Goal: Task Accomplishment & Management: Use online tool/utility

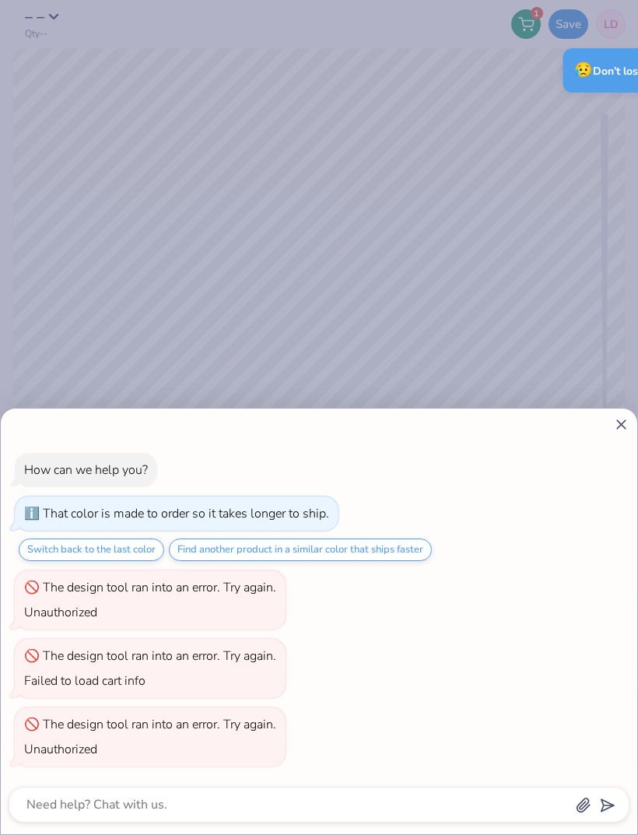
click at [616, 423] on icon at bounding box center [621, 424] width 16 height 16
type textarea "x"
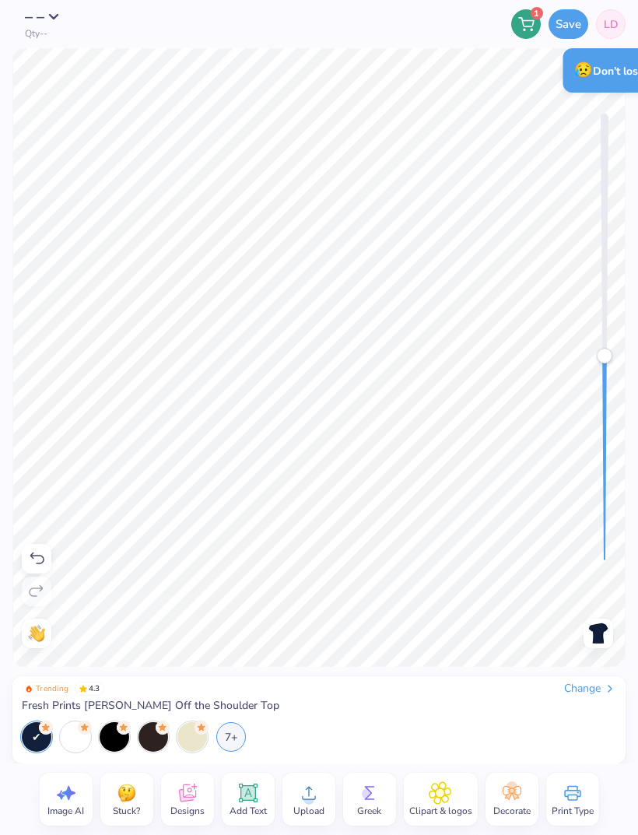
click at [610, 356] on div "Accessibility label" at bounding box center [605, 356] width 16 height 16
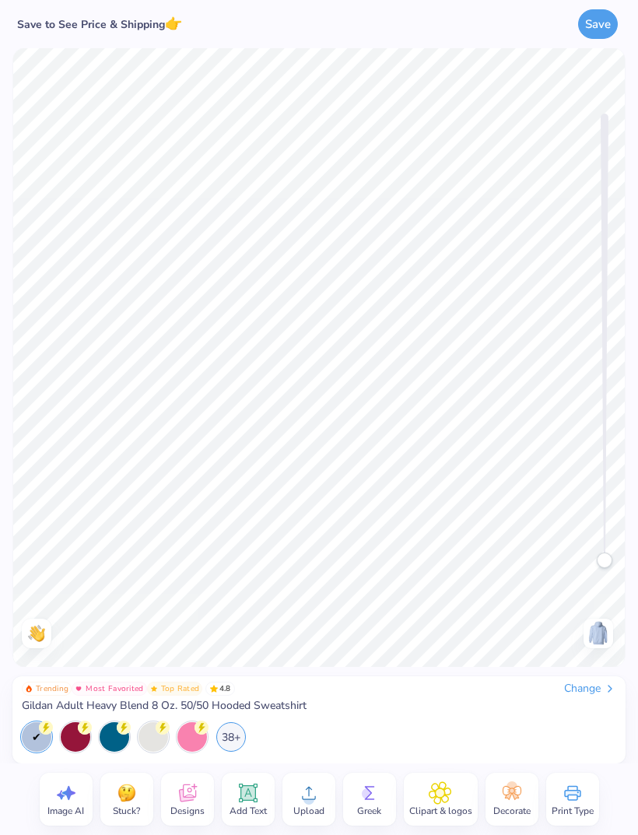
click at [192, 801] on icon at bounding box center [187, 792] width 23 height 23
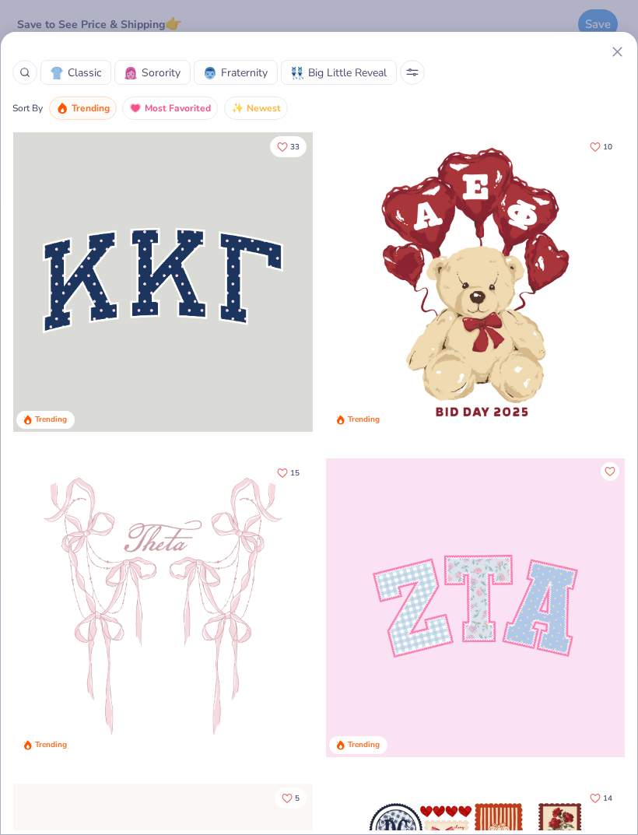
click at [157, 110] on span "Most Favorited" at bounding box center [178, 109] width 66 height 18
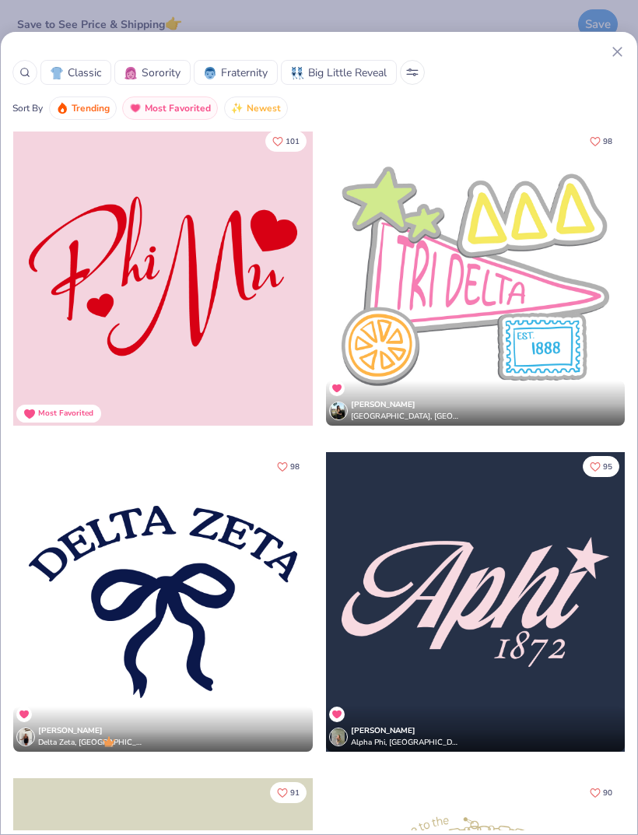
scroll to position [4242, 0]
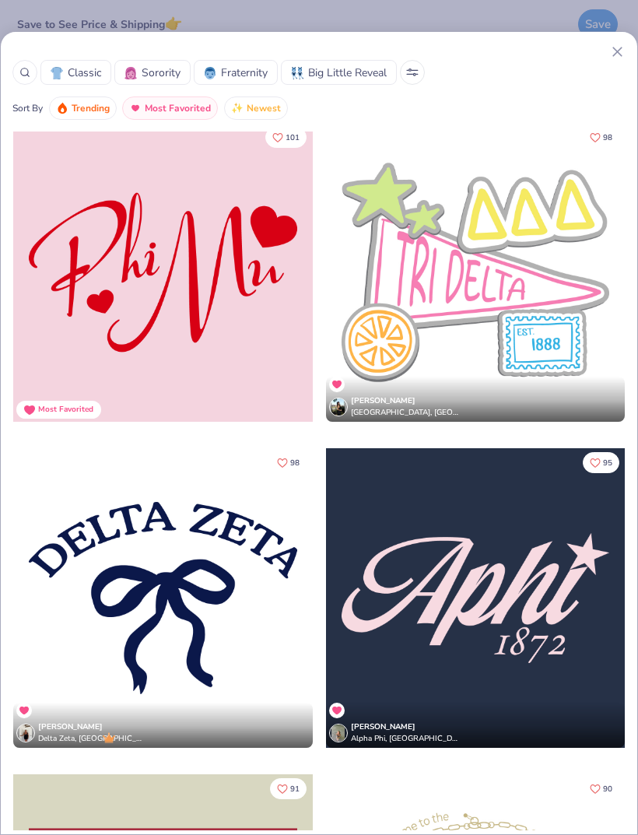
click at [219, 318] on div at bounding box center [163, 273] width 300 height 300
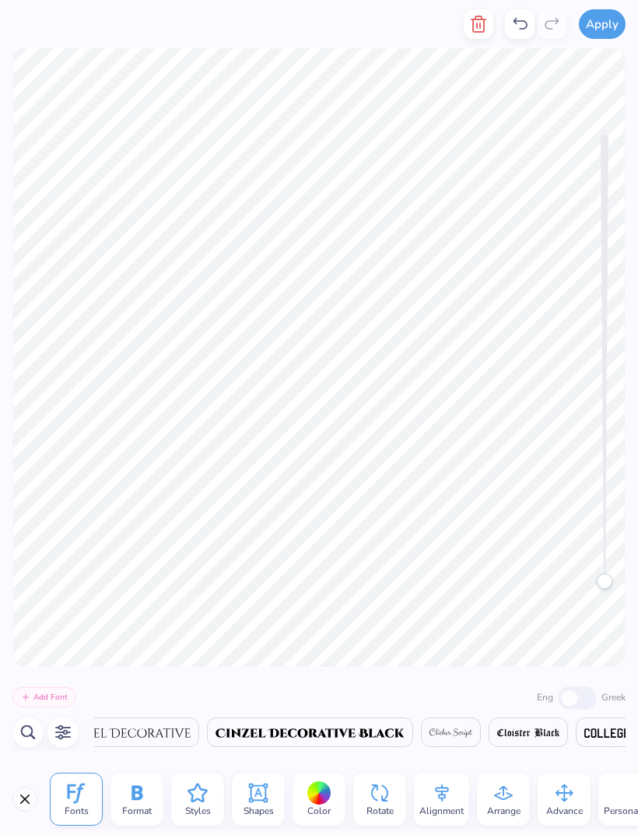
scroll to position [0, 9579]
type textarea "Delta"
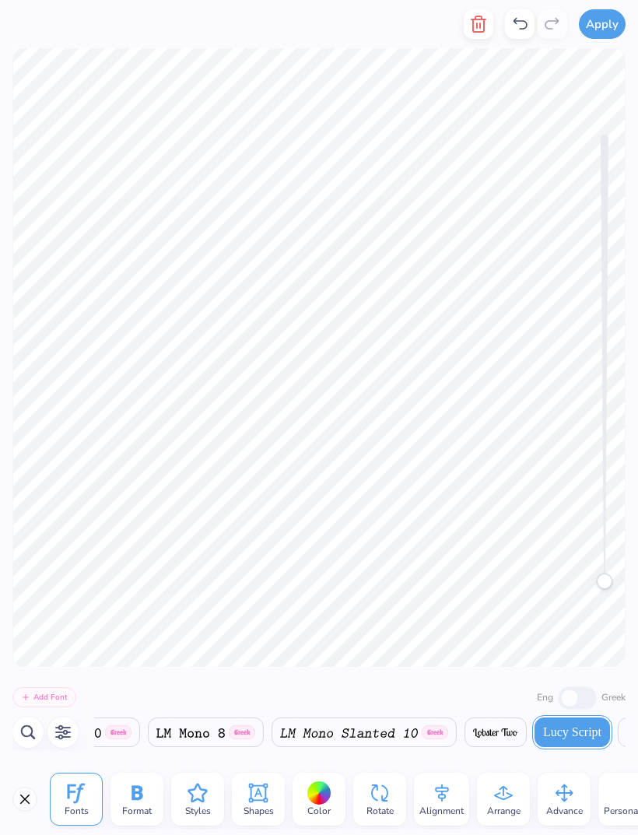
scroll to position [1, 0]
type textarea "Tri"
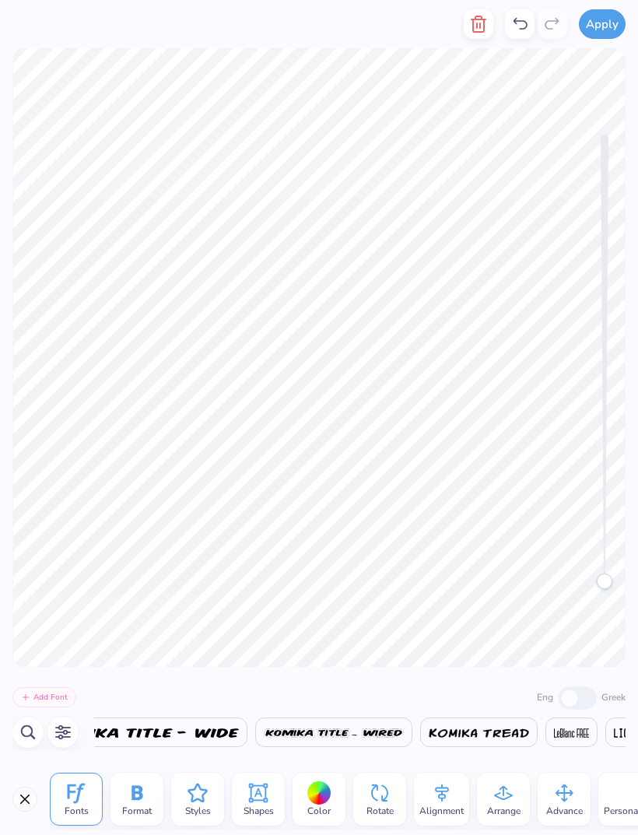
scroll to position [0, 18867]
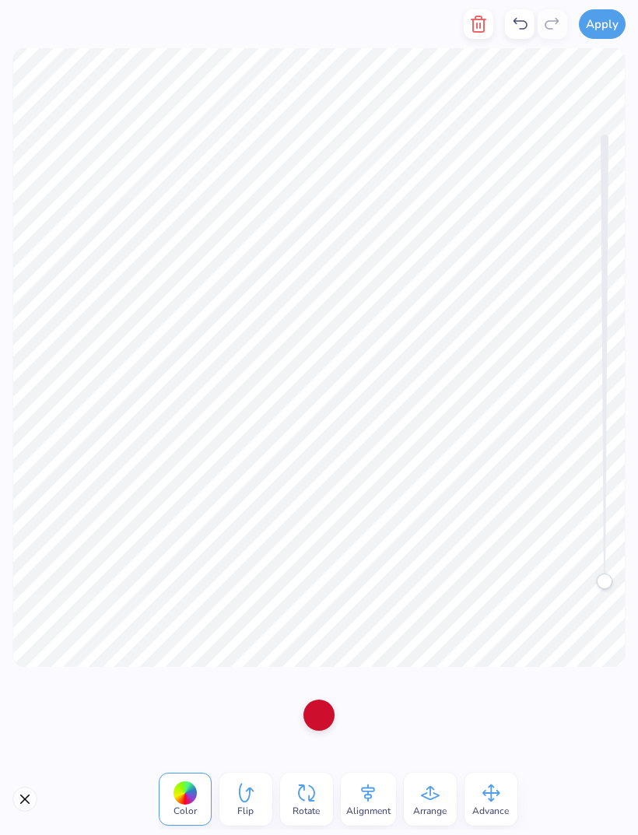
click at [308, 717] on div at bounding box center [318, 714] width 31 height 31
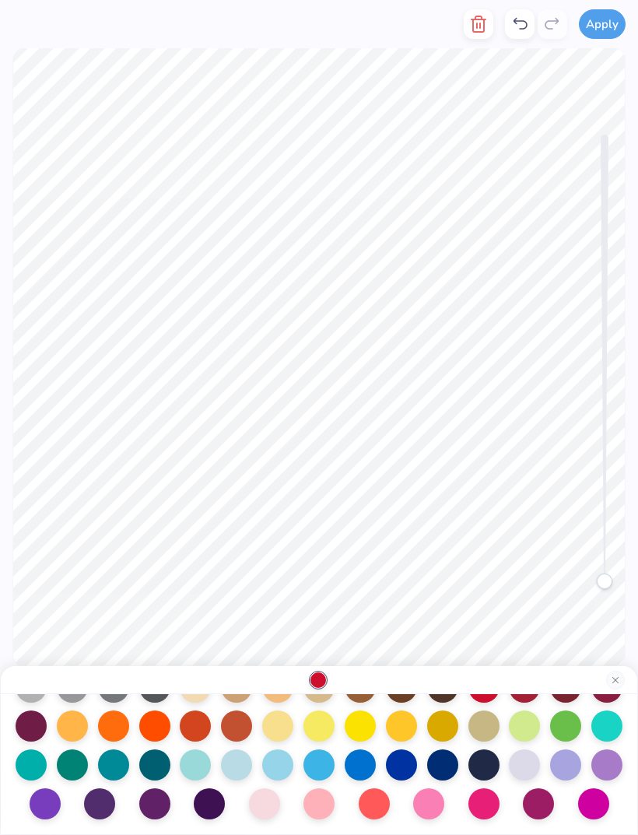
scroll to position [199, 0]
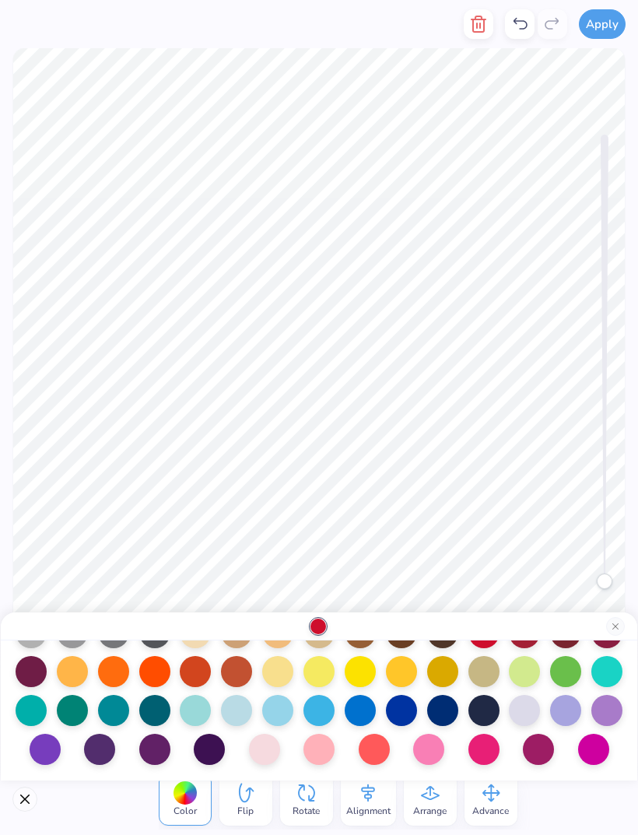
type input "L"
click at [486, 713] on div at bounding box center [483, 710] width 31 height 31
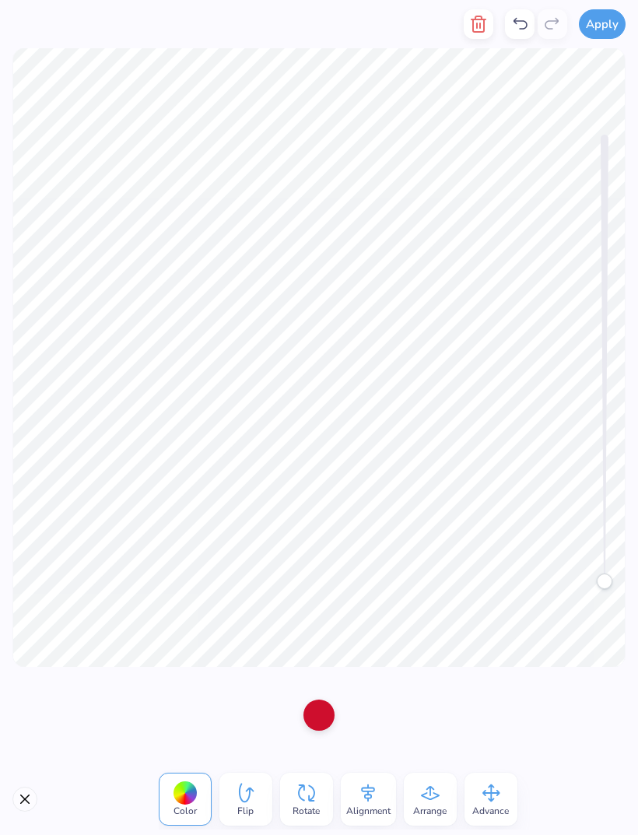
click at [324, 713] on div at bounding box center [318, 714] width 31 height 31
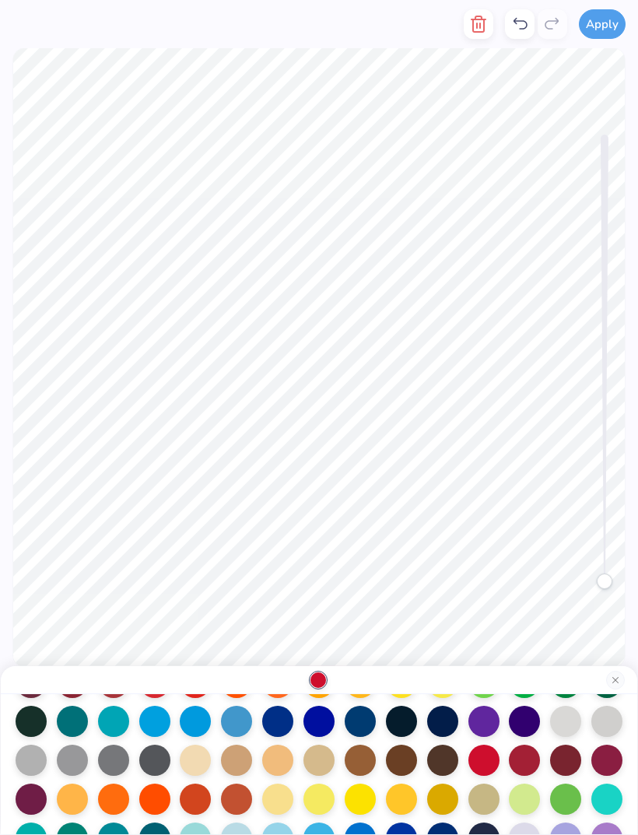
scroll to position [127, 0]
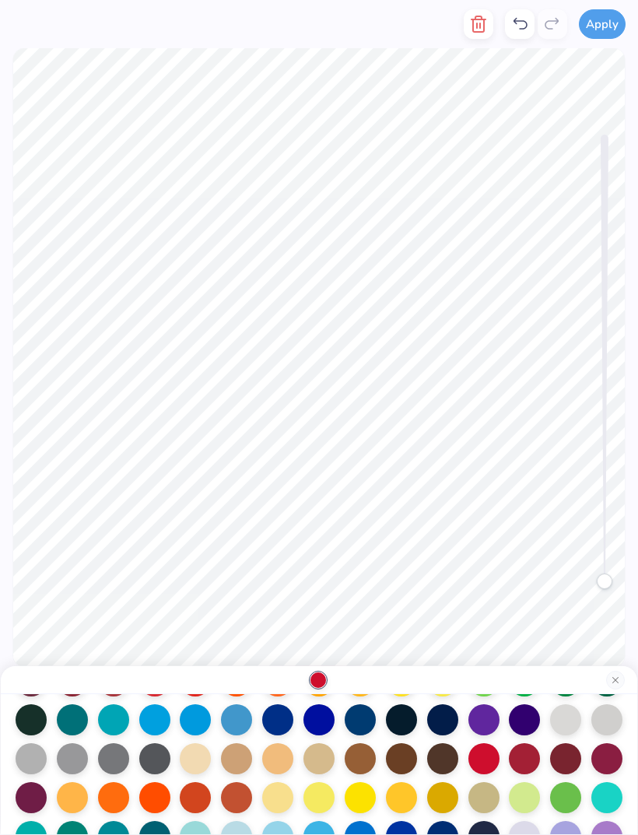
click at [443, 724] on div at bounding box center [442, 719] width 31 height 31
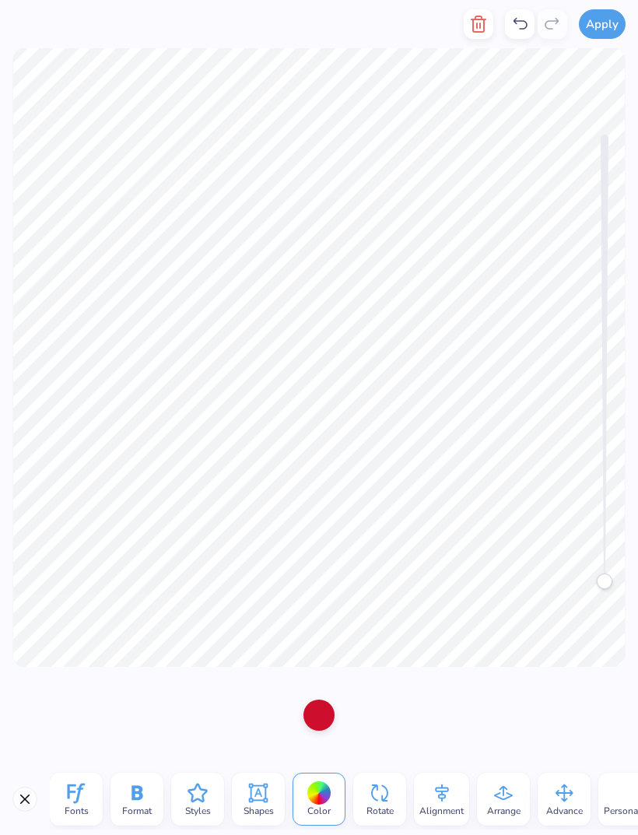
click at [318, 714] on div at bounding box center [318, 714] width 31 height 31
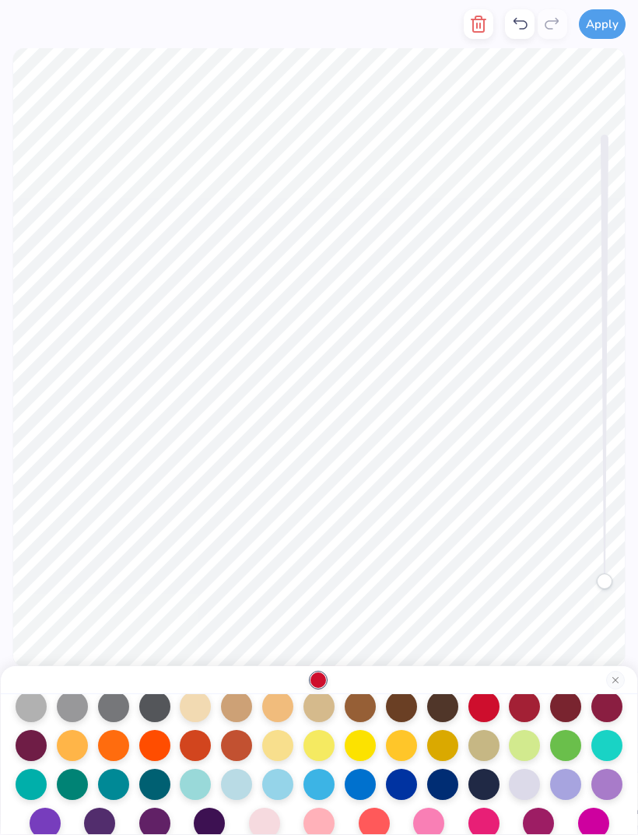
scroll to position [180, 0]
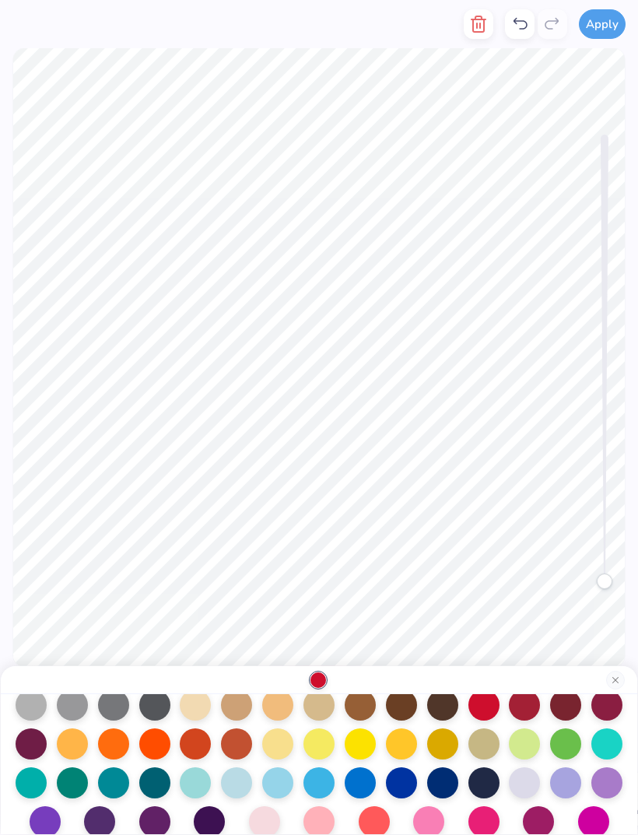
click at [482, 783] on div at bounding box center [483, 782] width 31 height 31
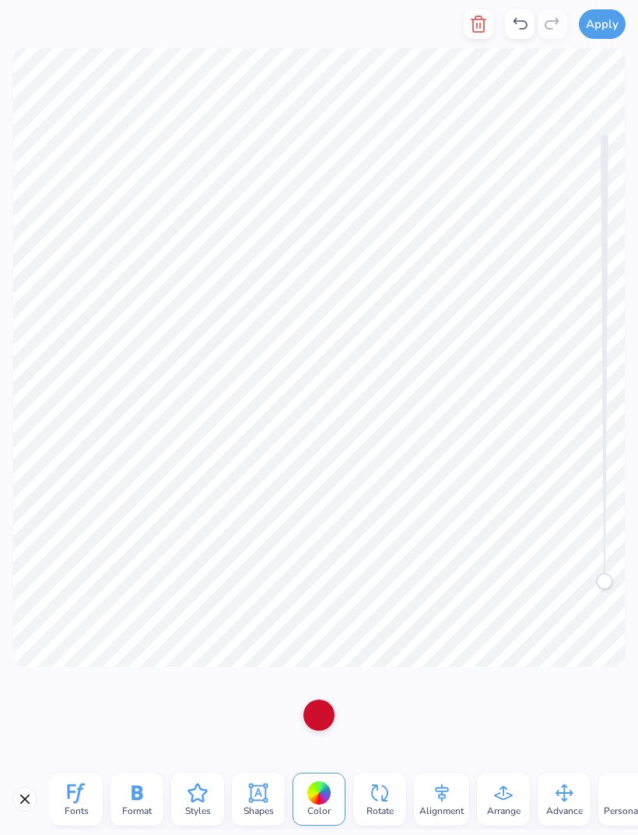
click at [326, 708] on div at bounding box center [318, 714] width 31 height 31
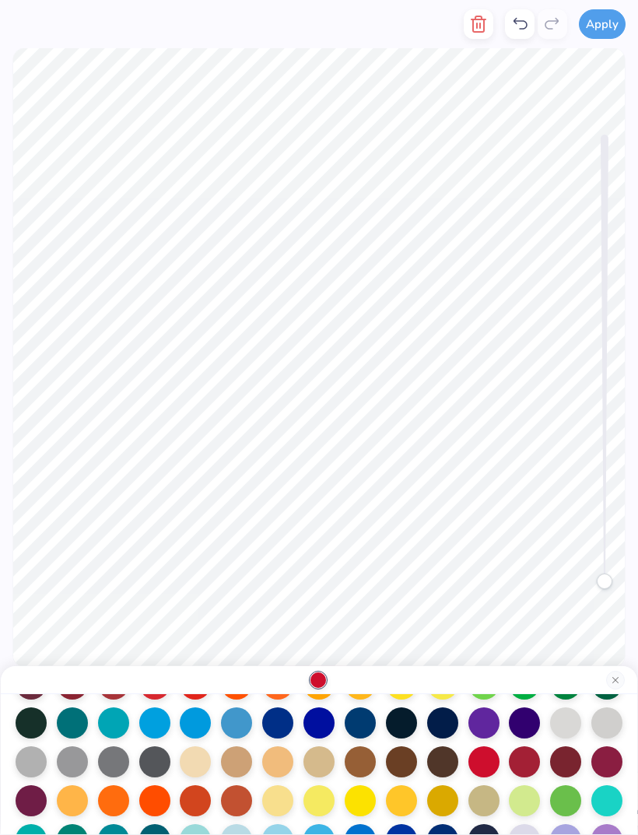
scroll to position [139, 0]
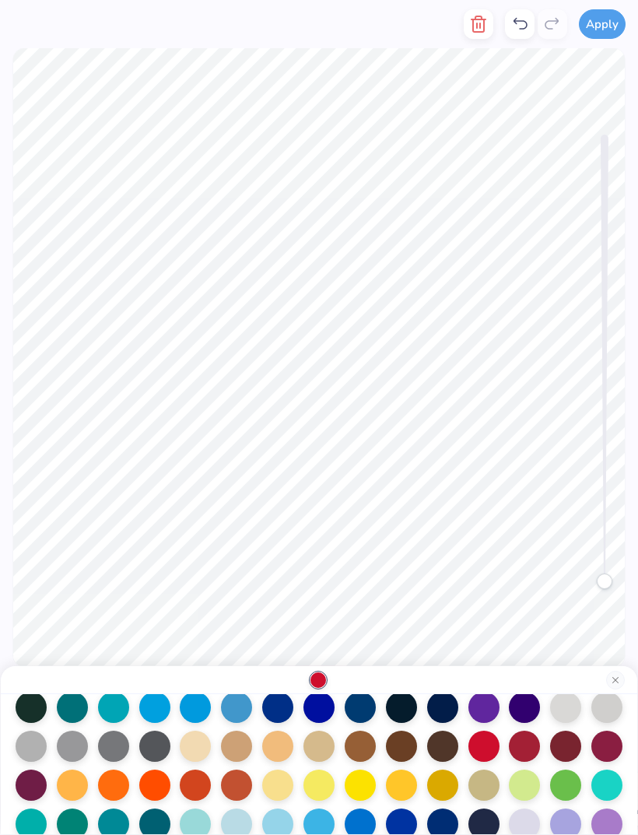
click at [364, 716] on div at bounding box center [360, 707] width 31 height 31
click at [437, 709] on div at bounding box center [442, 707] width 31 height 31
click at [610, 573] on div "Accessibility label" at bounding box center [605, 581] width 16 height 16
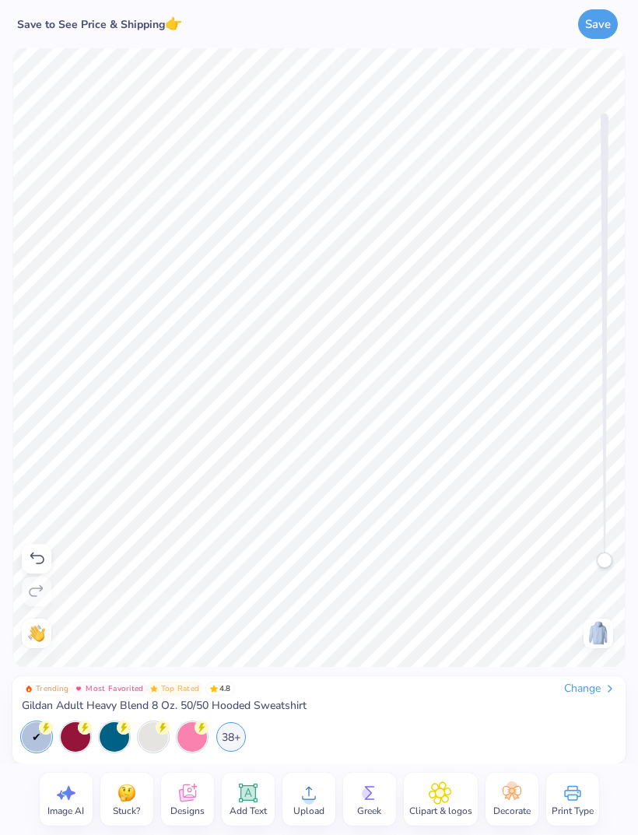
click at [242, 799] on icon at bounding box center [247, 793] width 15 height 15
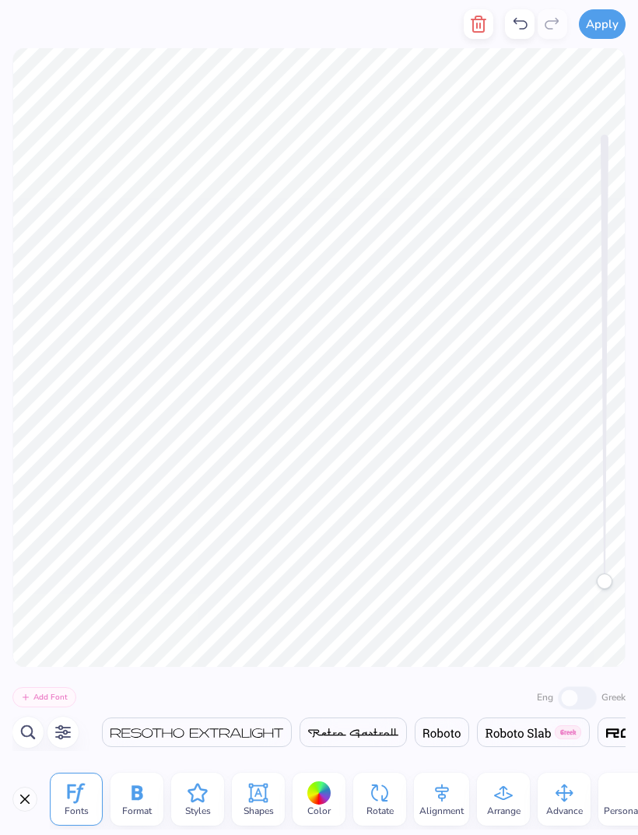
scroll to position [0, 27112]
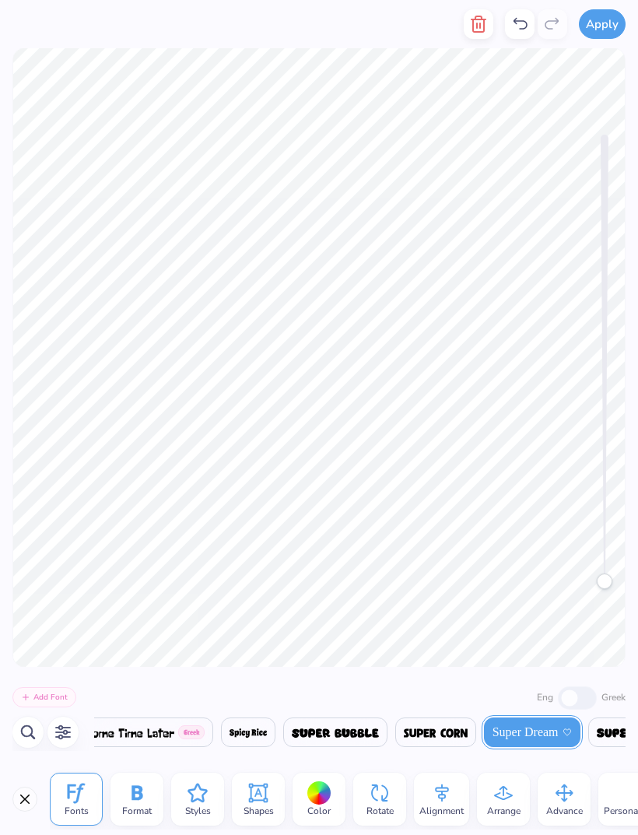
click at [472, 23] on icon "button" at bounding box center [478, 24] width 19 height 19
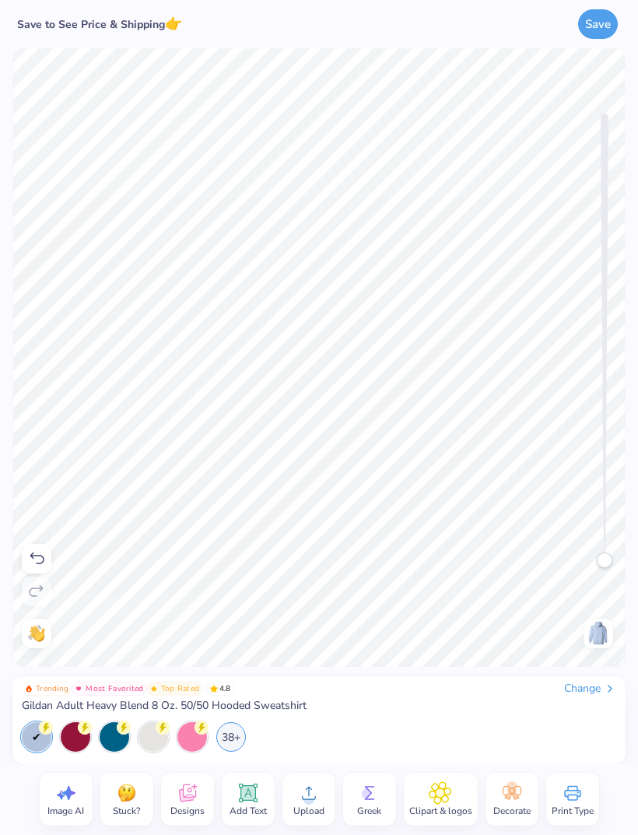
click at [591, 18] on button "Save" at bounding box center [598, 24] width 40 height 30
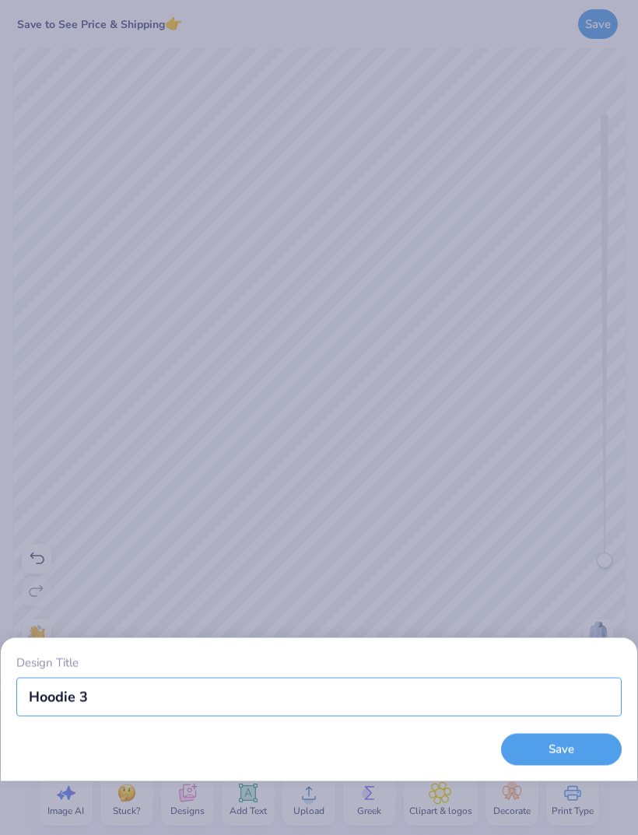
type input "Hoodie 3."
click at [562, 751] on button "Save" at bounding box center [561, 750] width 121 height 32
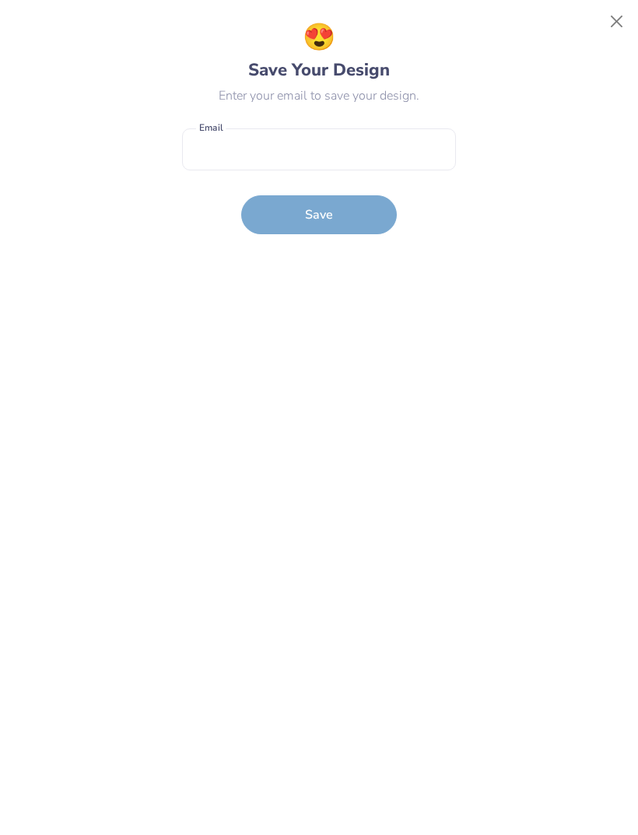
click at [620, 19] on button "Close" at bounding box center [617, 22] width 30 height 30
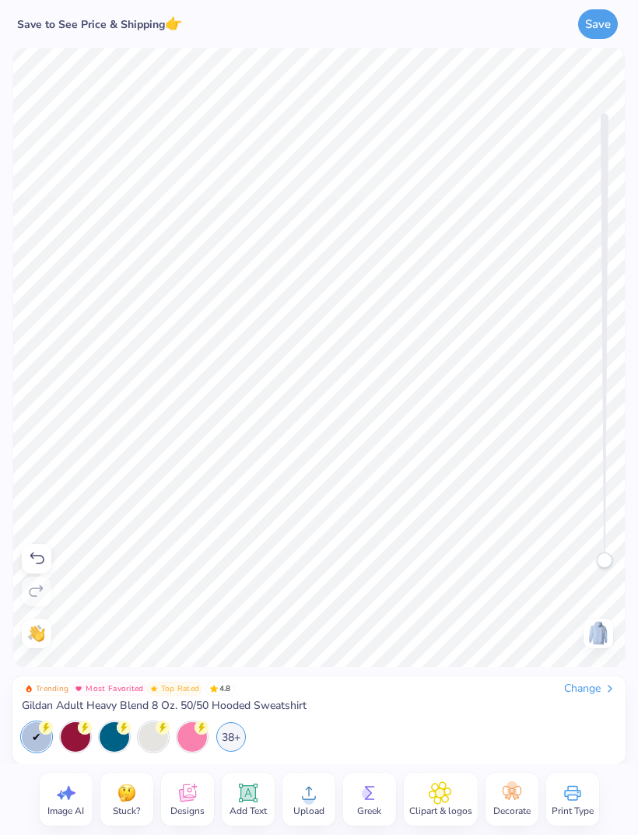
click at [597, 15] on button "Save" at bounding box center [598, 24] width 40 height 30
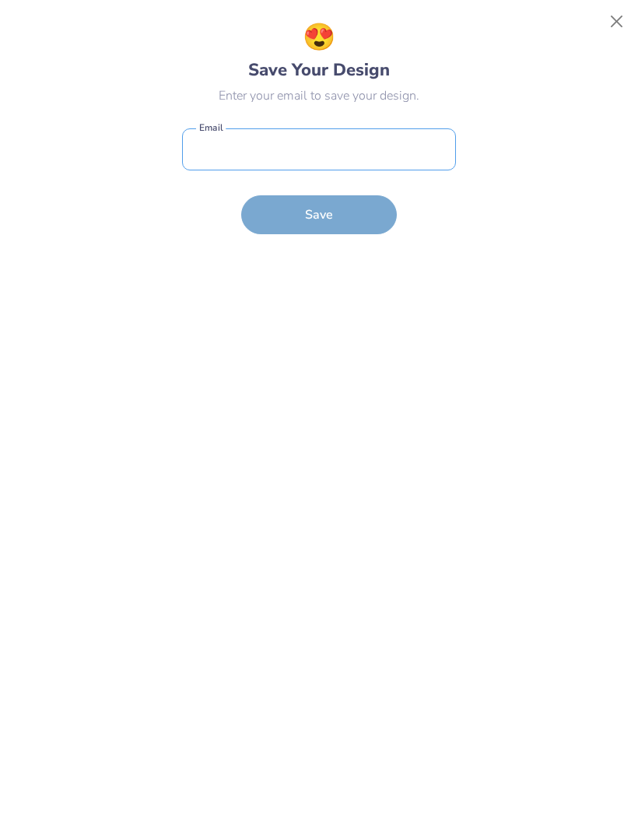
click at [331, 146] on input "email" at bounding box center [319, 149] width 274 height 43
type input "wrigley42005@gmail.com"
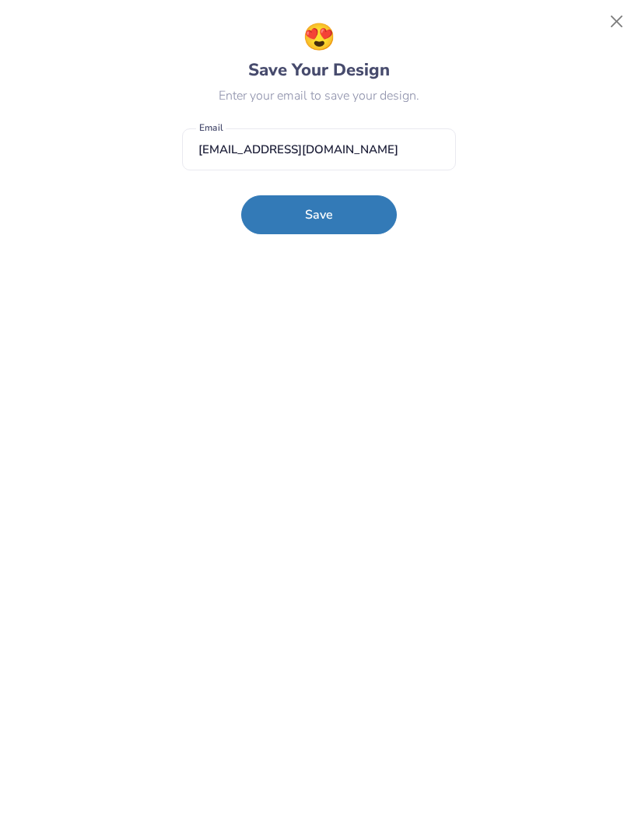
click at [313, 229] on button "Save" at bounding box center [319, 214] width 156 height 39
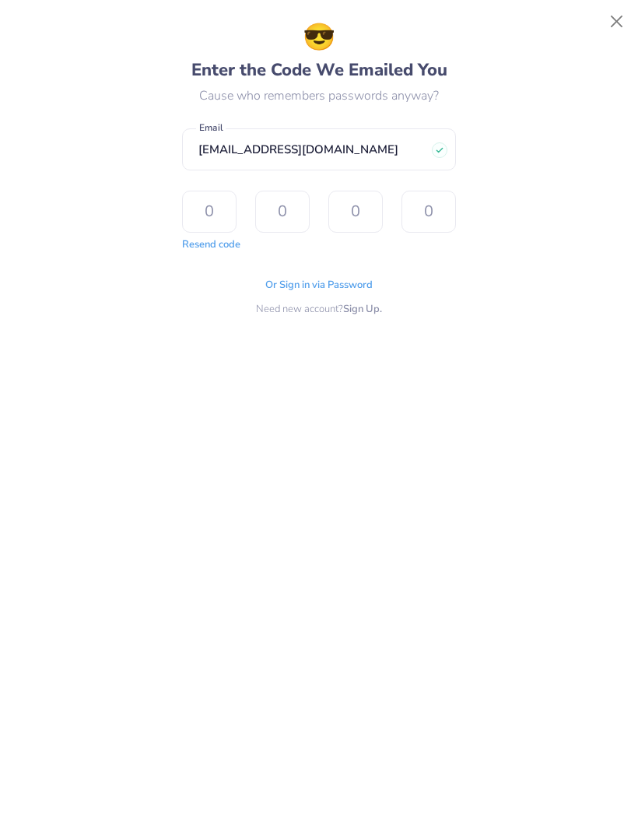
click at [201, 198] on input "text" at bounding box center [209, 212] width 54 height 42
click at [228, 243] on button "Resend code" at bounding box center [211, 245] width 58 height 16
click at [190, 220] on input "text" at bounding box center [209, 212] width 54 height 42
click at [214, 208] on input "text" at bounding box center [209, 212] width 54 height 42
click at [202, 217] on input "text" at bounding box center [209, 212] width 54 height 42
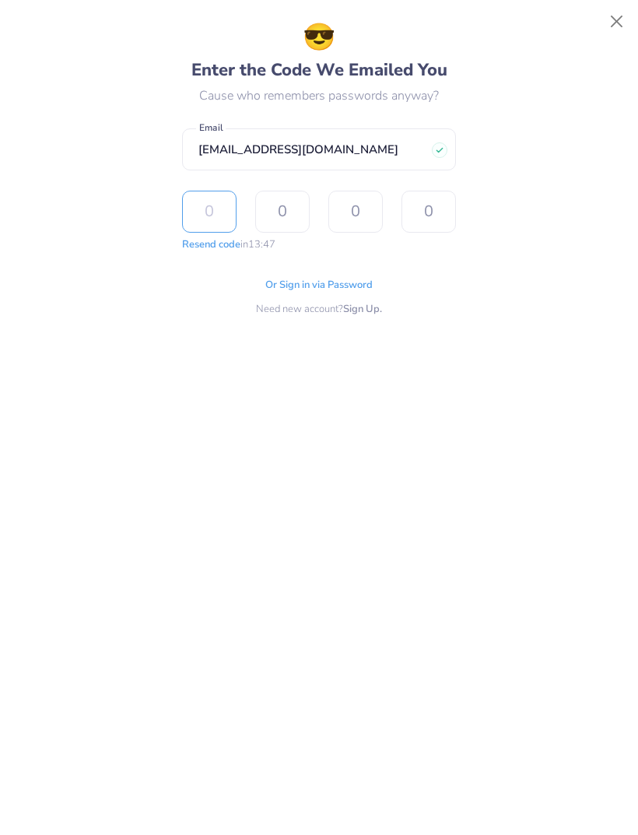
click at [202, 217] on input "text" at bounding box center [209, 212] width 54 height 42
type input "7"
type input "8"
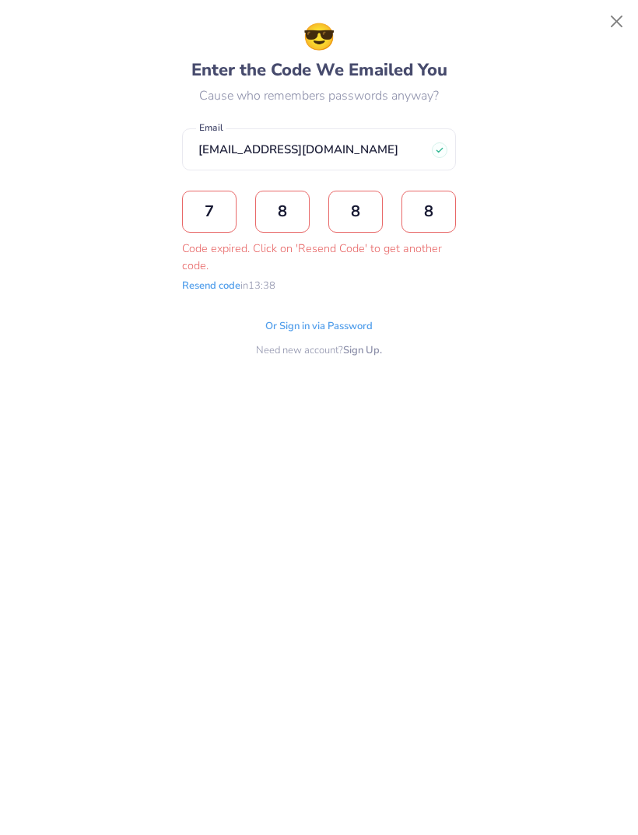
click at [426, 214] on input "8" at bounding box center [428, 212] width 54 height 42
click at [432, 208] on input "8" at bounding box center [428, 212] width 54 height 42
type input "8"
click at [438, 206] on input "8" at bounding box center [428, 212] width 54 height 42
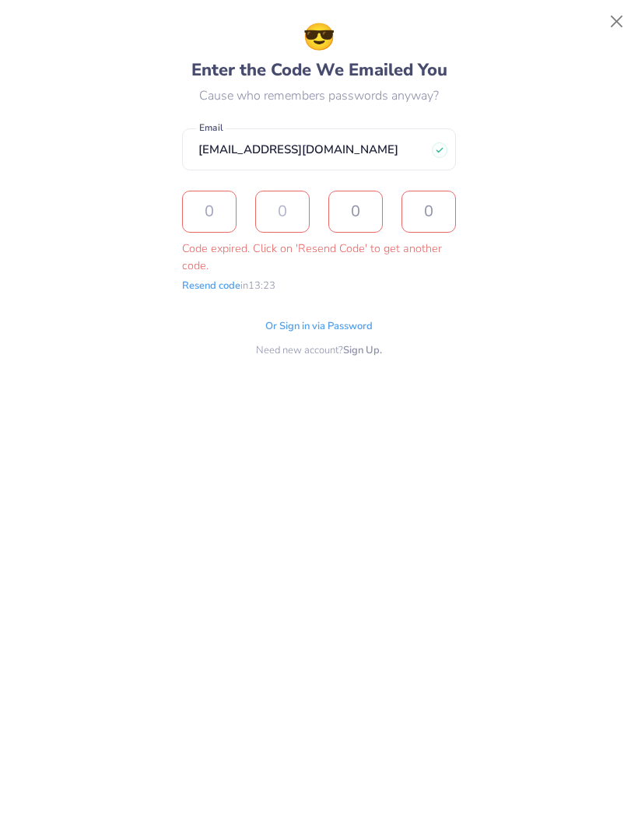
type input "8"
type input "1"
type input "4"
type input "2"
click at [441, 212] on input "2" at bounding box center [428, 212] width 54 height 42
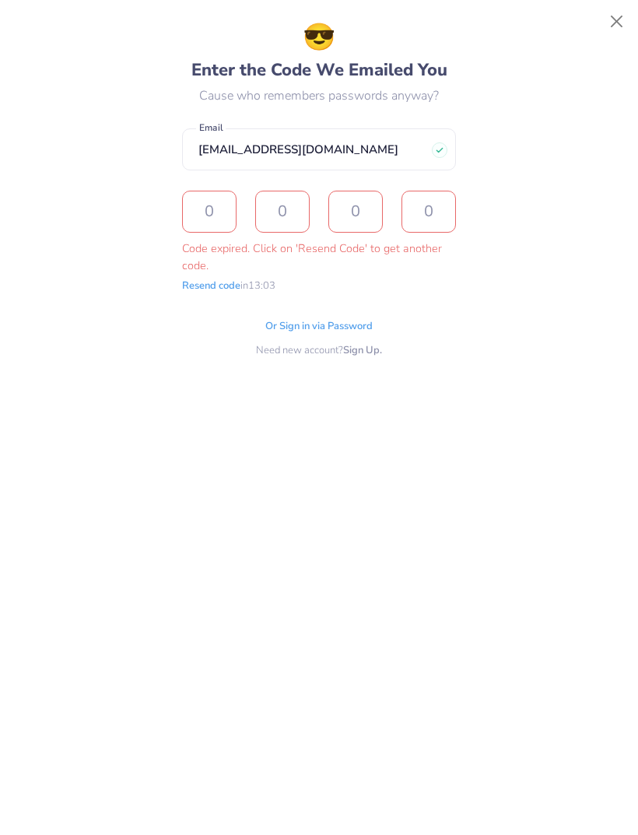
click at [613, 16] on button "Close" at bounding box center [617, 22] width 30 height 30
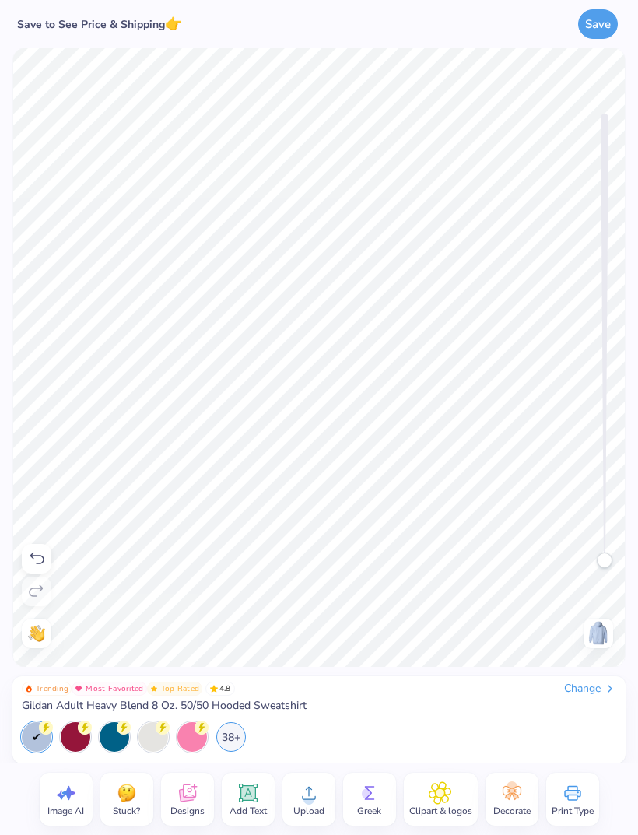
click at [595, 22] on button "Save" at bounding box center [598, 24] width 40 height 30
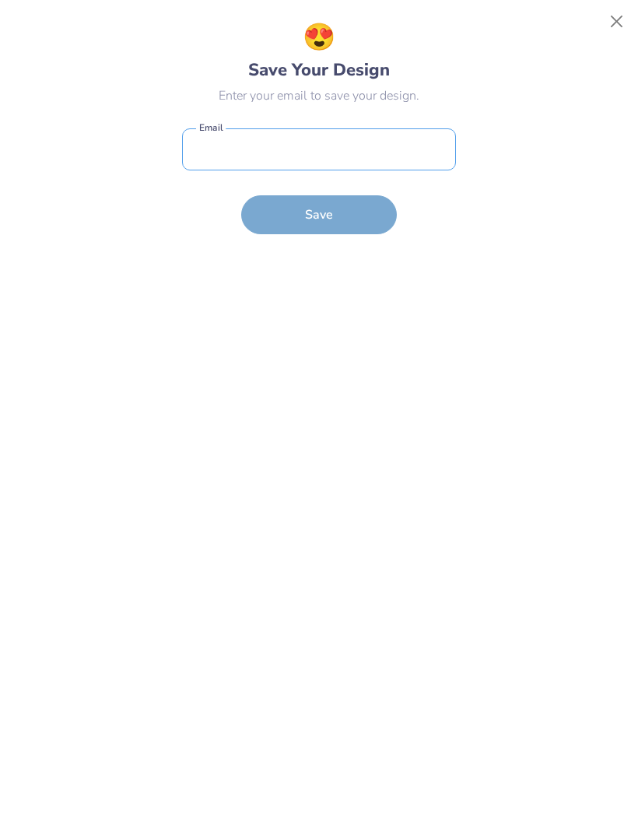
click at [322, 143] on input "email" at bounding box center [319, 149] width 274 height 43
type input "wrigley42005@gmail.com"
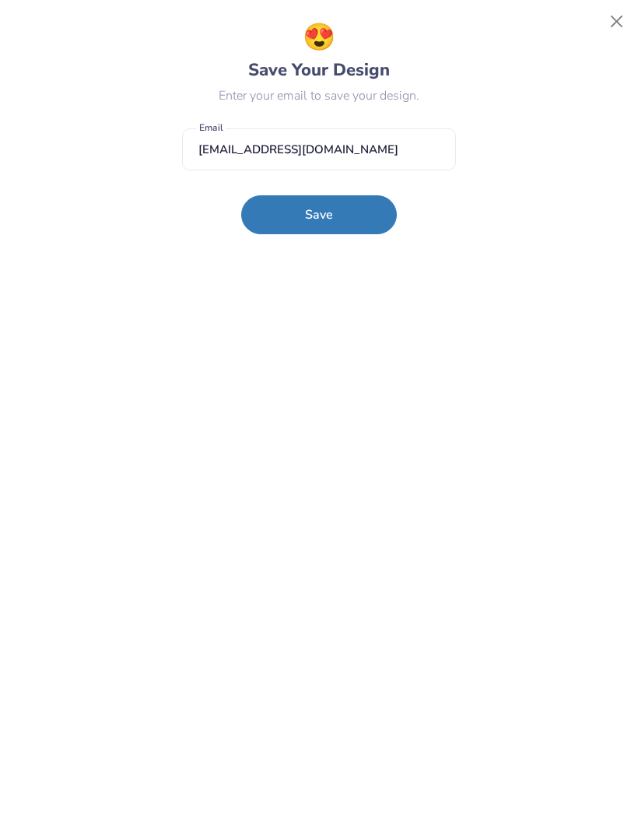
click at [329, 217] on button "Save" at bounding box center [319, 214] width 156 height 39
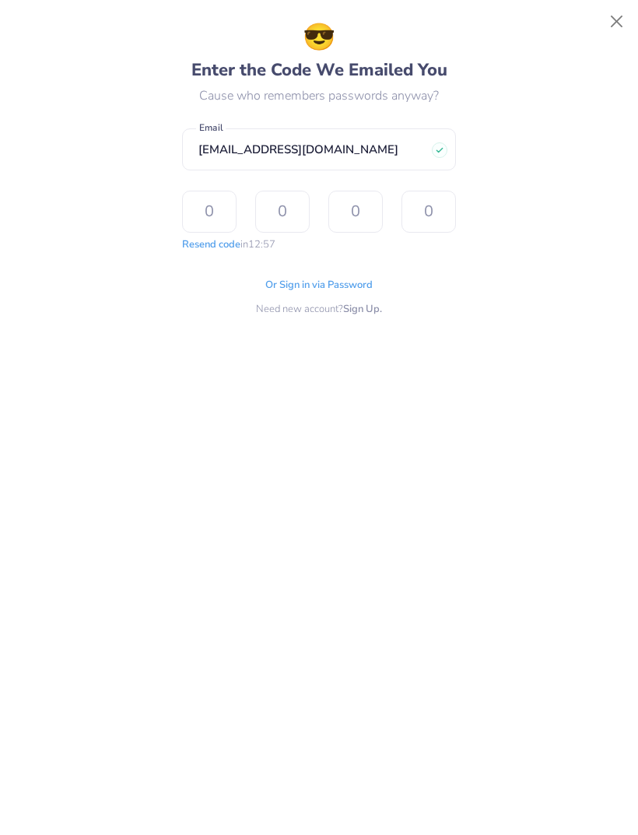
click at [199, 201] on input "text" at bounding box center [209, 212] width 54 height 42
type input "8"
type input "1"
type input "4"
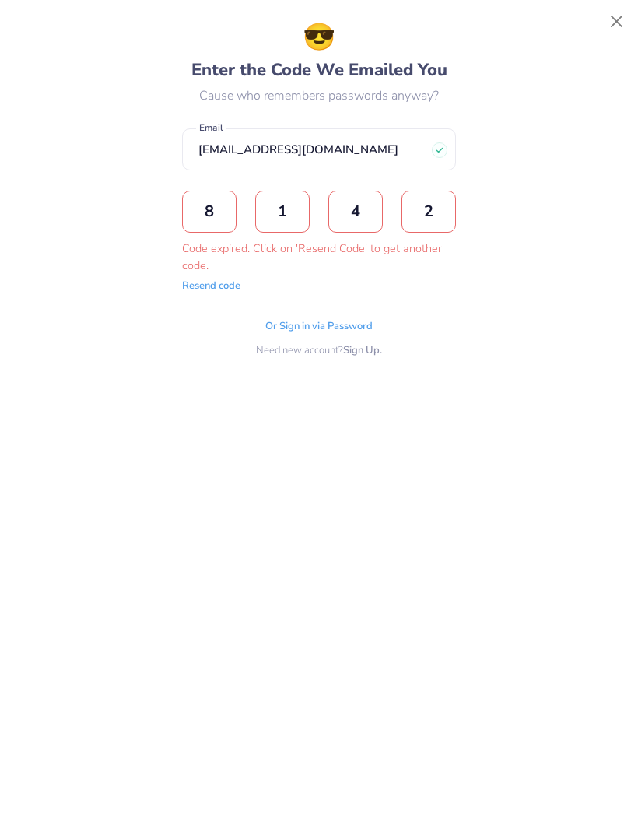
type input "2"
click at [206, 283] on button "Resend code" at bounding box center [211, 286] width 58 height 16
click at [205, 200] on input "text" at bounding box center [209, 212] width 54 height 42
type input "8"
type input "2"
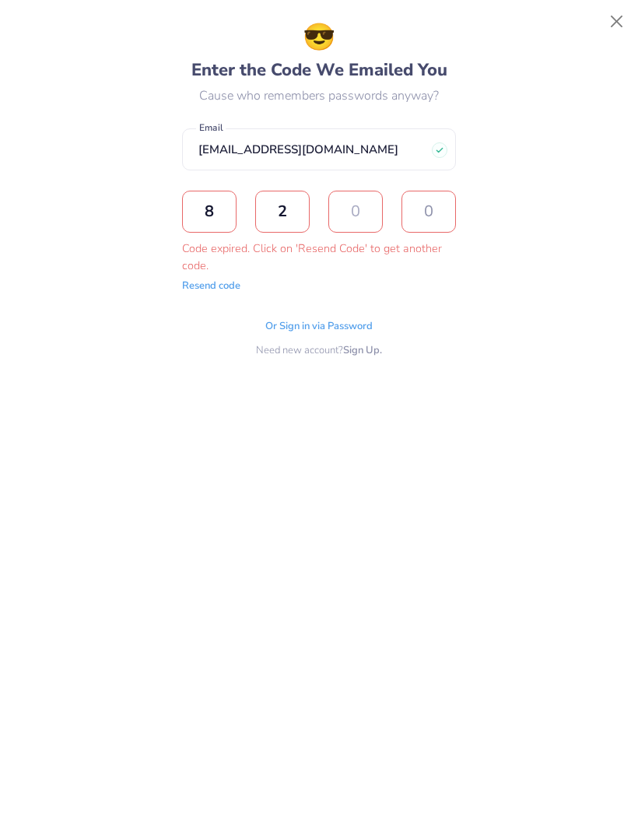
type input "2"
type input "9"
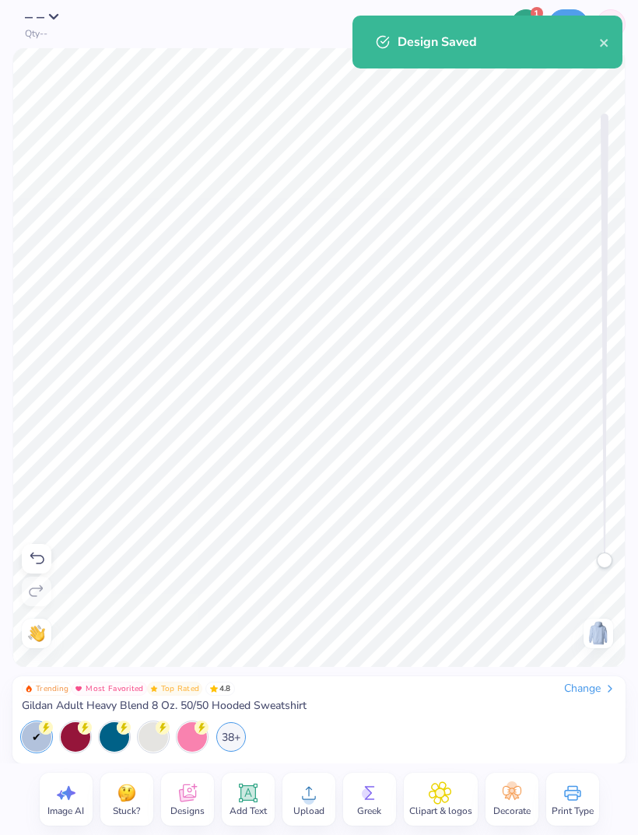
click at [603, 39] on icon "close" at bounding box center [604, 43] width 11 height 12
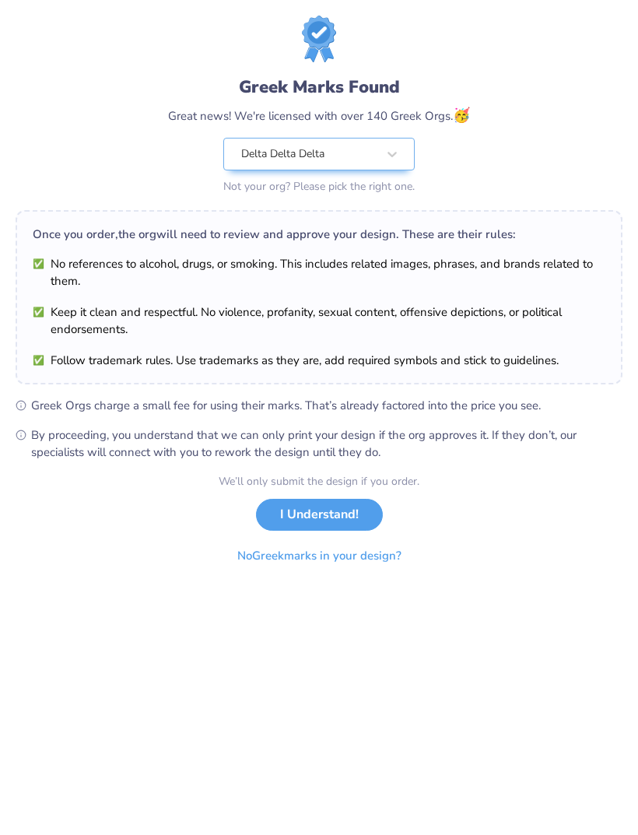
click at [331, 506] on button "I Understand!" at bounding box center [319, 515] width 127 height 32
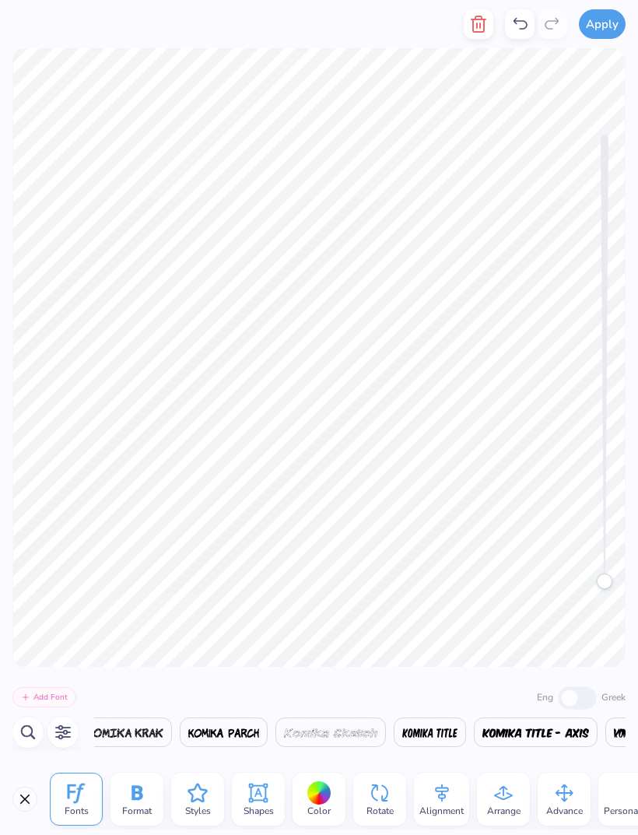
scroll to position [0, 18867]
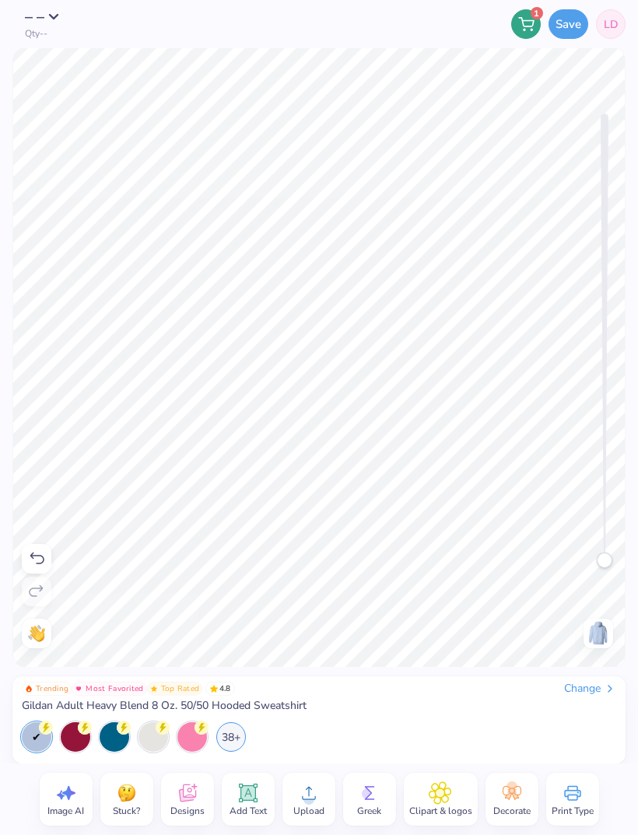
click at [590, 632] on img at bounding box center [598, 633] width 25 height 25
click at [596, 630] on img at bounding box center [598, 633] width 25 height 25
click at [594, 629] on img at bounding box center [598, 633] width 25 height 25
click at [589, 632] on img at bounding box center [598, 633] width 25 height 25
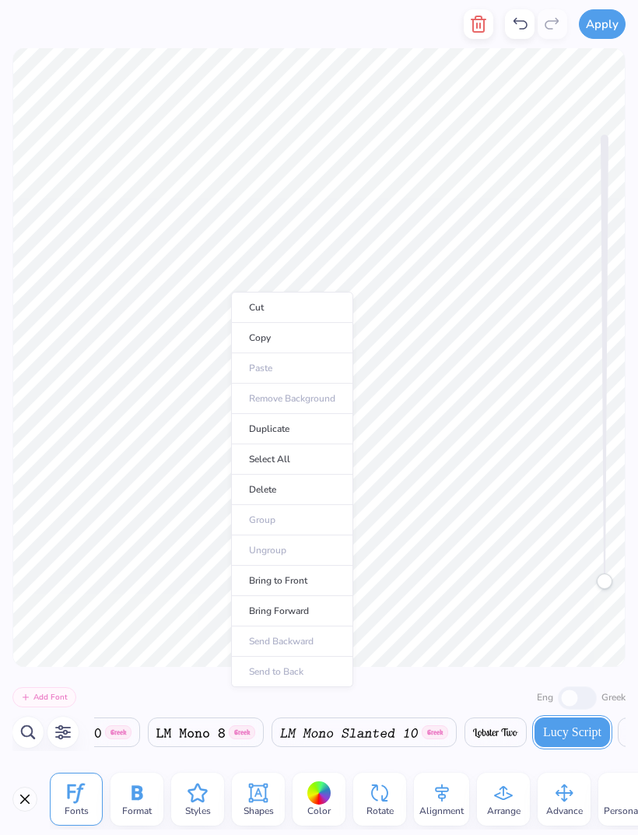
click at [289, 331] on li "Copy" at bounding box center [292, 338] width 122 height 30
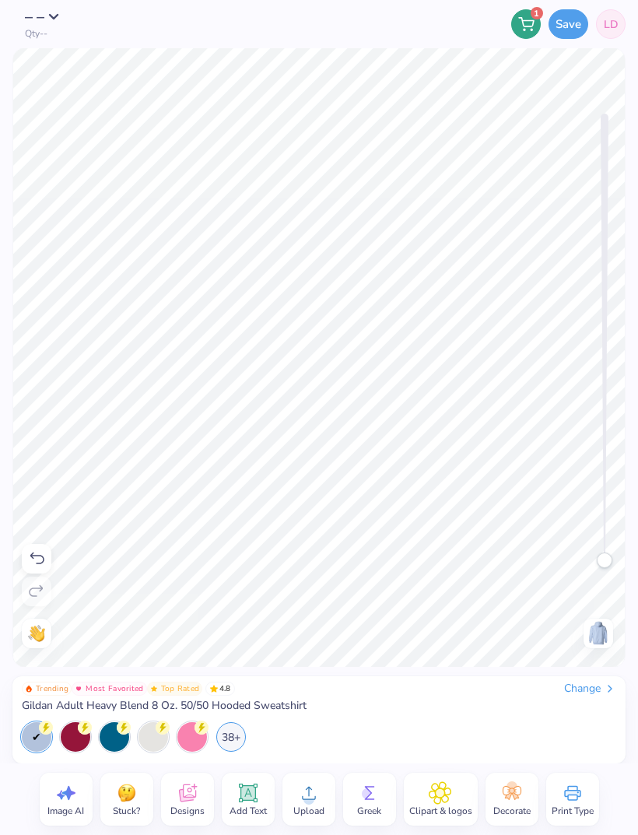
click at [590, 634] on img at bounding box center [598, 633] width 25 height 25
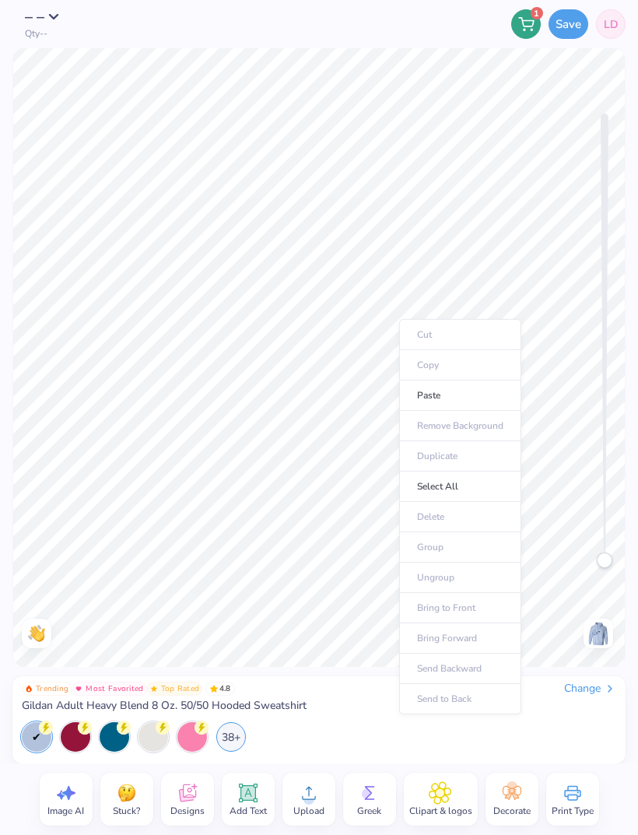
click at [451, 387] on li "Paste" at bounding box center [460, 395] width 122 height 30
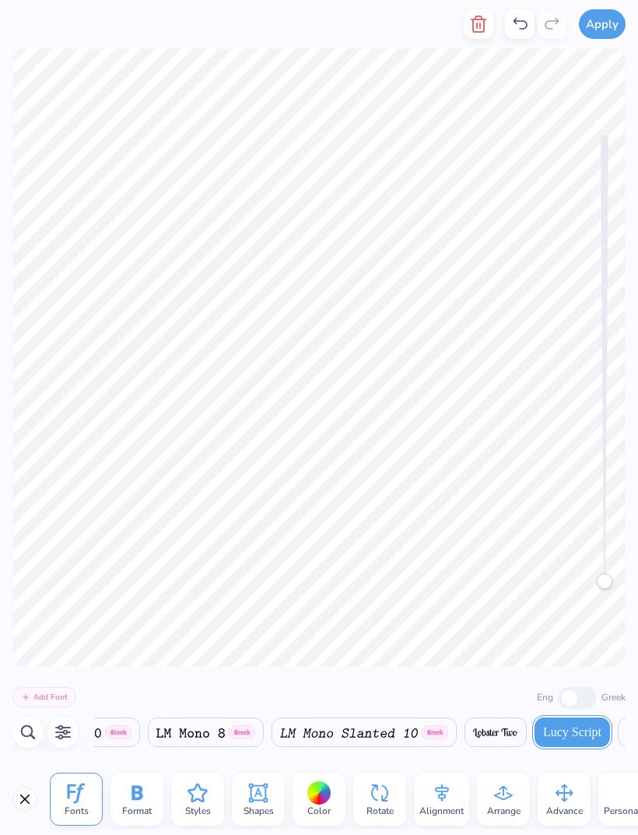
scroll to position [1, 0]
type textarea "Epsilon Ome"
click at [7, 541] on div at bounding box center [319, 357] width 638 height 618
type textarea "Epsilon Omega"
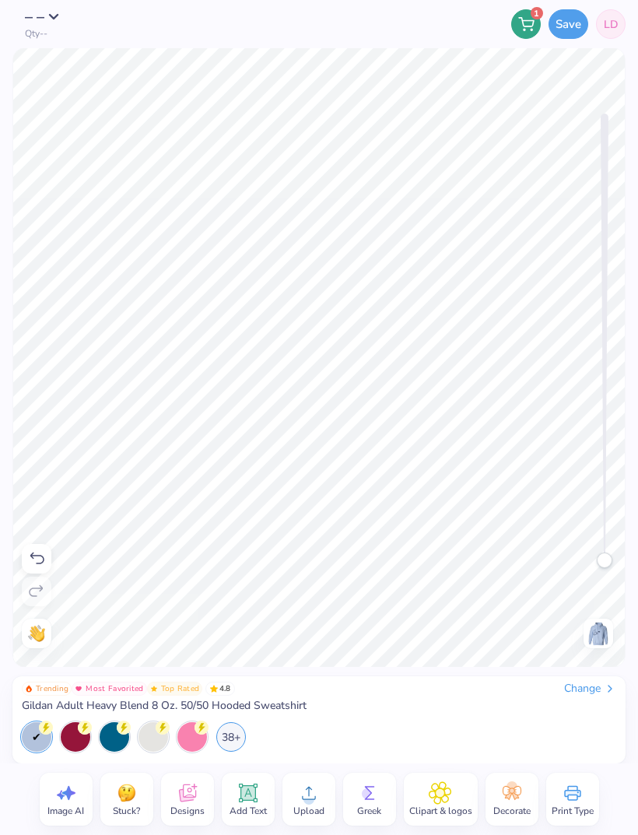
click at [595, 645] on img at bounding box center [598, 633] width 25 height 25
click at [595, 639] on img at bounding box center [598, 633] width 25 height 25
click at [569, 23] on button "Save" at bounding box center [568, 24] width 40 height 30
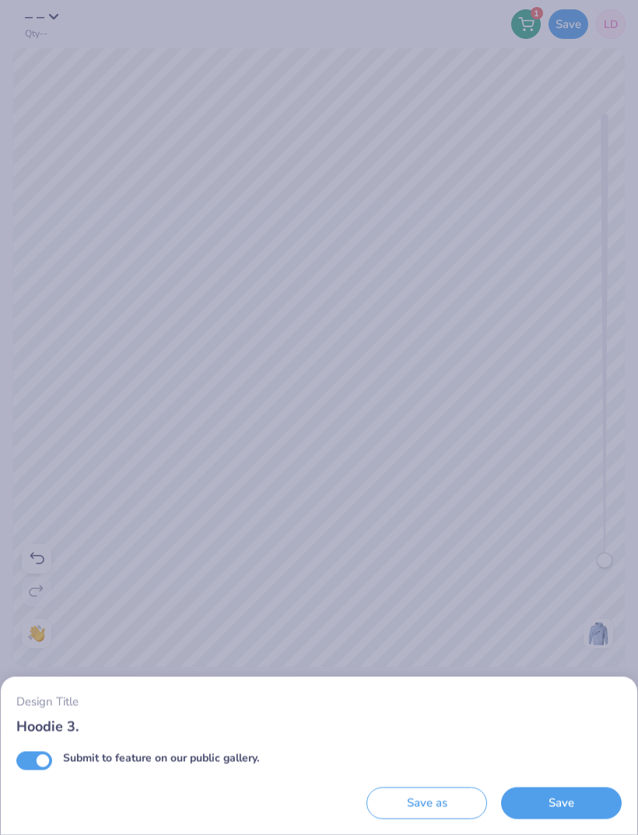
click at [43, 766] on input "Submit to feature on our public gallery." at bounding box center [34, 760] width 36 height 19
checkbox input "false"
click at [537, 804] on button "Save" at bounding box center [561, 803] width 121 height 32
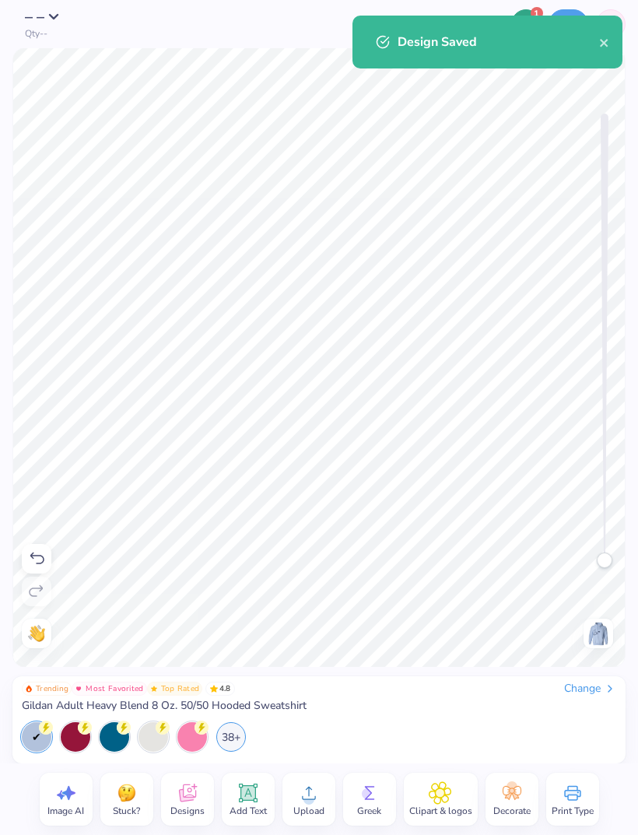
click at [608, 33] on button "close" at bounding box center [604, 42] width 11 height 19
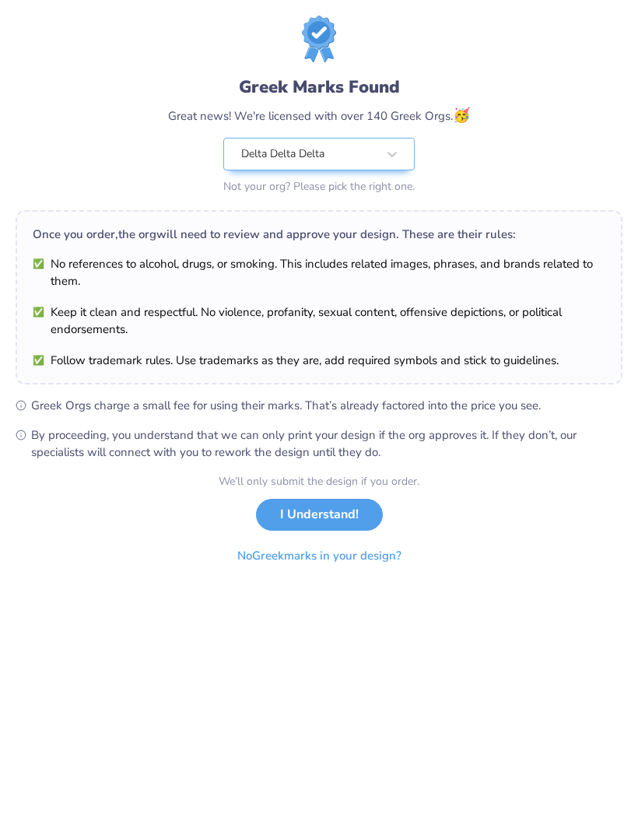
click at [333, 503] on button "I Understand!" at bounding box center [319, 515] width 127 height 32
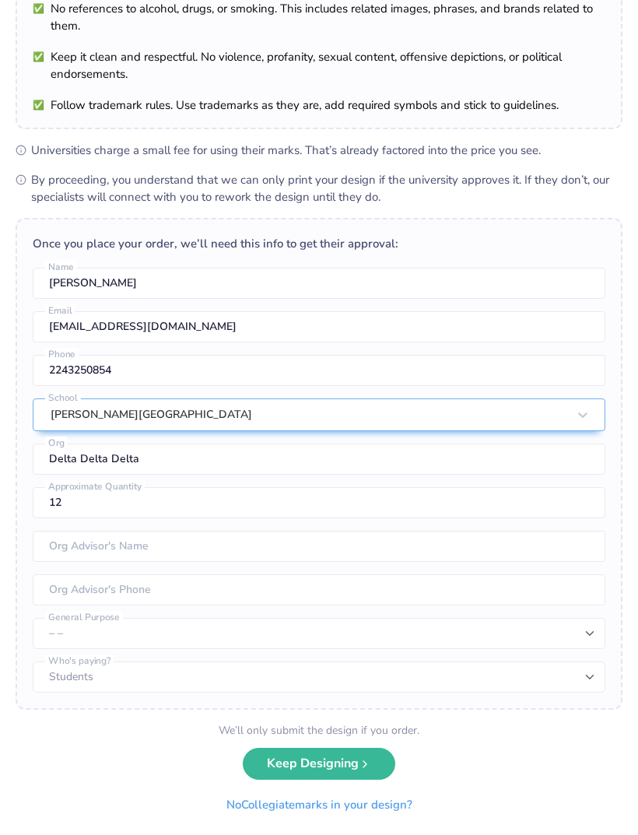
scroll to position [124, 0]
click at [329, 766] on button "Keep Designing" at bounding box center [319, 764] width 152 height 32
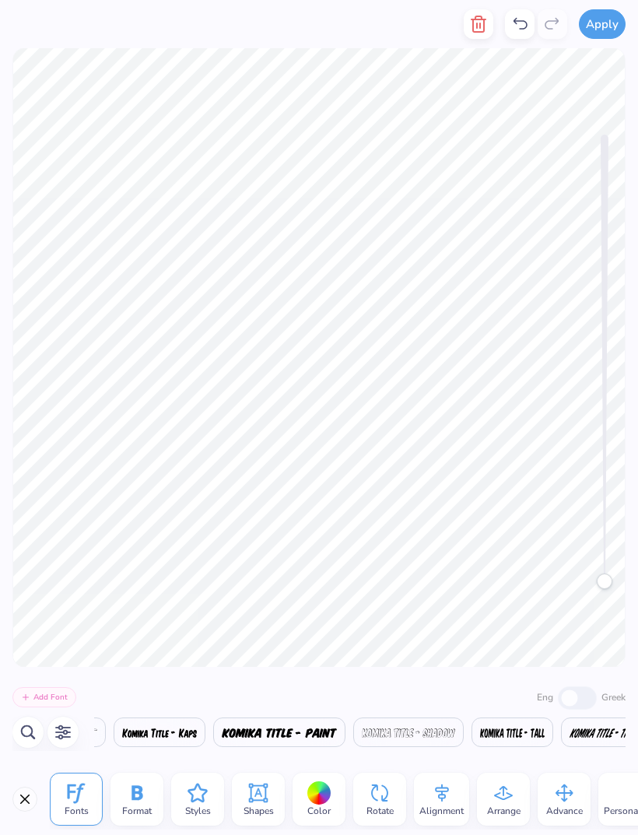
scroll to position [0, 18867]
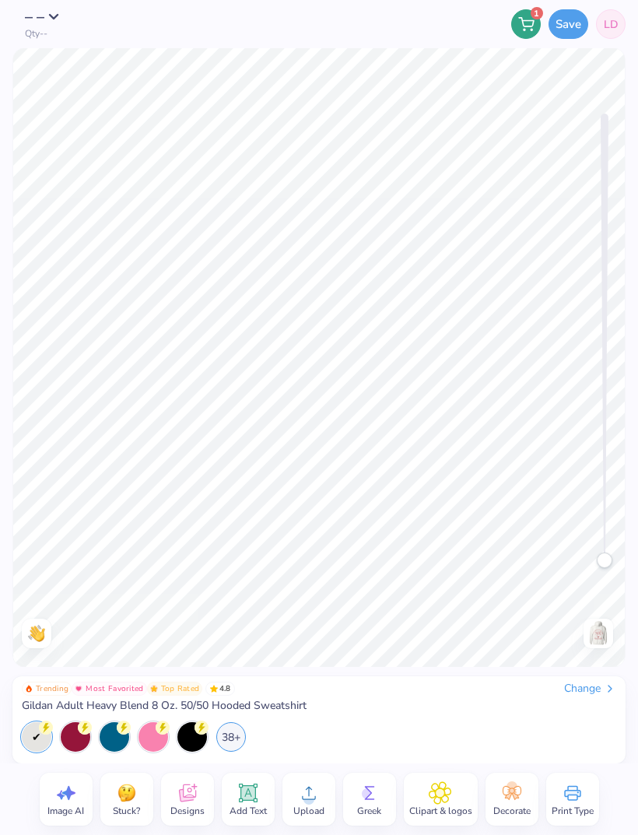
click at [594, 630] on img at bounding box center [598, 633] width 25 height 25
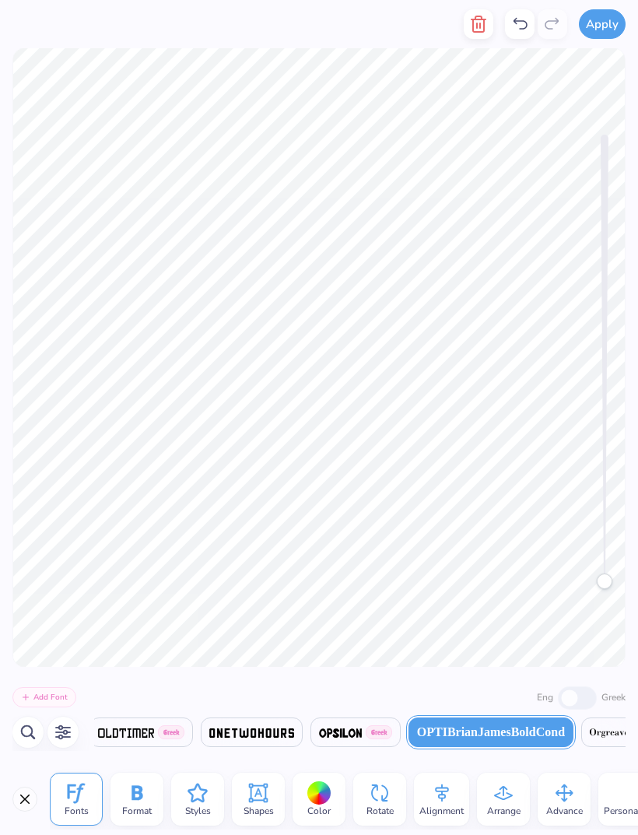
scroll to position [0, 5]
type textarea "- Epsilon Ome"
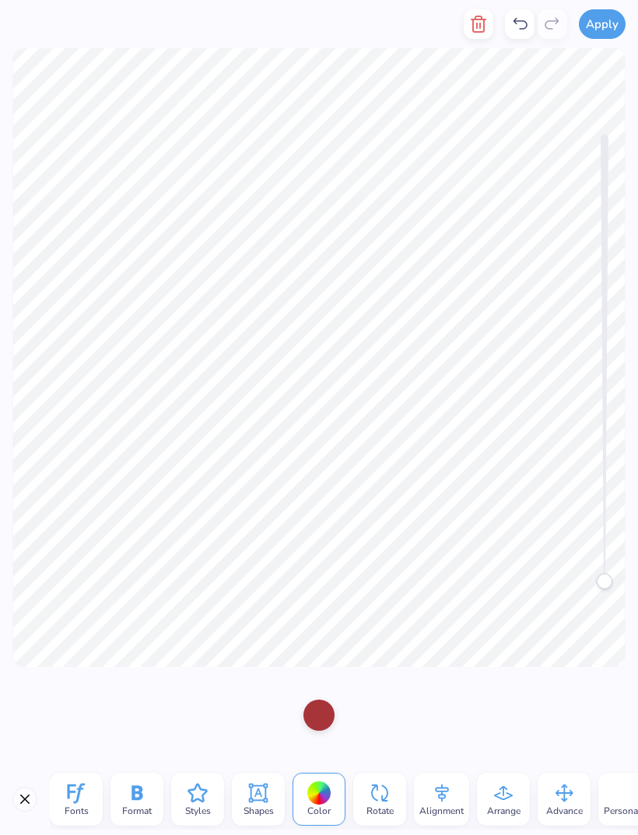
scroll to position [0, 0]
type textarea "-"
type textarea "Epsilon Omega"
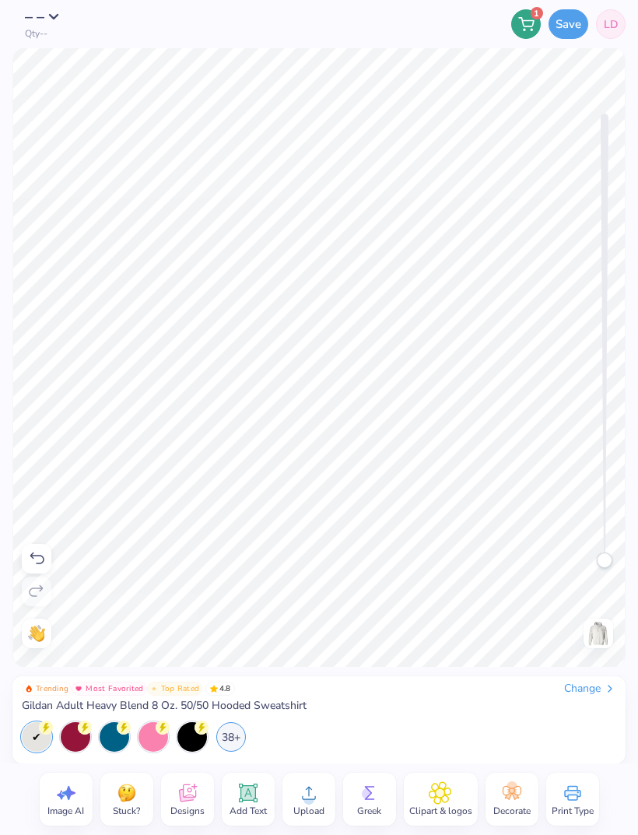
click at [565, 18] on button "Save" at bounding box center [568, 24] width 40 height 30
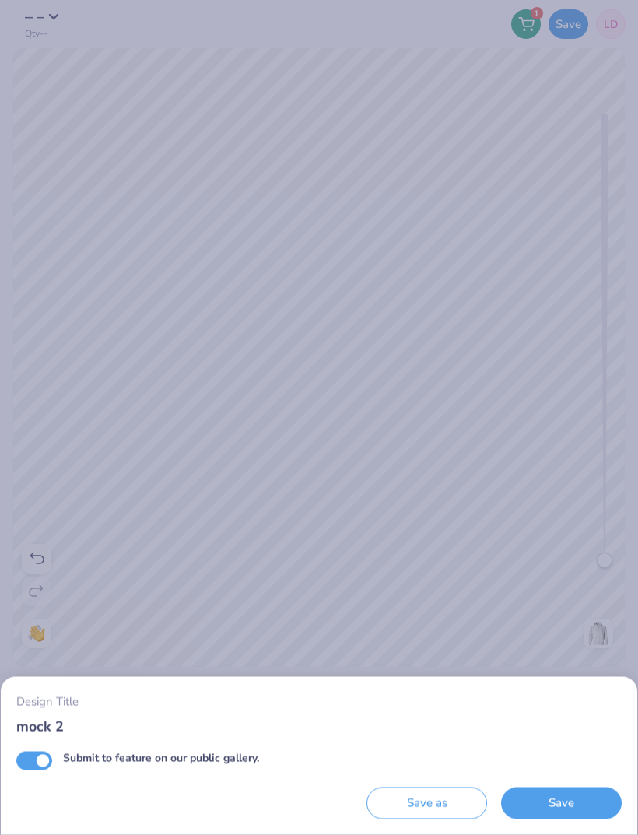
click at [33, 766] on input "Submit to feature on our public gallery." at bounding box center [34, 760] width 36 height 19
checkbox input "false"
click at [552, 804] on button "Save" at bounding box center [561, 803] width 121 height 32
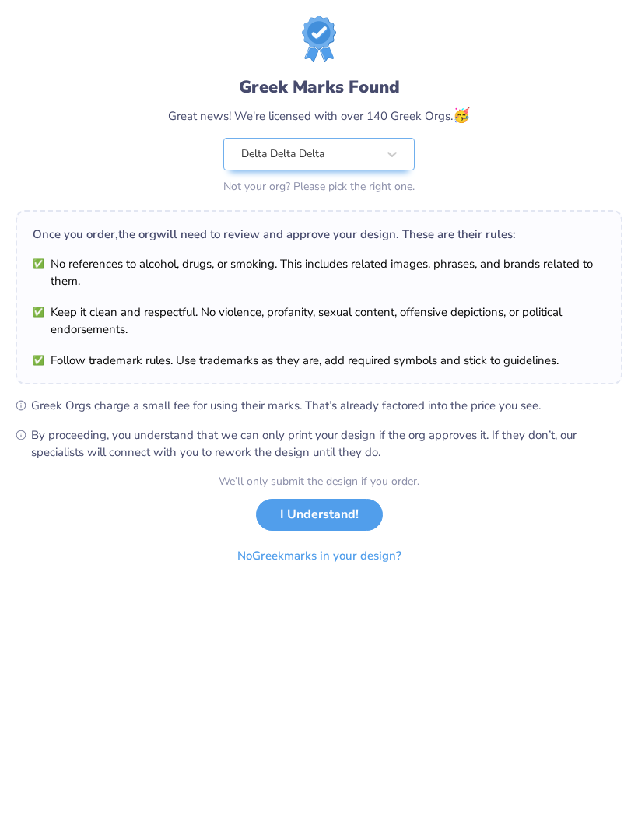
click at [312, 519] on button "I Understand!" at bounding box center [319, 515] width 127 height 32
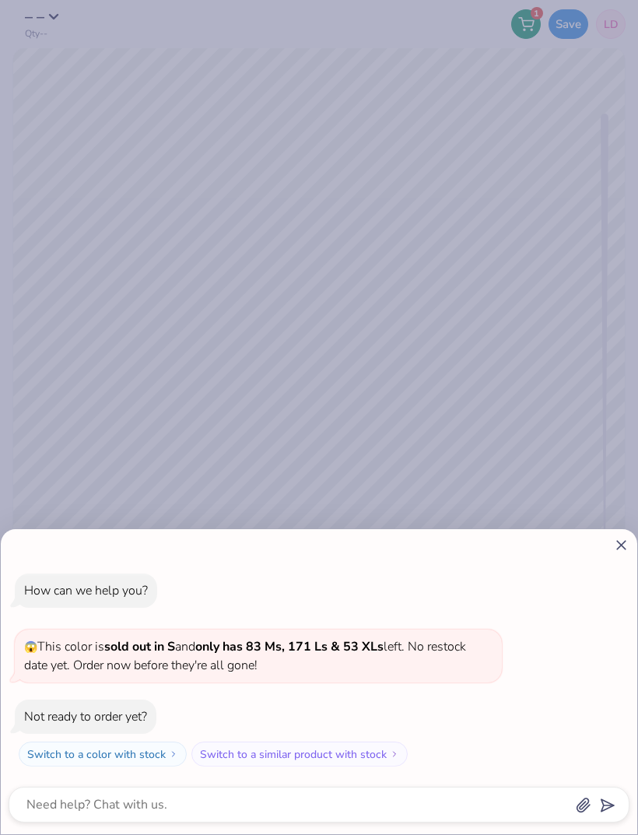
click at [620, 548] on icon at bounding box center [621, 545] width 16 height 16
type textarea "x"
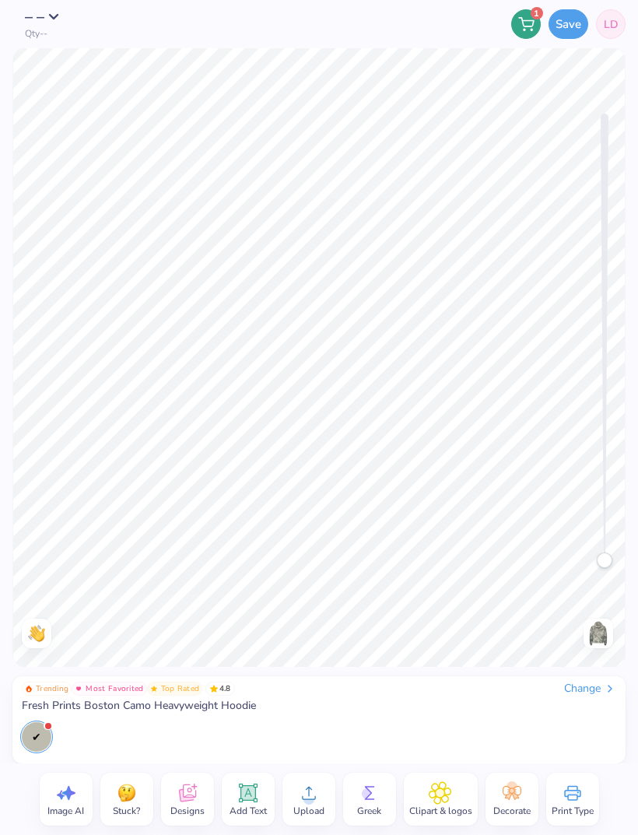
click at [254, 808] on span "Add Text" at bounding box center [247, 810] width 37 height 12
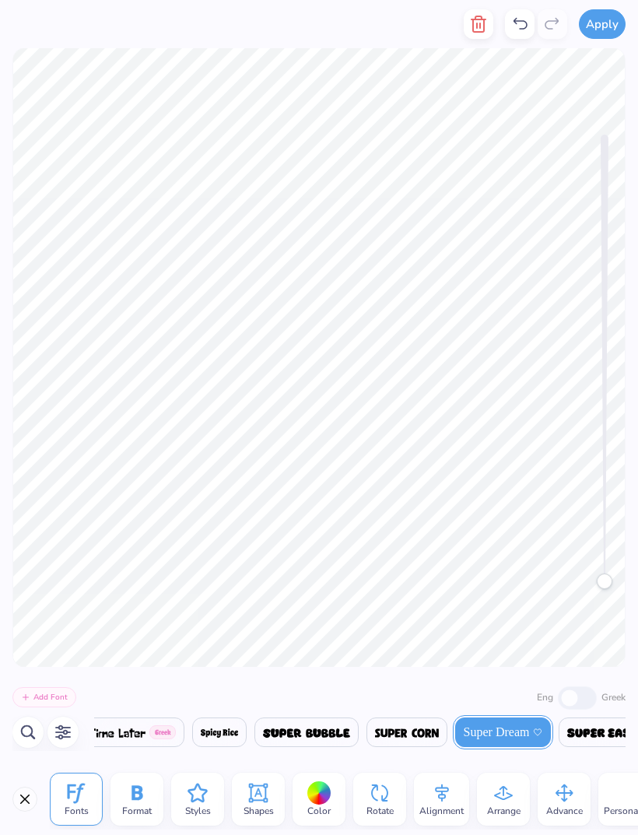
scroll to position [1, 2]
type textarea "Tri Delta"
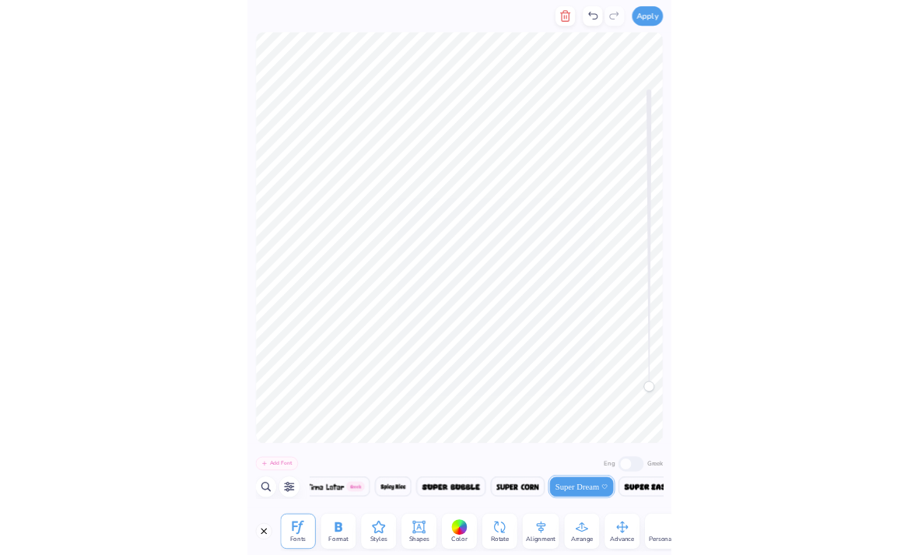
scroll to position [1, 0]
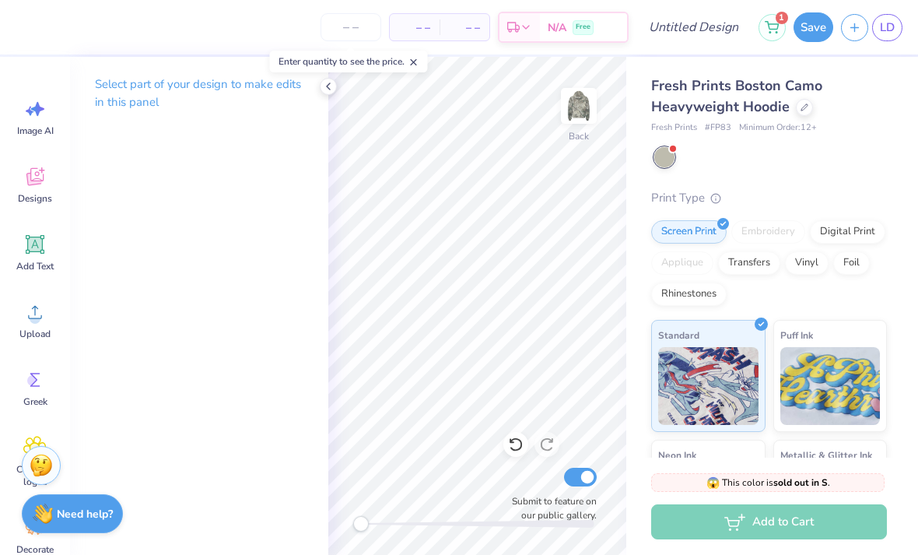
click at [637, 177] on div "Fresh Prints Boston Camo Heavyweight Hoodie Fresh Prints # FP83 Minimum Order: …" at bounding box center [769, 373] width 236 height 596
click at [637, 163] on div at bounding box center [770, 157] width 233 height 20
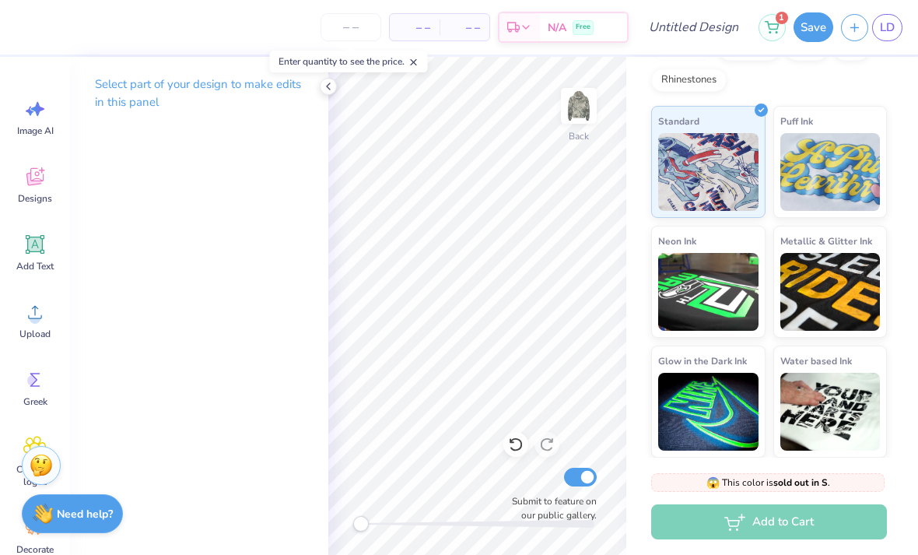
scroll to position [213, 0]
click at [402, 65] on div "Enter quantity to see the price." at bounding box center [349, 62] width 158 height 22
click at [323, 85] on icon at bounding box center [328, 86] width 12 height 12
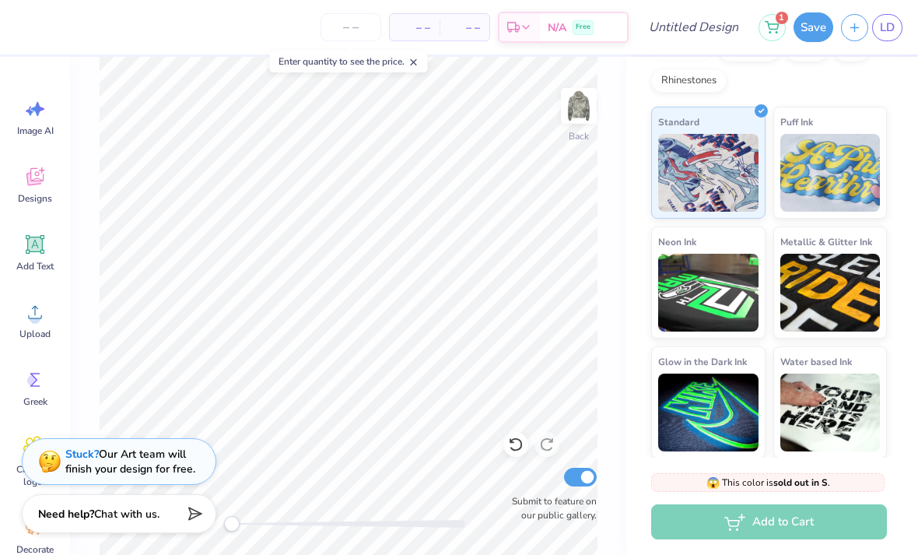
click at [412, 54] on span at bounding box center [413, 61] width 11 height 14
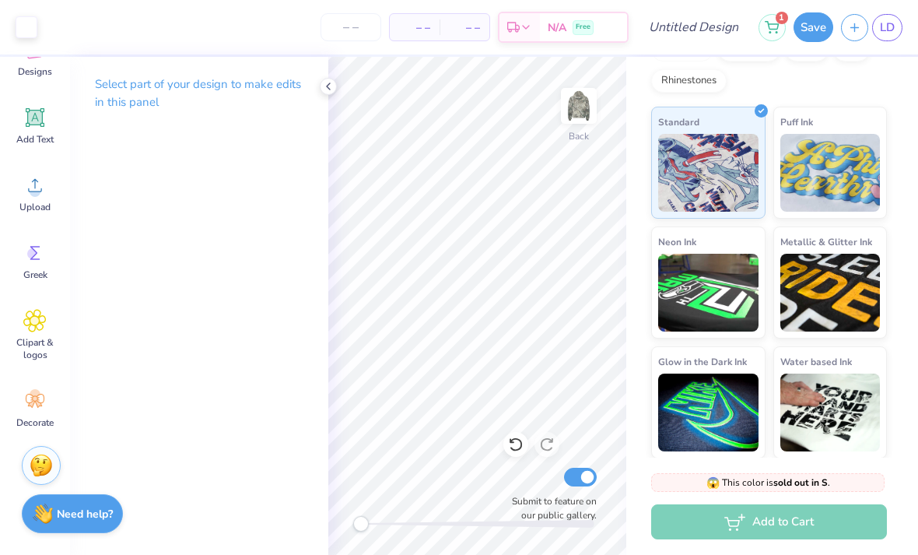
click at [311, 90] on div "Select part of your design to make edits in this panel" at bounding box center [199, 99] width 258 height 85
click at [333, 81] on icon at bounding box center [328, 86] width 12 height 12
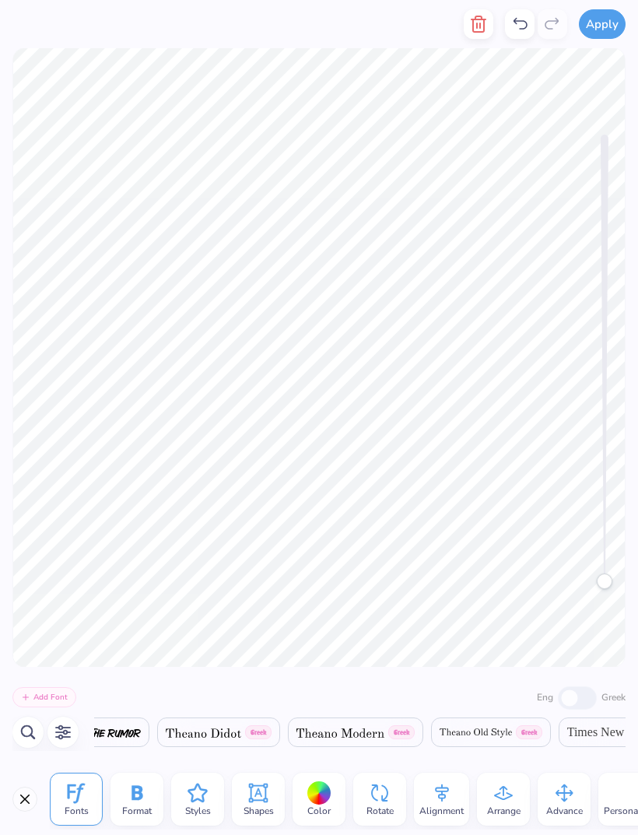
scroll to position [0, 28712]
click at [241, 727] on span at bounding box center [203, 732] width 75 height 19
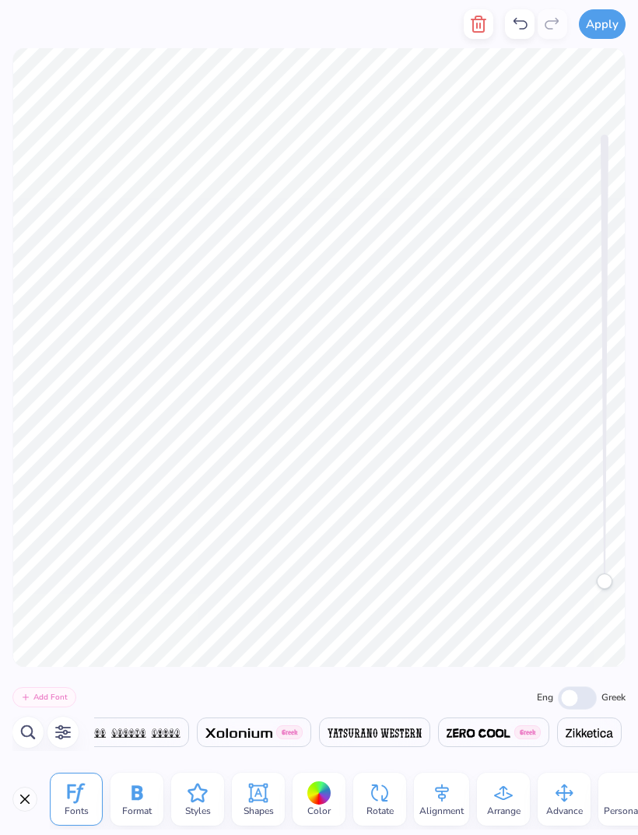
scroll to position [0, 31060]
click at [268, 731] on img at bounding box center [238, 732] width 67 height 9
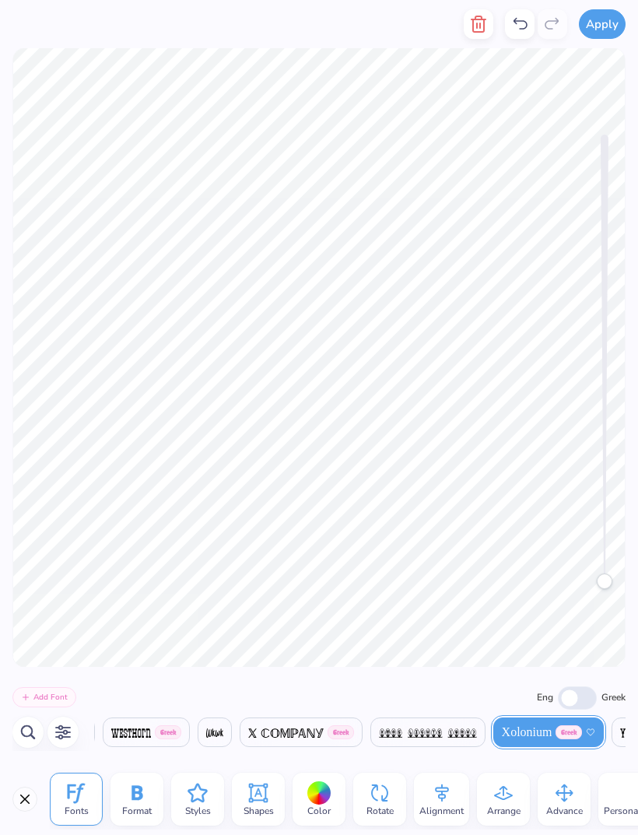
scroll to position [0, 30665]
click at [472, 16] on icon "button" at bounding box center [478, 24] width 19 height 19
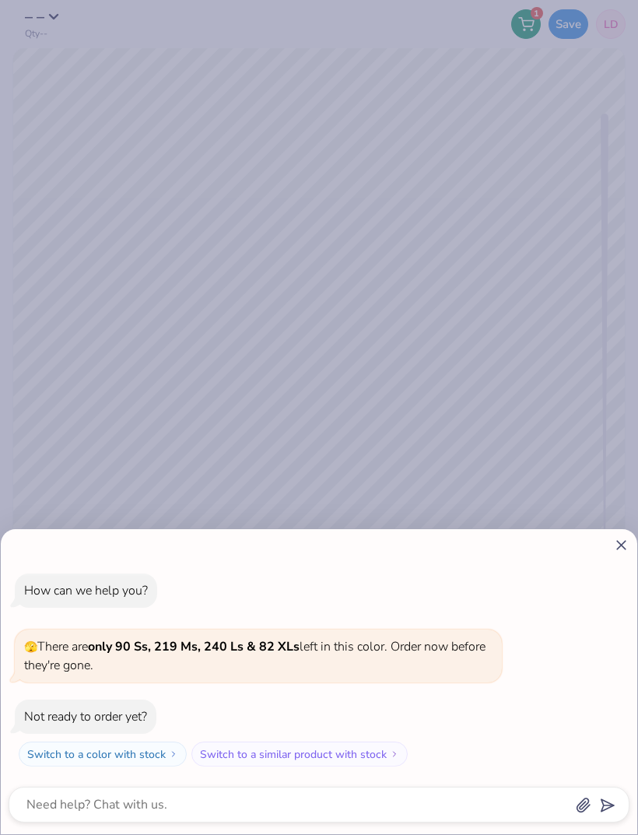
click at [626, 545] on icon at bounding box center [621, 545] width 16 height 16
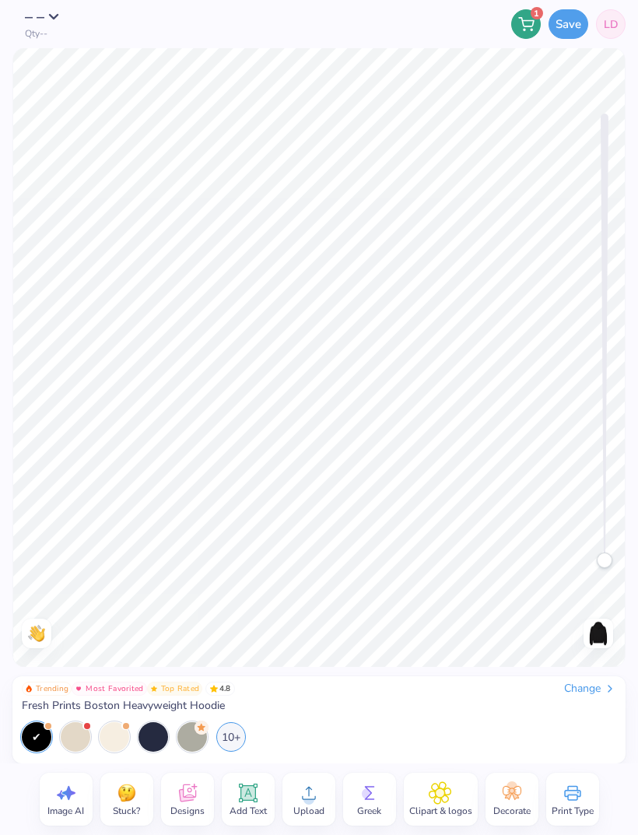
click at [231, 740] on div "10+" at bounding box center [231, 737] width 30 height 30
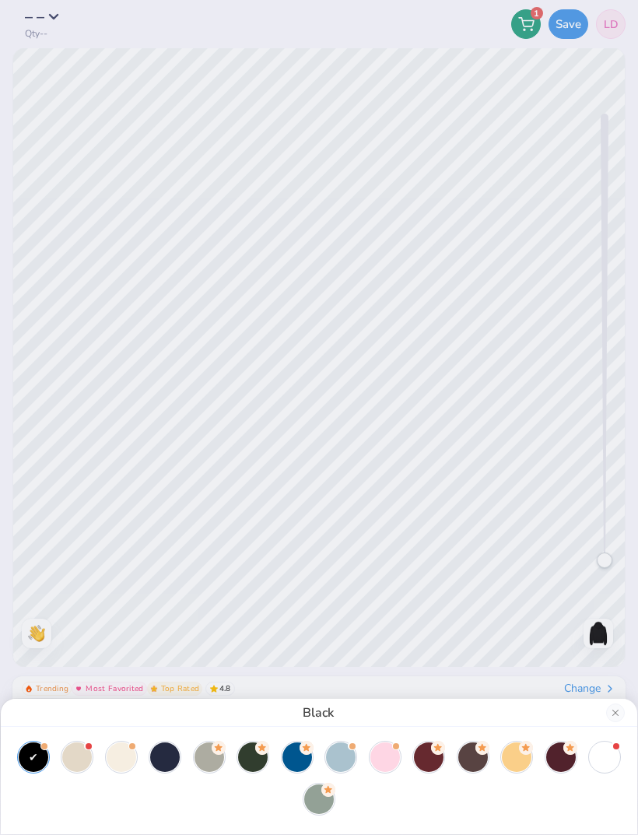
click at [300, 760] on div at bounding box center [297, 757] width 30 height 30
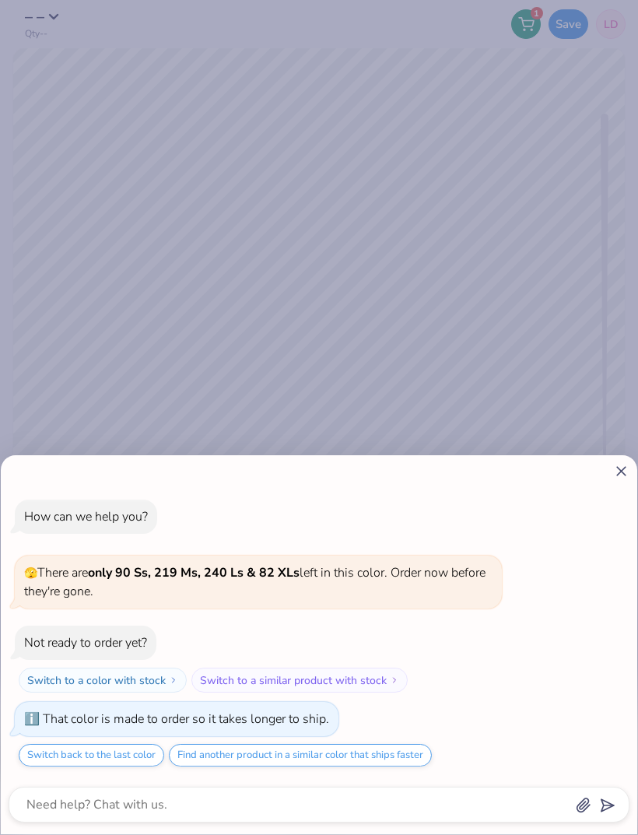
click at [612, 482] on div "How can we help you? 🫣 There are only 90 Ss, 219 Ms, 240 Ls & 82 XLs left in th…" at bounding box center [319, 644] width 636 height 379
click at [618, 468] on line at bounding box center [621, 471] width 9 height 9
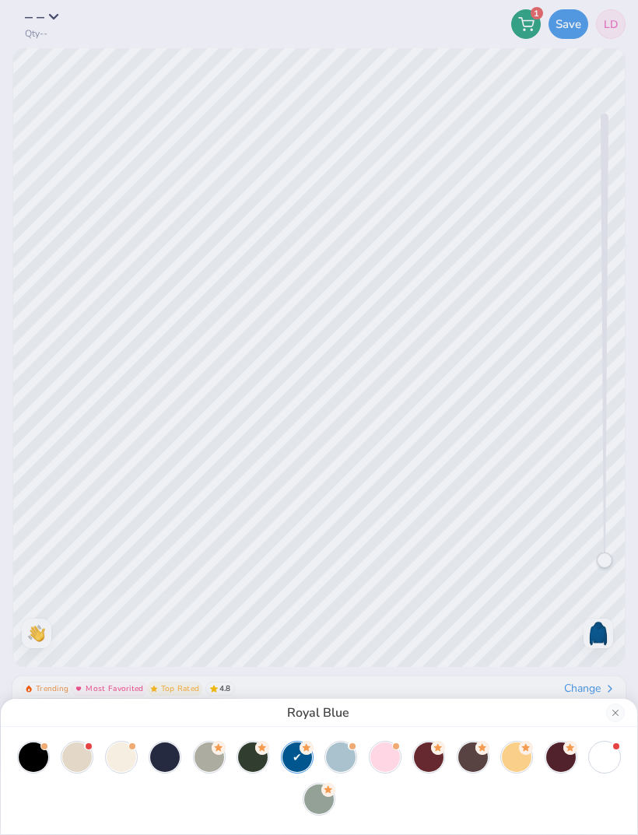
click at [250, 765] on div at bounding box center [253, 757] width 30 height 30
click at [157, 766] on div at bounding box center [165, 757] width 30 height 30
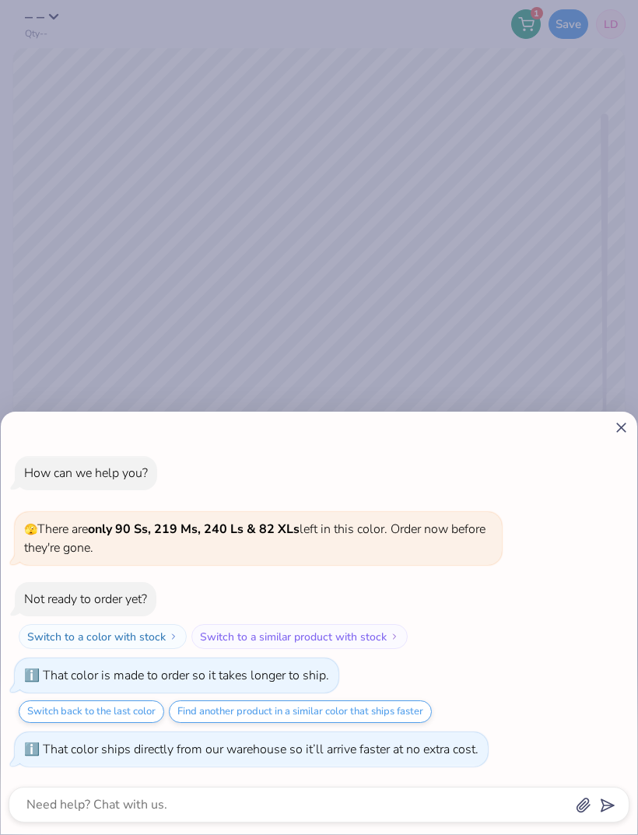
click at [617, 435] on icon at bounding box center [621, 427] width 16 height 16
type textarea "x"
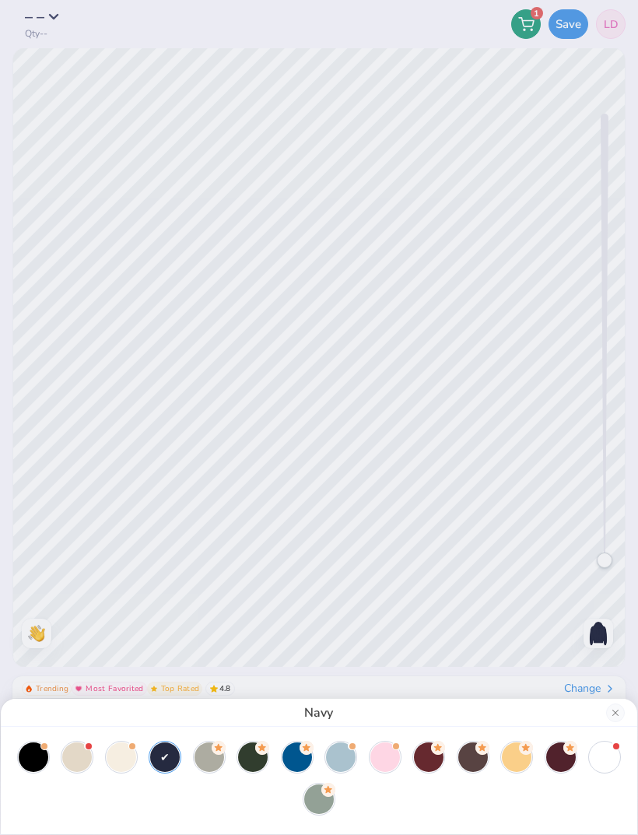
click at [617, 714] on button "Close" at bounding box center [615, 712] width 19 height 19
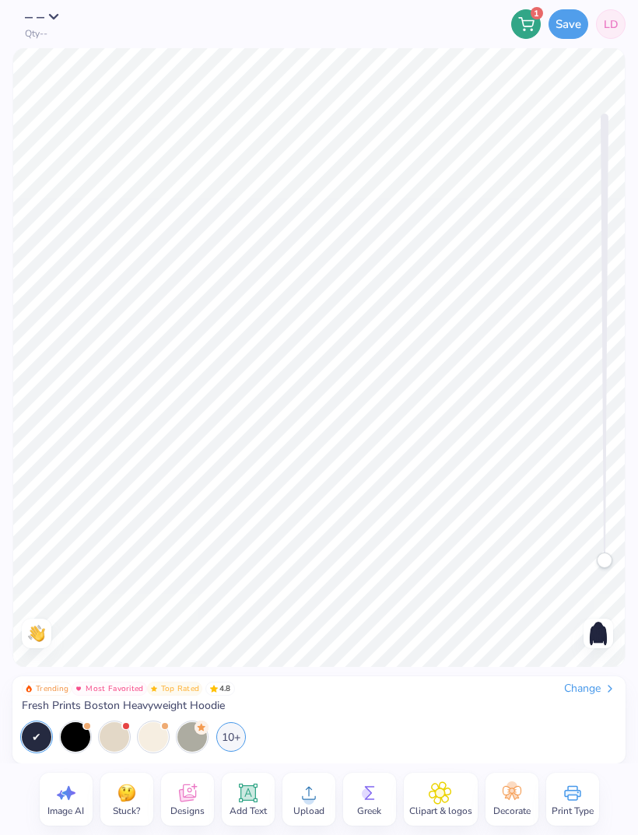
click at [247, 797] on icon at bounding box center [247, 793] width 15 height 15
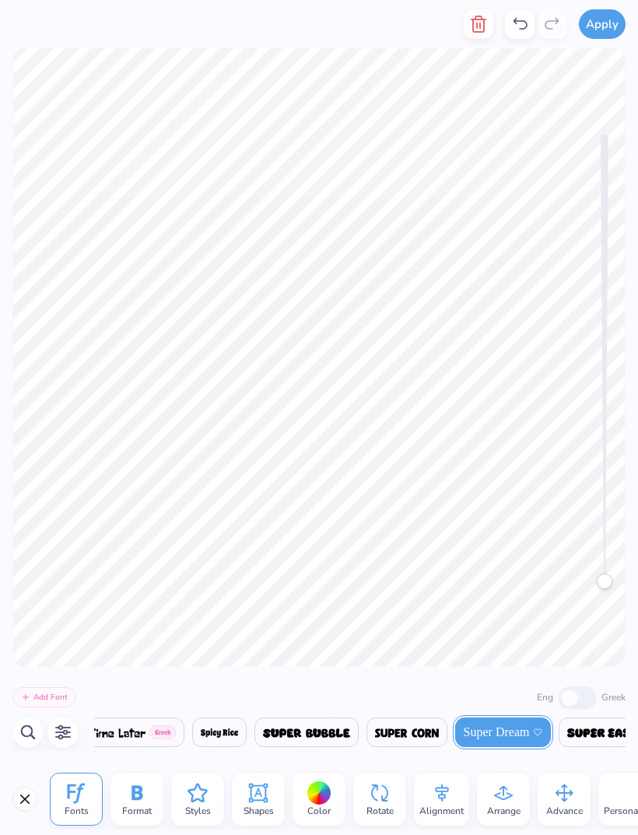
scroll to position [1, 0]
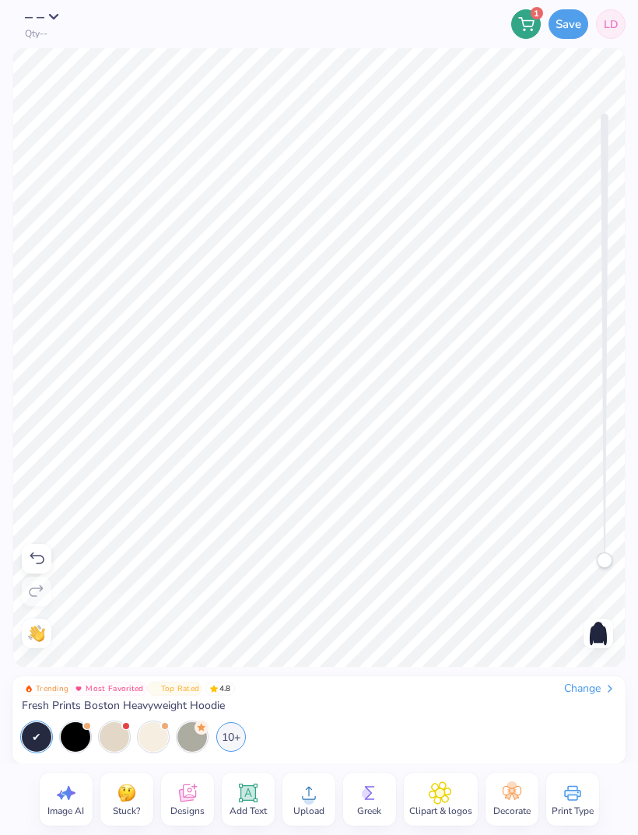
click at [183, 800] on icon at bounding box center [186, 793] width 17 height 18
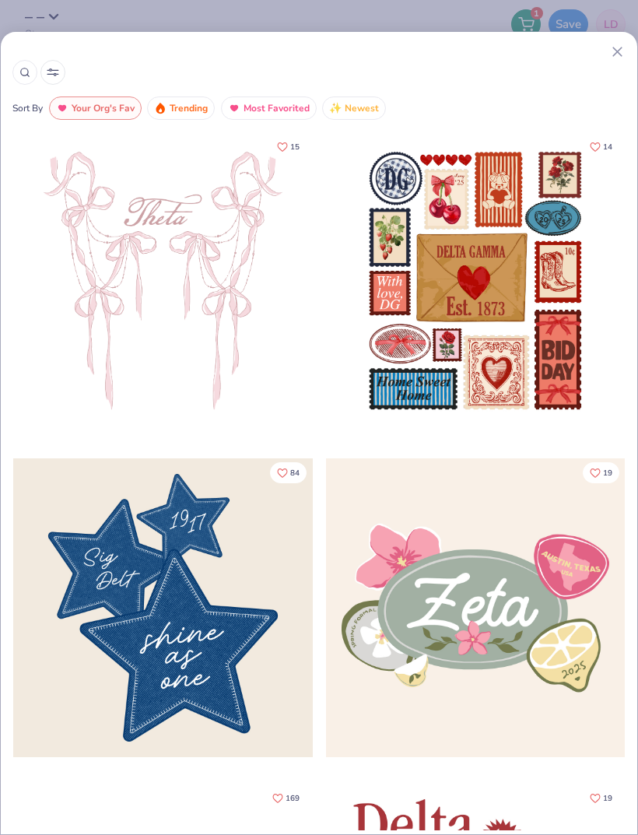
click at [12, 75] on div at bounding box center [24, 72] width 25 height 25
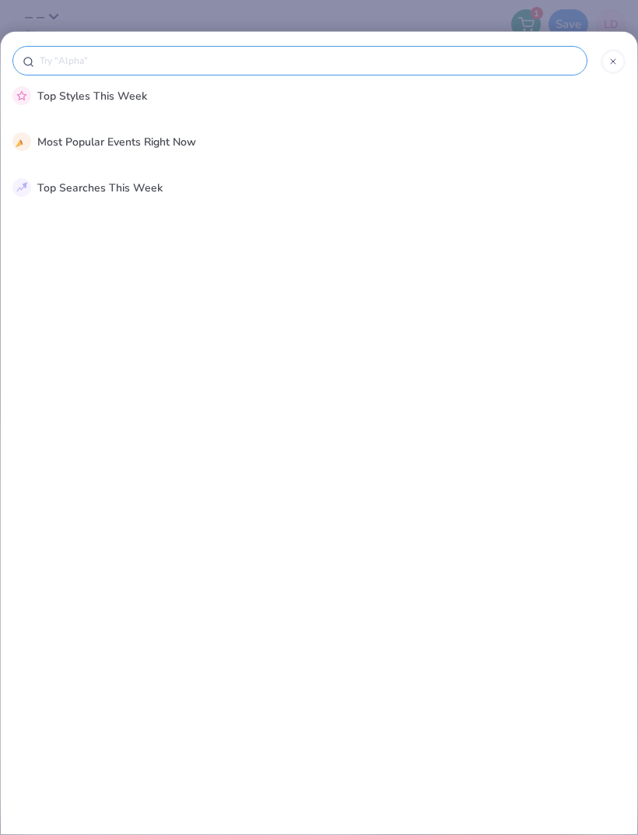
scroll to position [0, 0]
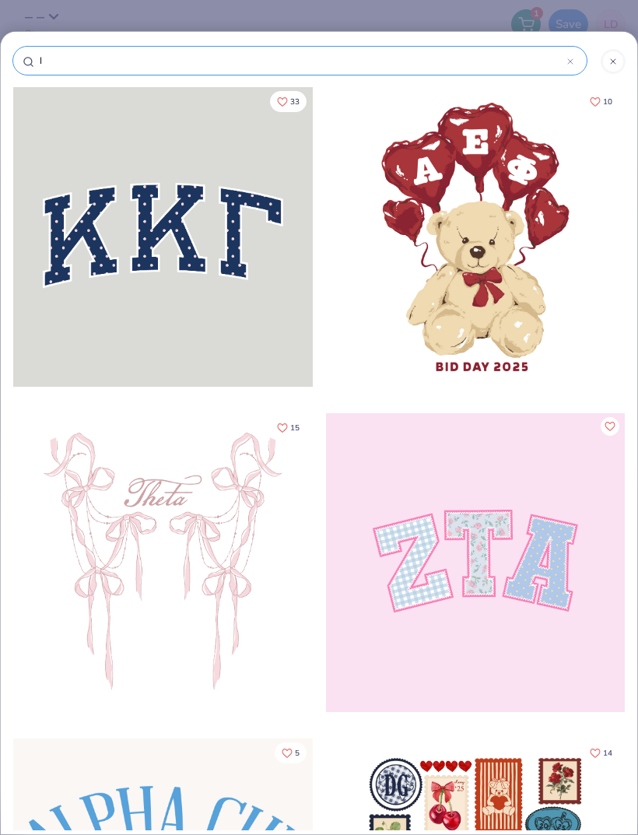
type input "I"
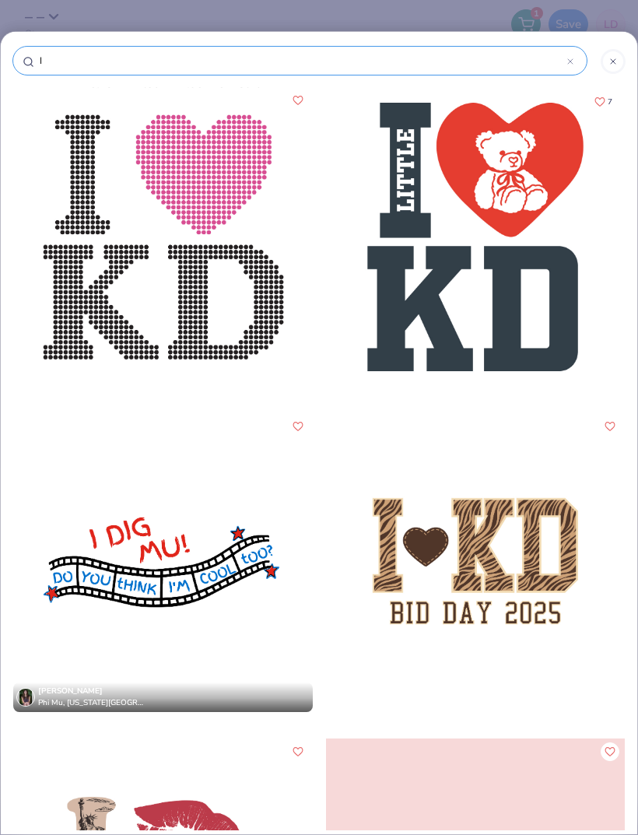
type input "I h"
type input "I he"
type input "I hea"
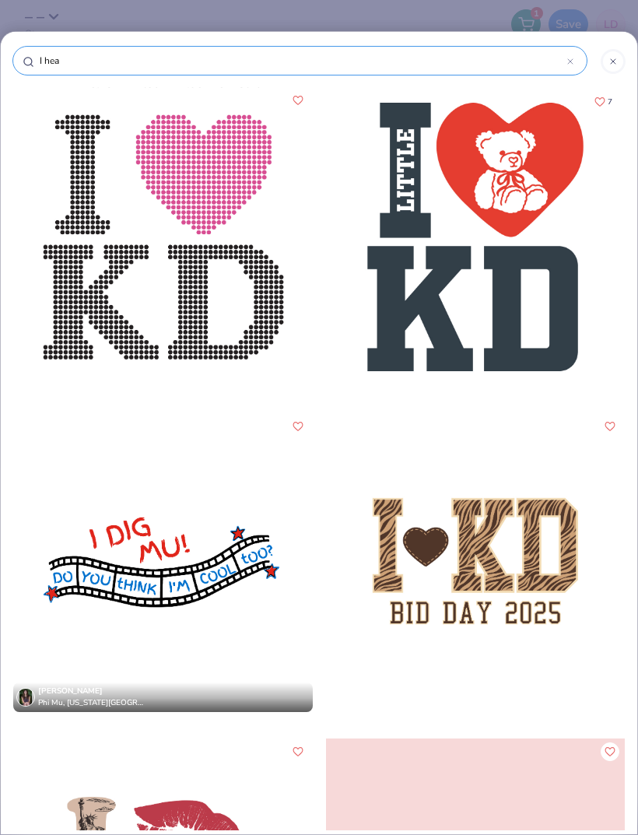
type input "I hea"
type input "I hear"
type input "I heart"
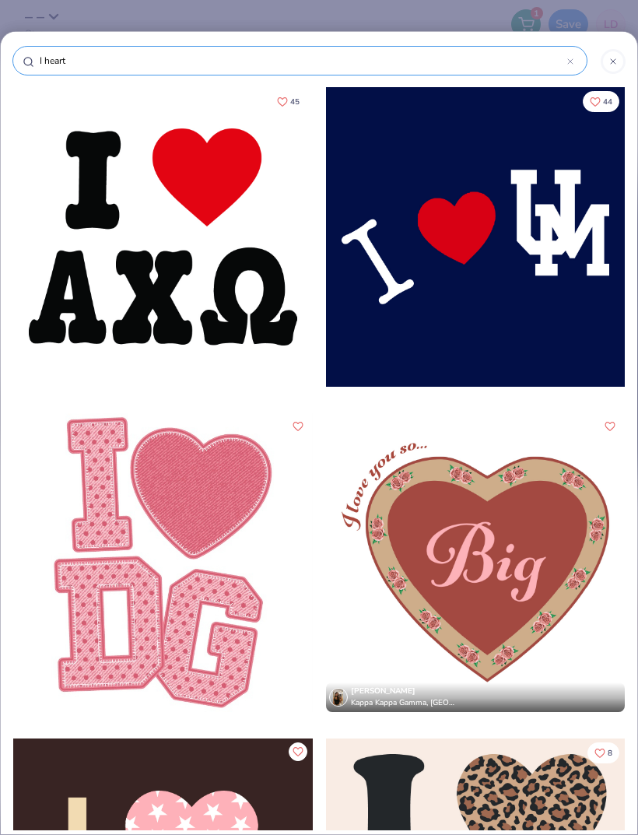
type input "I heart"
click at [545, 307] on div at bounding box center [476, 237] width 300 height 300
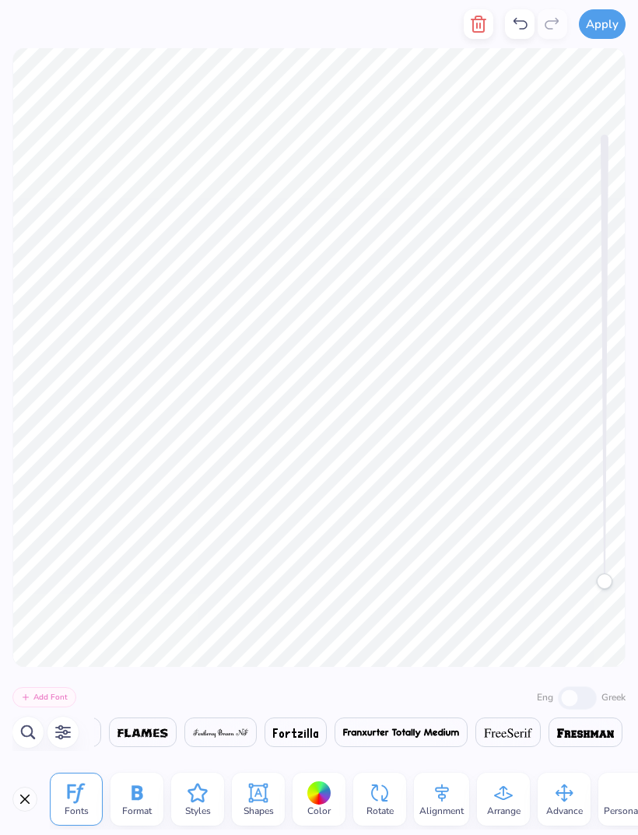
scroll to position [0, 13054]
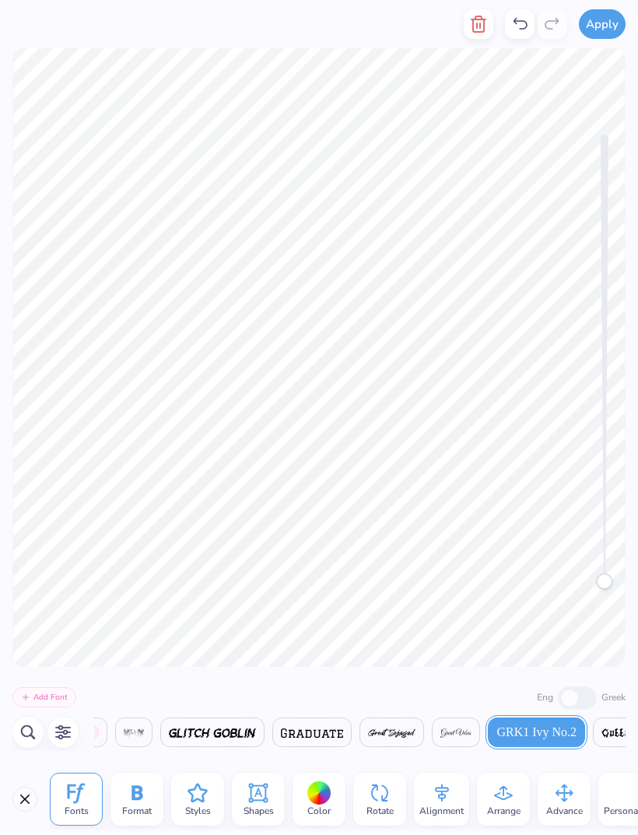
type textarea "m"
click at [475, 30] on icon "button" at bounding box center [478, 24] width 11 height 16
click at [481, 17] on icon "button" at bounding box center [478, 24] width 11 height 16
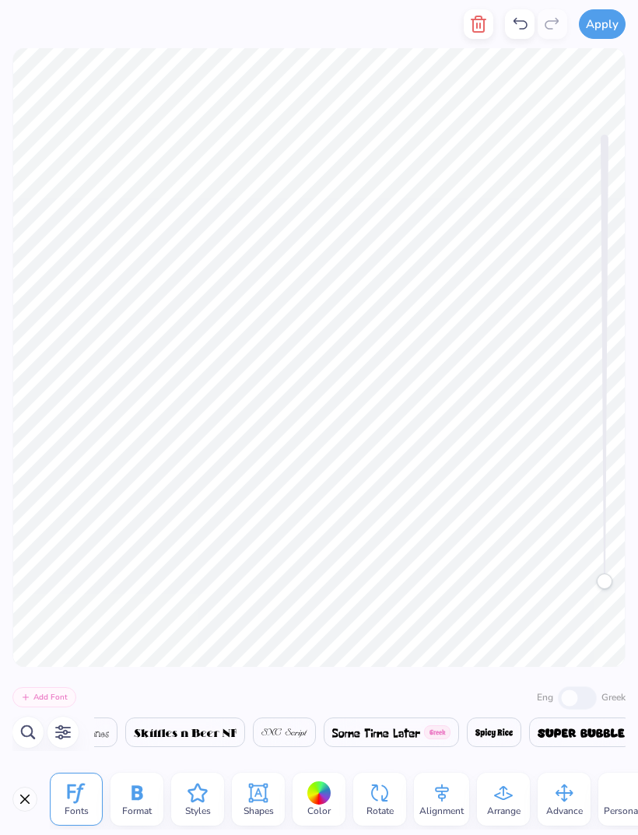
scroll to position [0, 29504]
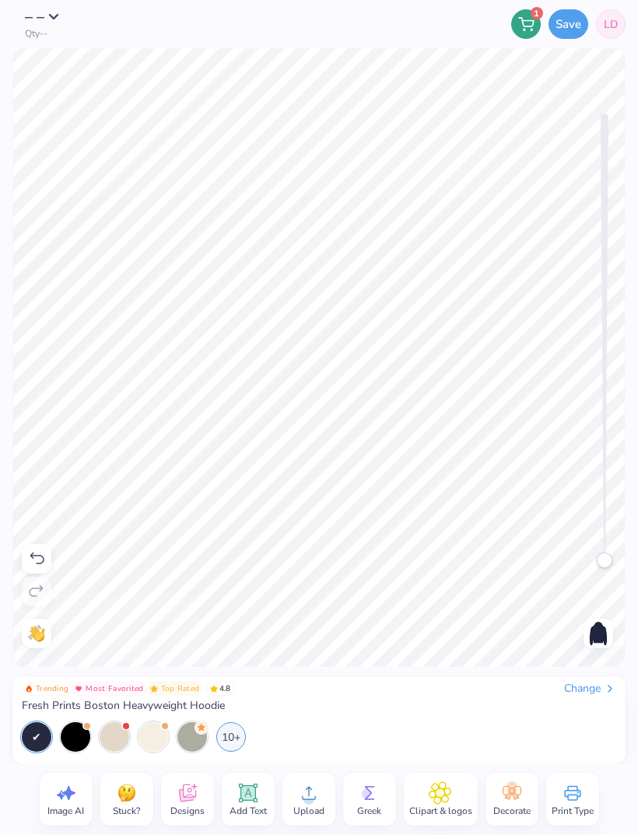
click at [186, 794] on icon at bounding box center [187, 792] width 23 height 23
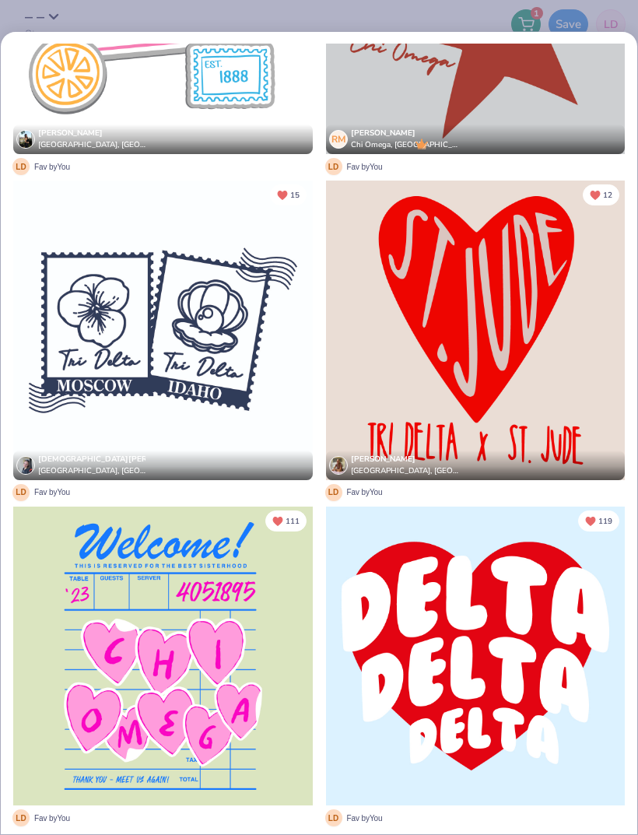
scroll to position [2468, 0]
click at [451, 612] on div at bounding box center [476, 656] width 300 height 300
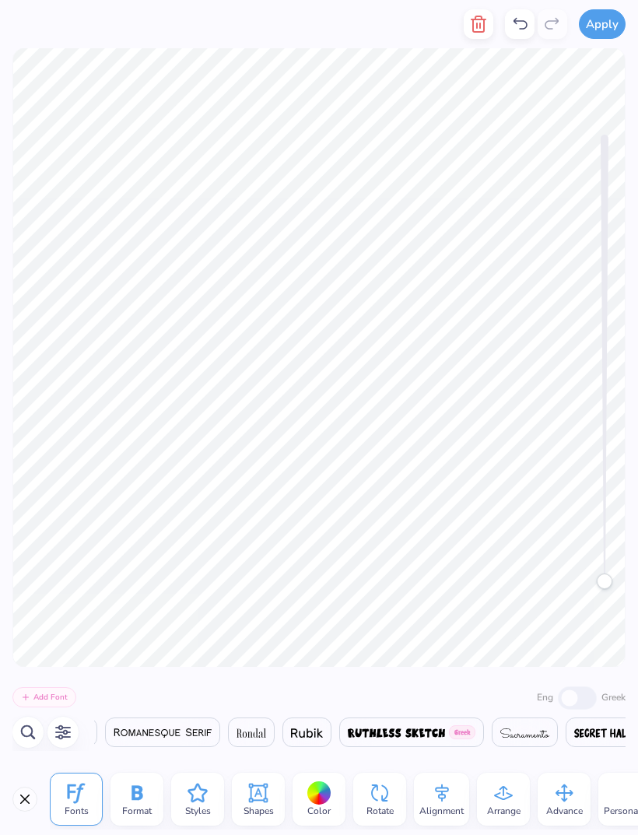
scroll to position [0, 29596]
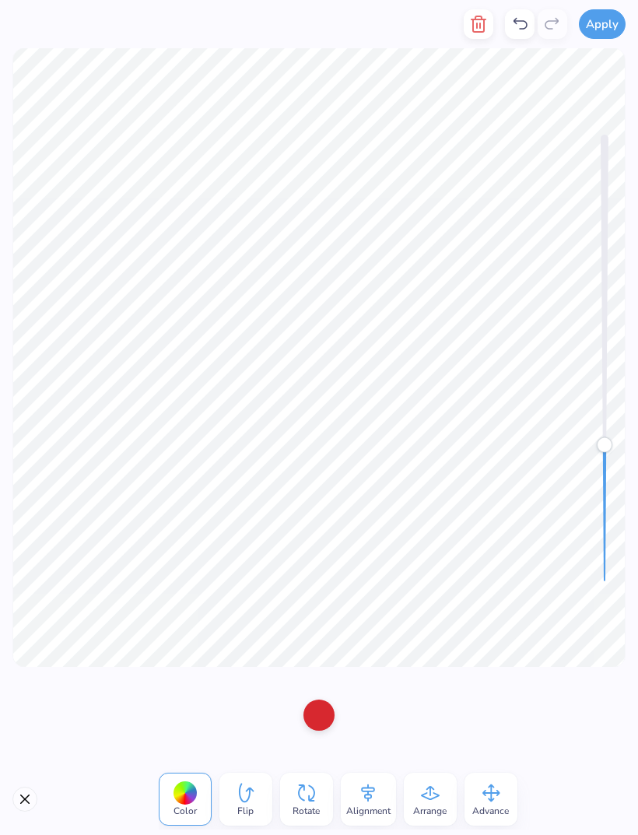
click at [322, 716] on div at bounding box center [318, 714] width 31 height 31
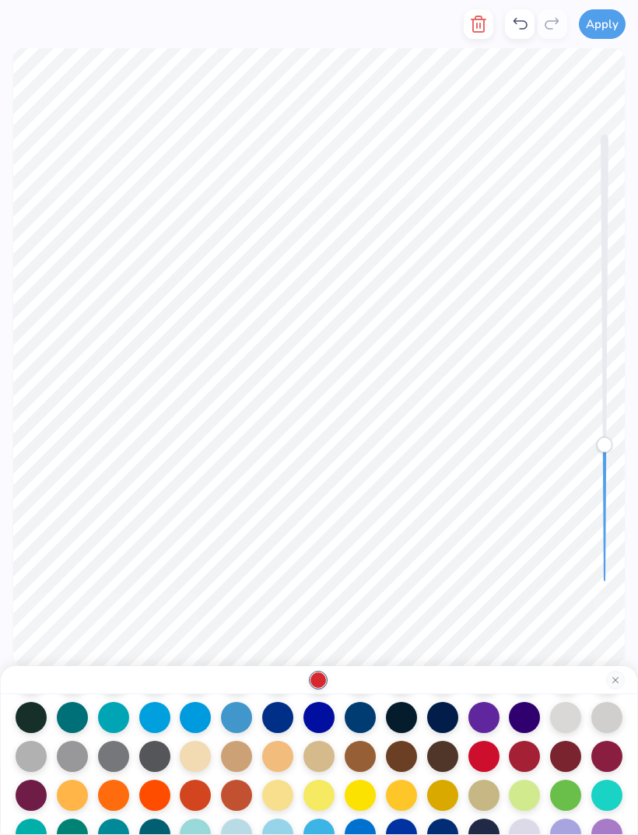
scroll to position [113, 0]
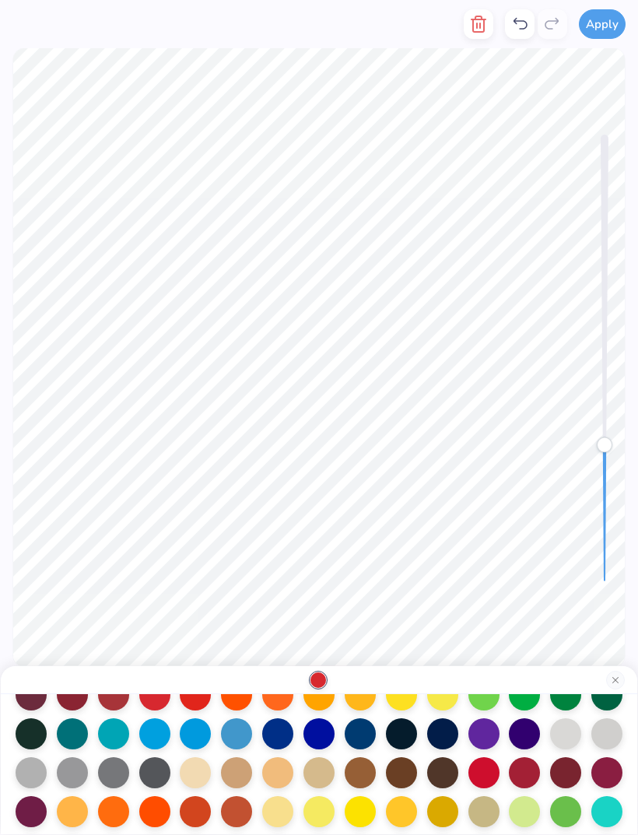
click at [444, 740] on div at bounding box center [442, 733] width 31 height 31
click at [404, 738] on div at bounding box center [401, 733] width 31 height 31
click at [352, 737] on div at bounding box center [360, 733] width 31 height 31
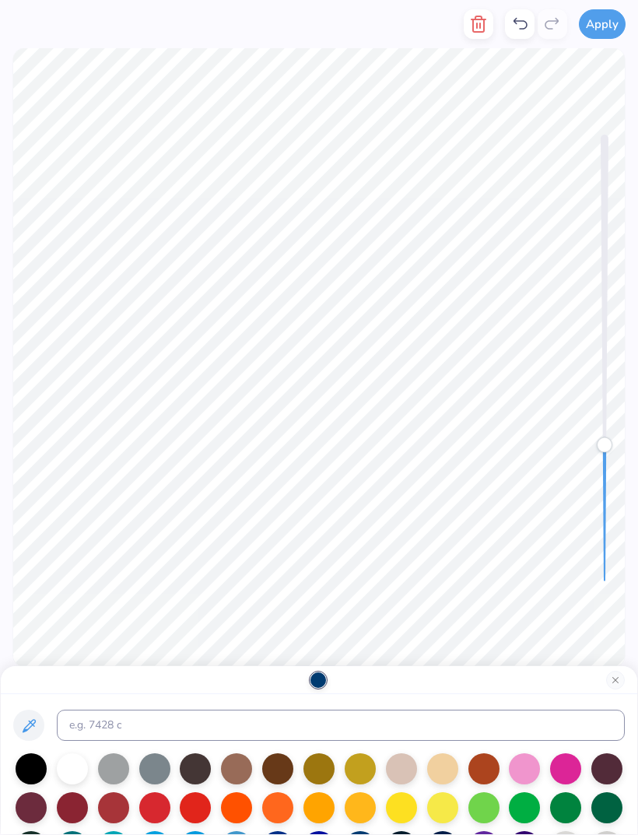
scroll to position [0, 0]
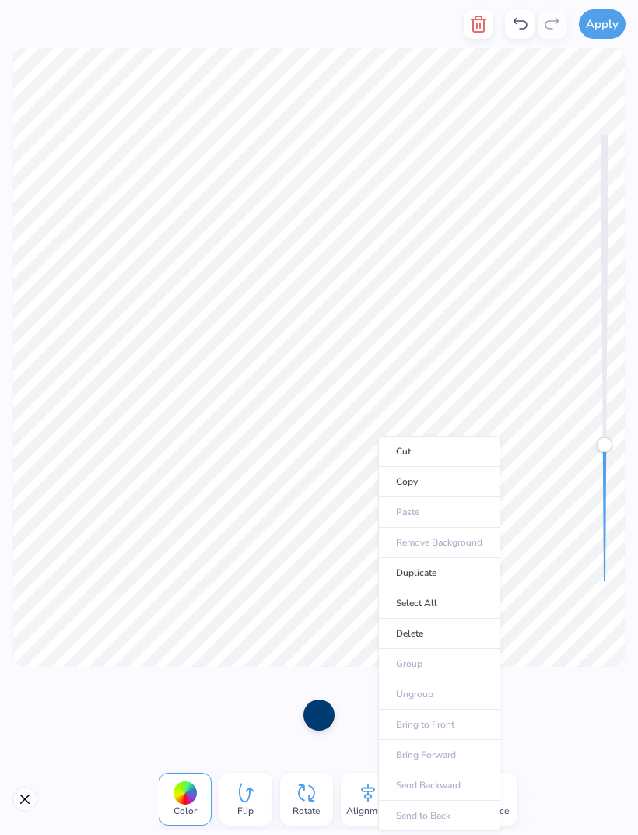
click at [423, 444] on li "Cut" at bounding box center [439, 451] width 122 height 31
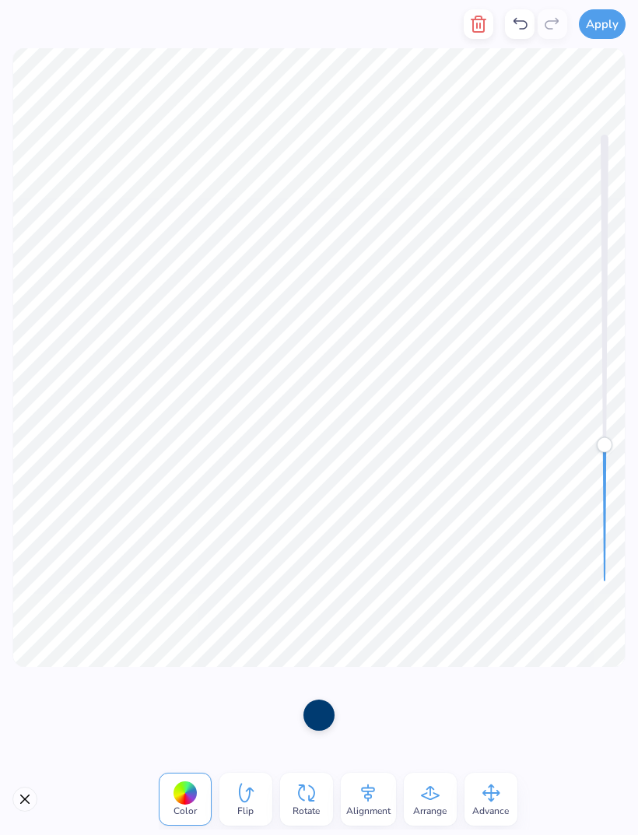
click at [527, 19] on icon at bounding box center [519, 24] width 19 height 19
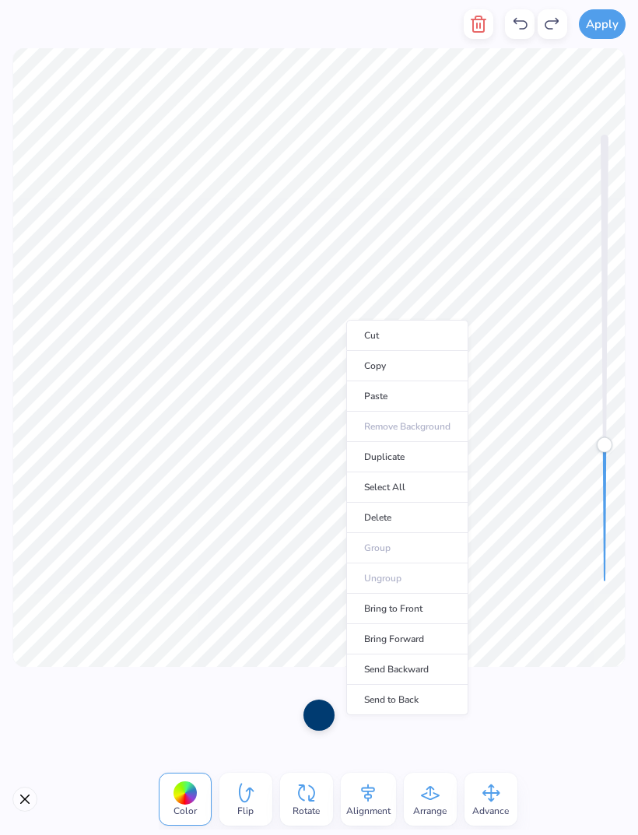
click at [413, 603] on li "Bring to Front" at bounding box center [407, 609] width 122 height 30
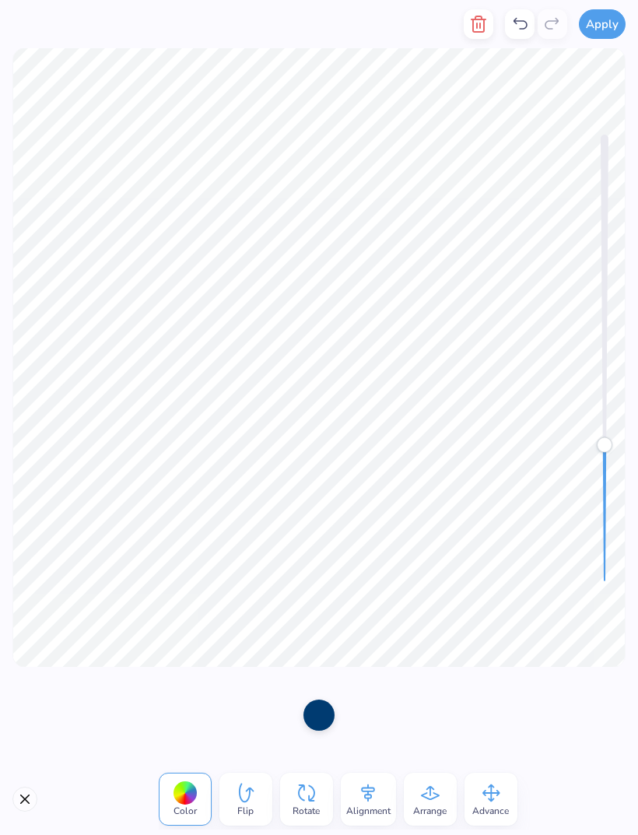
click at [471, 26] on icon "button" at bounding box center [478, 24] width 19 height 19
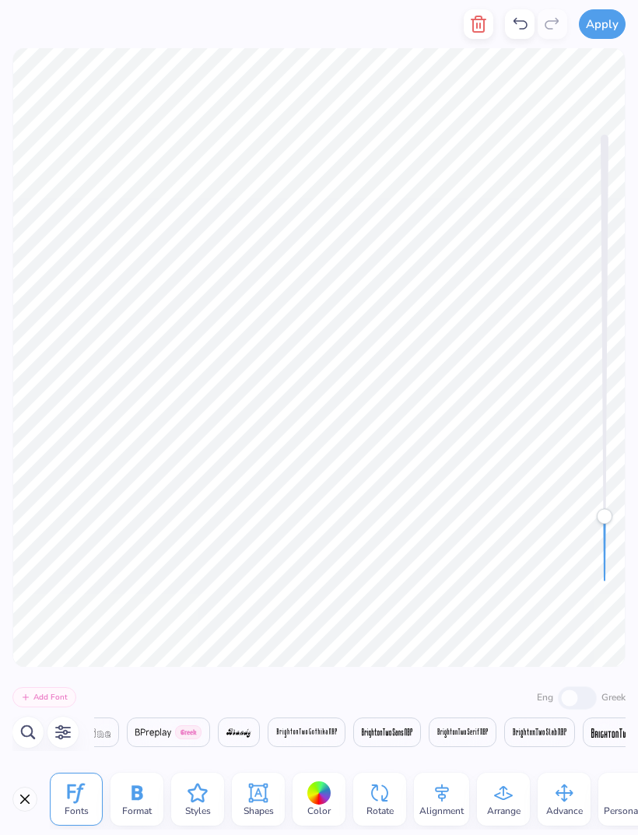
scroll to position [0, 4200]
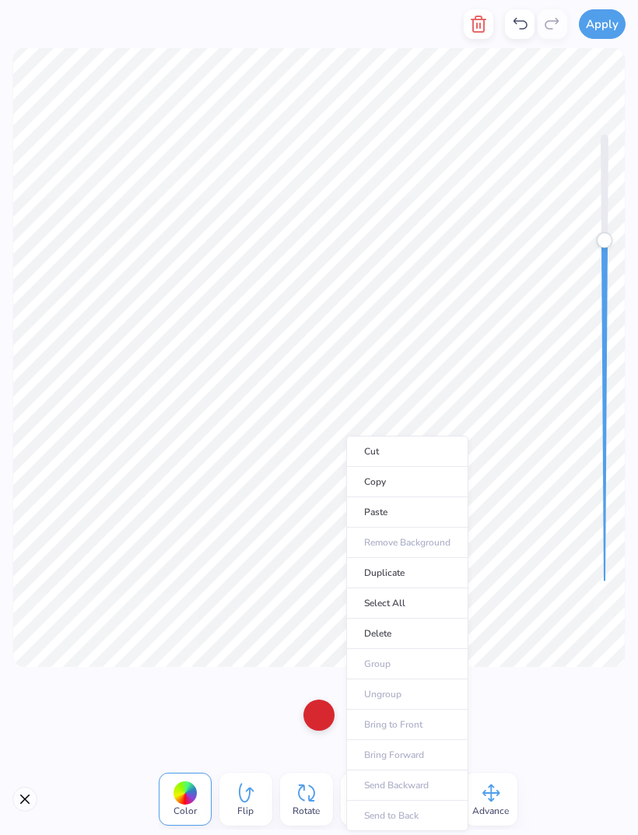
click at [401, 444] on li "Cut" at bounding box center [407, 451] width 122 height 31
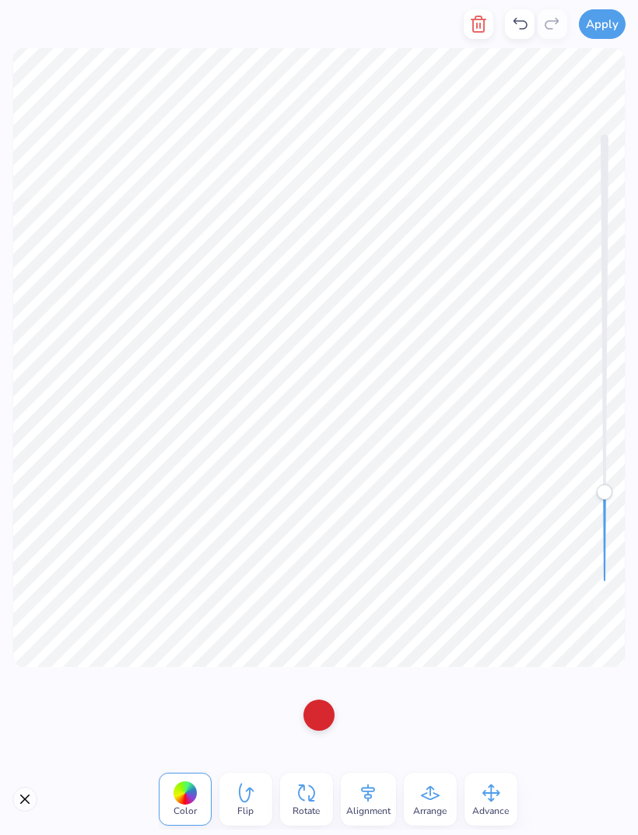
click at [511, 26] on icon at bounding box center [519, 24] width 19 height 19
click at [480, 23] on icon "button" at bounding box center [478, 24] width 19 height 19
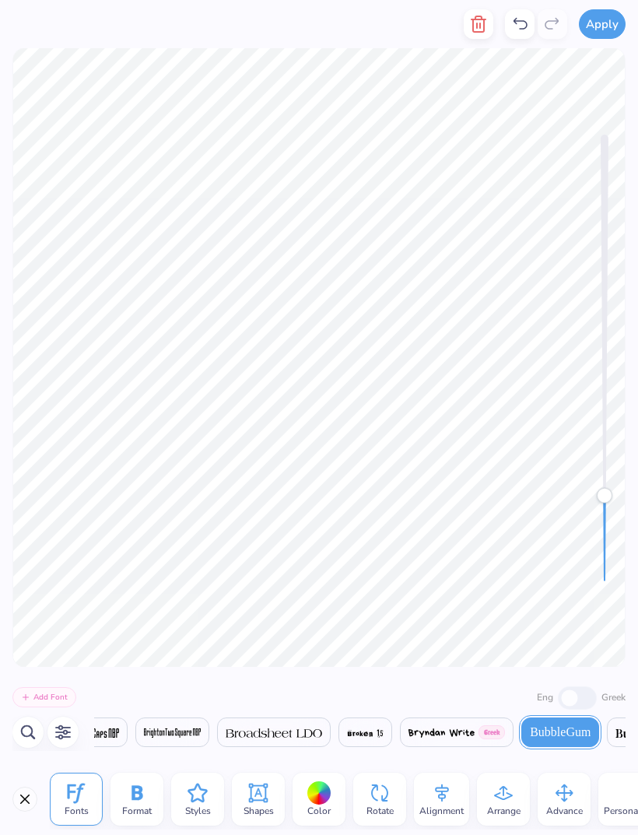
click at [516, 27] on icon at bounding box center [519, 24] width 19 height 19
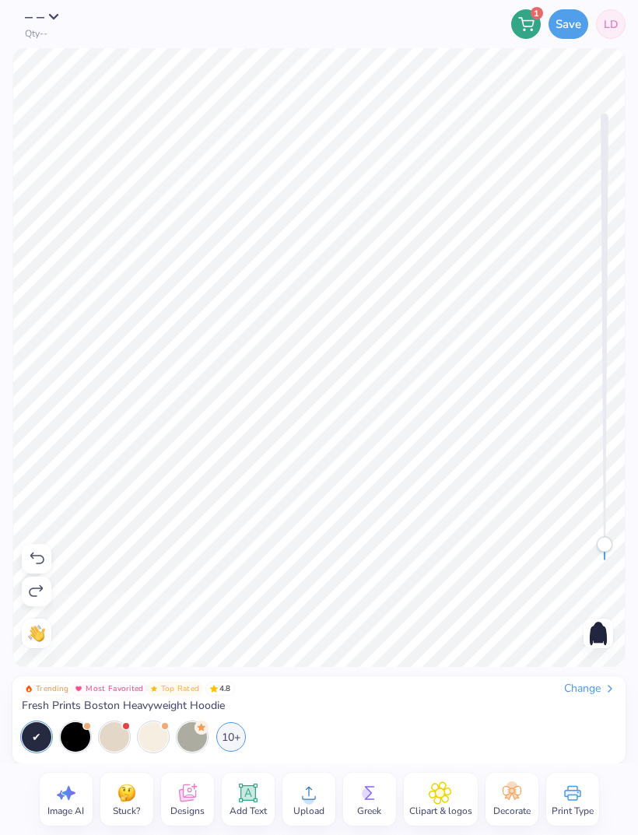
click at [192, 793] on icon at bounding box center [187, 792] width 23 height 23
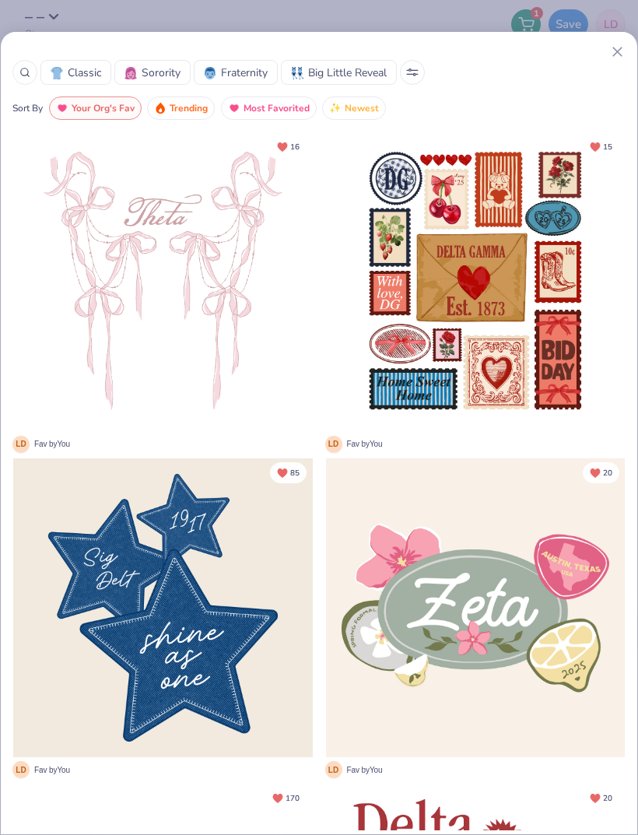
click at [30, 77] on div at bounding box center [24, 72] width 25 height 25
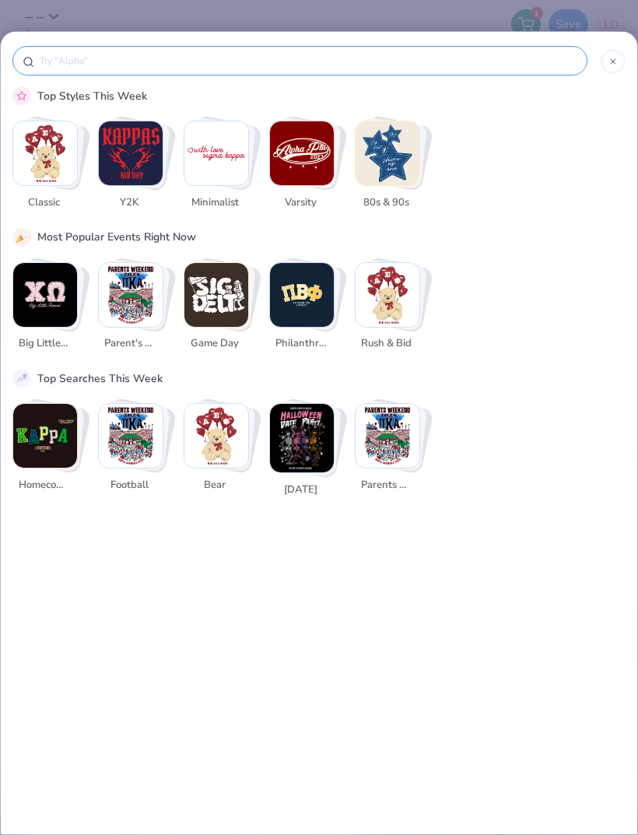
scroll to position [0, 0]
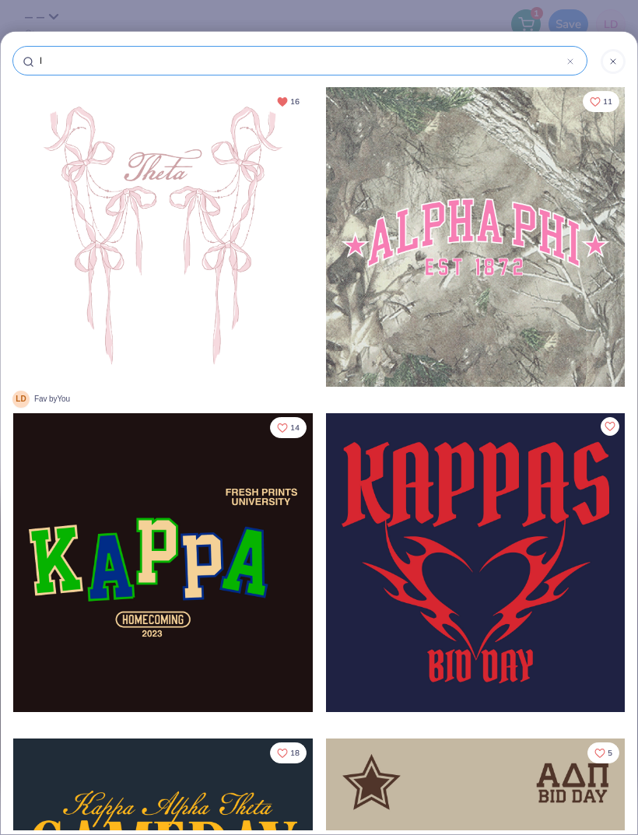
type input "I"
type input "I h"
type input "I he"
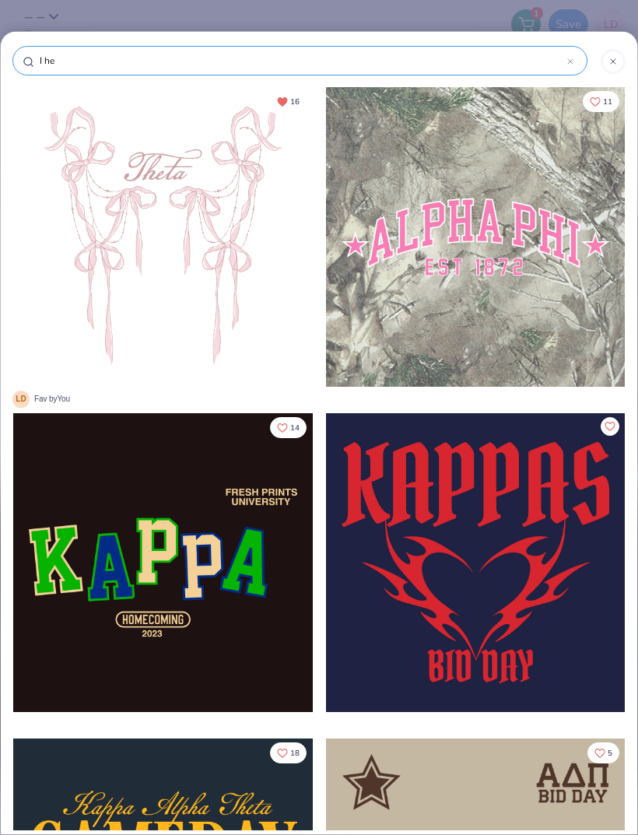
type input "I he"
type input "I hea"
type input "I hear"
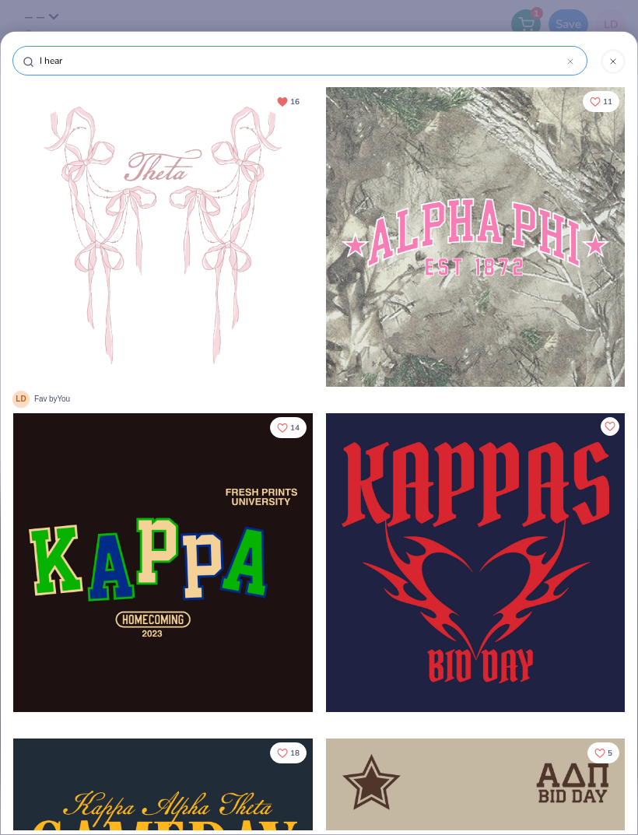
type input "I heart"
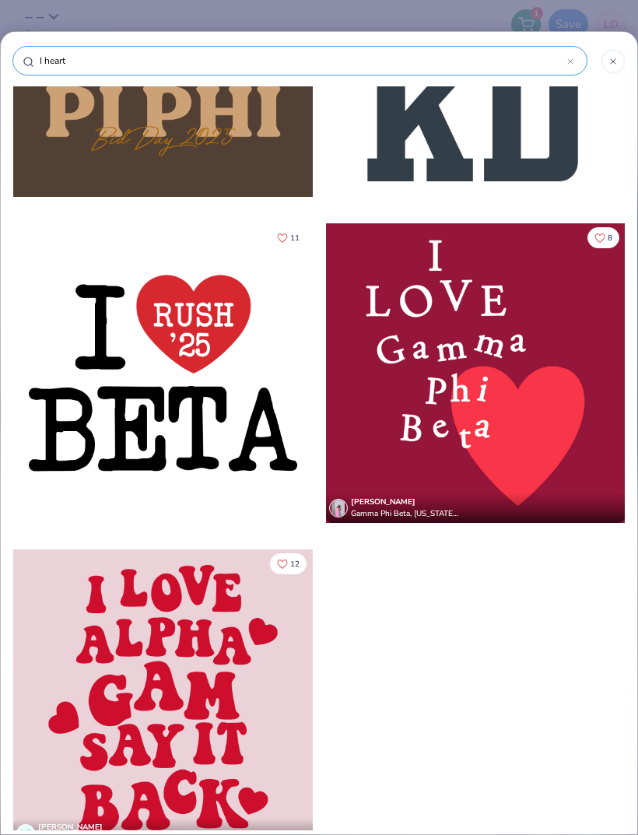
type input "I heart"
click at [311, 591] on div at bounding box center [163, 699] width 300 height 300
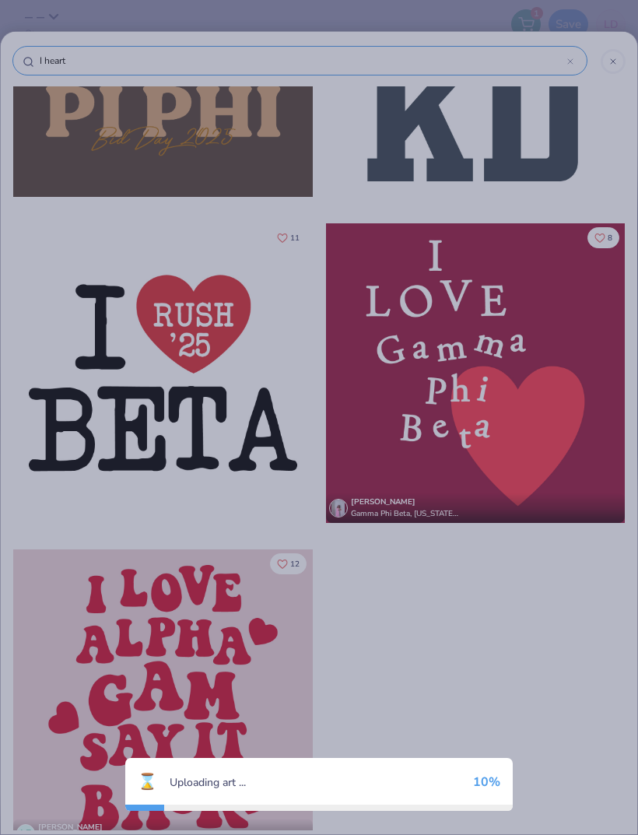
click at [393, 578] on div "⌛ Uploading art ... 10 %" at bounding box center [319, 417] width 638 height 835
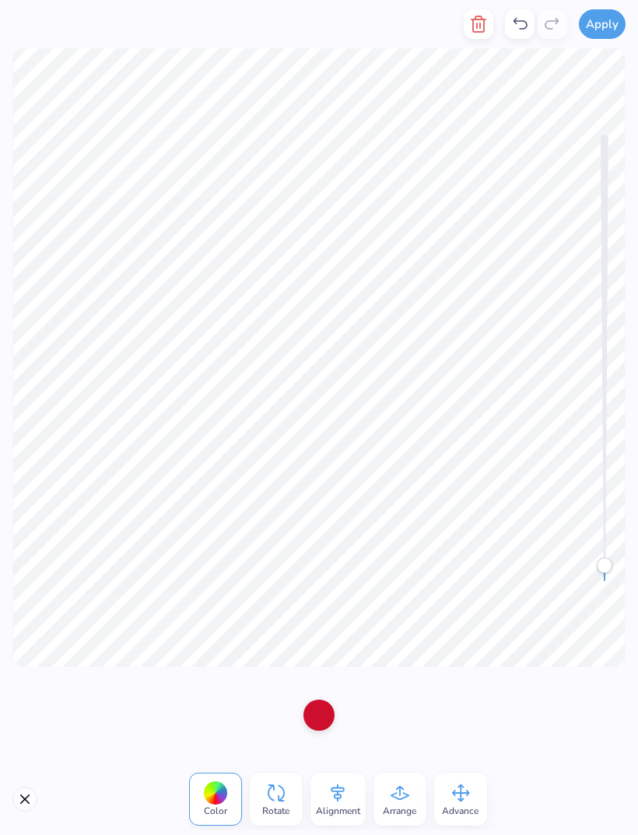
click at [475, 14] on button "button" at bounding box center [479, 24] width 30 height 30
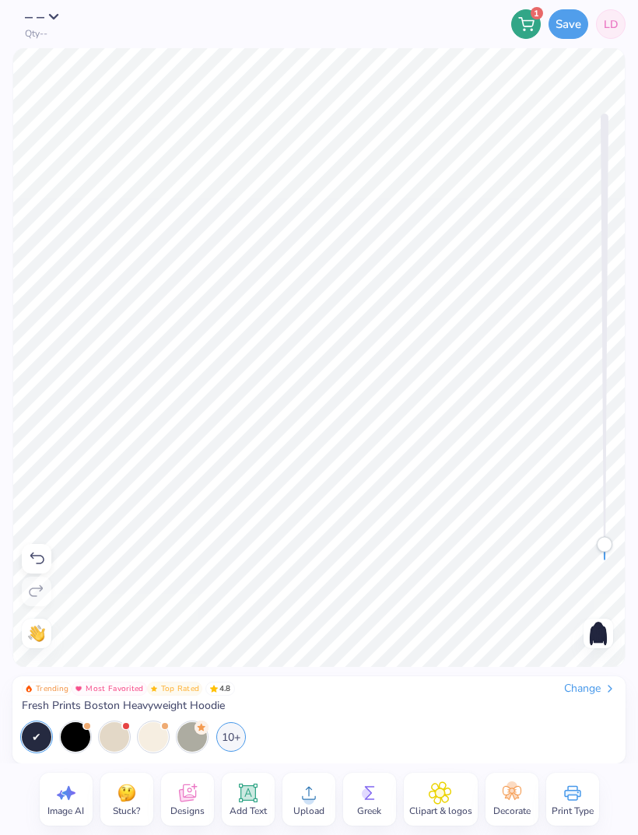
click at [191, 797] on icon at bounding box center [186, 795] width 15 height 12
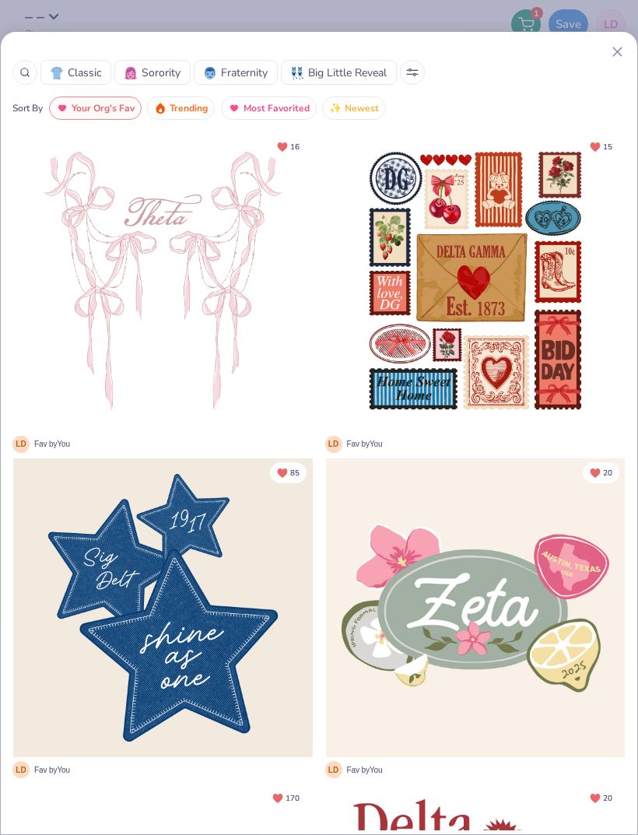
click at [26, 77] on icon at bounding box center [24, 72] width 11 height 11
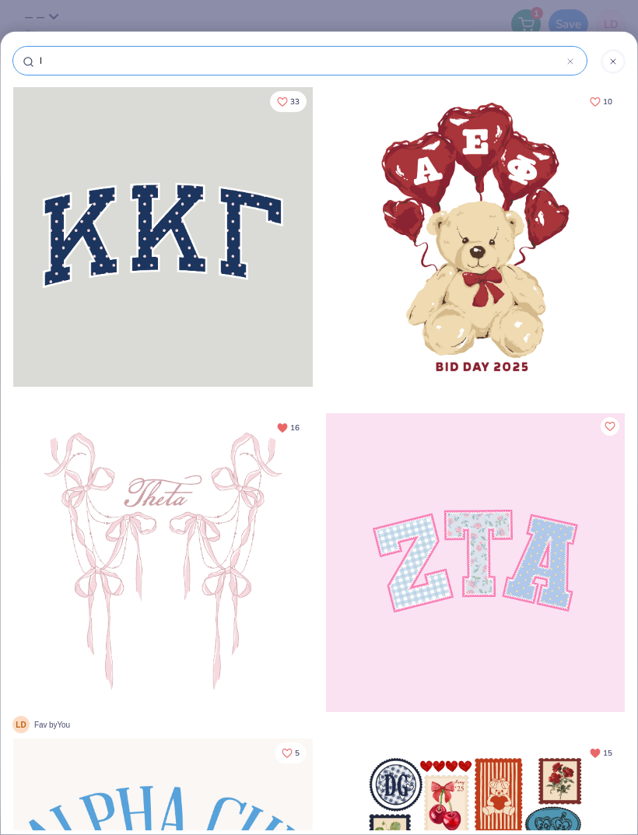
type input "I"
type input "I l"
type input "I li"
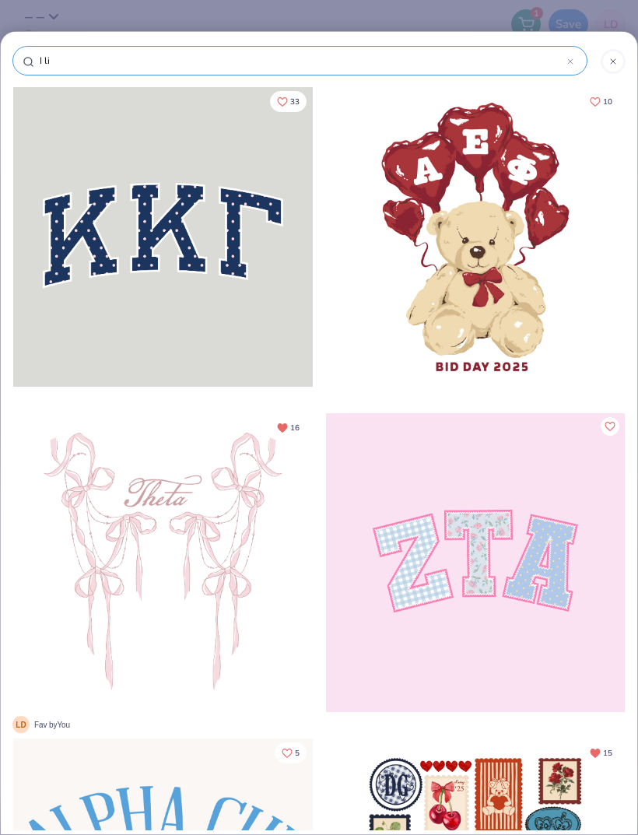
type input "I li"
type input "I liv"
type input "I live"
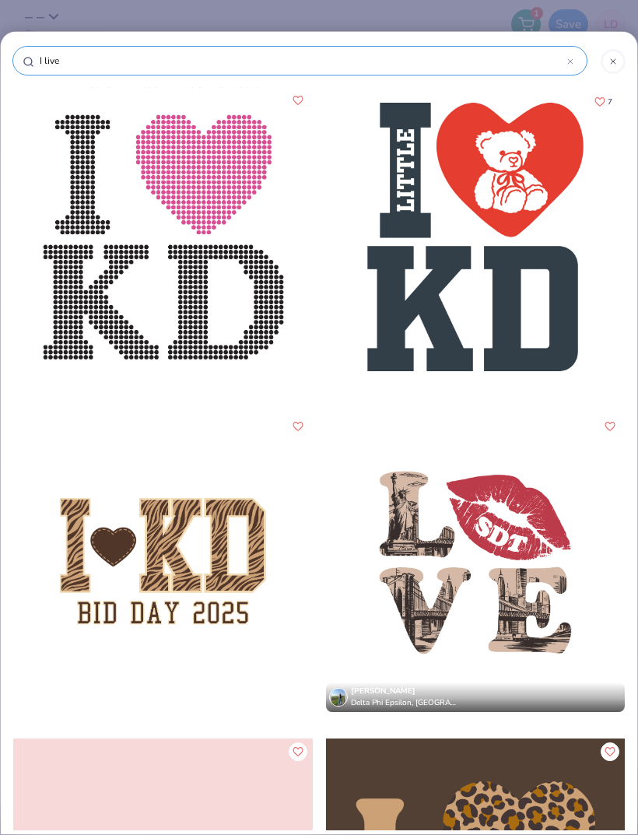
type input "I live"
click at [476, 265] on div at bounding box center [476, 237] width 300 height 300
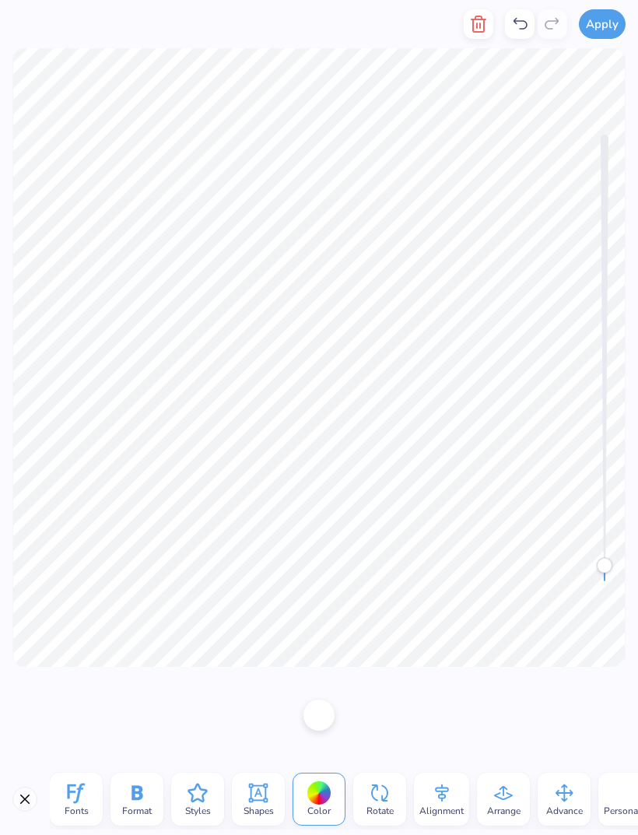
click at [472, 33] on button "button" at bounding box center [479, 24] width 30 height 30
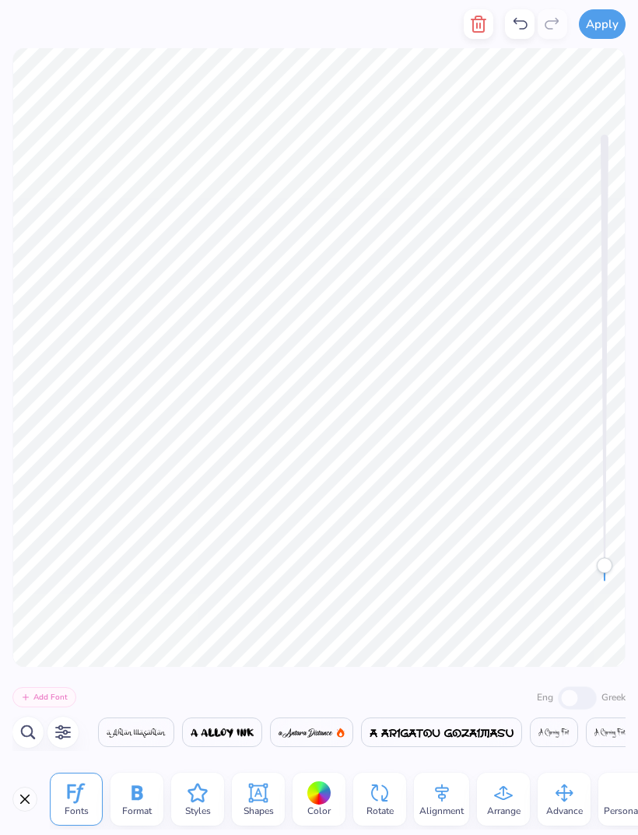
scroll to position [0, 1474]
click at [480, 23] on line "button" at bounding box center [480, 25] width 0 height 5
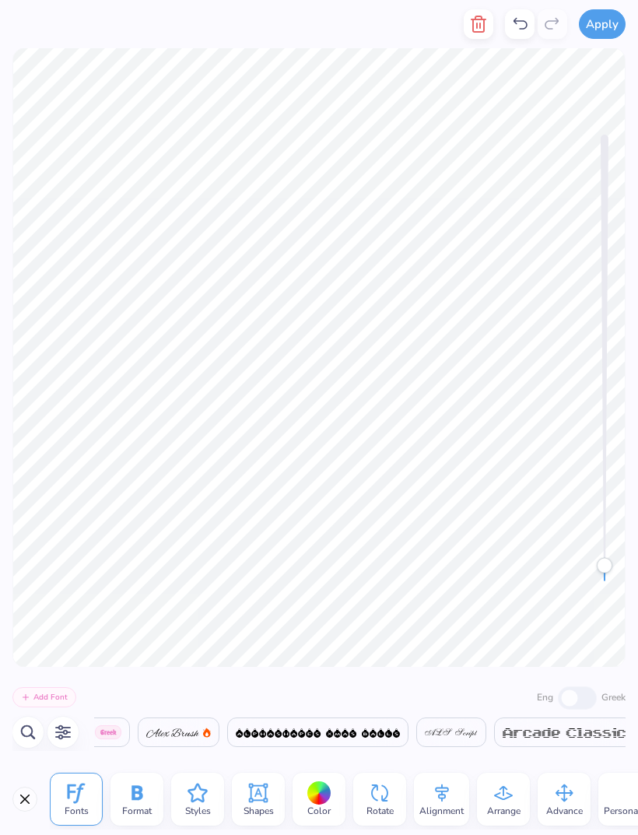
scroll to position [0, 3413]
click at [482, 23] on icon "button" at bounding box center [478, 24] width 19 height 19
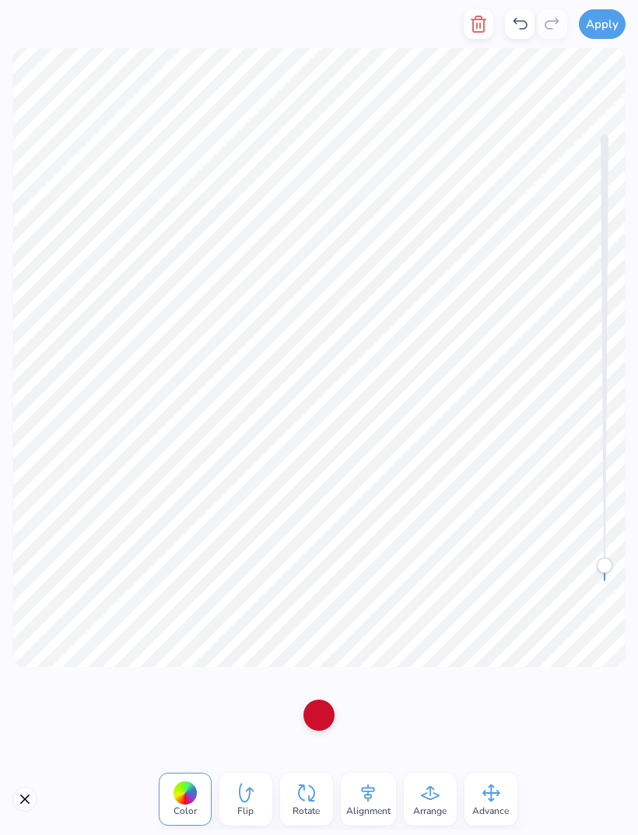
click at [477, 23] on line "button" at bounding box center [477, 25] width 0 height 5
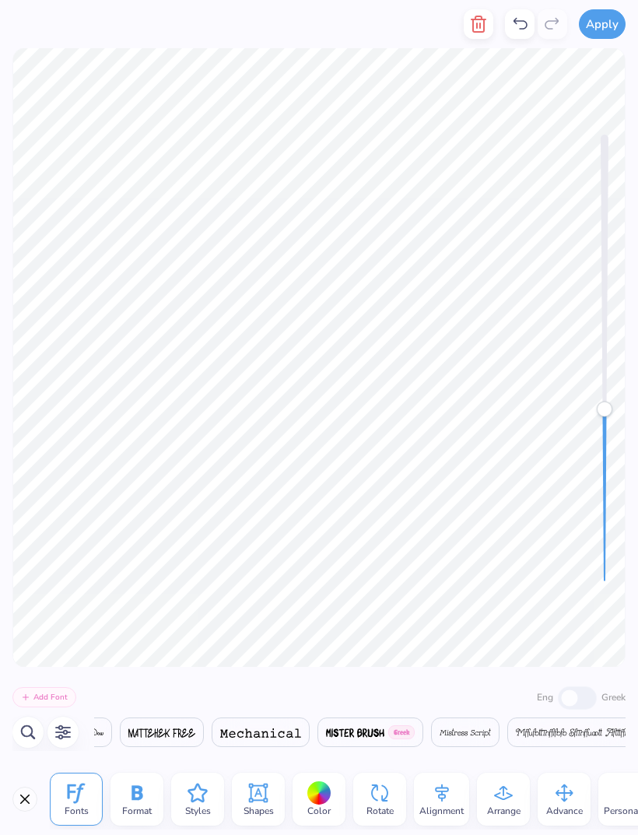
scroll to position [0, 22251]
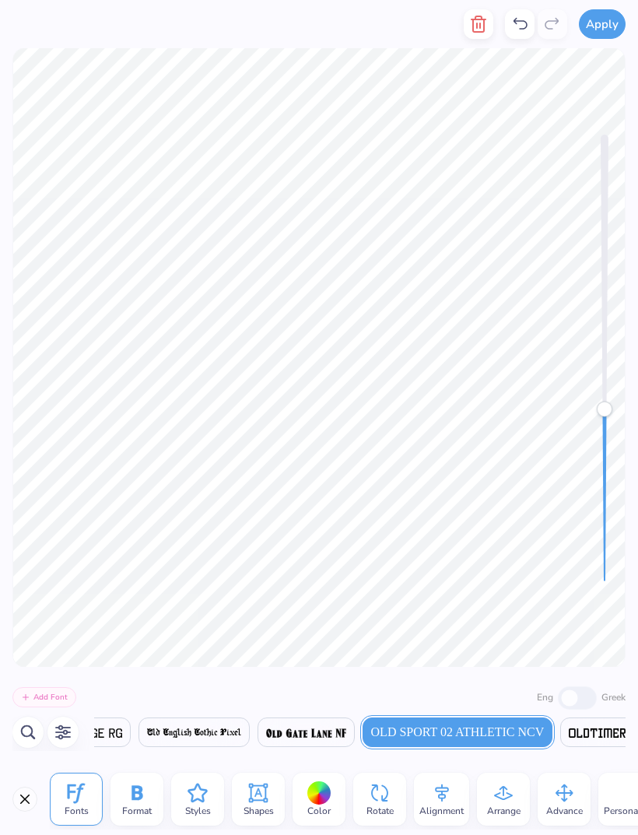
click at [470, 21] on icon "button" at bounding box center [478, 24] width 19 height 19
click at [469, 21] on button "button" at bounding box center [479, 24] width 30 height 30
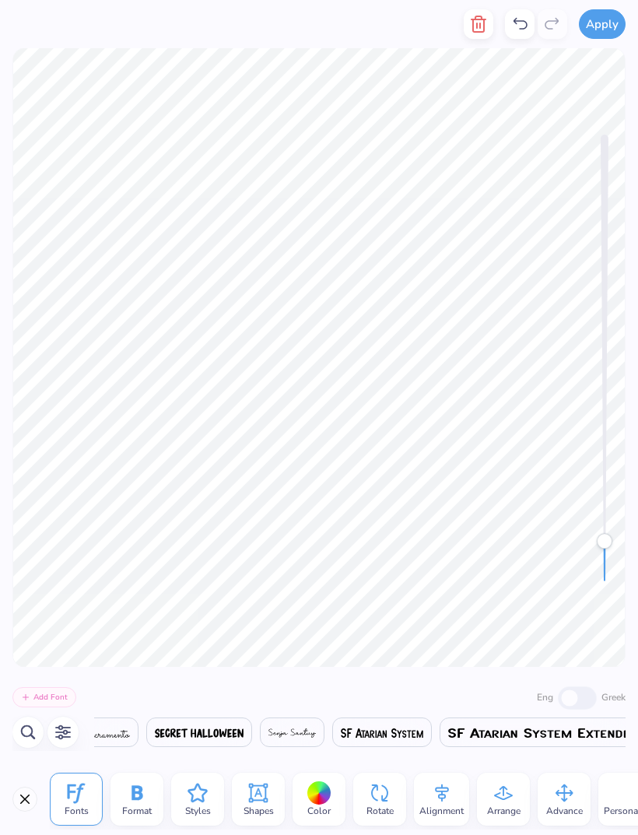
scroll to position [0, 29914]
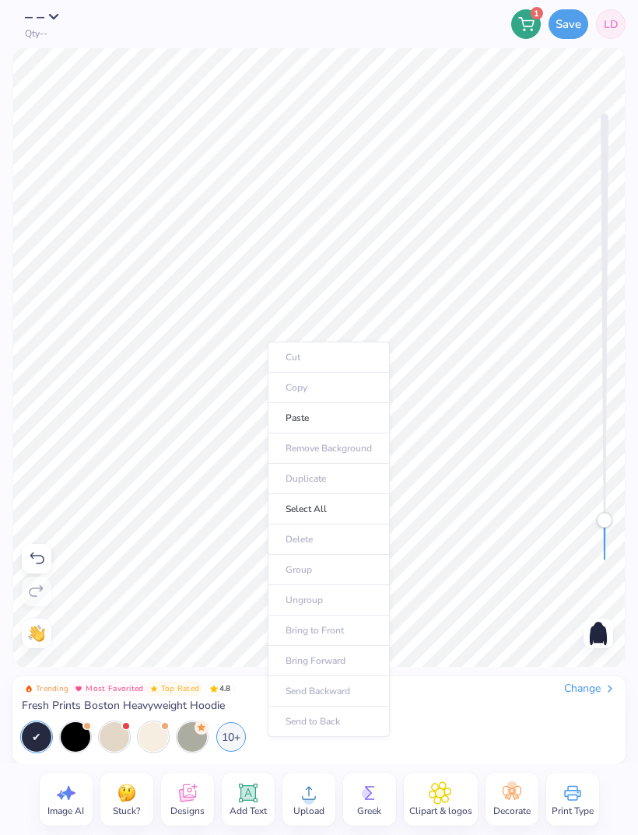
click at [275, 403] on li "Paste" at bounding box center [329, 418] width 122 height 30
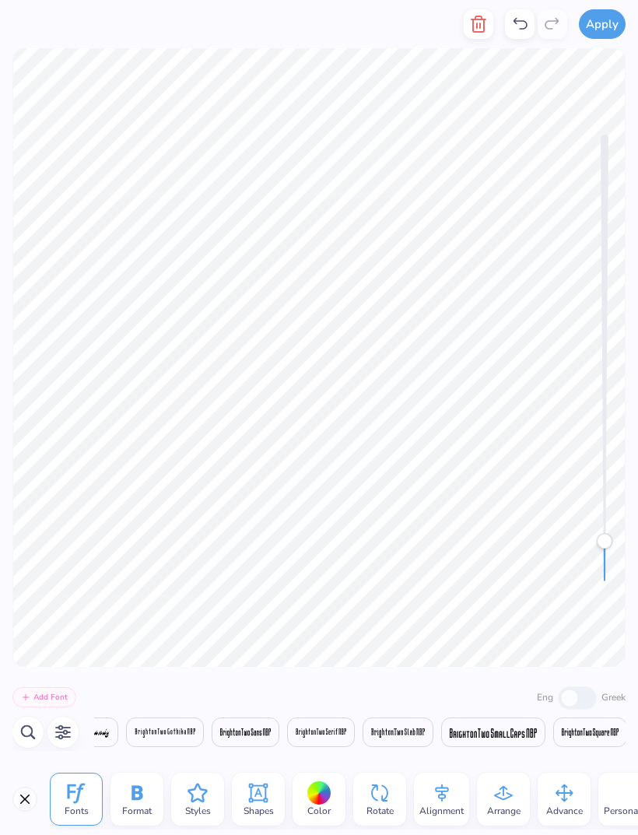
scroll to position [0, 4200]
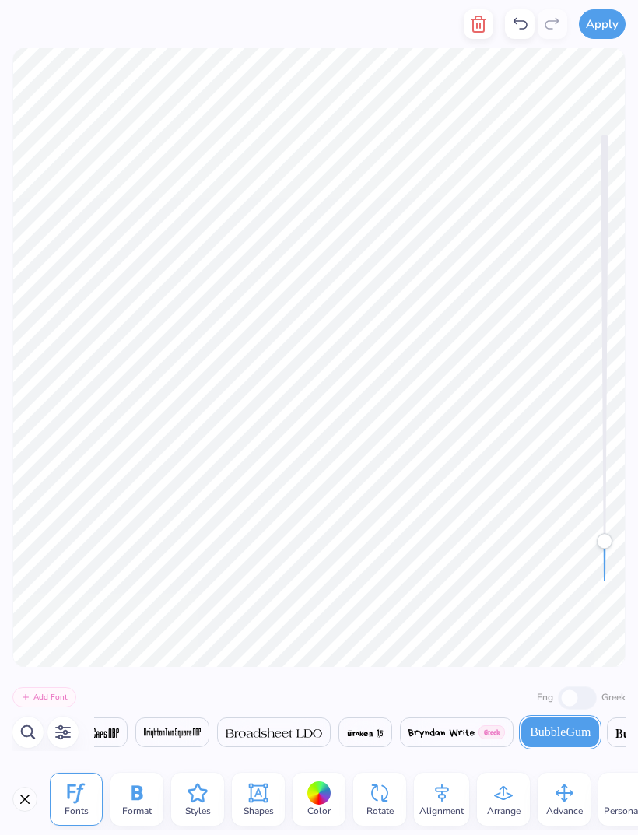
click at [474, 20] on icon "button" at bounding box center [478, 24] width 11 height 16
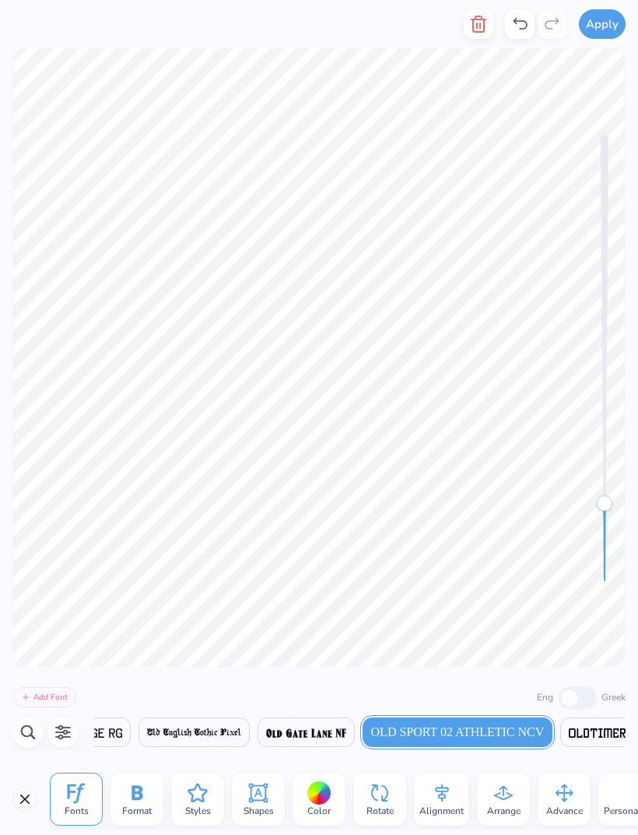
scroll to position [0, 2]
type textarea "TRI DELTA"
type textarea "Delta Delta DELTA"
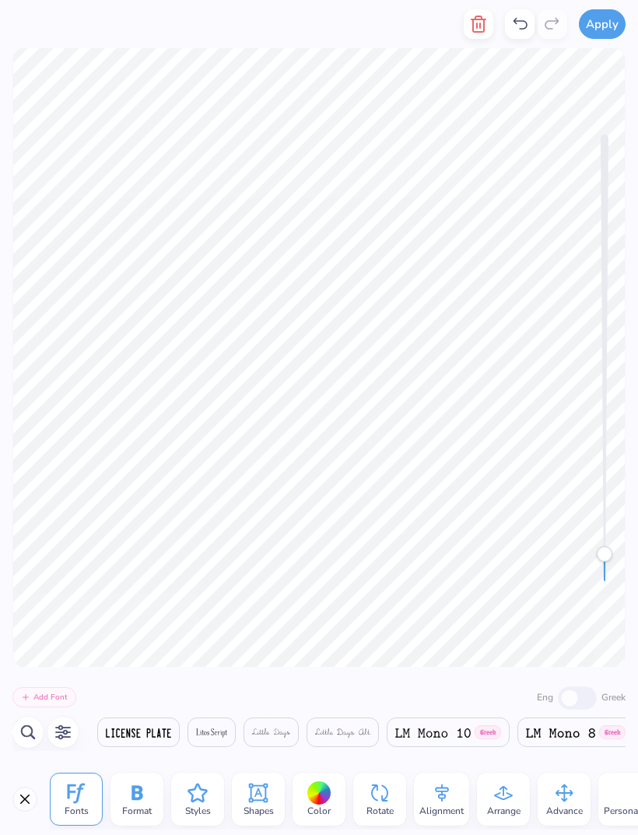
scroll to position [0, 22251]
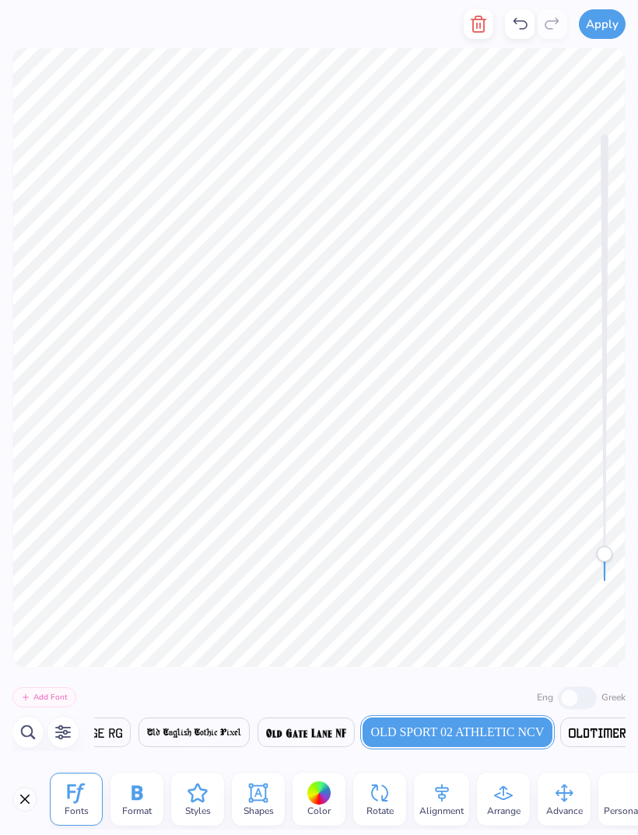
click at [326, 794] on div at bounding box center [319, 793] width 24 height 24
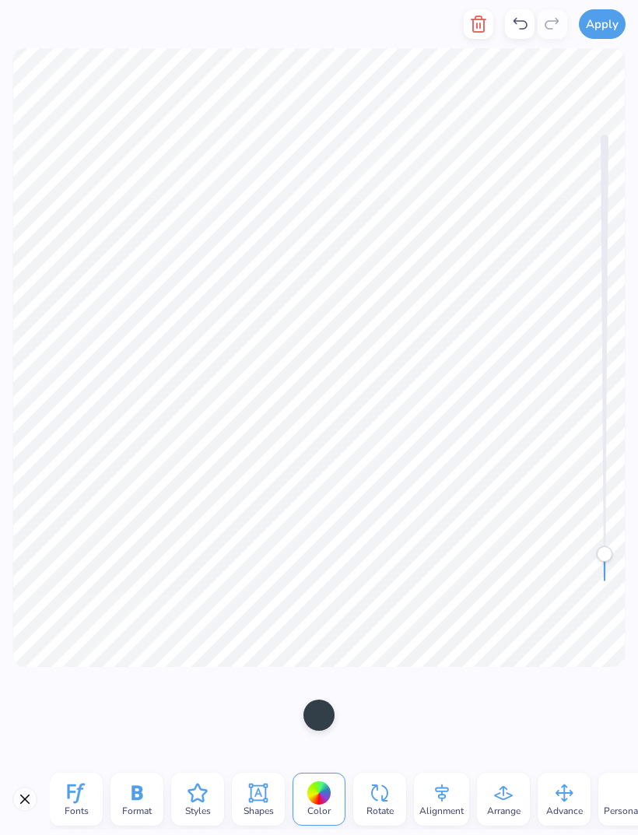
click at [322, 716] on div at bounding box center [318, 714] width 31 height 31
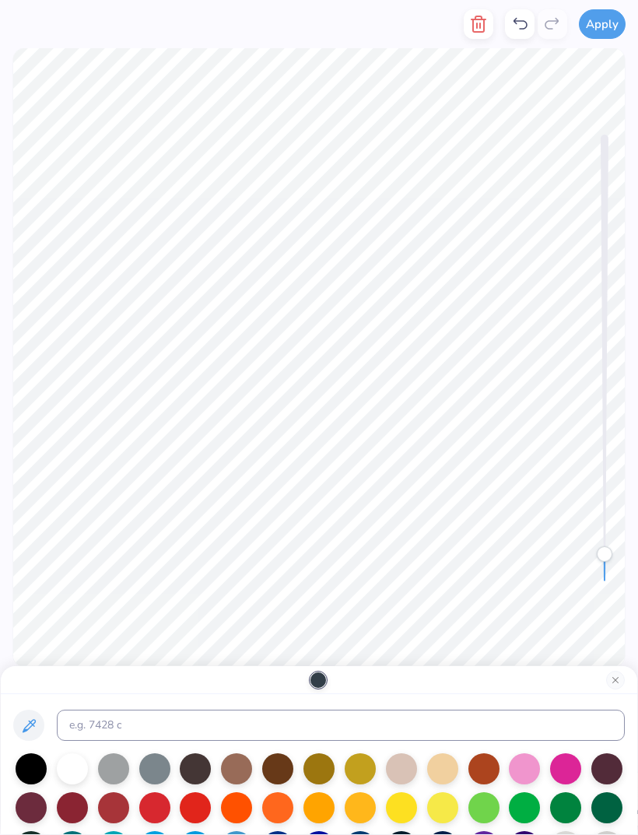
click at [78, 759] on div at bounding box center [72, 768] width 31 height 31
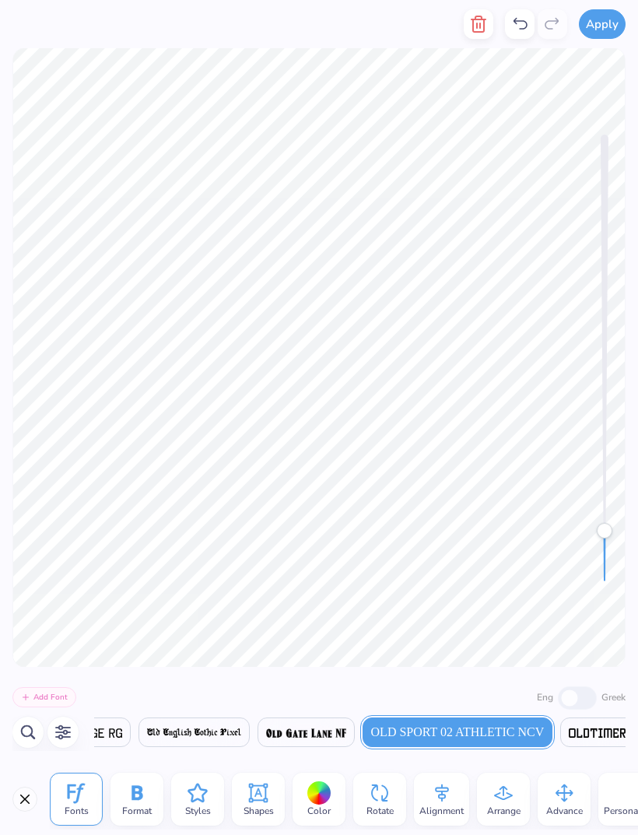
click at [122, 733] on img at bounding box center [72, 732] width 100 height 9
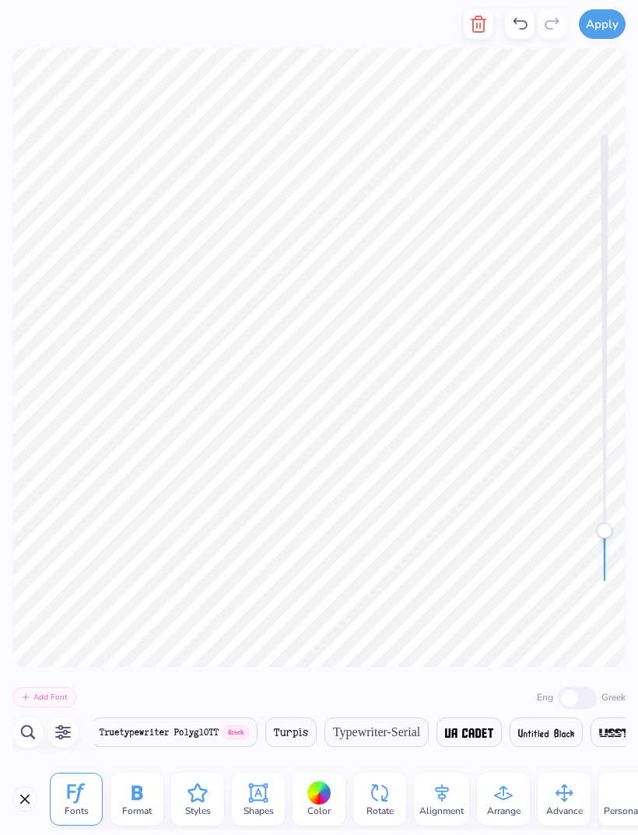
scroll to position [0, 29991]
click at [420, 734] on span "Typewriter-Serial" at bounding box center [376, 732] width 87 height 19
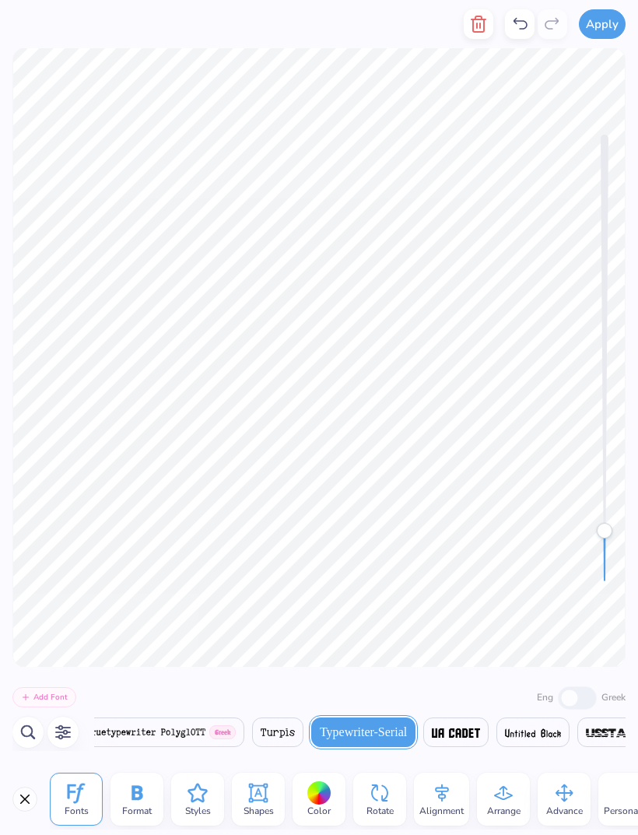
scroll to position [2, 1]
type textarea "DELTA"
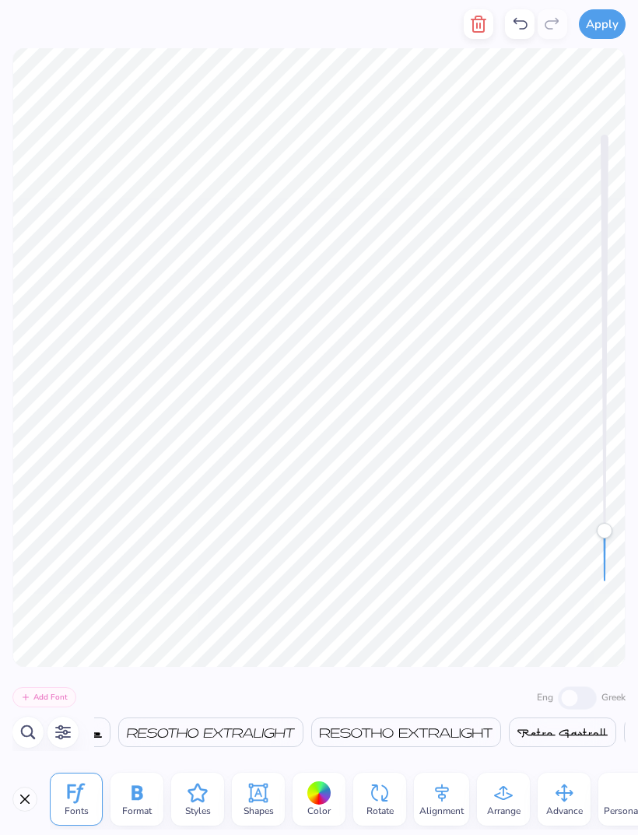
scroll to position [0, 29914]
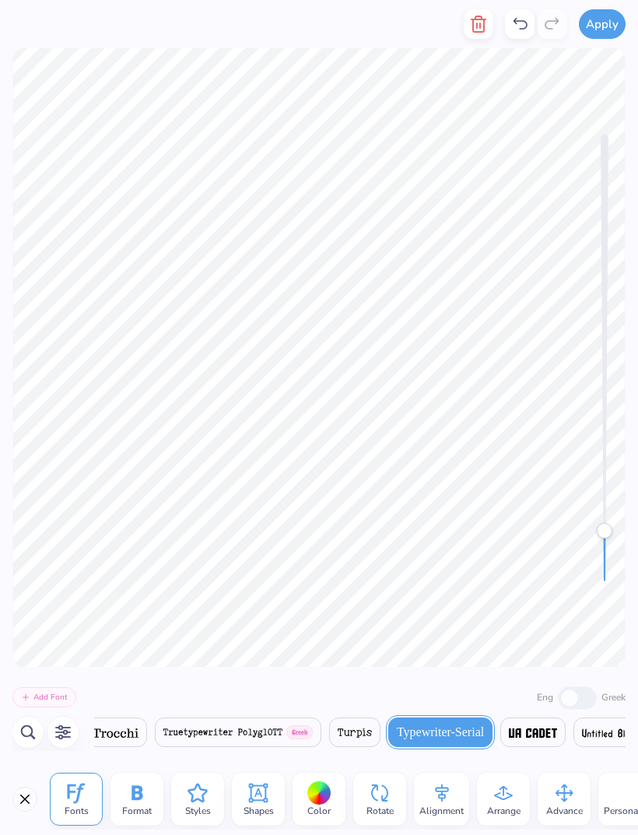
click at [128, 797] on icon at bounding box center [136, 792] width 23 height 23
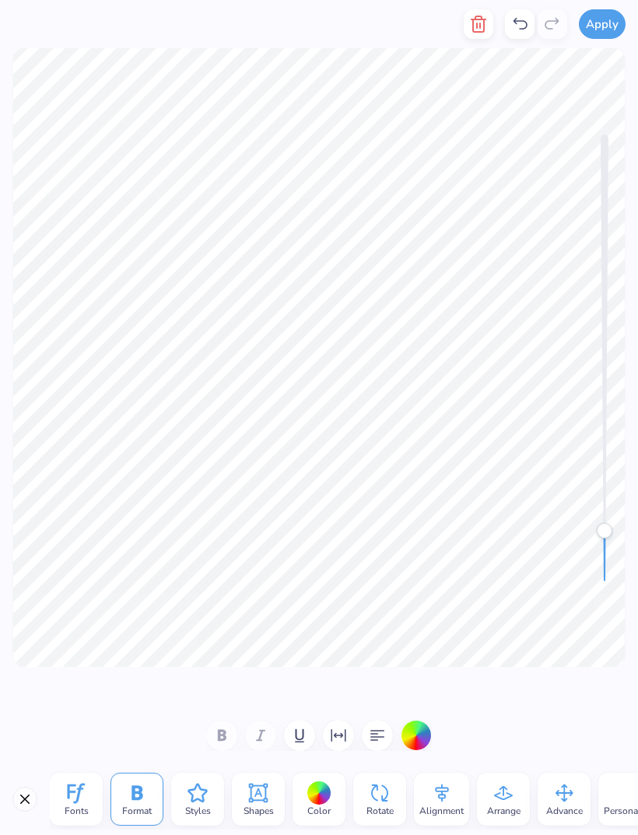
click at [208, 794] on icon at bounding box center [197, 792] width 23 height 23
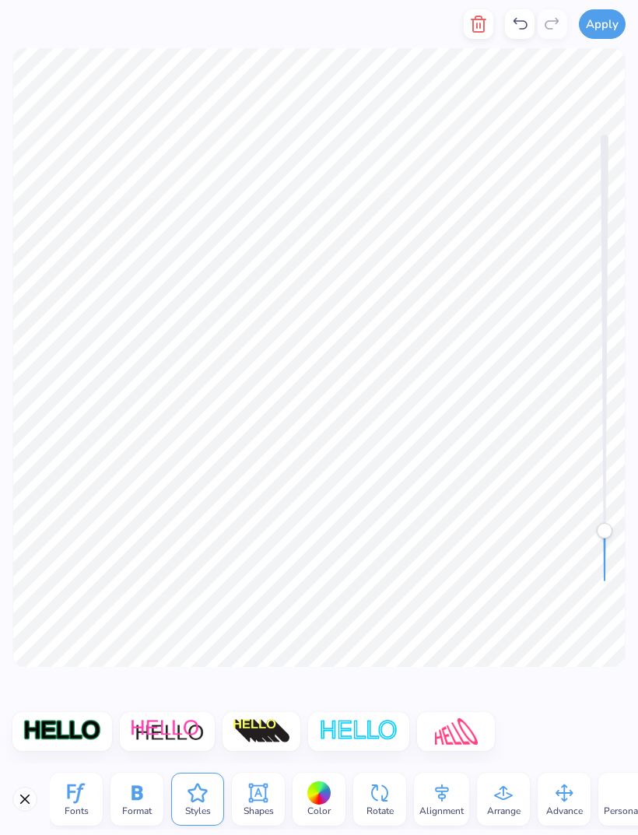
click at [160, 725] on img at bounding box center [167, 731] width 75 height 26
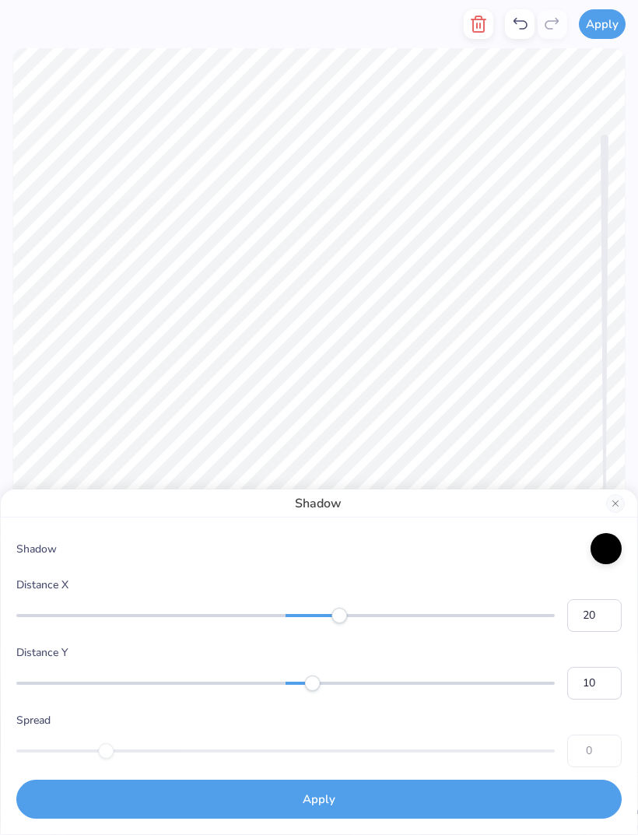
click at [609, 498] on button "Close" at bounding box center [615, 503] width 19 height 19
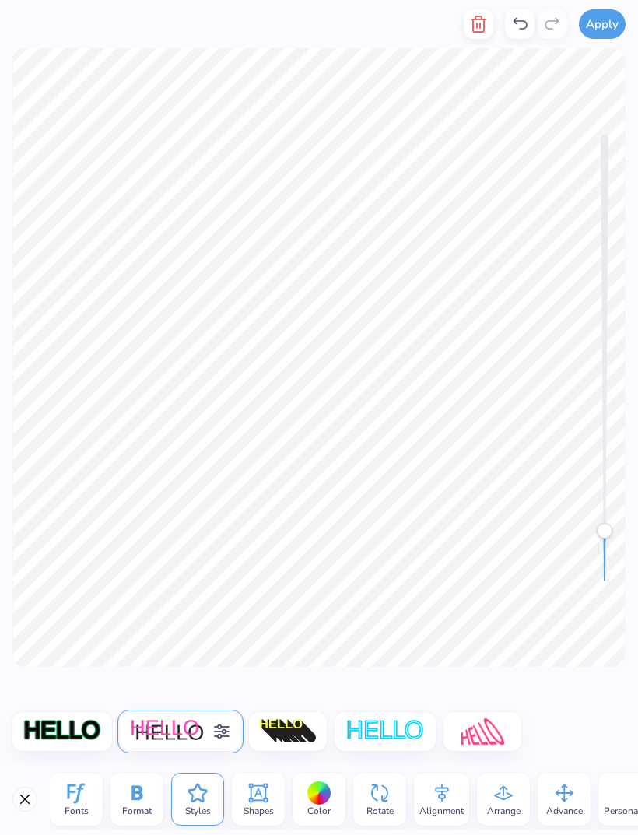
click at [474, 23] on icon "button" at bounding box center [478, 24] width 11 height 16
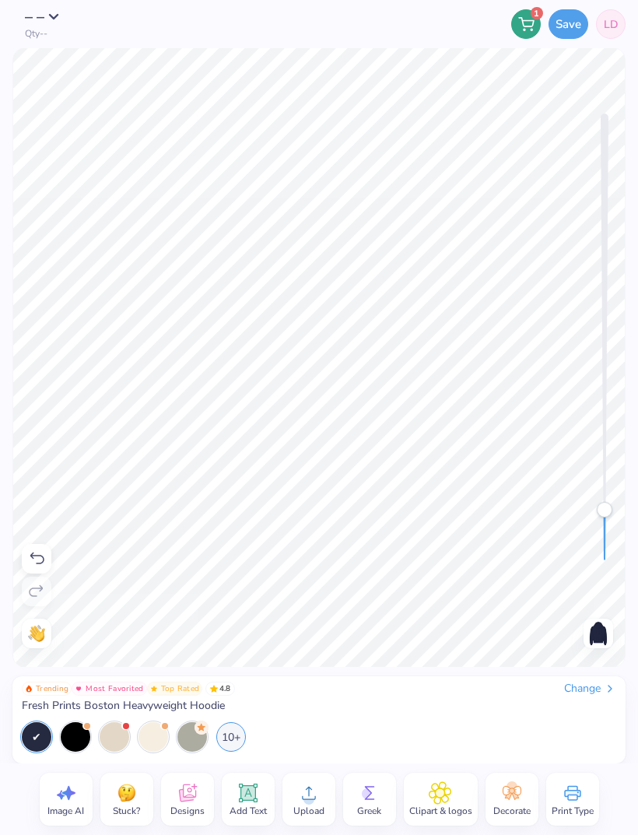
click at [190, 803] on icon at bounding box center [187, 792] width 23 height 23
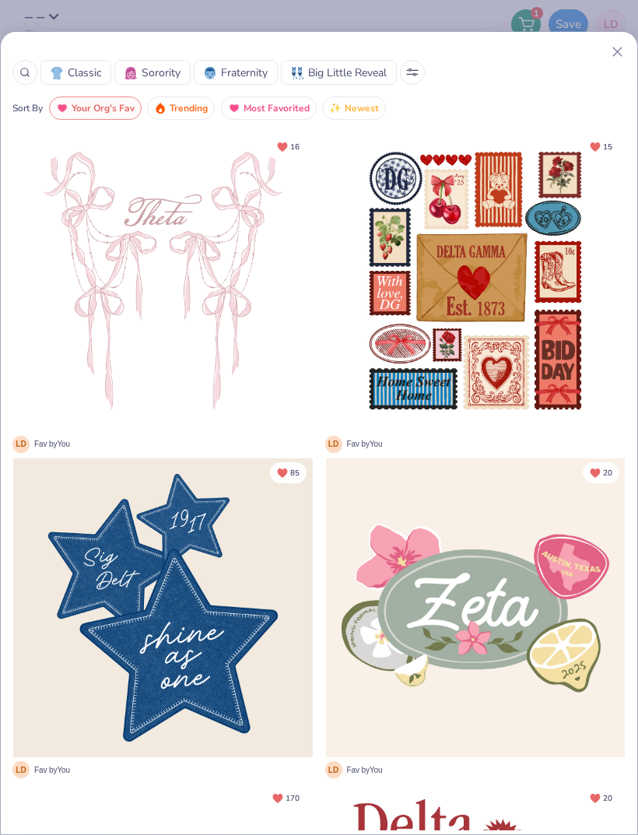
click at [26, 79] on div at bounding box center [24, 72] width 25 height 25
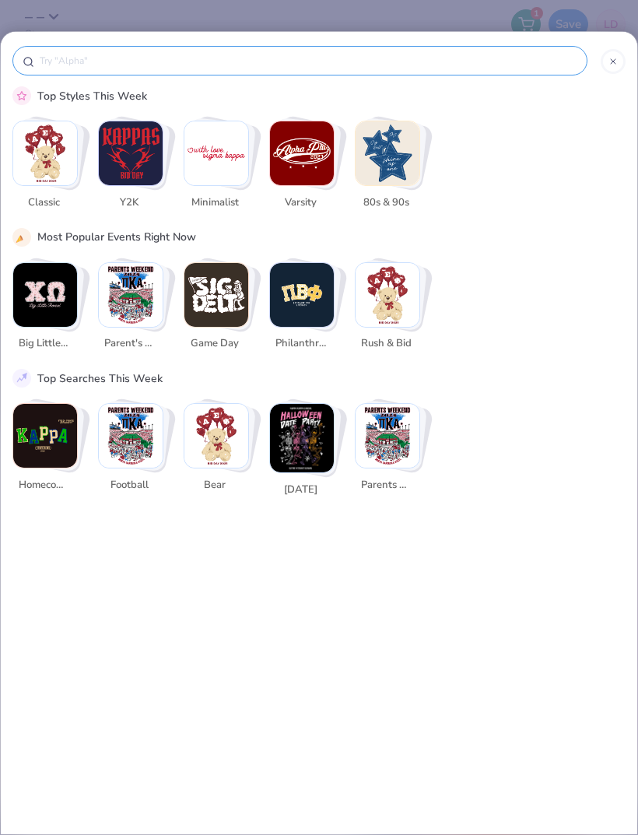
scroll to position [0, 0]
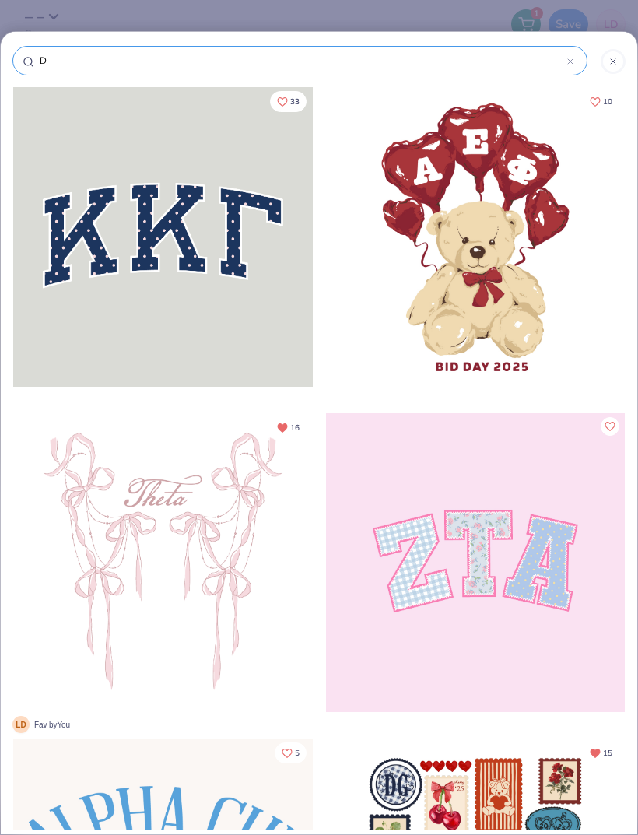
type input "De"
type input "Del"
type input "Delt"
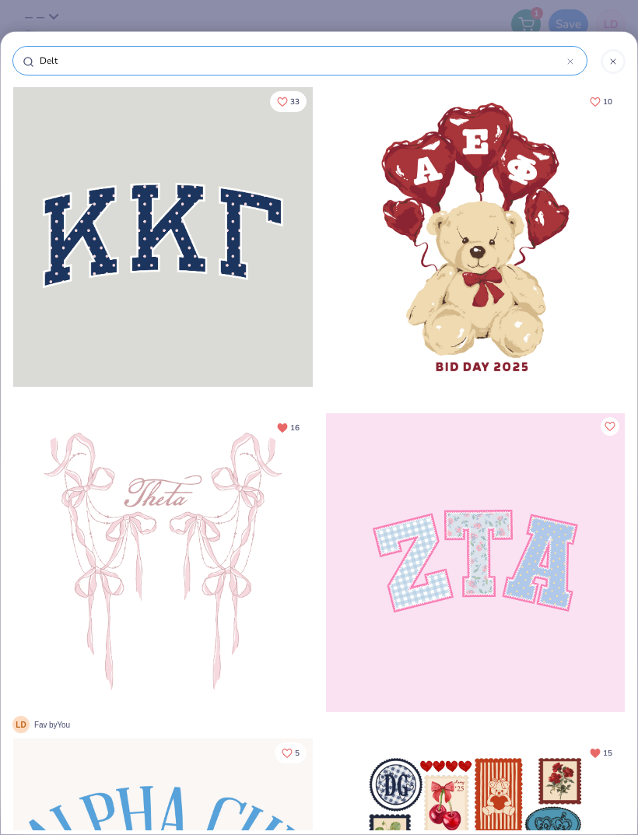
type input "Delt"
type input "Delta"
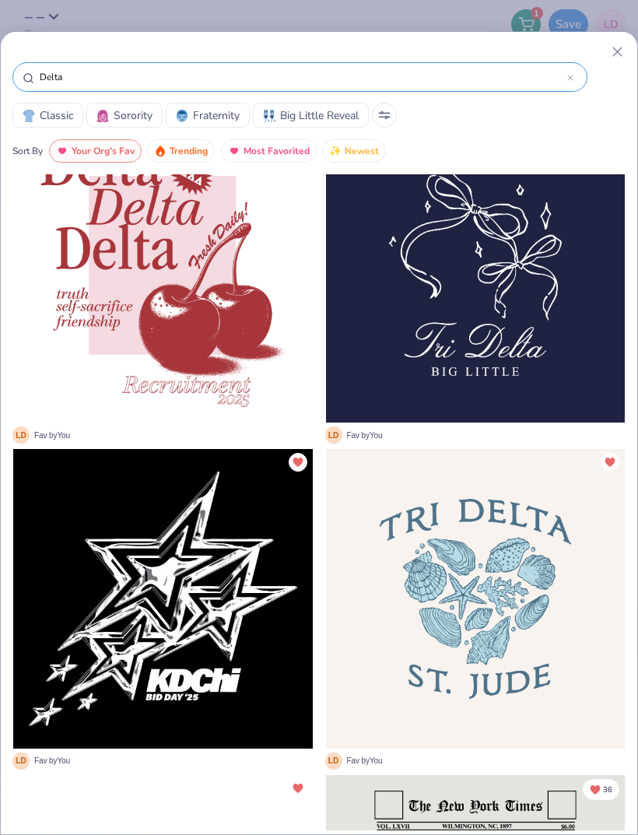
scroll to position [367, 0]
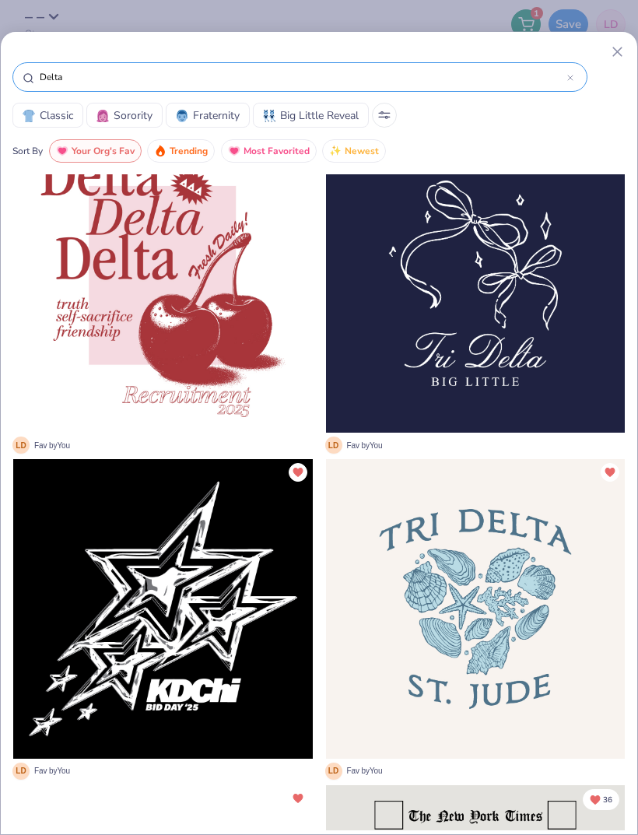
click at [190, 149] on span "Trending" at bounding box center [189, 151] width 38 height 18
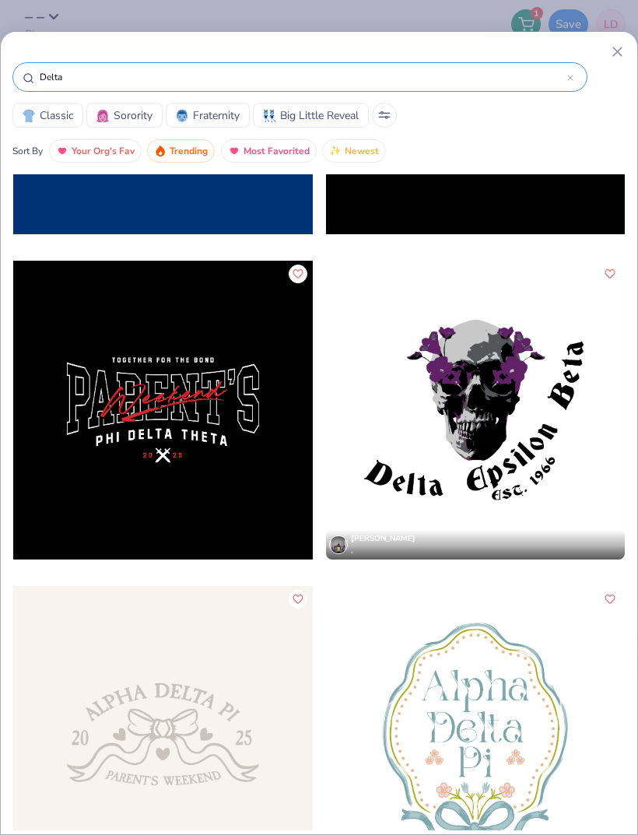
scroll to position [7411, 0]
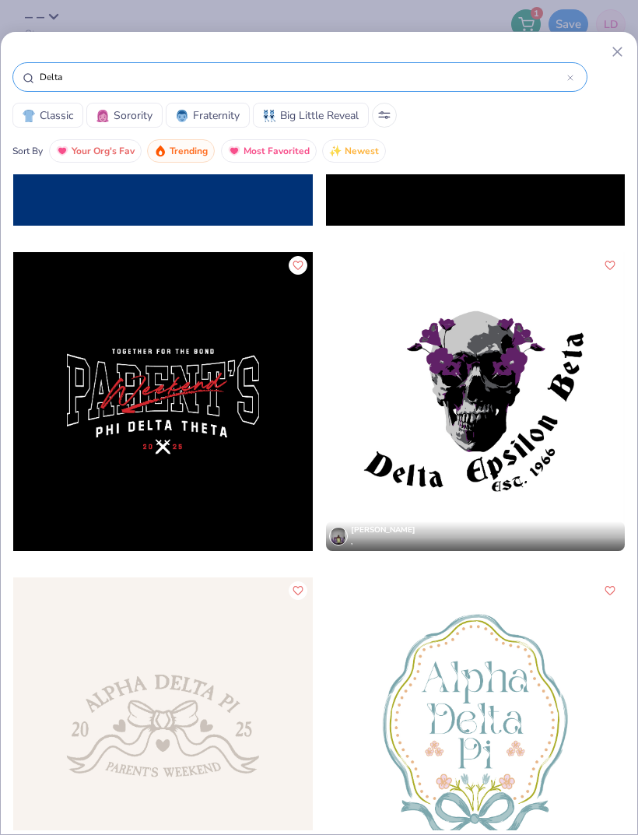
click at [477, 77] on input "Delta" at bounding box center [302, 77] width 529 height 16
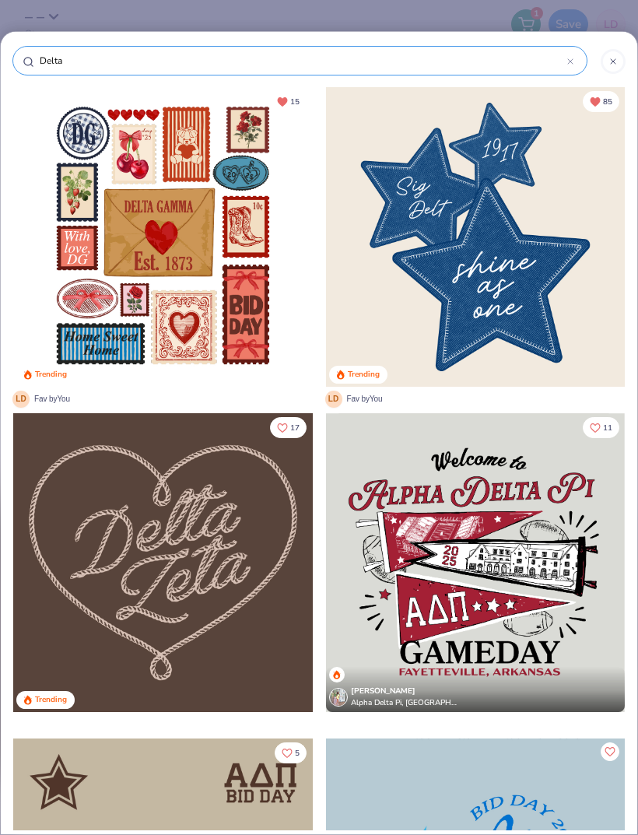
scroll to position [0, 0]
type input "Delta"
type input "Delta d"
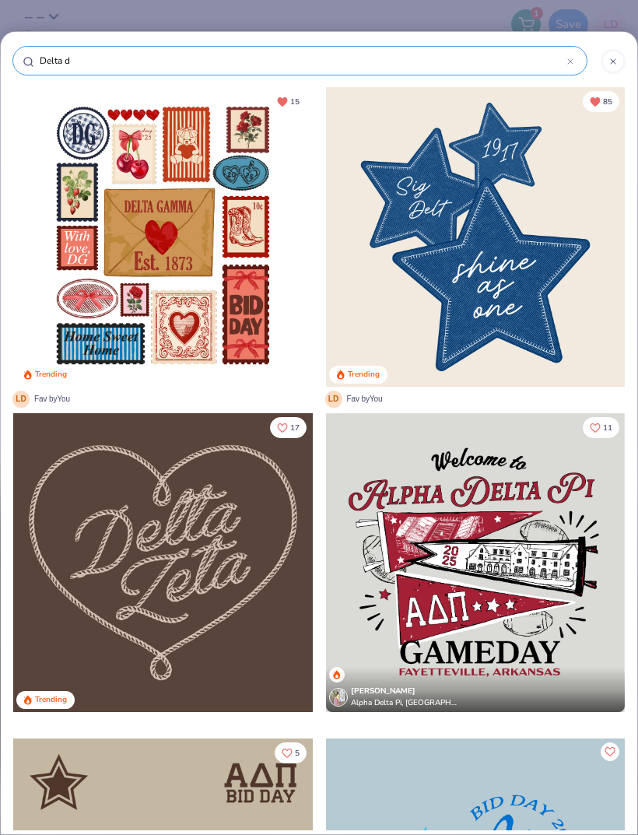
type input "Delta de"
type input "Delta del"
type input "Delta delt"
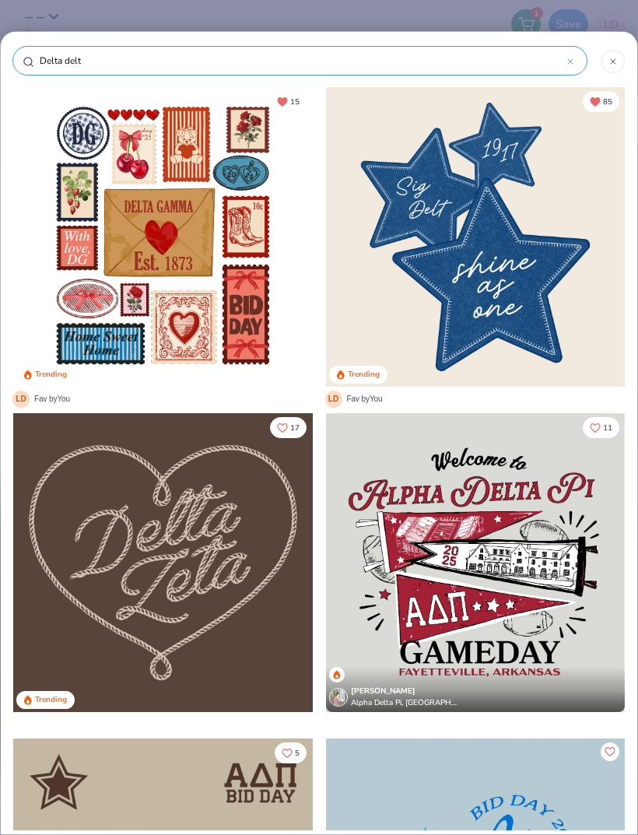
type input "Delta delt"
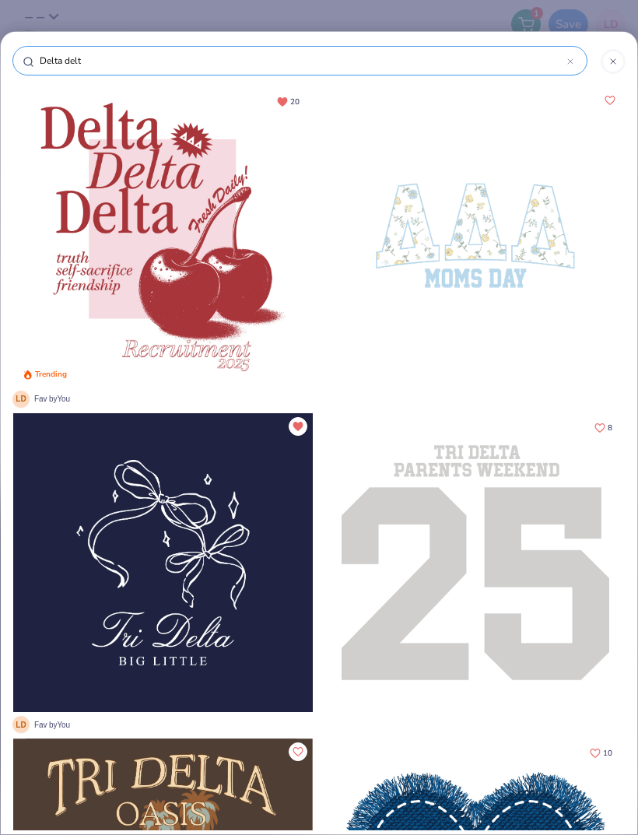
type input "Delta delta"
type input "Delta delta d"
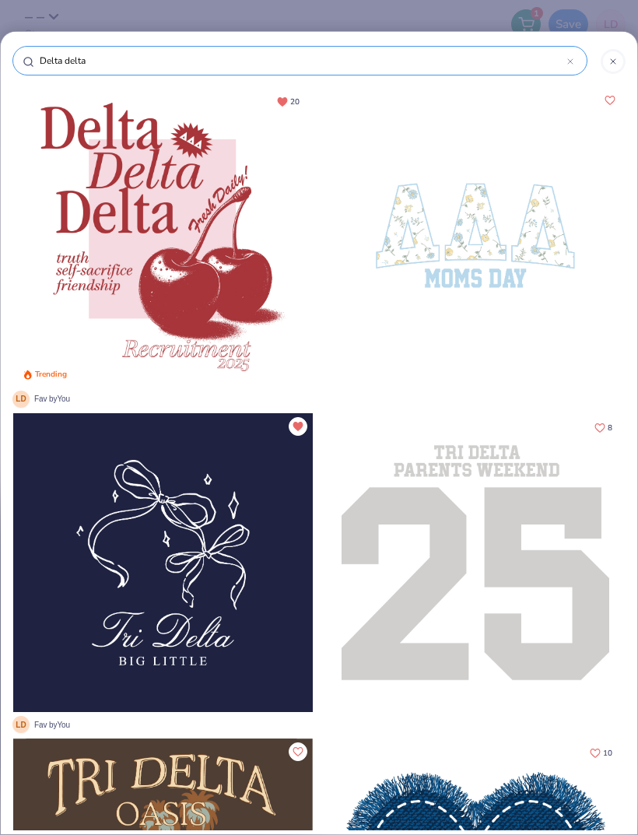
type input "Delta delta d"
type input "Delta delta de"
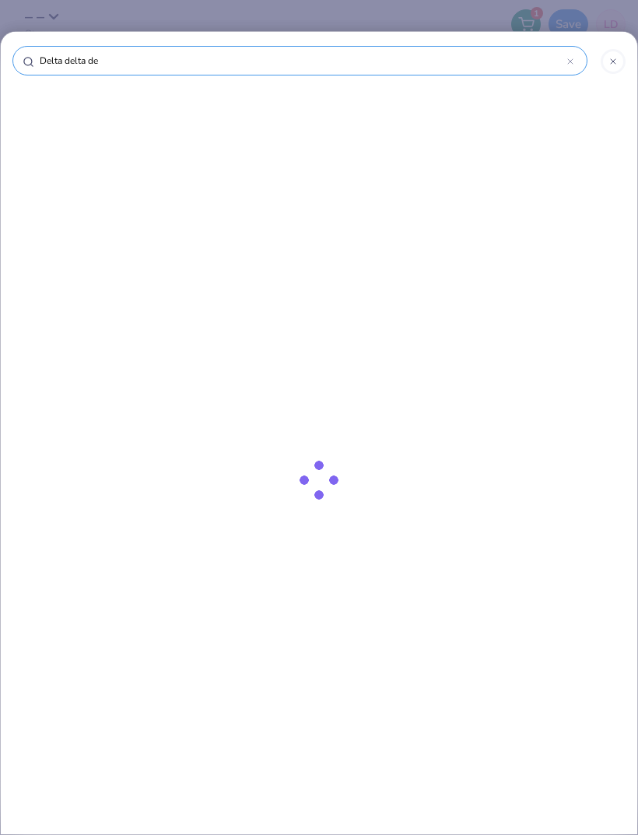
type input "Delta delta del"
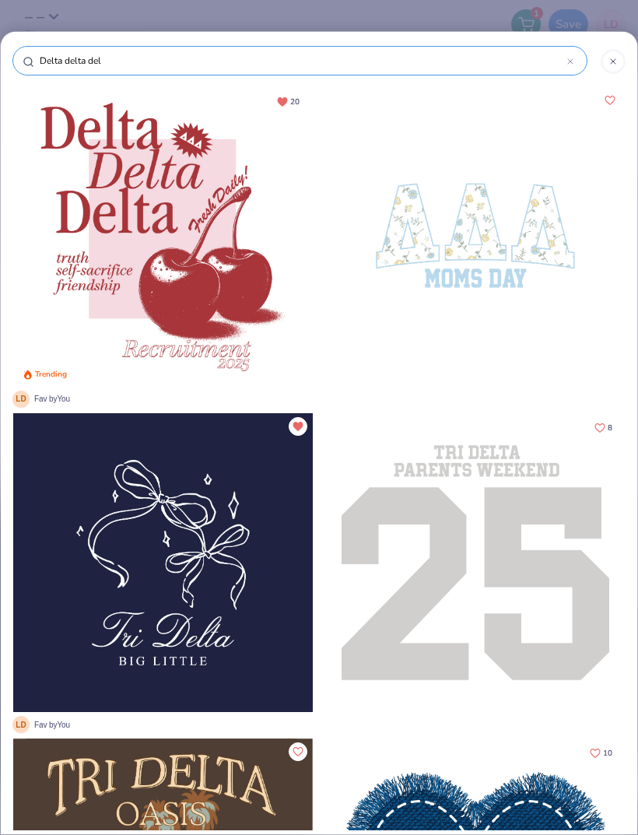
type input "Delta delta delt"
type input "Delta delta delta"
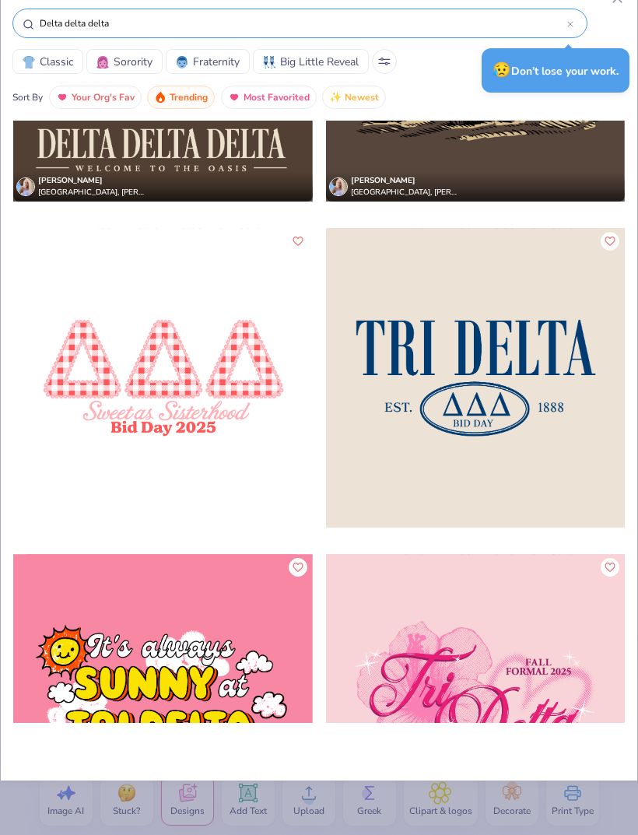
scroll to position [7102, 0]
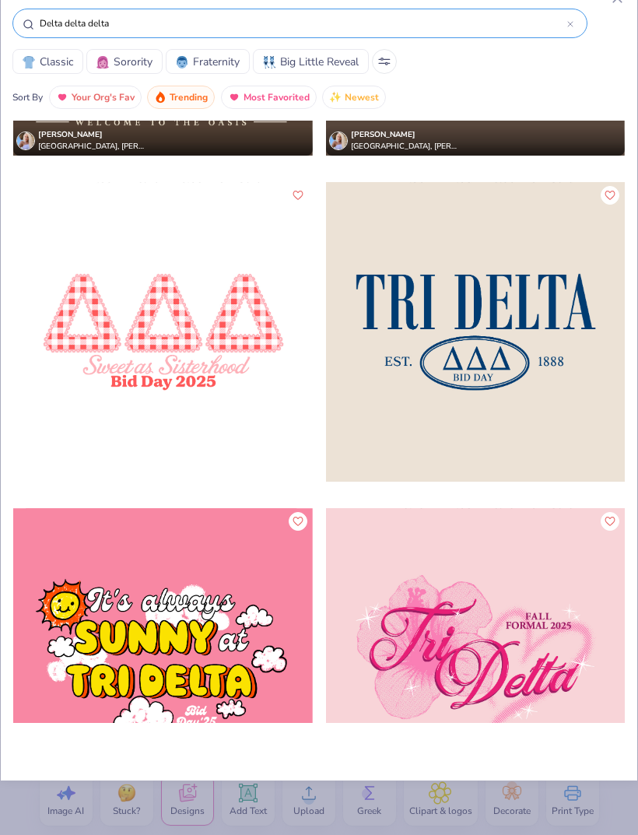
click at [247, 307] on div at bounding box center [163, 332] width 300 height 300
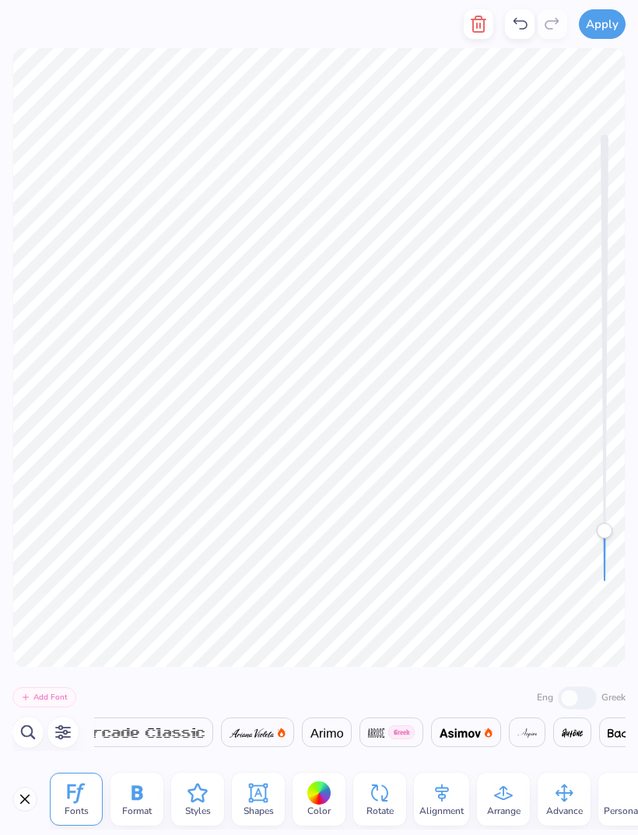
scroll to position [0, 2077]
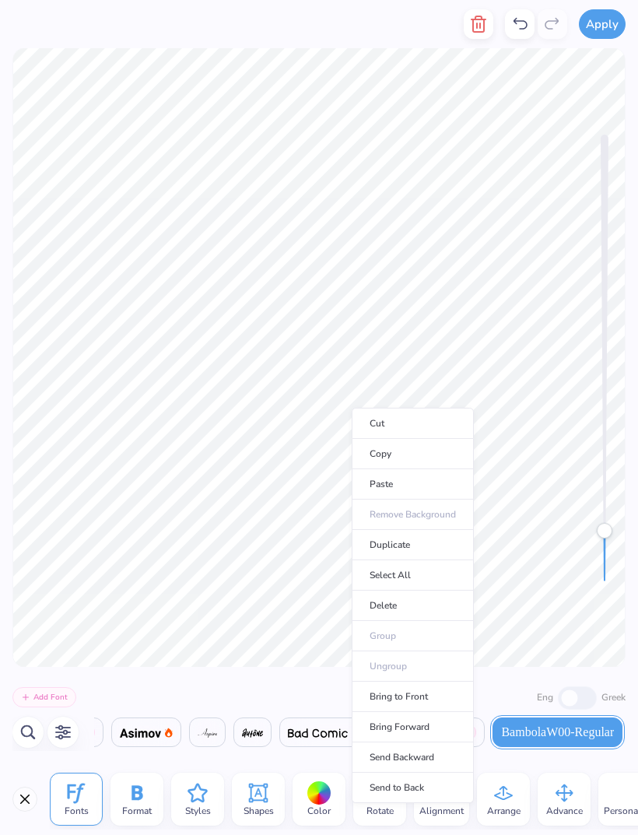
click at [468, 32] on button "button" at bounding box center [479, 24] width 30 height 30
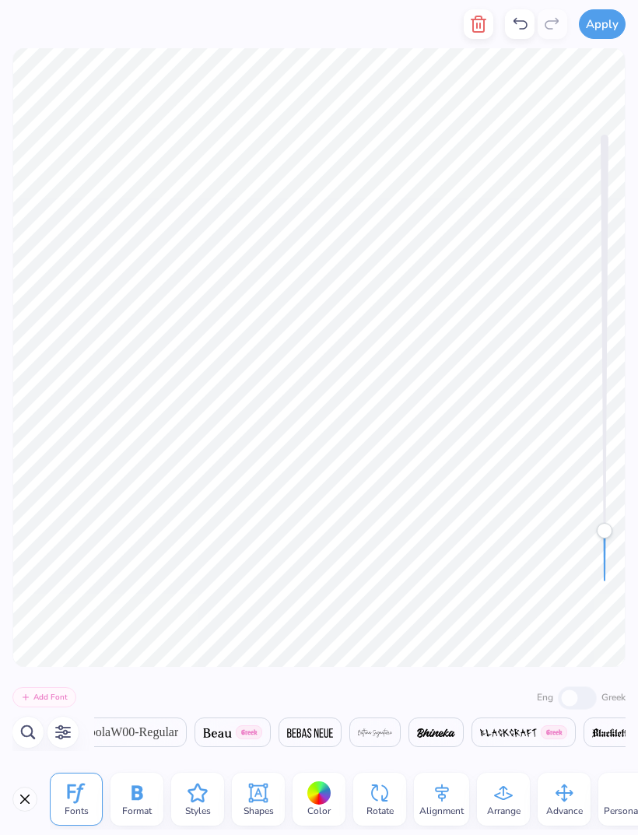
scroll to position [0, 2936]
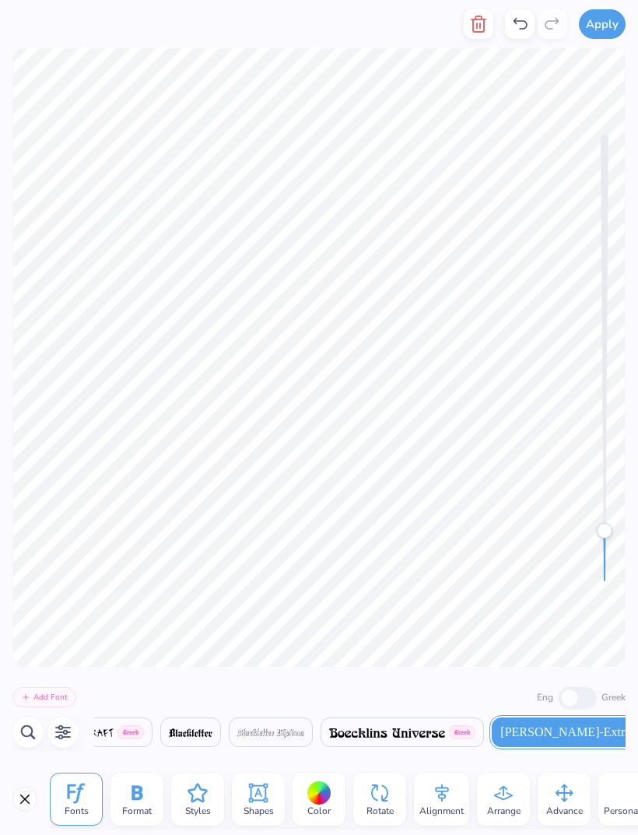
click at [475, 29] on icon "button" at bounding box center [478, 24] width 19 height 19
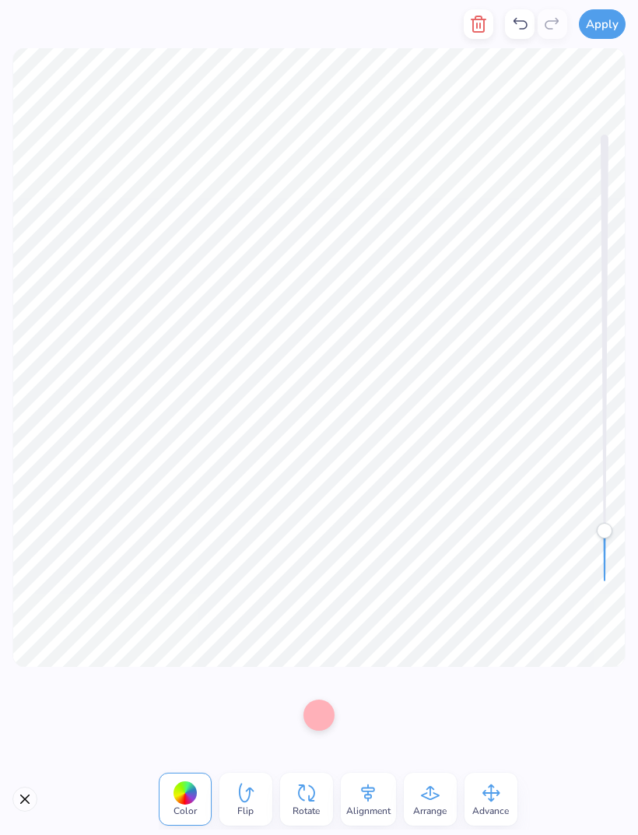
click at [527, 11] on div at bounding box center [520, 24] width 30 height 30
click at [510, 32] on div at bounding box center [520, 24] width 30 height 30
click at [509, 31] on div at bounding box center [520, 24] width 30 height 30
click at [507, 30] on div at bounding box center [520, 24] width 30 height 30
click at [538, 12] on div at bounding box center [553, 24] width 30 height 30
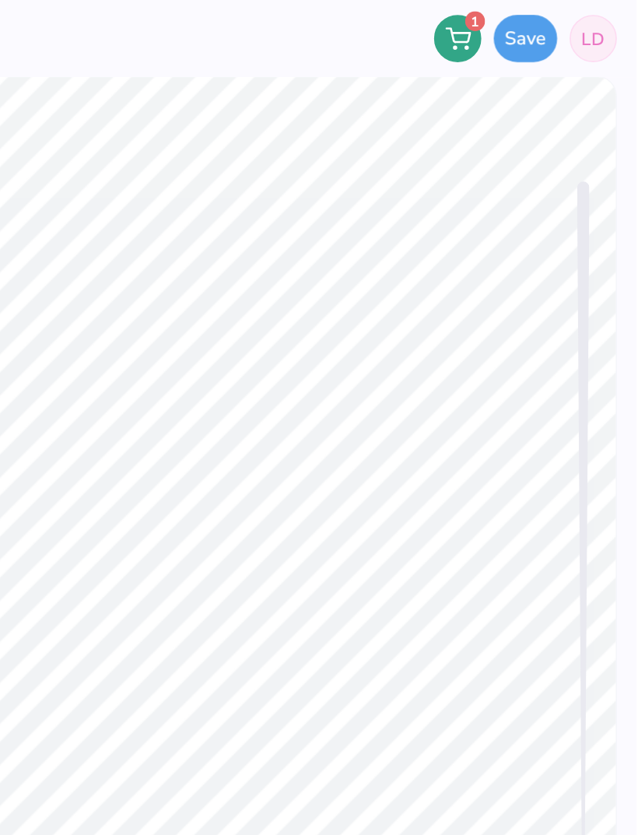
scroll to position [0, 1]
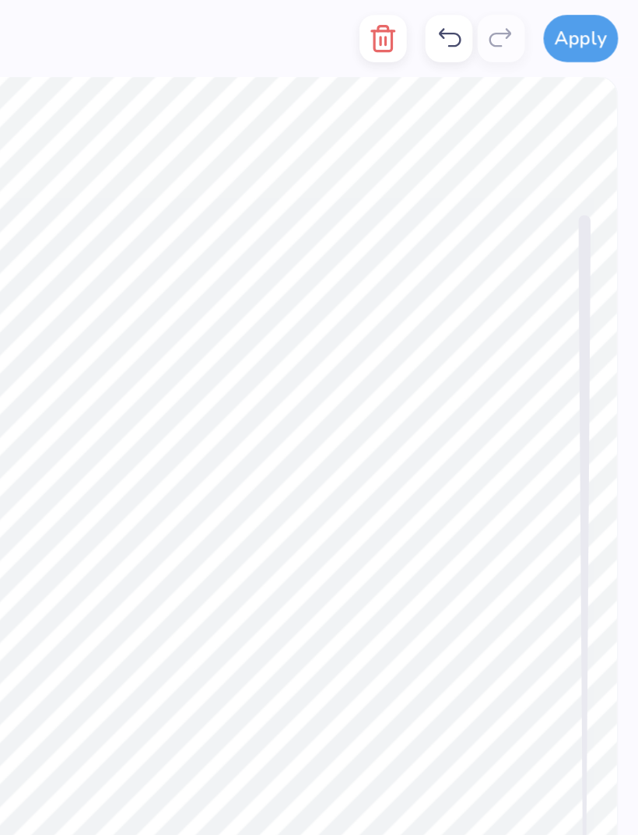
click at [510, 23] on icon at bounding box center [519, 24] width 19 height 19
click at [510, 30] on icon at bounding box center [519, 24] width 19 height 19
click at [510, 26] on icon at bounding box center [519, 24] width 19 height 19
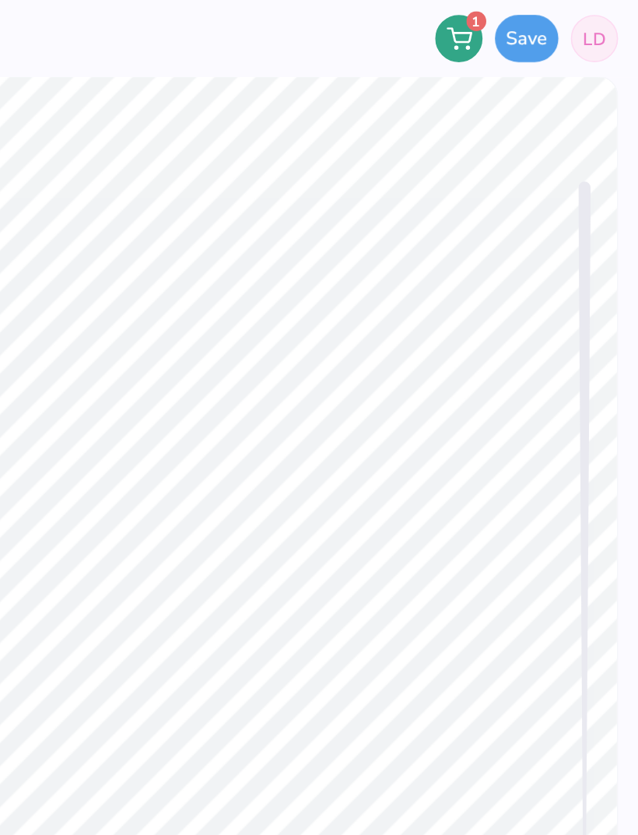
click at [518, 26] on icon at bounding box center [526, 24] width 16 height 14
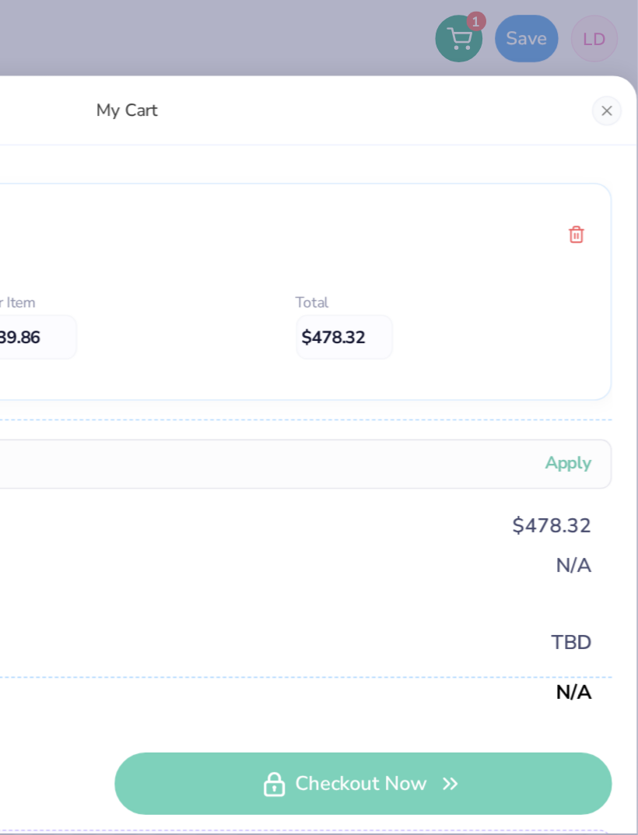
click at [235, 38] on div "My Cart Baby Rib Spaghetti Tank Style# 43011 Enter Quantity 12 Per Item $39.86 …" at bounding box center [319, 417] width 638 height 835
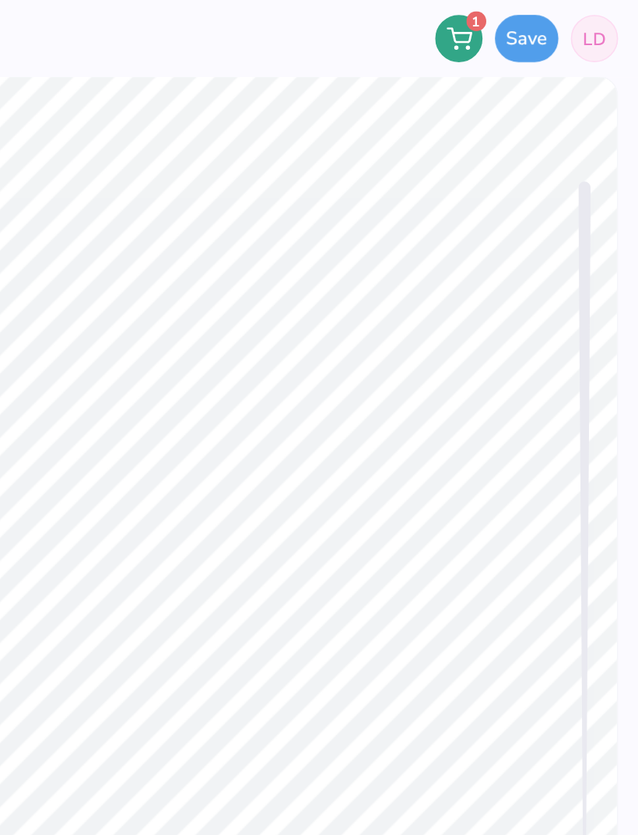
scroll to position [0, 0]
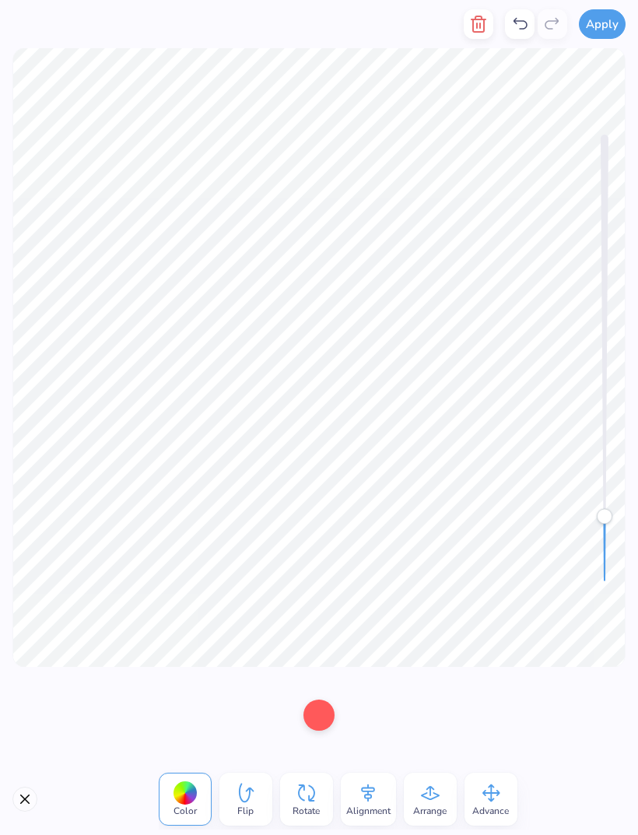
click at [522, 26] on icon at bounding box center [519, 24] width 19 height 19
click at [524, 25] on icon at bounding box center [519, 24] width 19 height 19
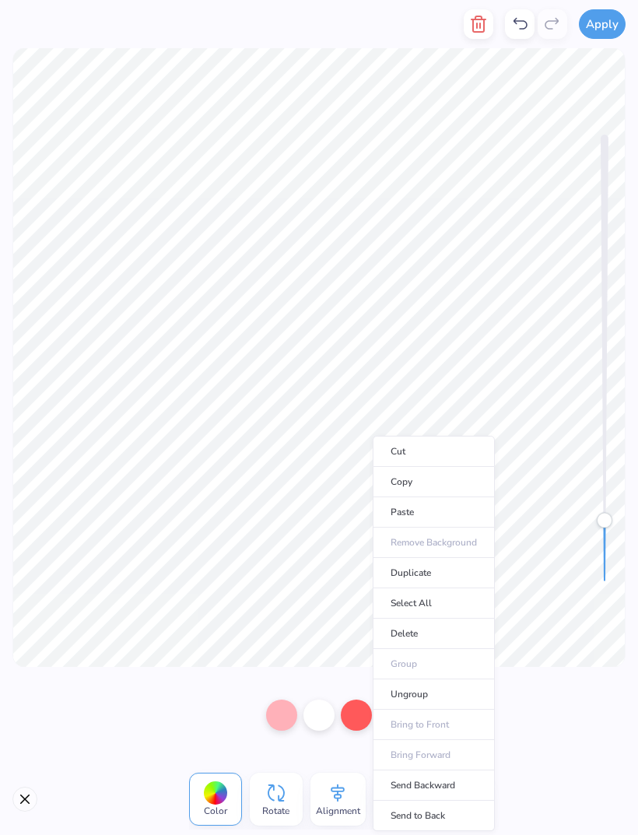
click at [429, 690] on li "Ungroup" at bounding box center [434, 694] width 122 height 30
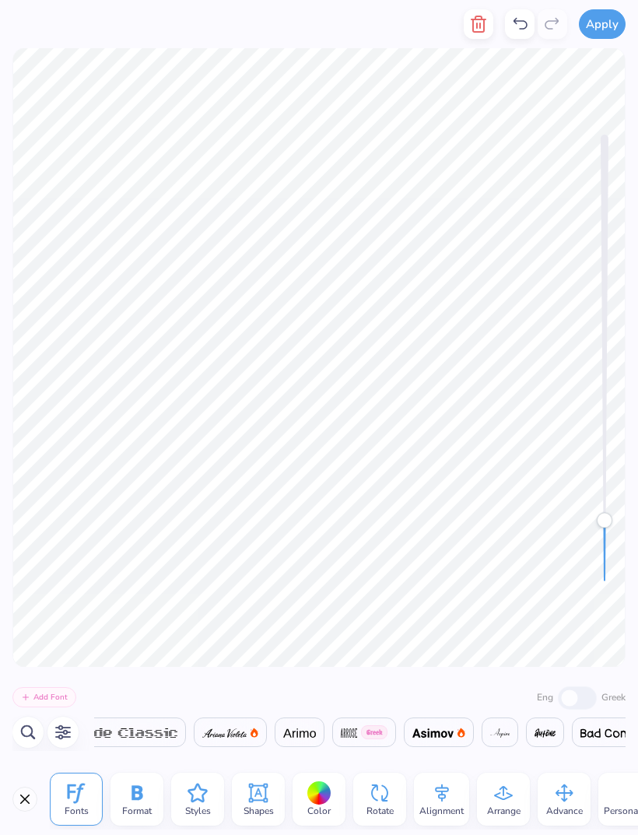
scroll to position [0, 2077]
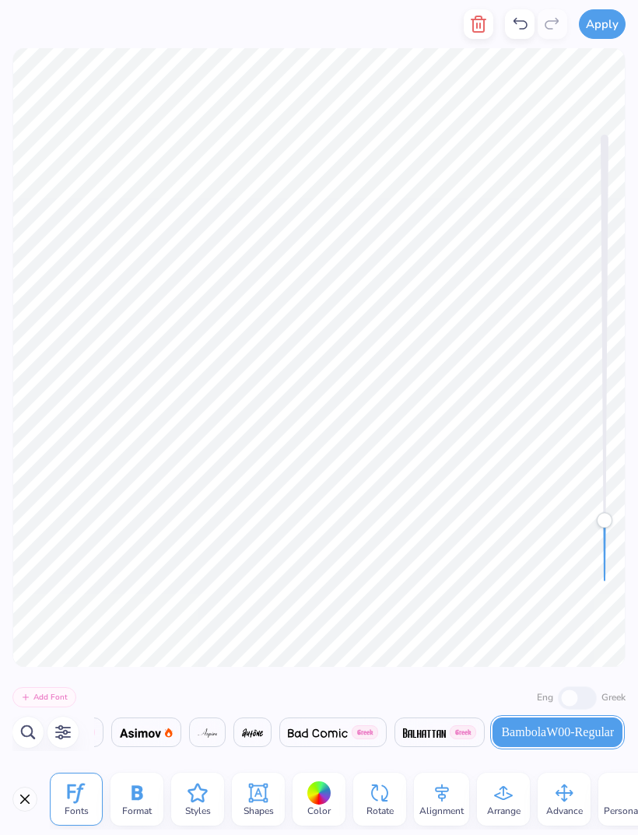
click at [475, 25] on icon "button" at bounding box center [478, 24] width 11 height 16
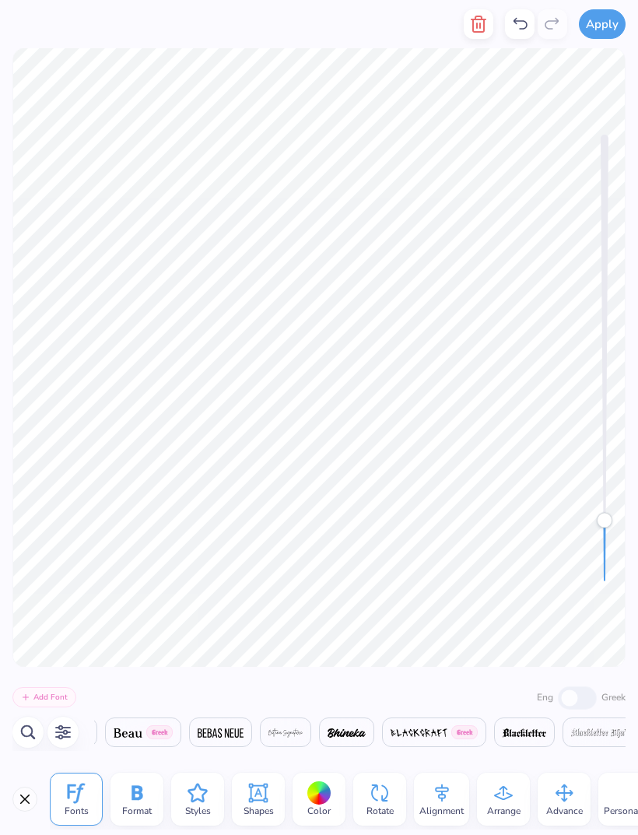
scroll to position [0, 2936]
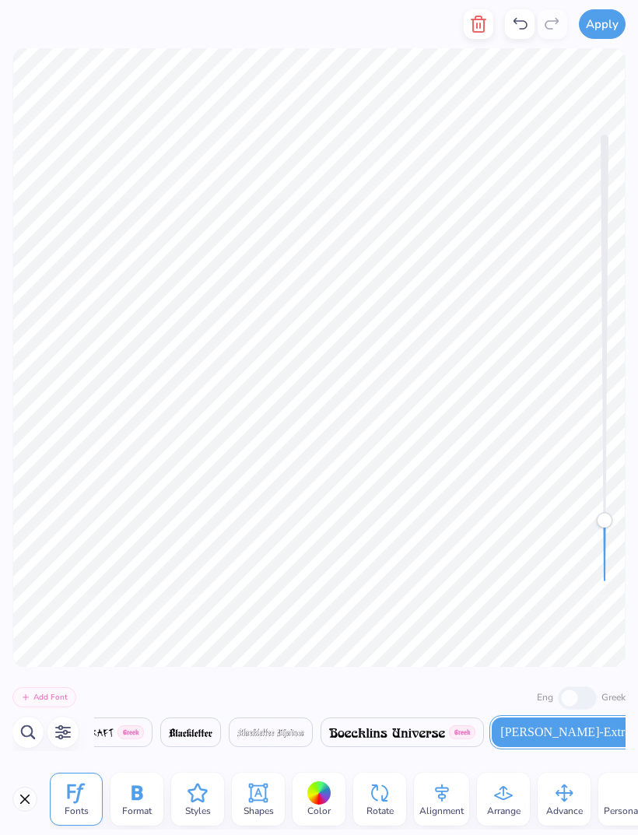
click at [478, 22] on icon "button" at bounding box center [478, 24] width 19 height 19
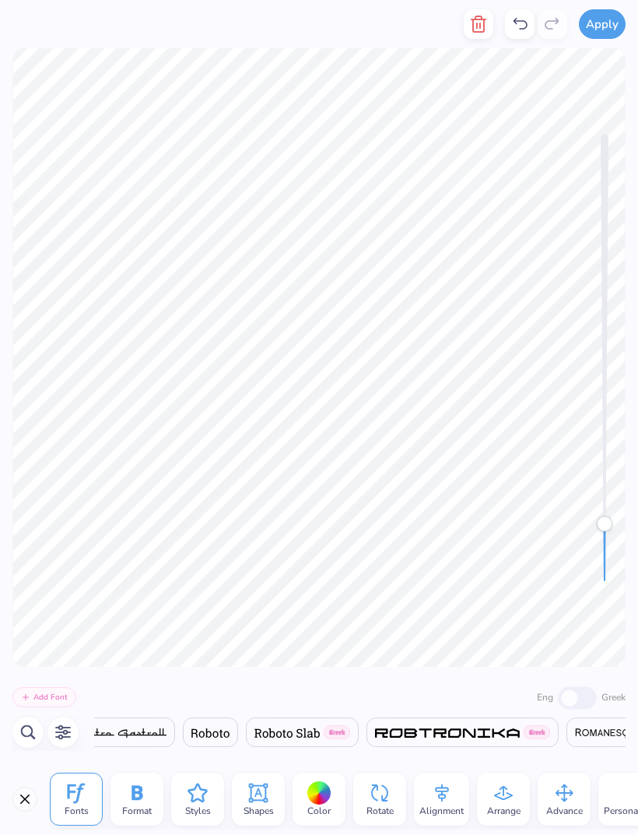
scroll to position [0, 30177]
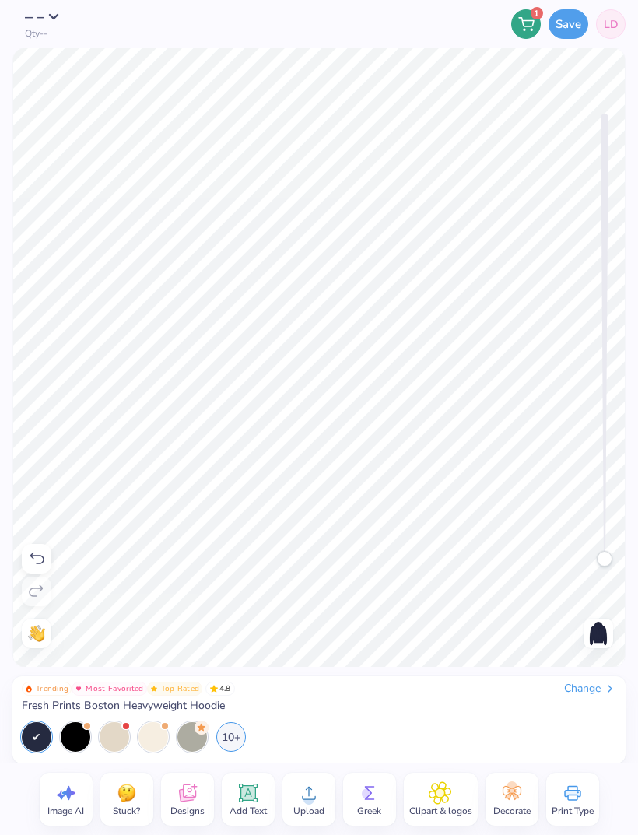
click at [592, 637] on img at bounding box center [598, 633] width 25 height 25
click at [186, 798] on icon at bounding box center [186, 795] width 15 height 12
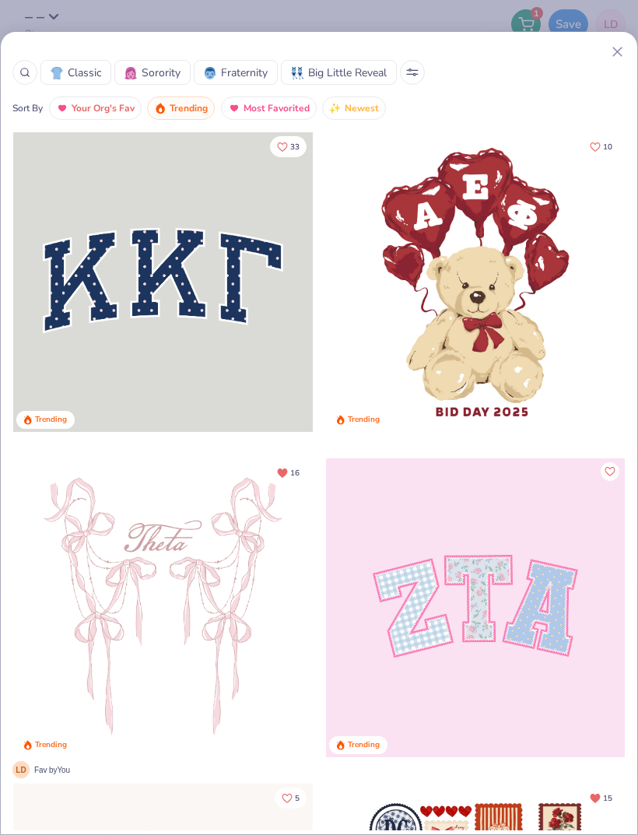
click at [24, 72] on icon at bounding box center [24, 72] width 11 height 11
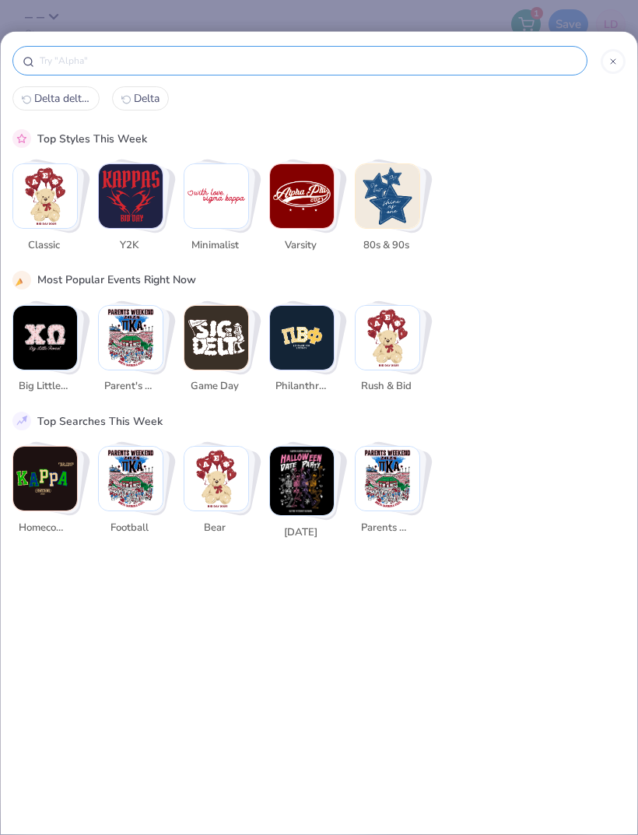
scroll to position [0, 0]
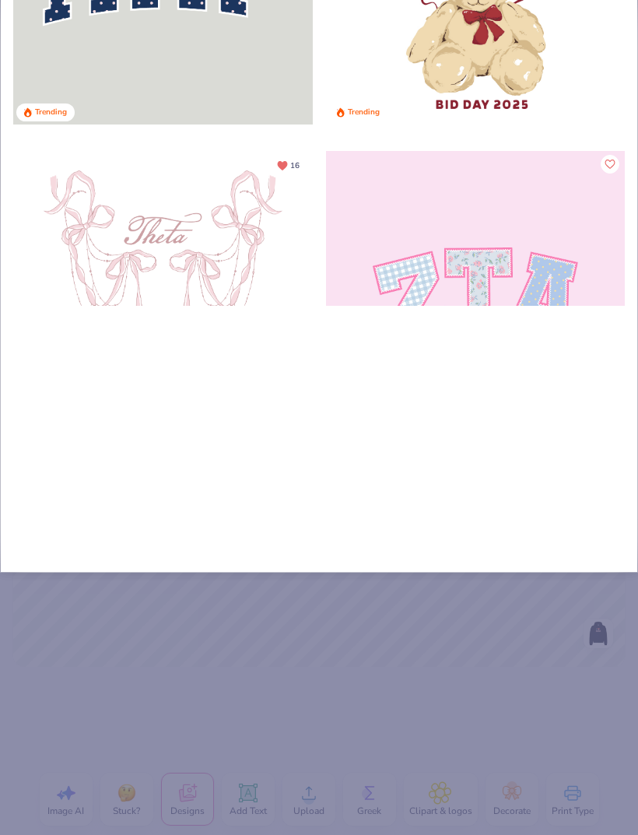
type input "He"
type input "Hea"
type input "Hear"
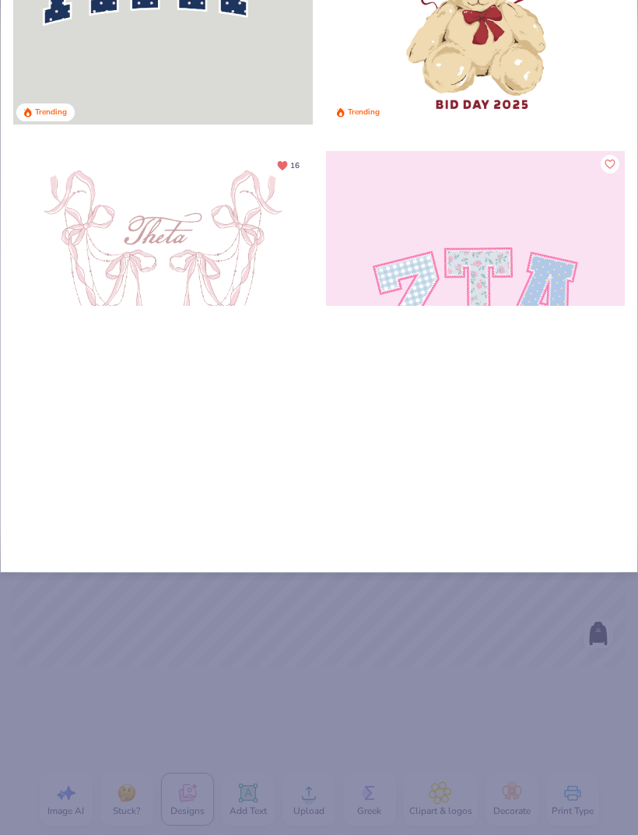
type input "Hear"
type input "Heart"
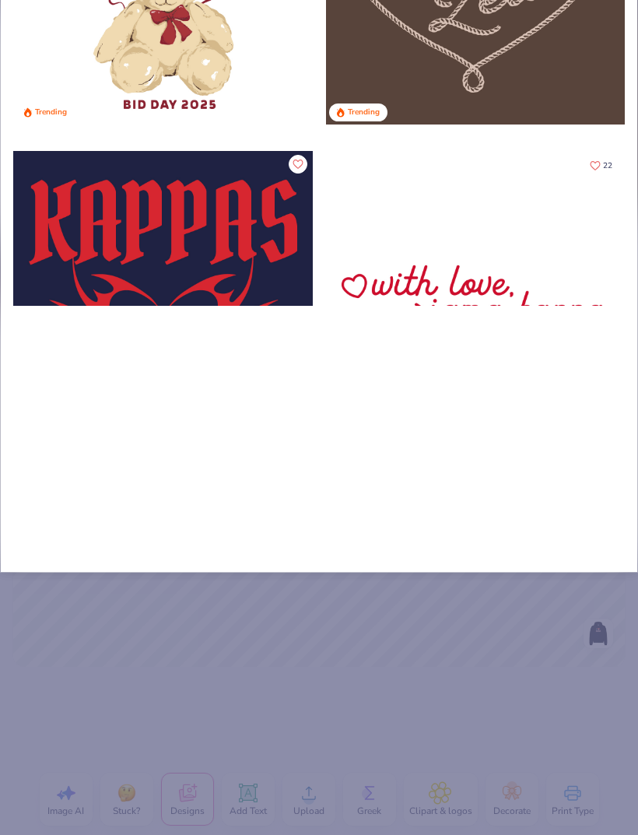
type input "Heart"
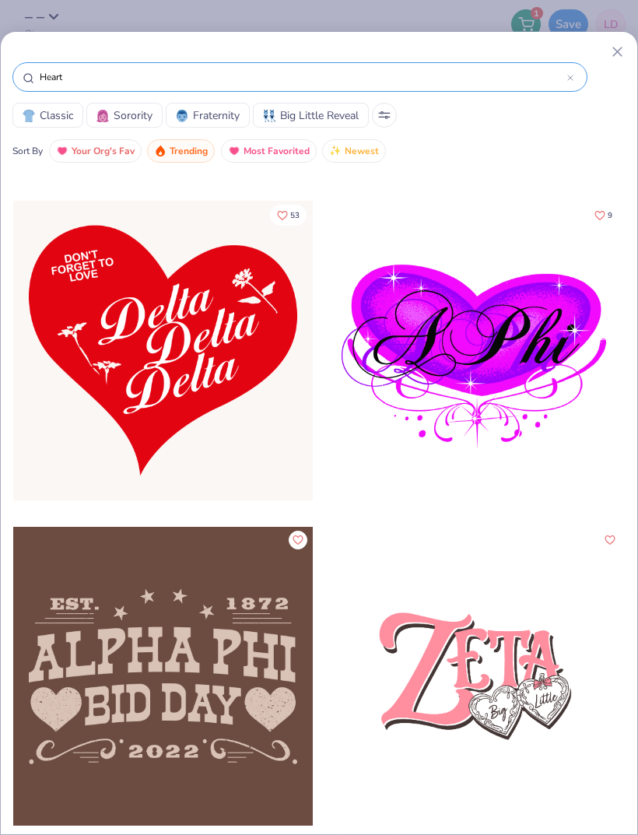
scroll to position [9736, 0]
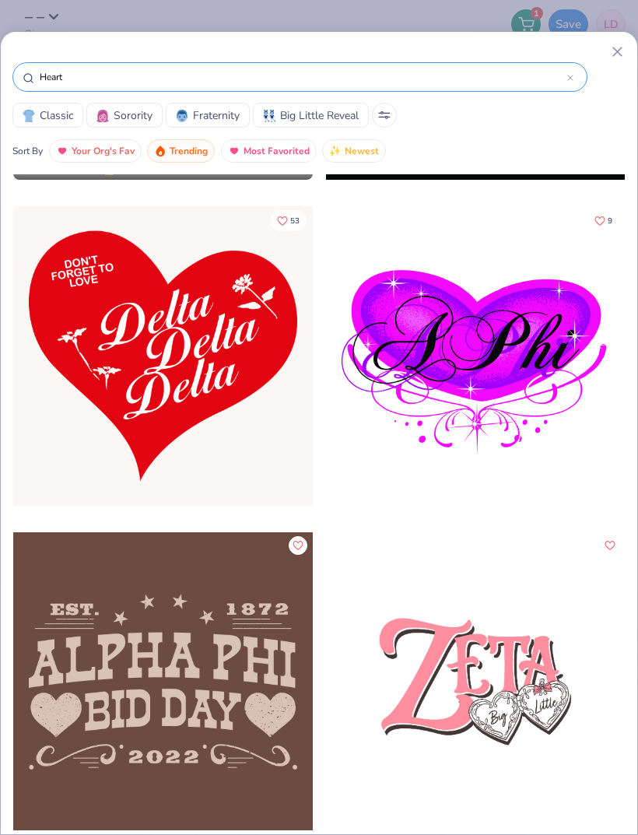
click at [275, 221] on button "53" at bounding box center [288, 220] width 37 height 21
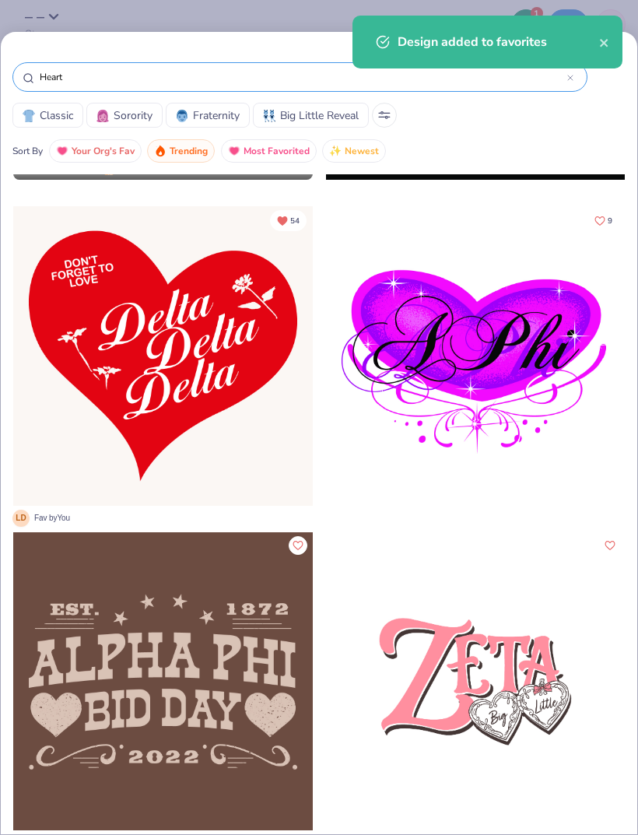
click at [207, 385] on div at bounding box center [163, 356] width 300 height 300
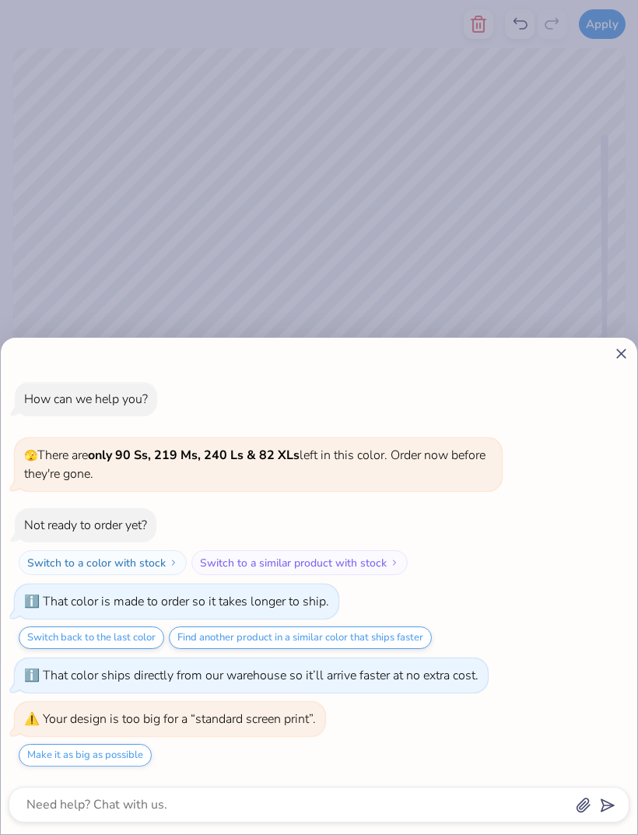
click at [607, 361] on div at bounding box center [319, 353] width 621 height 16
click at [94, 755] on button "Make it as big as possible" at bounding box center [85, 755] width 133 height 23
type textarea "x"
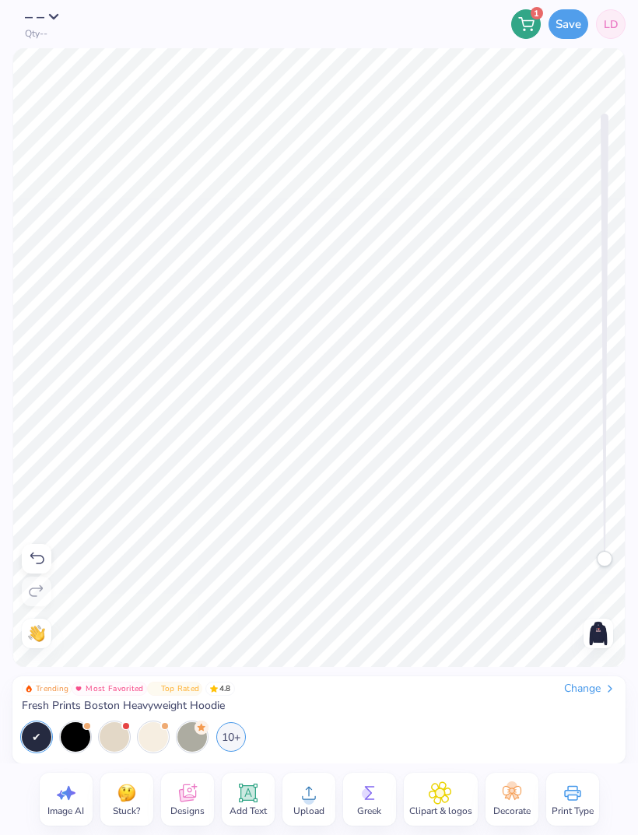
click at [594, 644] on img at bounding box center [598, 633] width 25 height 25
click at [186, 795] on icon at bounding box center [186, 793] width 17 height 18
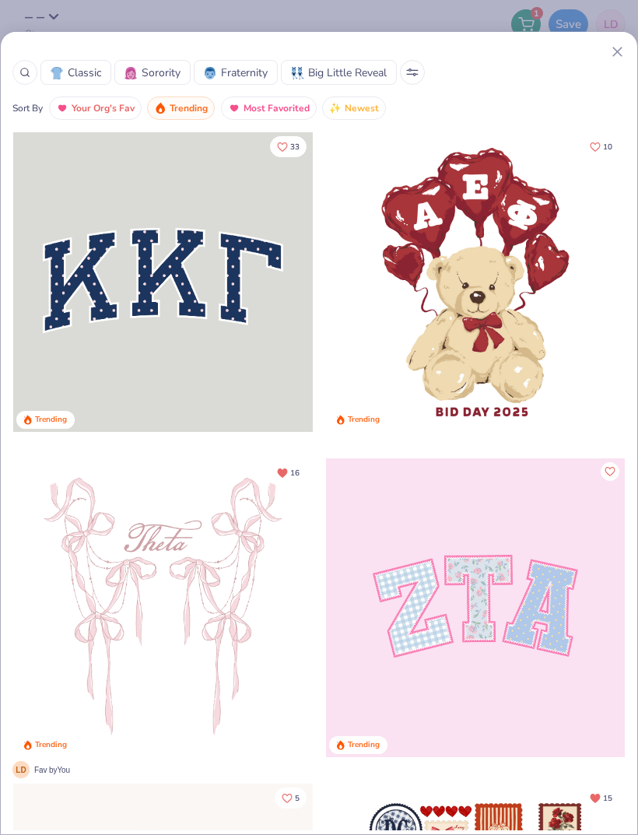
click at [607, 59] on div at bounding box center [318, 52] width 613 height 16
click at [609, 54] on icon at bounding box center [617, 52] width 16 height 16
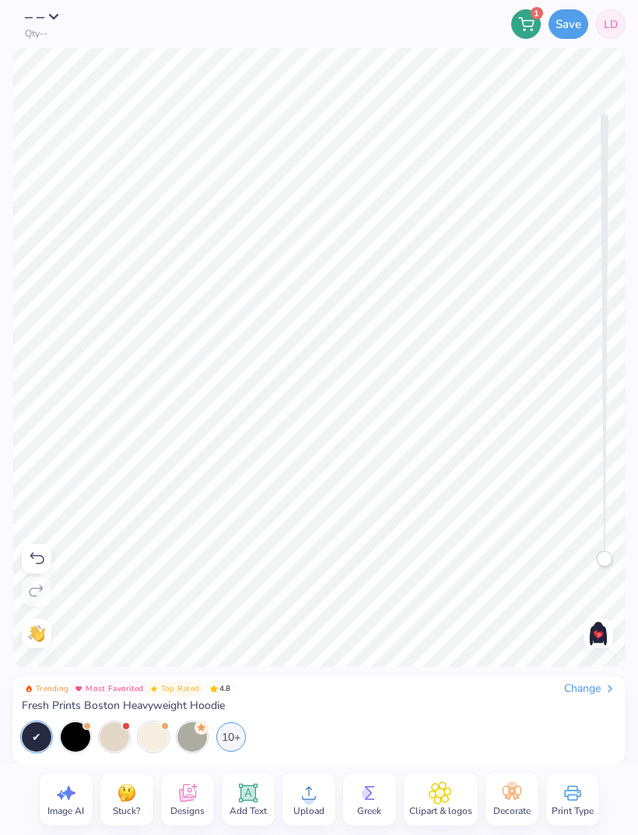
click at [180, 797] on icon at bounding box center [186, 795] width 15 height 12
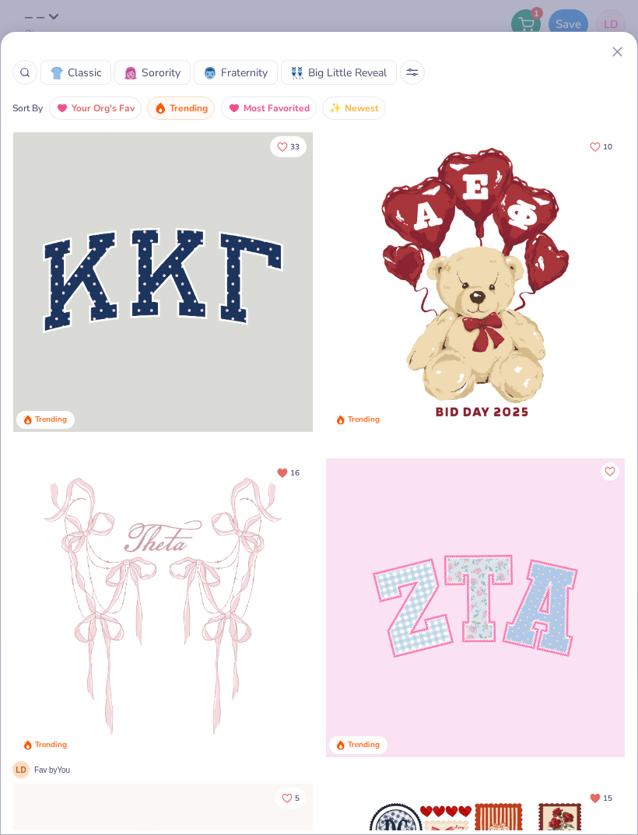
click at [26, 68] on icon at bounding box center [24, 72] width 11 height 11
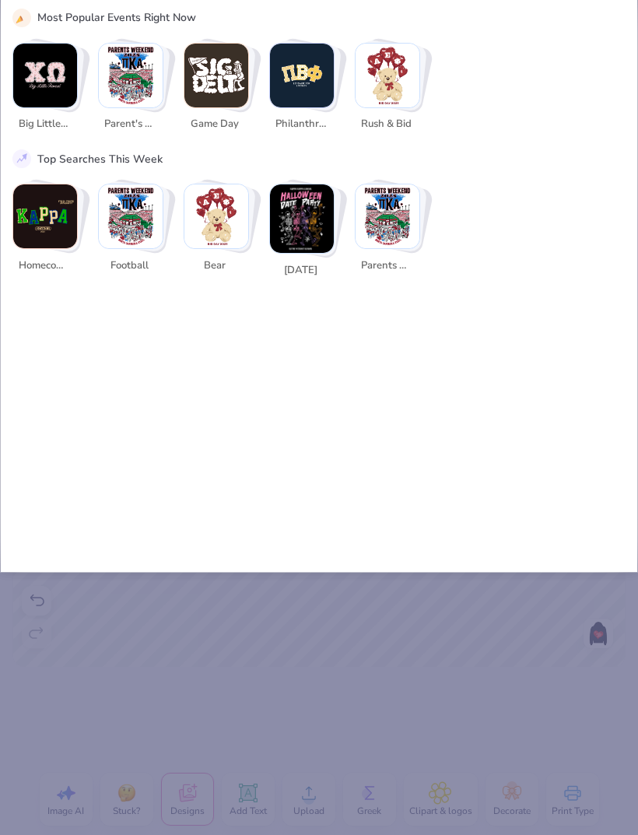
scroll to position [0, 0]
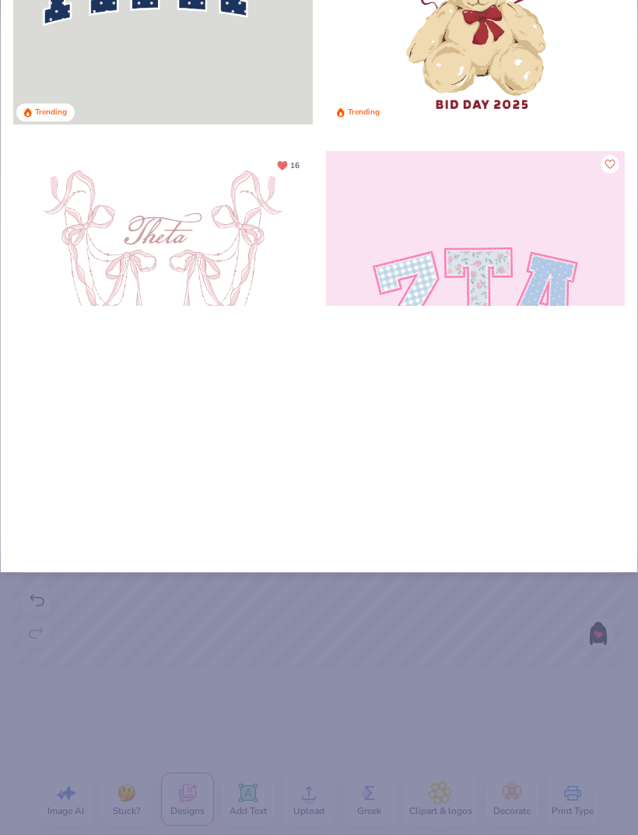
type input "I"
type input "I h"
type input "I he"
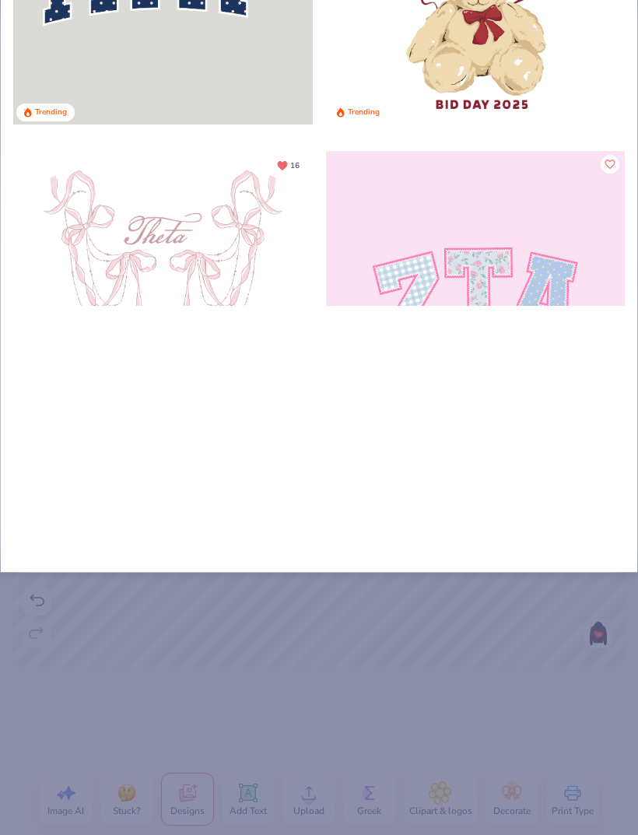
type input "I he"
type input "I hea"
type input "I hear"
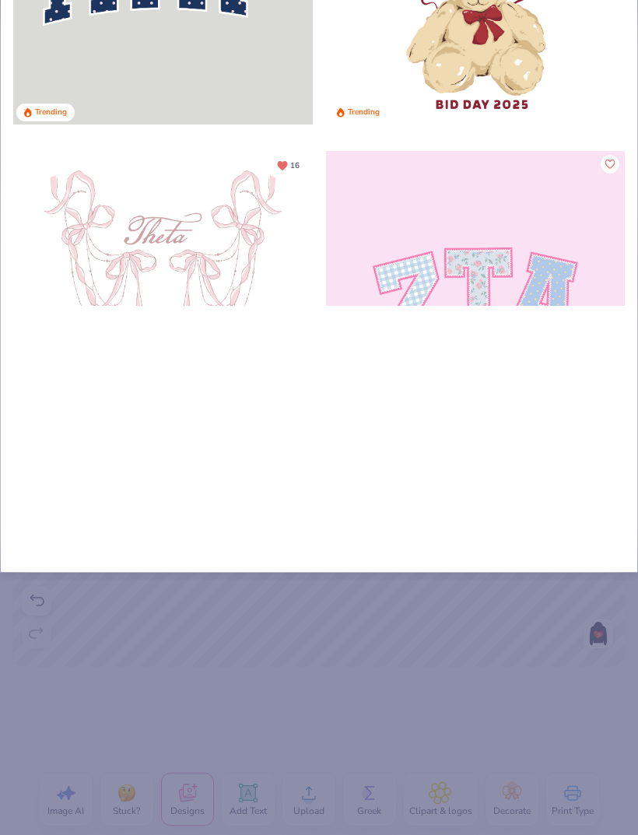
type input "I heart"
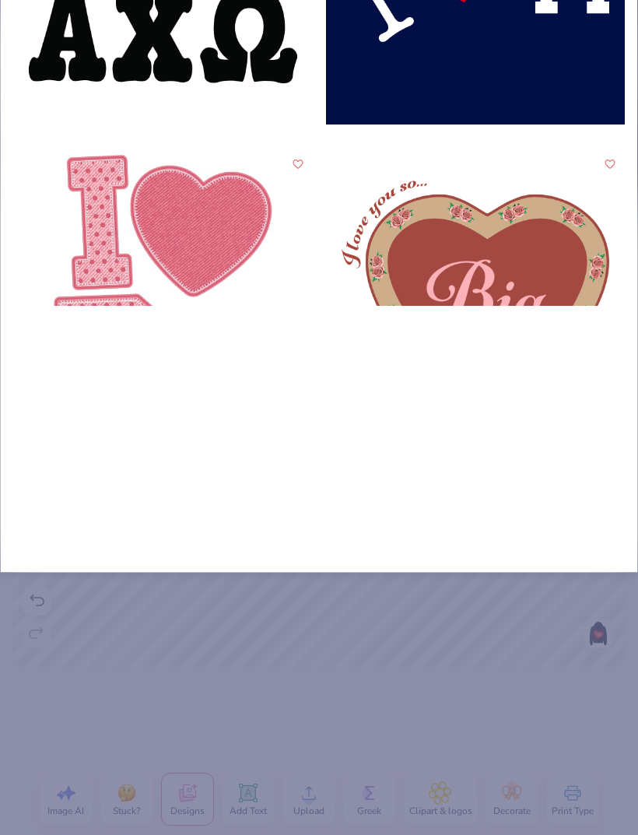
type input "I heart"
click at [486, 416] on div "I heart 45 44 Ava Messana Kappa Kappa Gamma, University of Massachusetts Amhers…" at bounding box center [319, 171] width 638 height 804
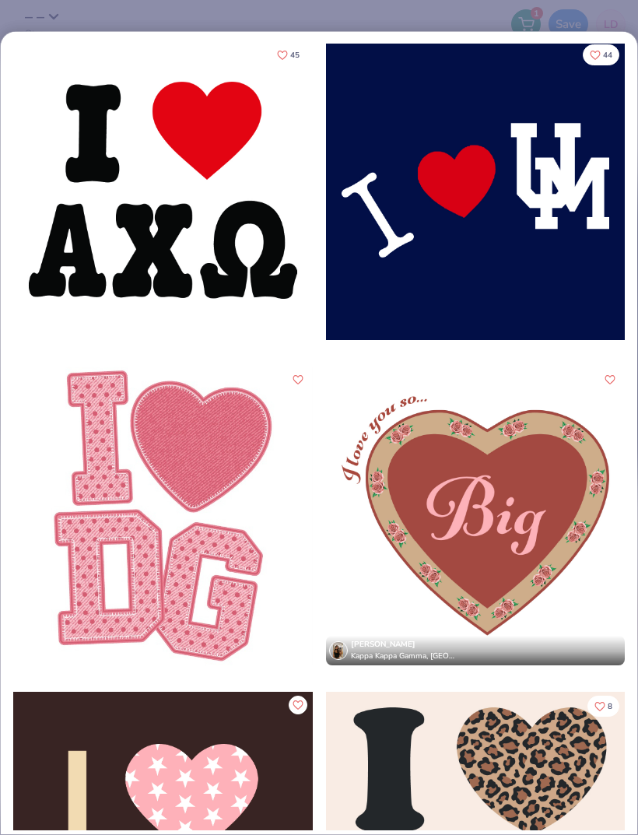
scroll to position [2, 0]
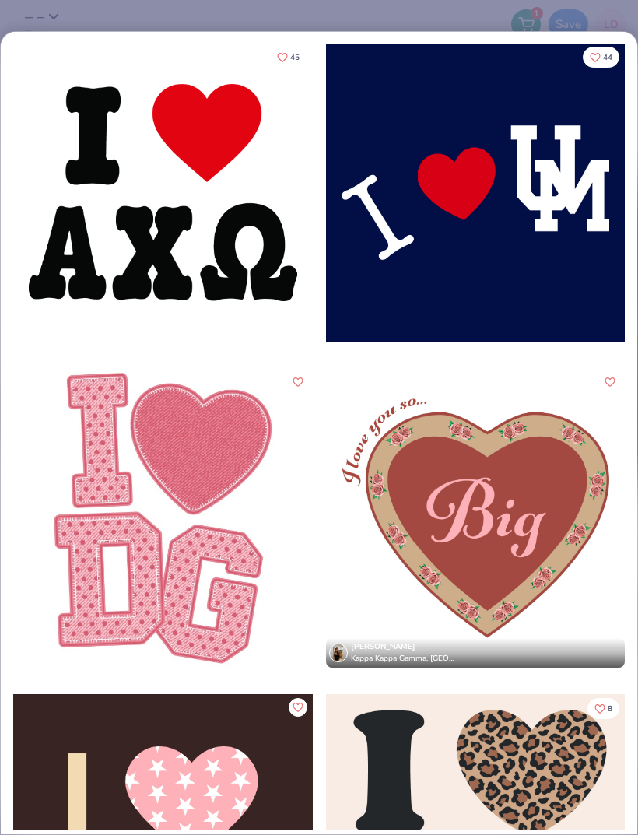
click at [576, 273] on div at bounding box center [476, 193] width 300 height 300
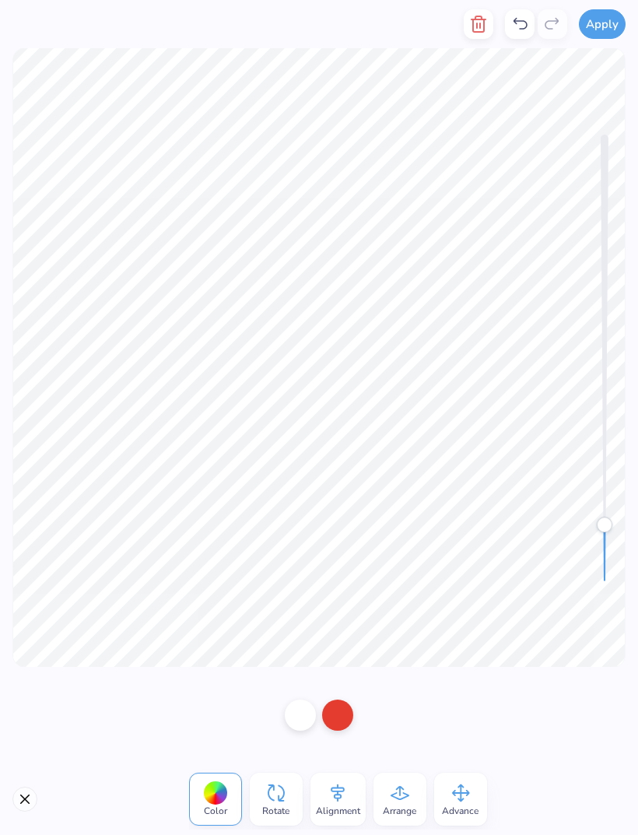
click at [468, 20] on button "button" at bounding box center [479, 24] width 30 height 30
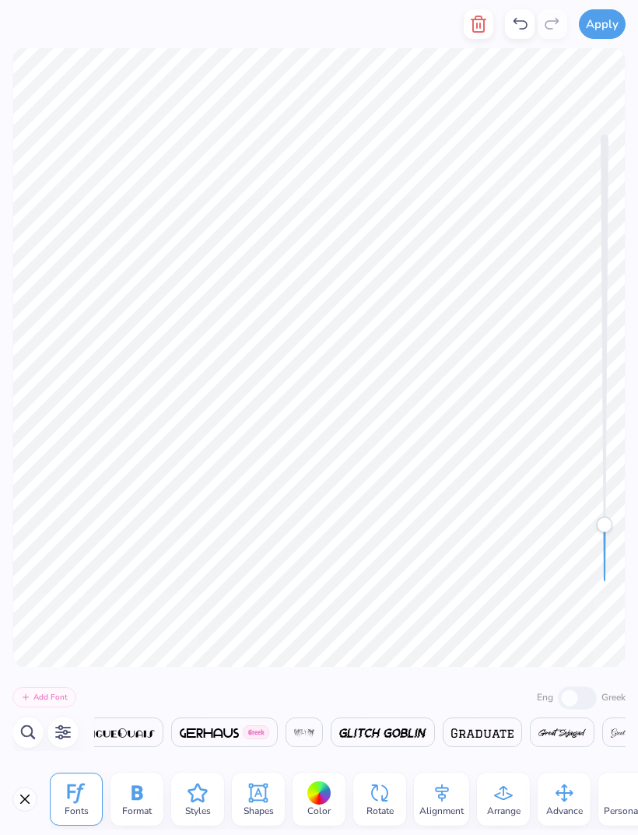
scroll to position [0, 13572]
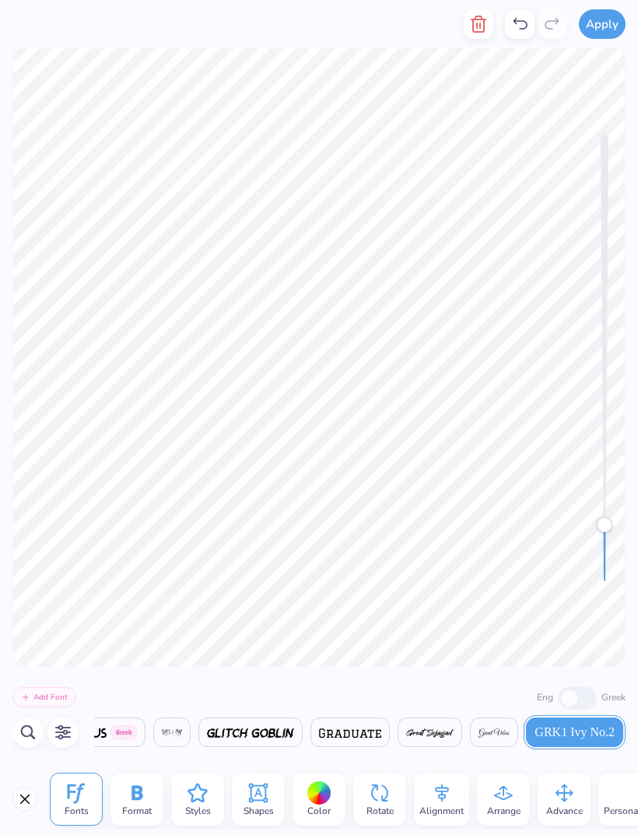
type textarea "DDD"
click at [573, 691] on div "Greek" at bounding box center [592, 697] width 68 height 26
click at [572, 698] on div "Greek" at bounding box center [592, 697] width 68 height 26
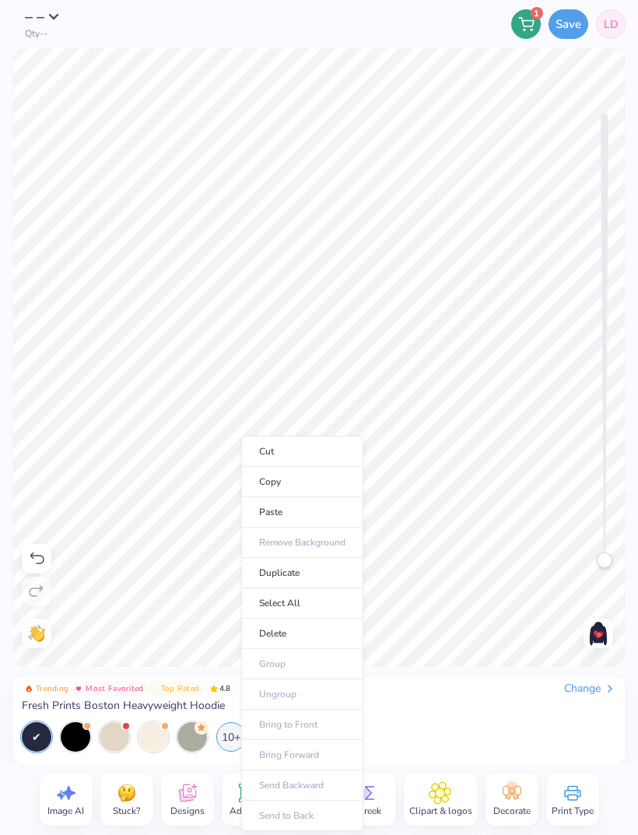
click at [594, 622] on img at bounding box center [598, 633] width 25 height 25
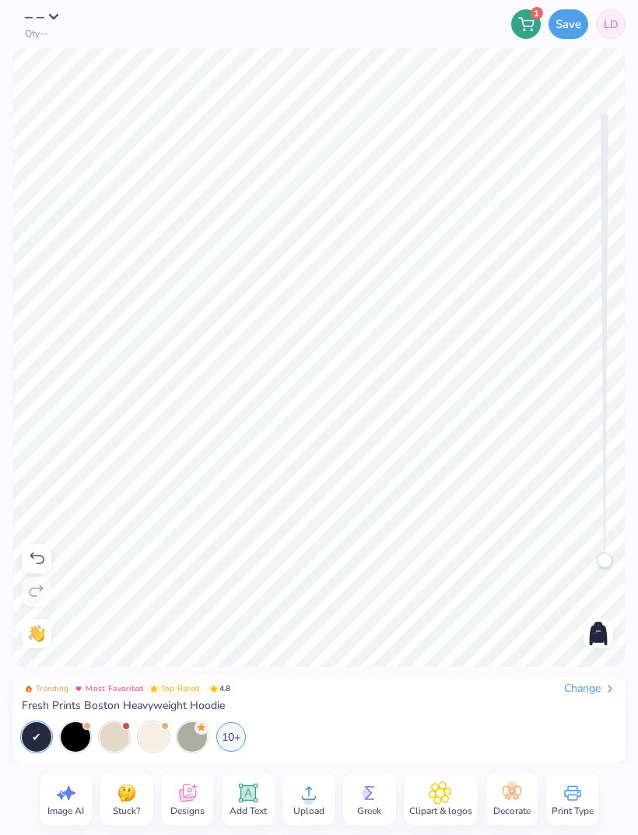
click at [596, 632] on img at bounding box center [598, 633] width 25 height 25
click at [591, 634] on img at bounding box center [598, 633] width 25 height 25
click at [605, 625] on img at bounding box center [598, 633] width 25 height 25
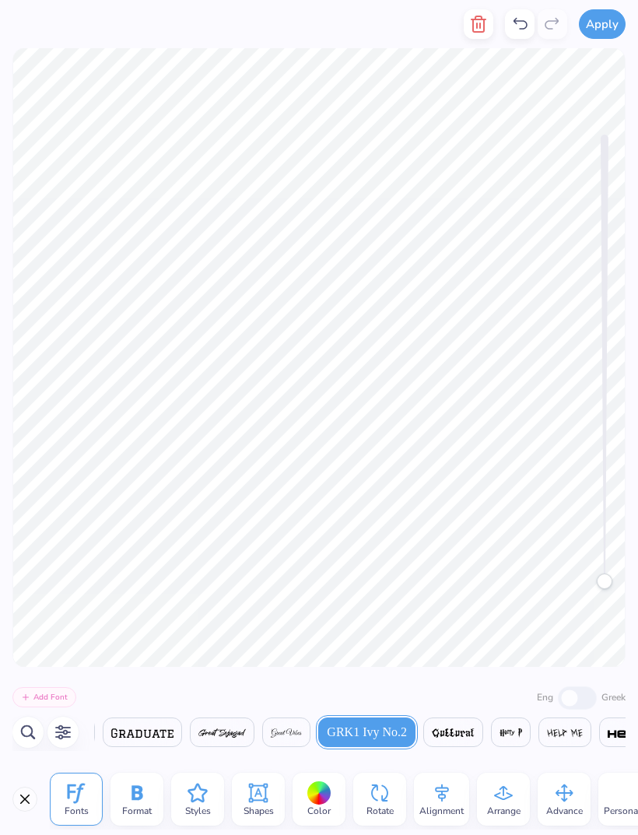
scroll to position [0, 13779]
click at [565, 701] on div "Greek" at bounding box center [592, 697] width 68 height 26
click at [139, 793] on icon at bounding box center [136, 792] width 11 height 15
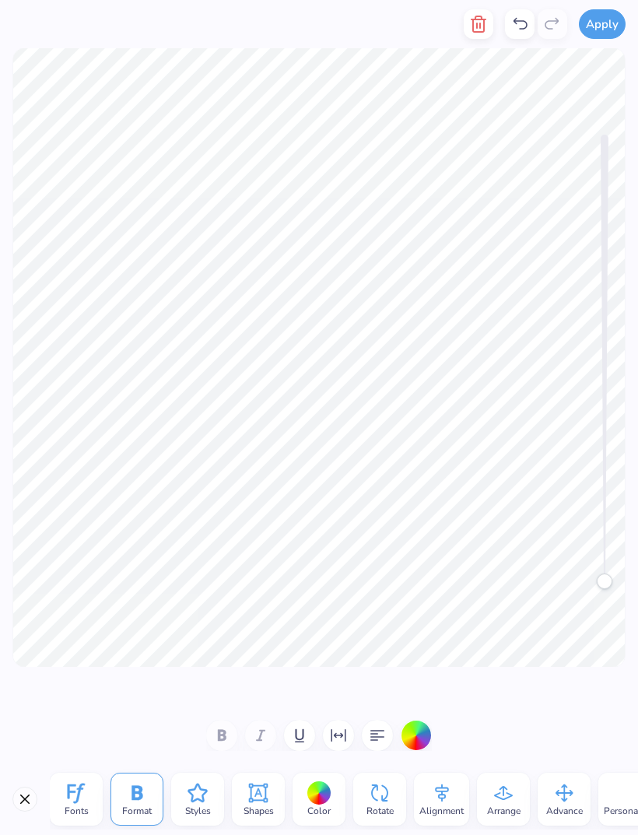
click at [194, 809] on span "Styles" at bounding box center [198, 810] width 26 height 12
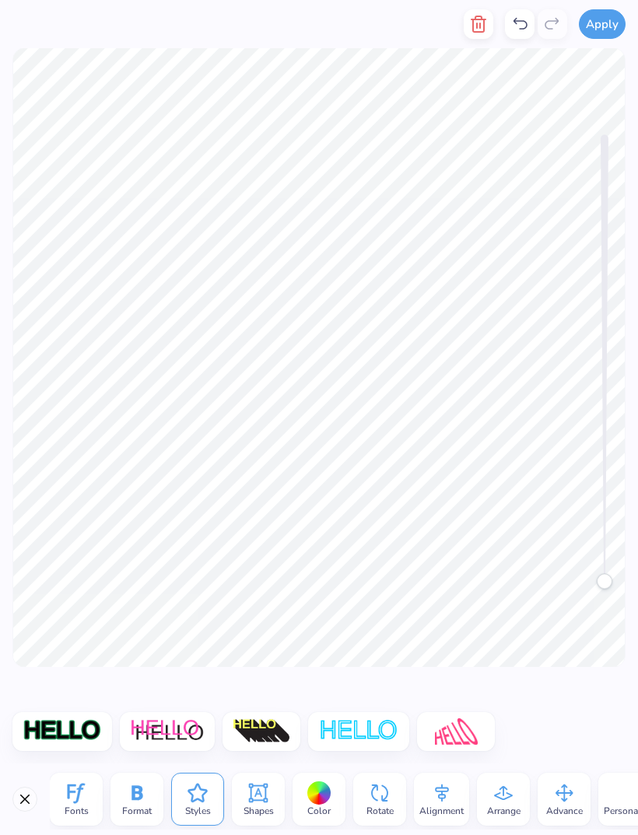
click at [190, 725] on img at bounding box center [167, 731] width 75 height 26
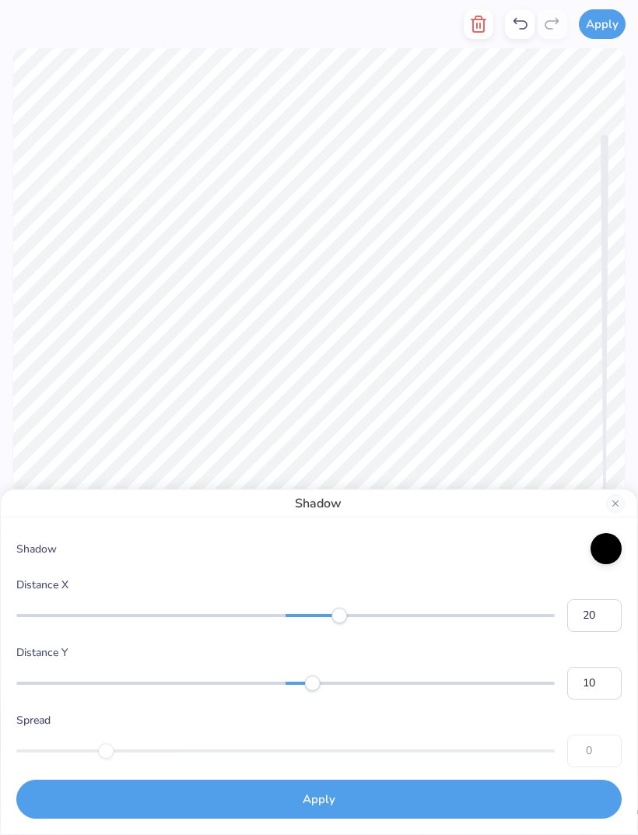
click at [609, 509] on button "Close" at bounding box center [615, 503] width 19 height 19
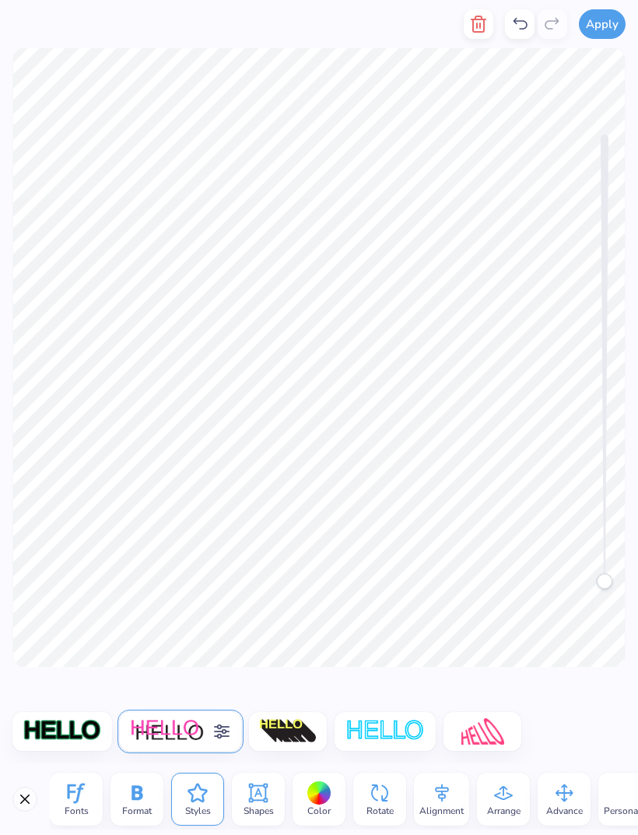
click at [479, 727] on img at bounding box center [482, 731] width 43 height 26
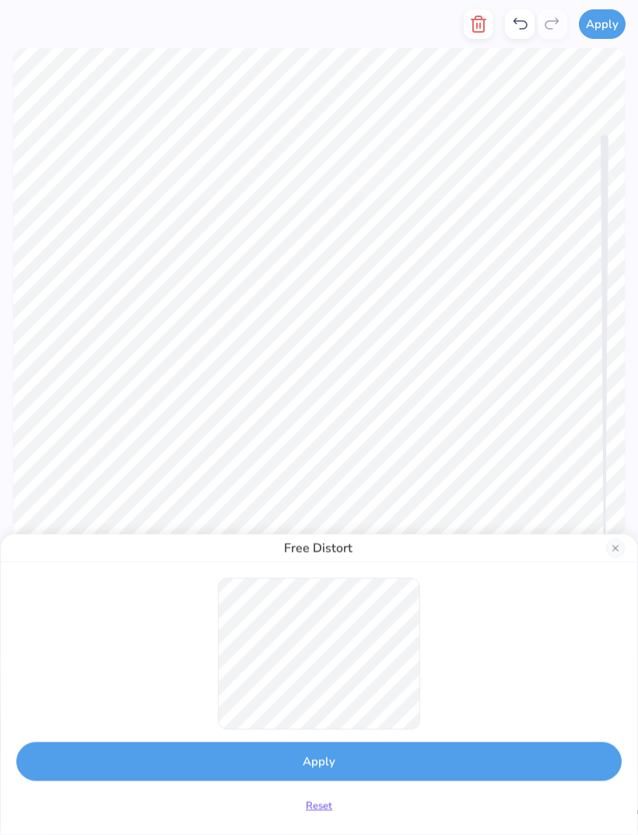
click at [600, 549] on div "Free Distort" at bounding box center [319, 548] width 636 height 28
click at [608, 549] on button "Close" at bounding box center [615, 547] width 19 height 19
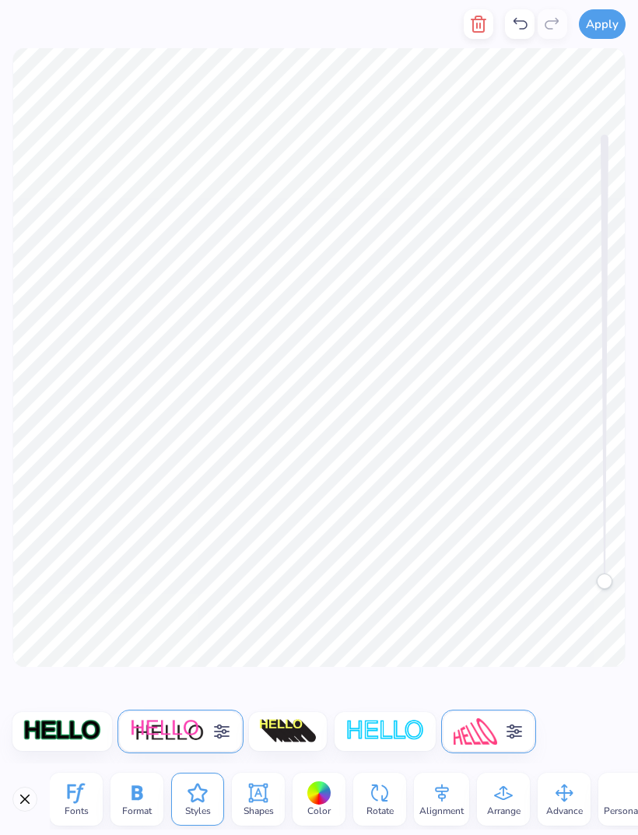
click at [212, 734] on icon at bounding box center [221, 731] width 19 height 19
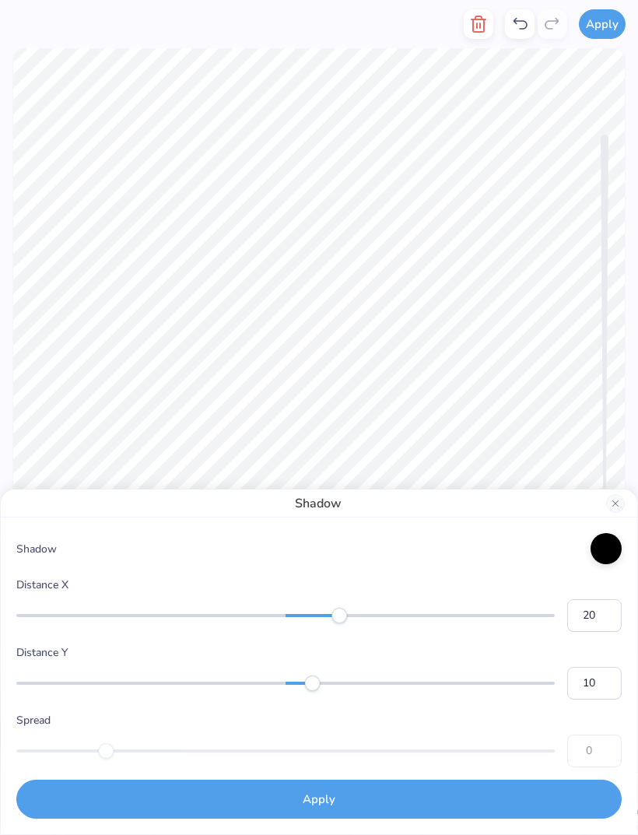
click at [613, 509] on button "Close" at bounding box center [615, 503] width 19 height 19
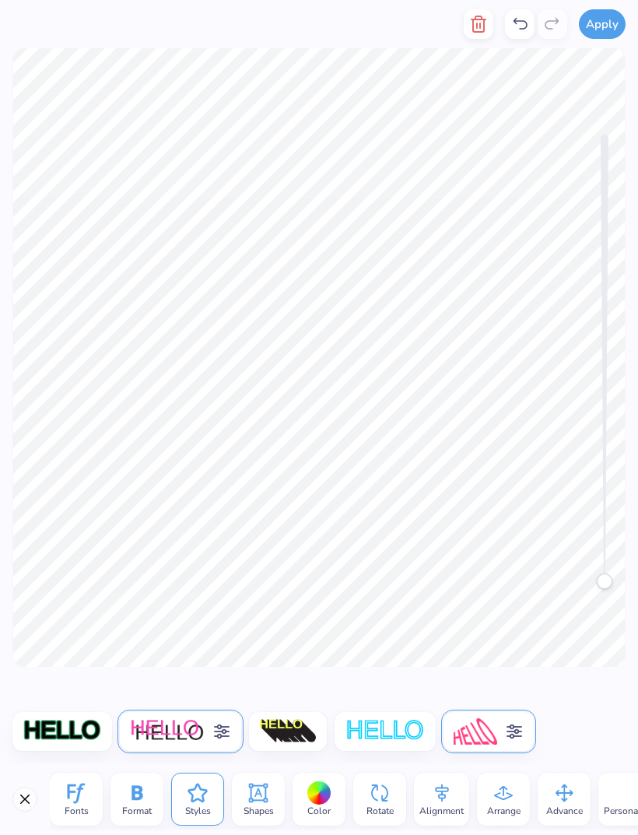
click at [187, 804] on span "Styles" at bounding box center [198, 810] width 26 height 12
click at [481, 729] on img at bounding box center [475, 731] width 43 height 26
click at [185, 730] on img at bounding box center [167, 731] width 75 height 26
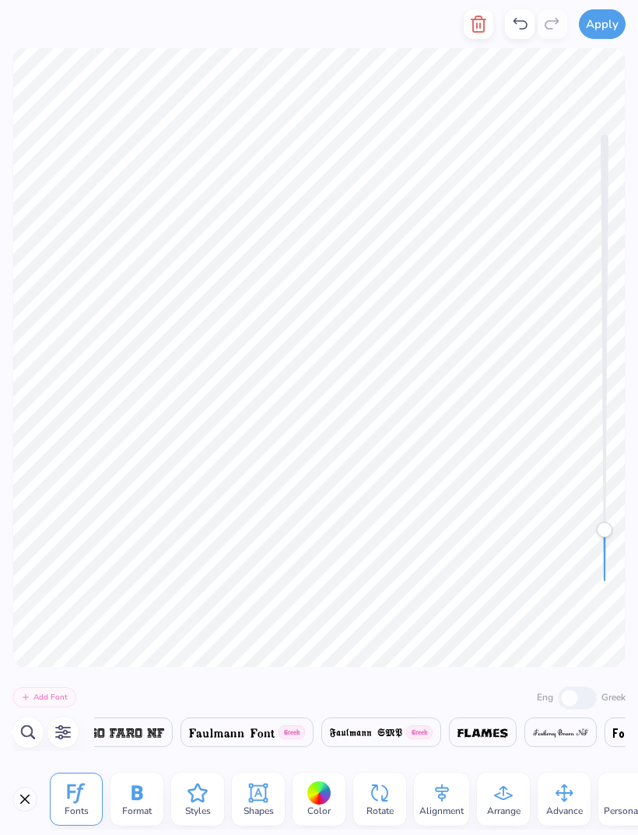
scroll to position [0, 13572]
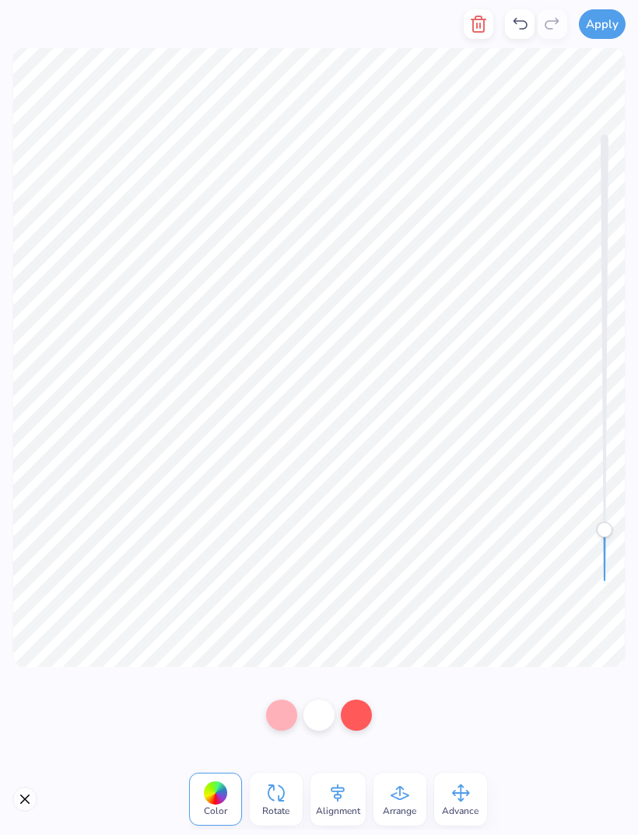
click at [477, 19] on icon "button" at bounding box center [478, 24] width 11 height 16
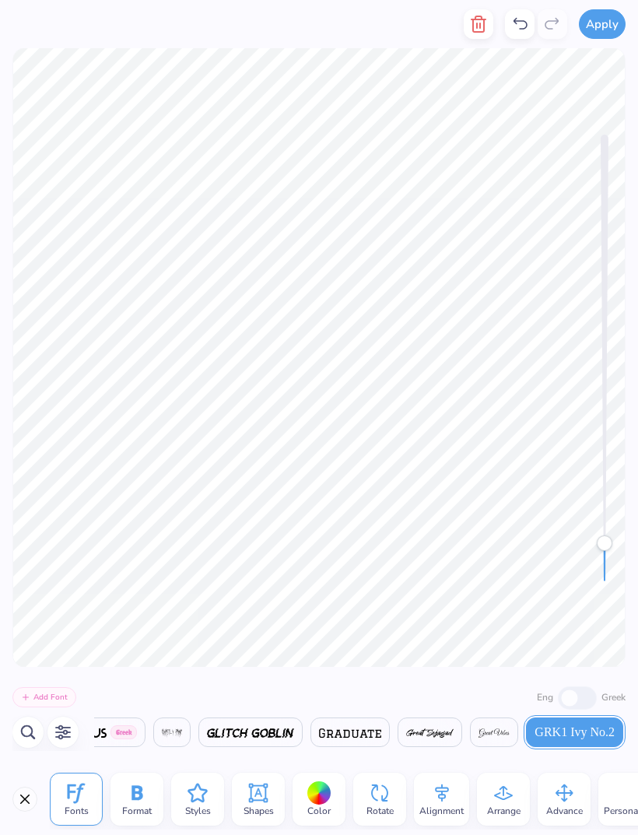
scroll to position [1, 0]
type textarea "D"
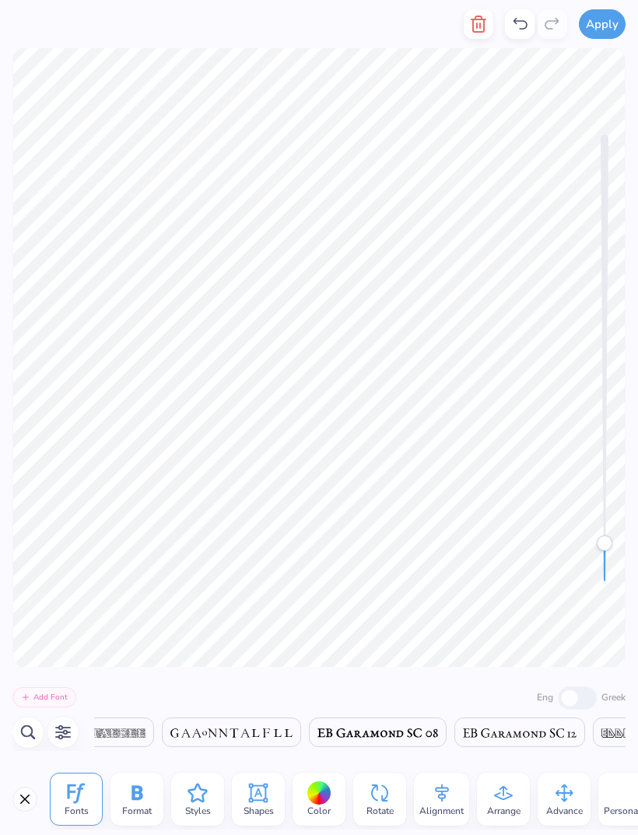
scroll to position [0, 13572]
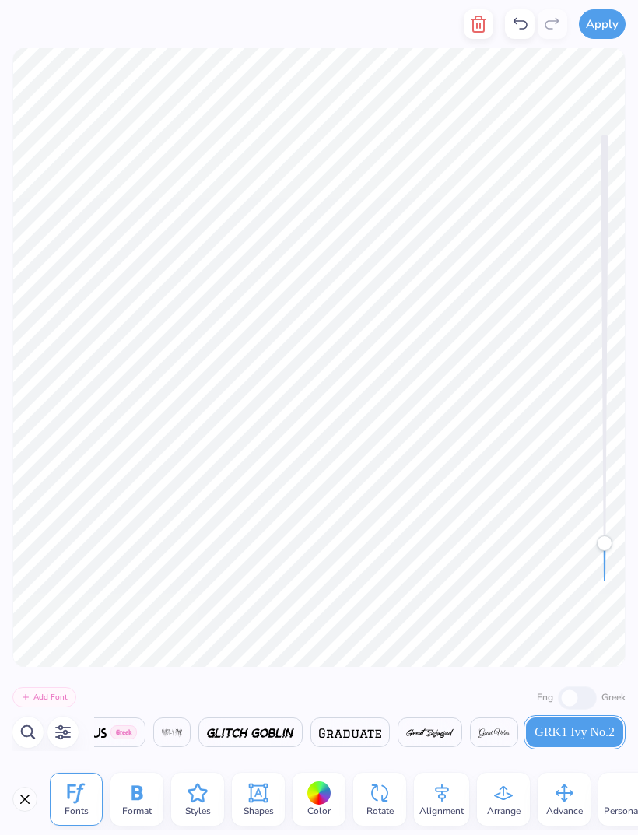
click at [314, 789] on div at bounding box center [319, 793] width 24 height 24
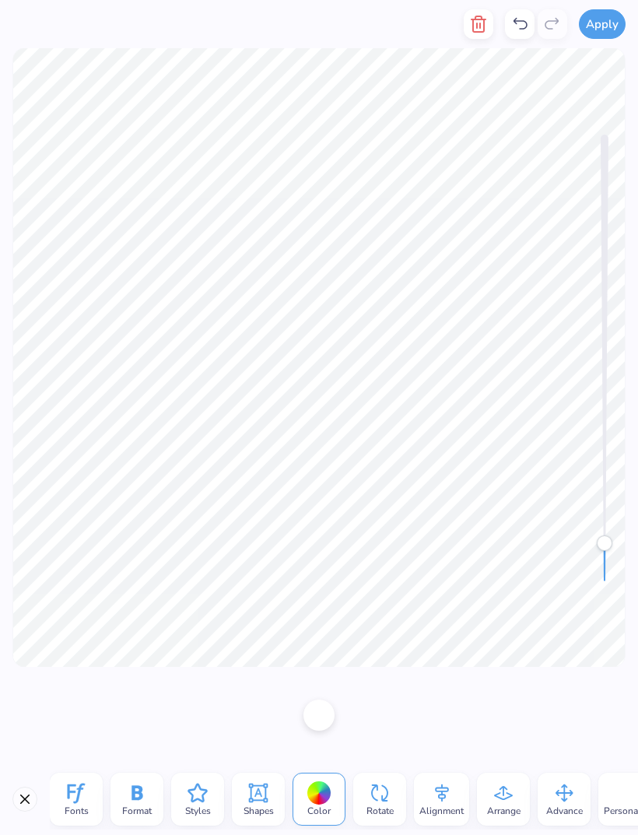
click at [324, 722] on div at bounding box center [318, 714] width 31 height 31
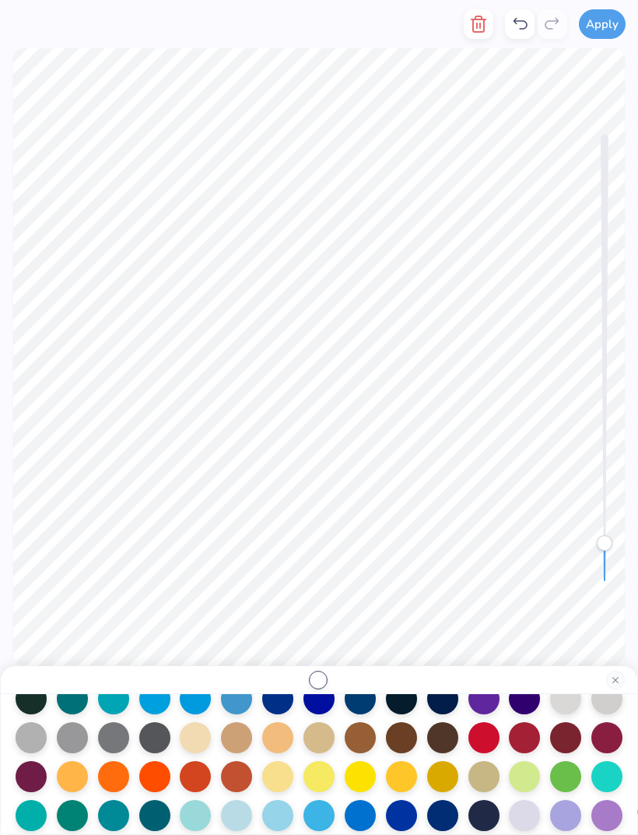
scroll to position [138, 0]
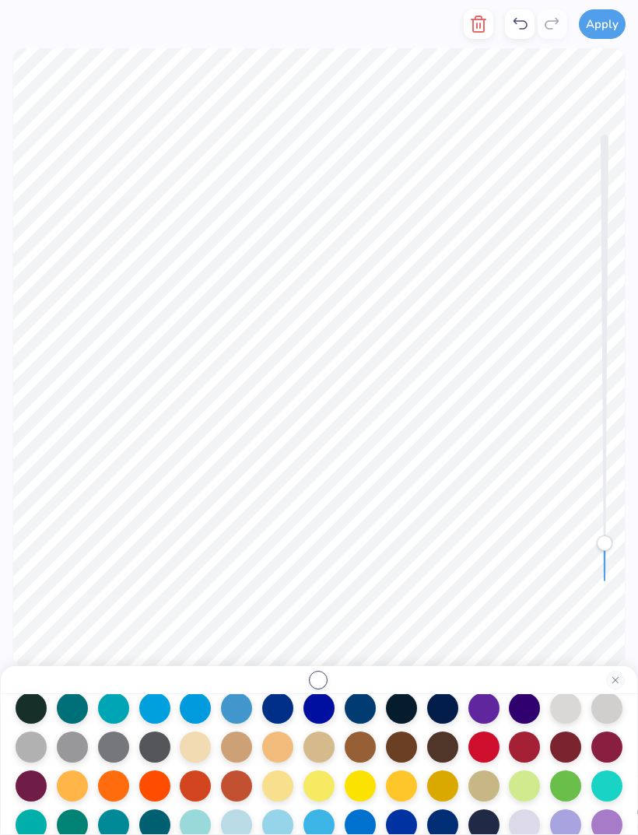
click at [566, 713] on div at bounding box center [565, 707] width 31 height 31
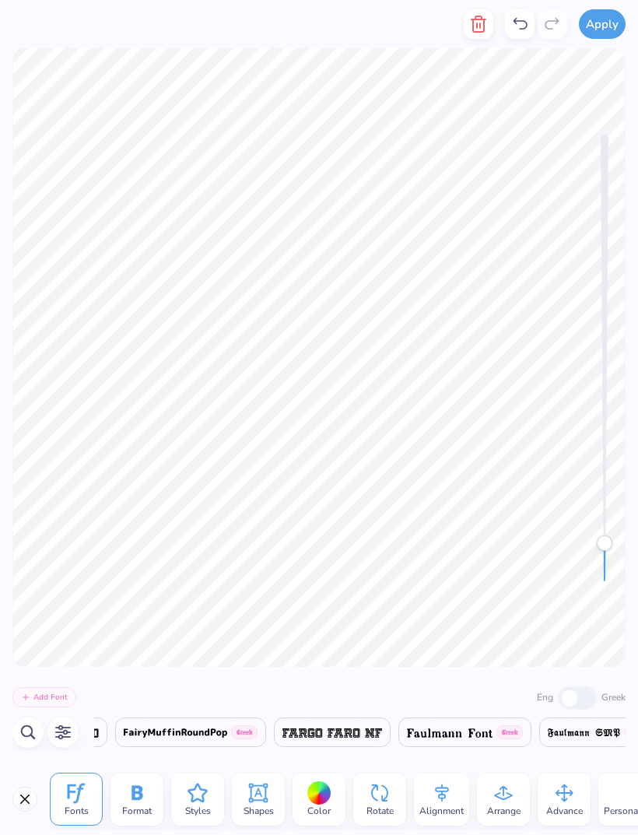
scroll to position [0, 13572]
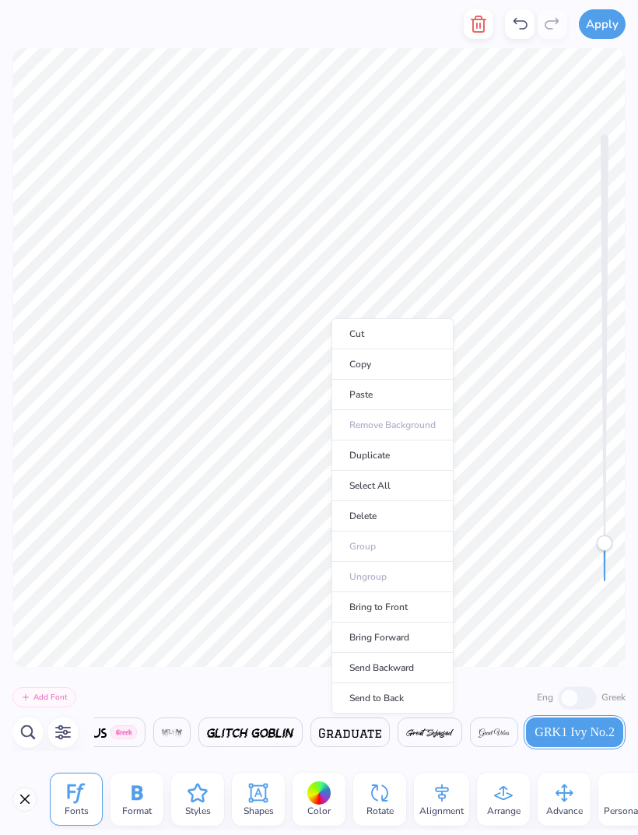
click at [388, 363] on li "Copy" at bounding box center [392, 364] width 122 height 30
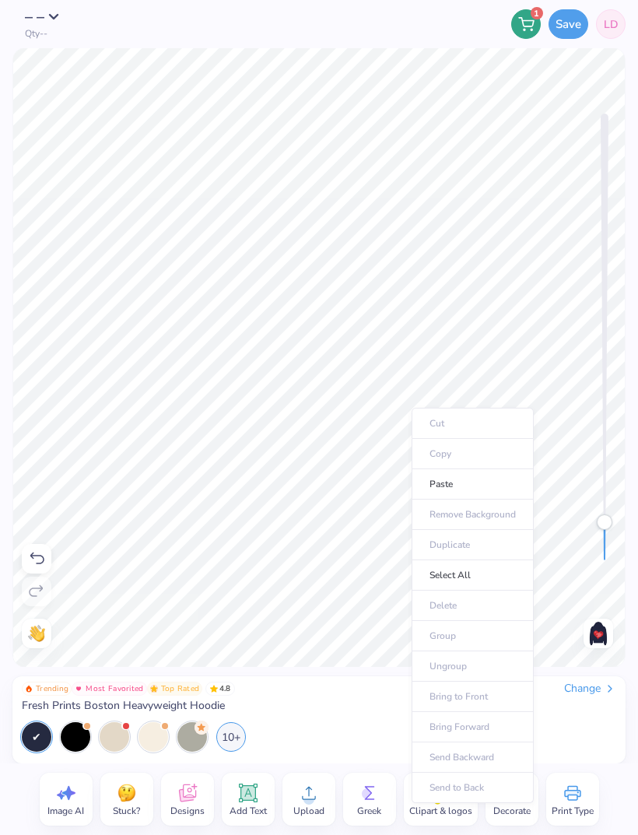
click at [452, 484] on li "Paste" at bounding box center [473, 484] width 122 height 30
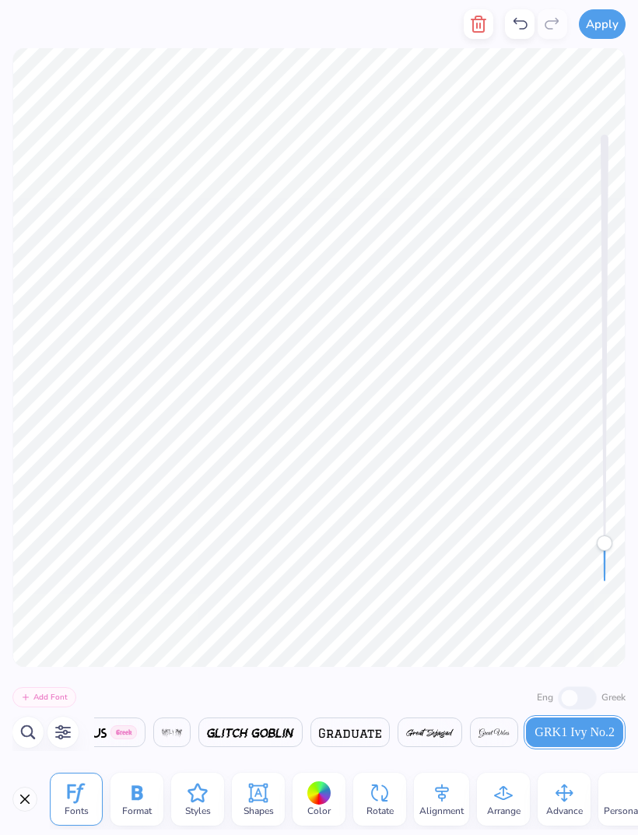
click at [323, 799] on div at bounding box center [319, 793] width 24 height 24
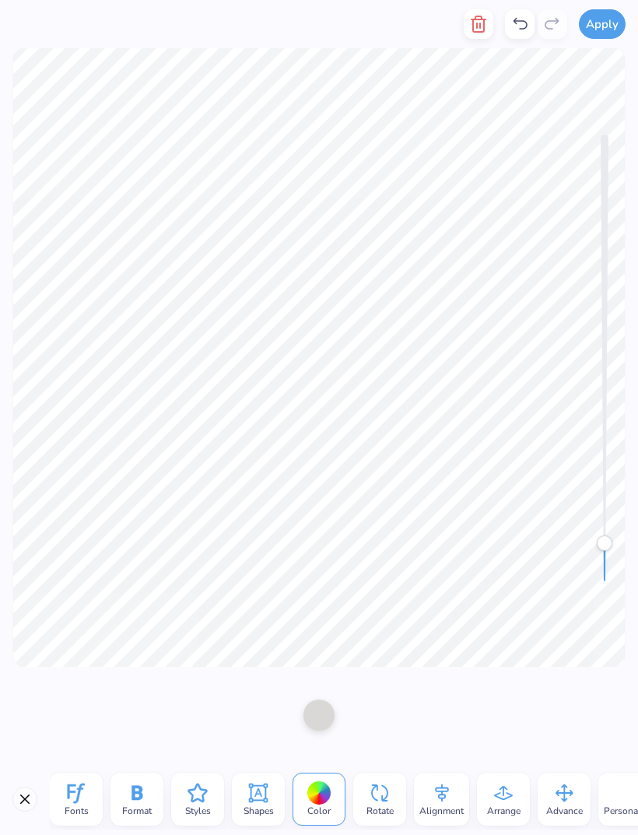
click at [324, 714] on div at bounding box center [318, 714] width 31 height 31
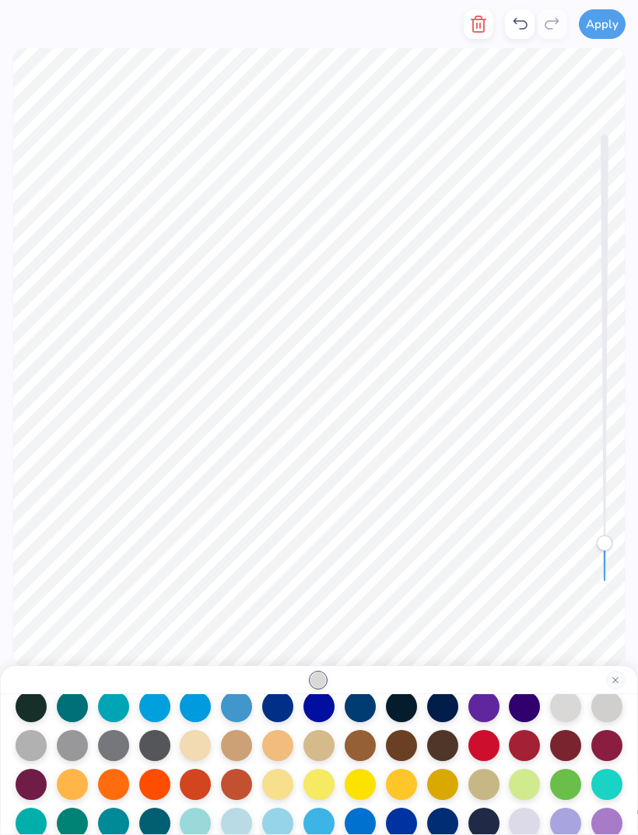
scroll to position [141, 0]
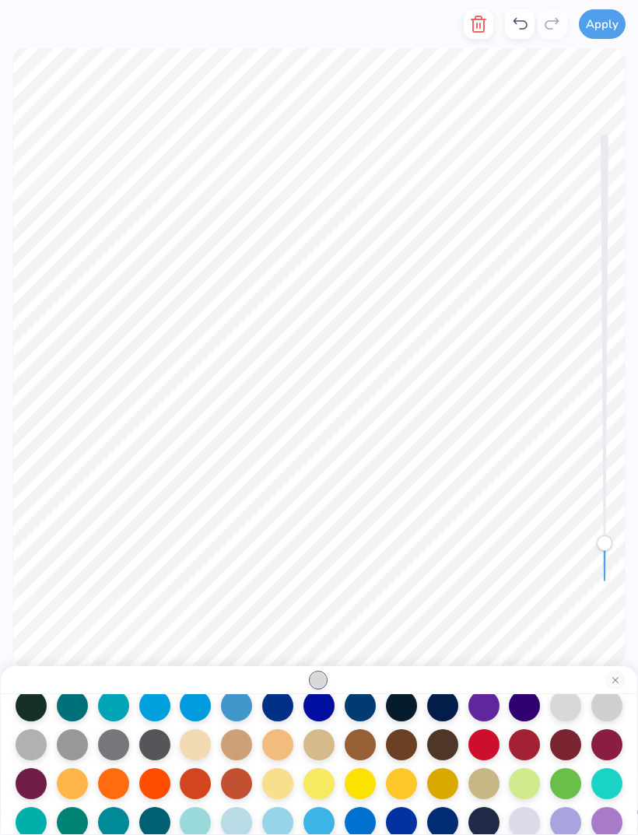
click at [37, 752] on div at bounding box center [31, 744] width 31 height 31
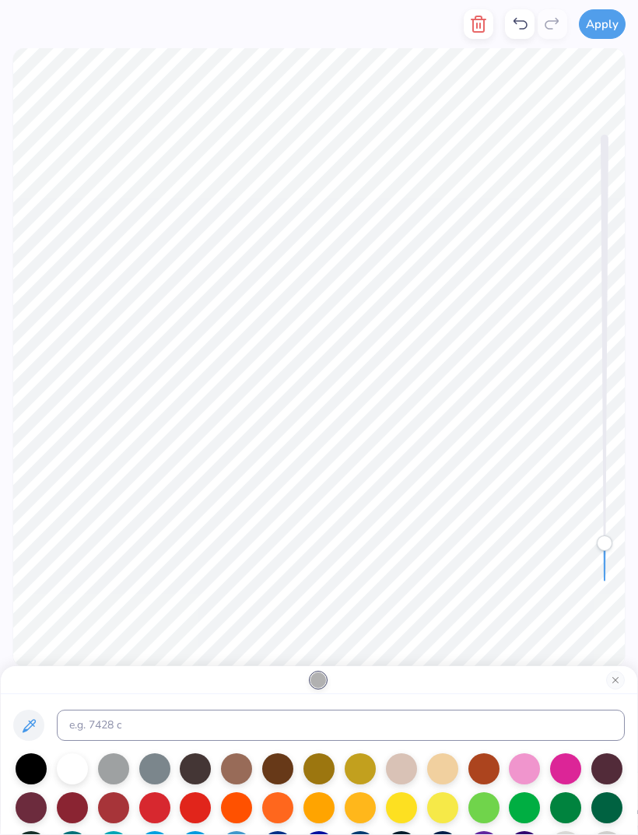
scroll to position [0, 0]
click at [69, 768] on div at bounding box center [72, 768] width 31 height 31
click at [18, 727] on button at bounding box center [28, 724] width 31 height 31
click at [68, 758] on div at bounding box center [72, 768] width 31 height 31
click at [129, 736] on input at bounding box center [341, 724] width 568 height 31
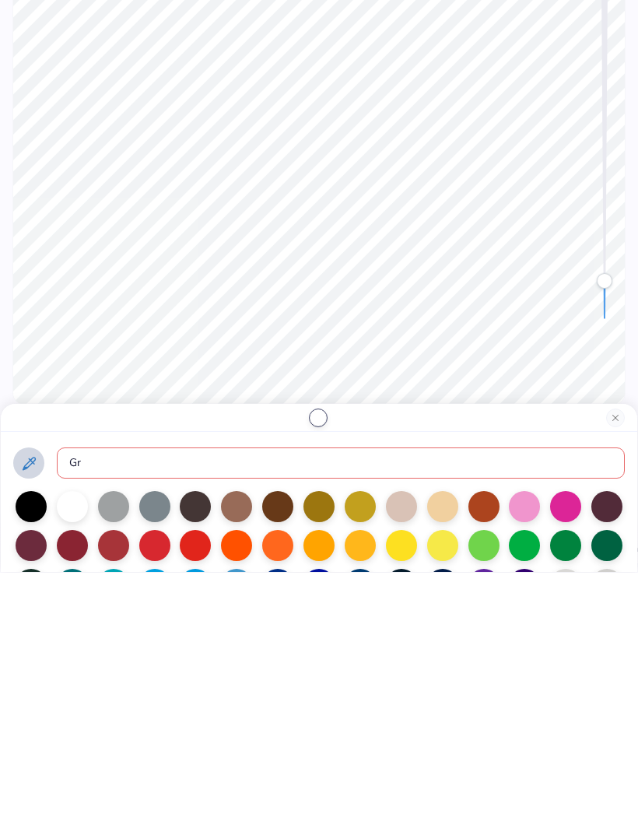
type input "G"
type input "Gray"
click at [25, 709] on button at bounding box center [28, 724] width 31 height 31
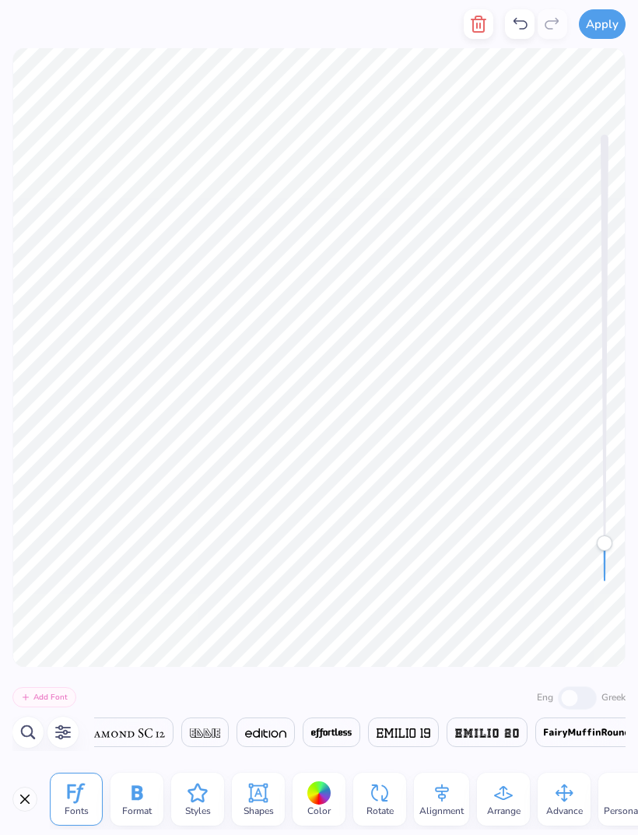
scroll to position [0, 13572]
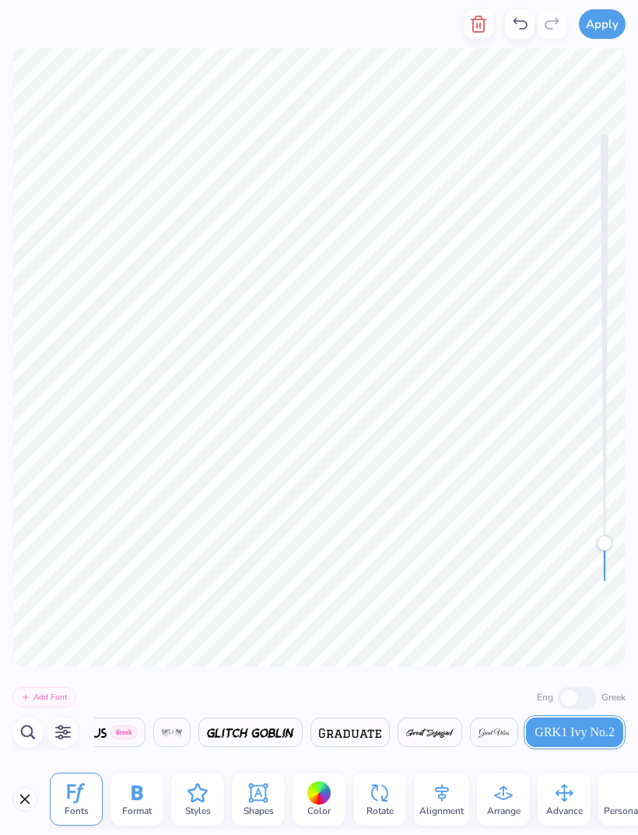
click at [325, 789] on div at bounding box center [319, 793] width 24 height 24
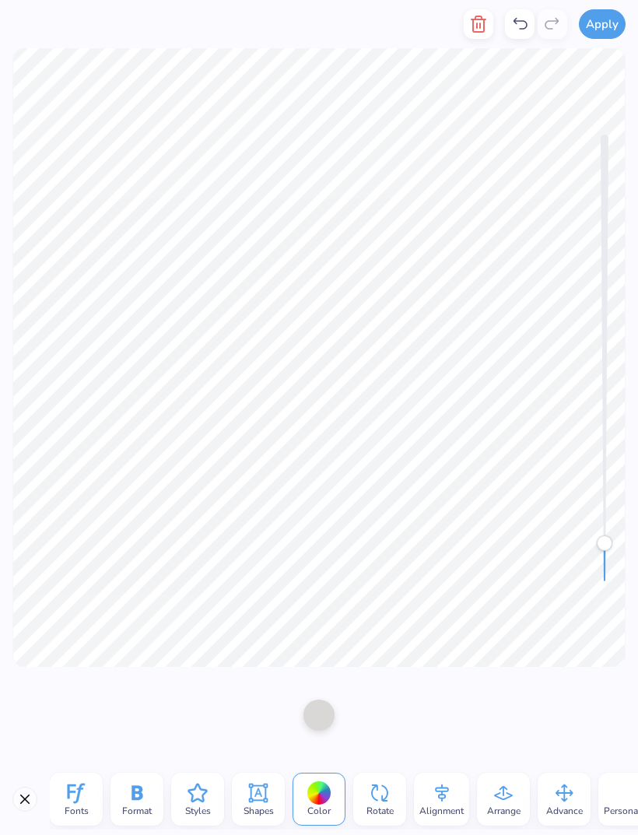
click at [332, 714] on div at bounding box center [318, 714] width 31 height 31
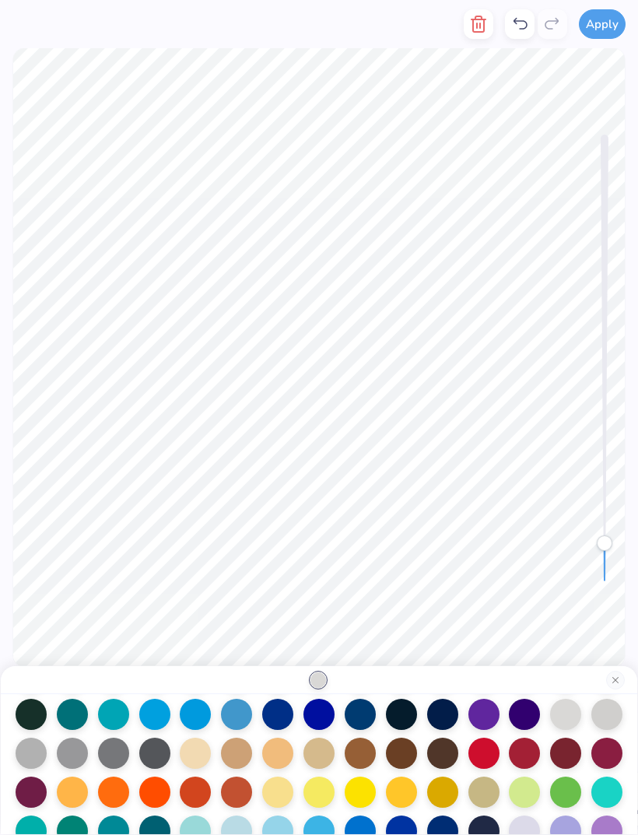
scroll to position [124, 0]
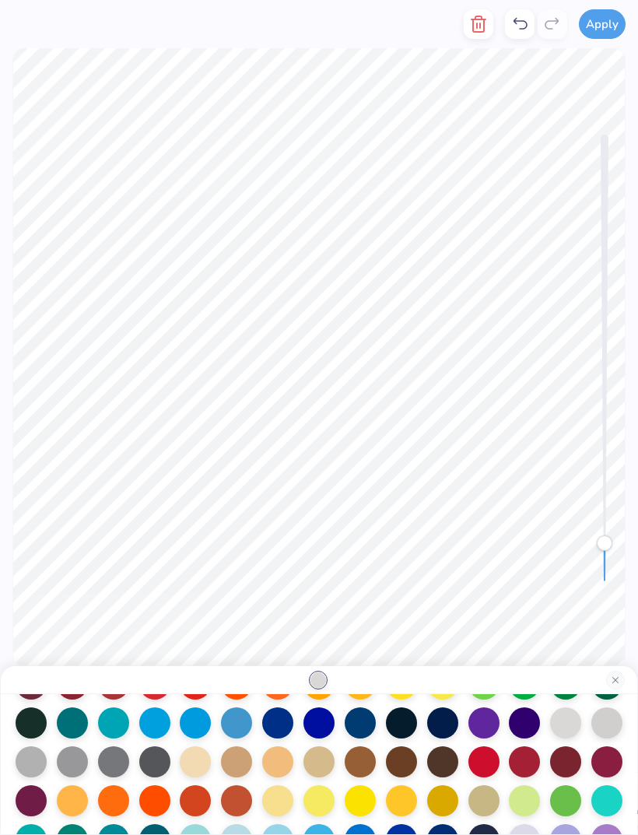
click at [608, 730] on div at bounding box center [606, 722] width 31 height 31
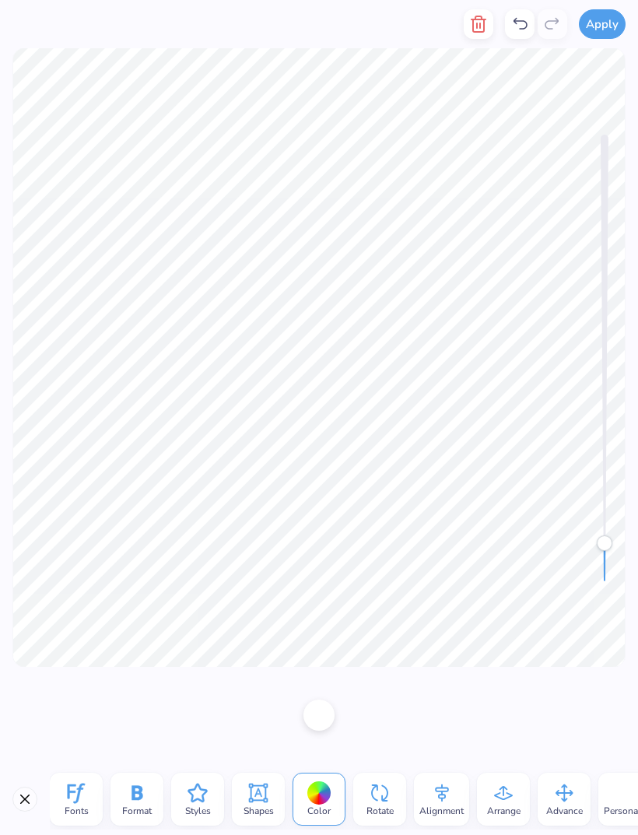
click at [328, 717] on div at bounding box center [318, 714] width 31 height 31
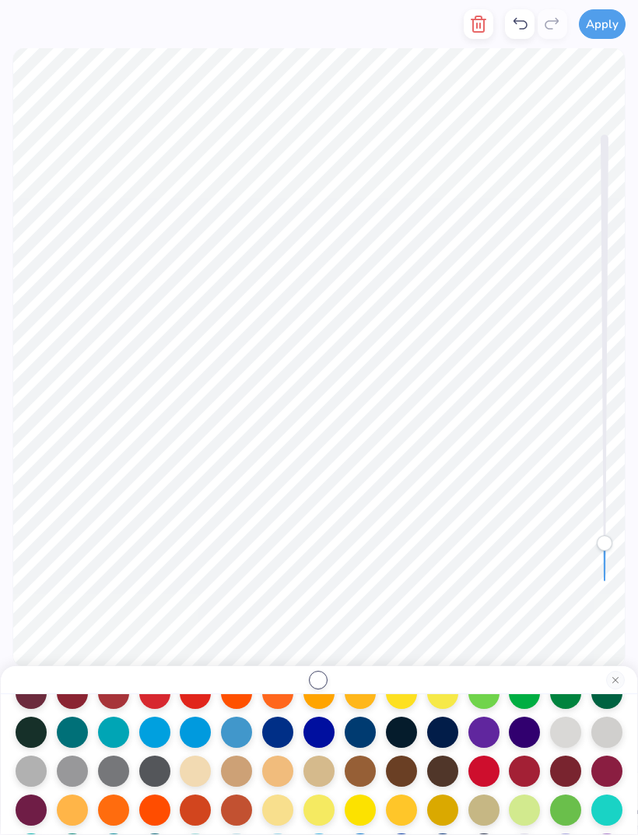
scroll to position [110, 0]
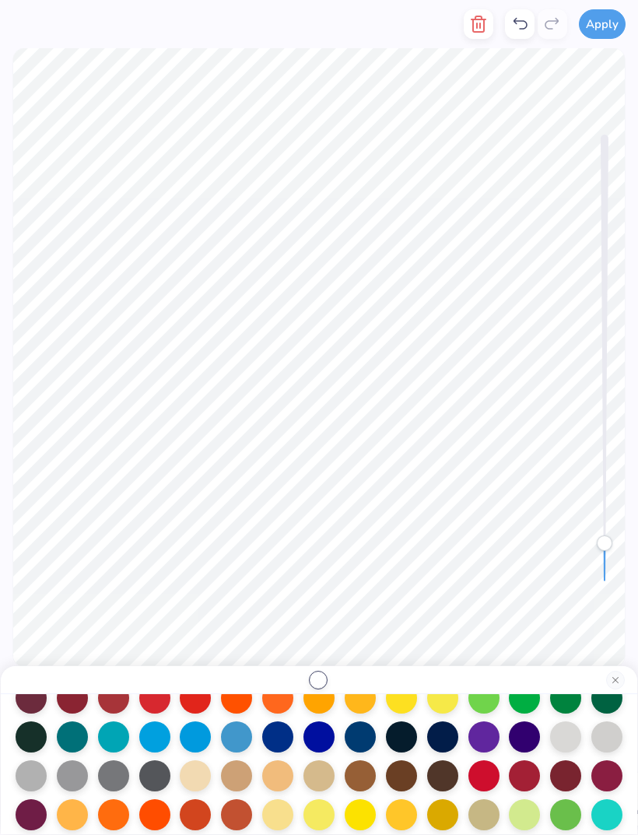
click at [569, 747] on div at bounding box center [565, 736] width 31 height 31
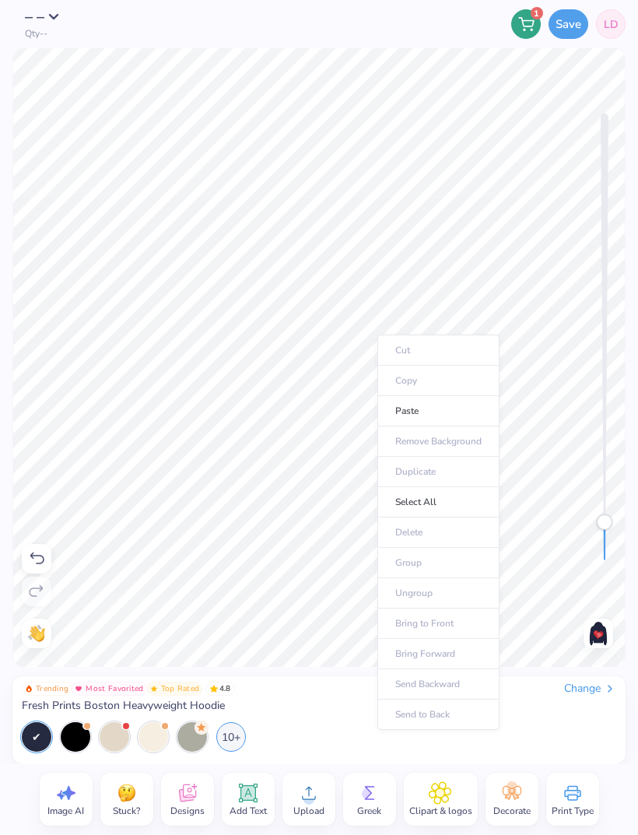
click at [432, 412] on li "Paste" at bounding box center [438, 411] width 122 height 30
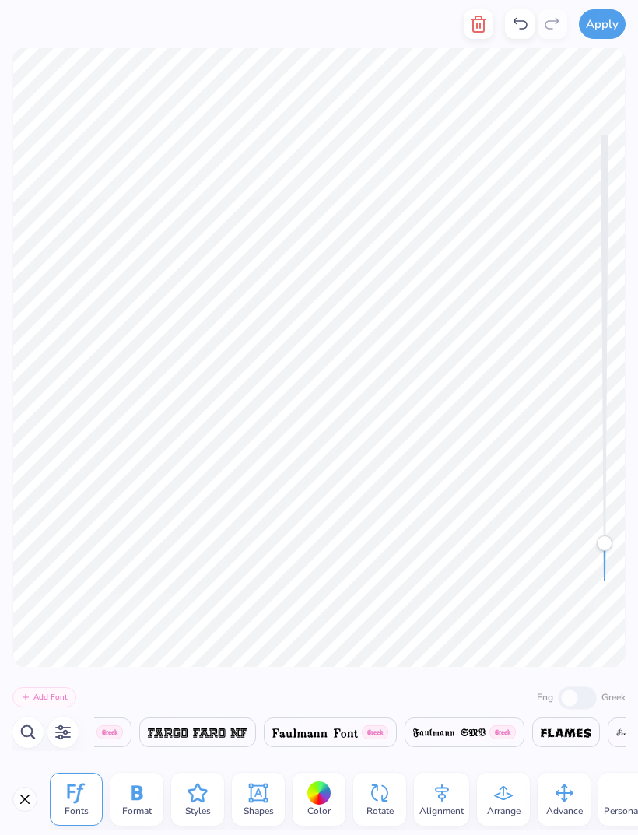
scroll to position [0, 13572]
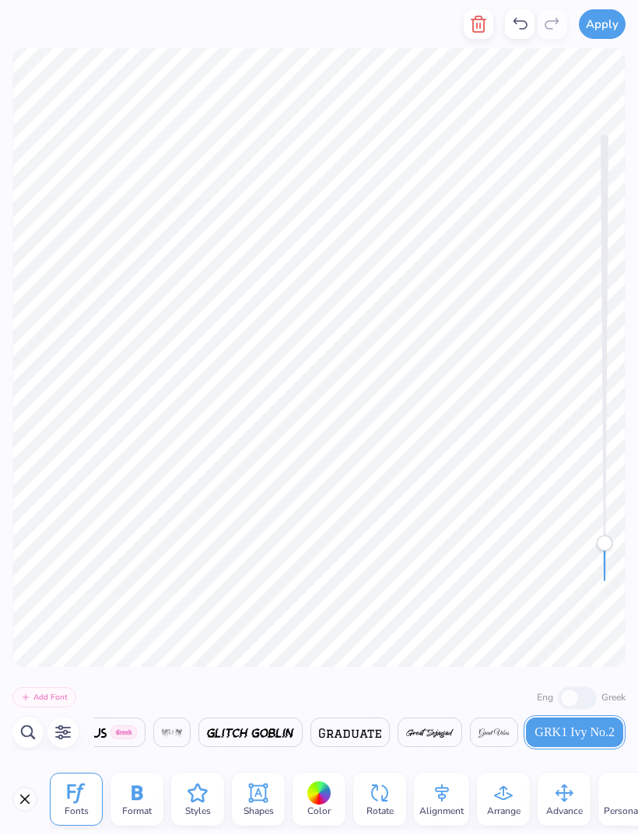
click at [319, 795] on div at bounding box center [319, 793] width 24 height 24
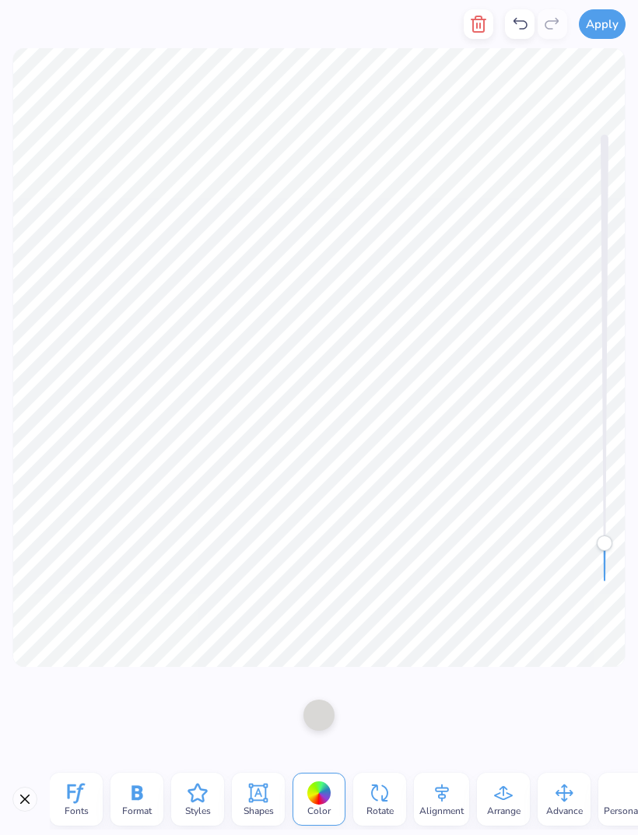
click at [328, 713] on div at bounding box center [318, 714] width 31 height 31
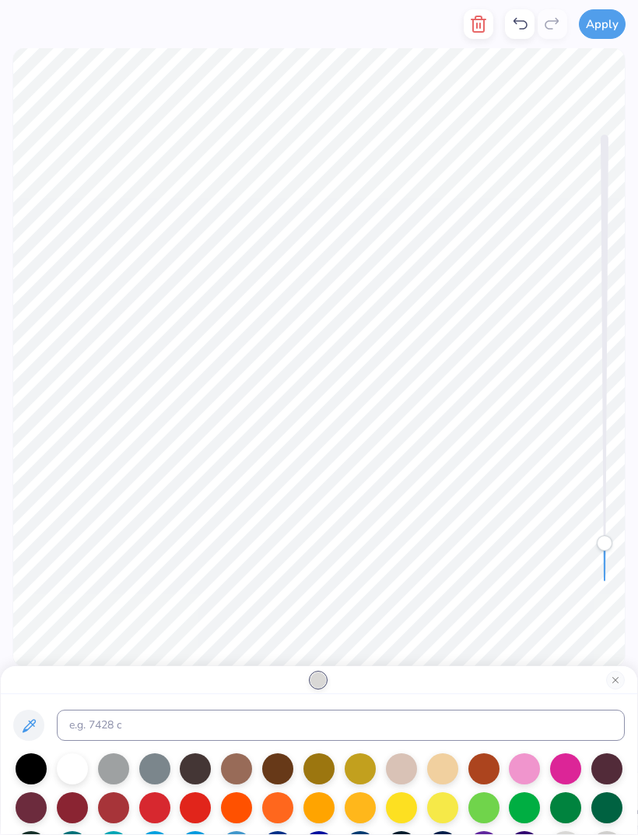
click at [74, 765] on div at bounding box center [72, 768] width 31 height 31
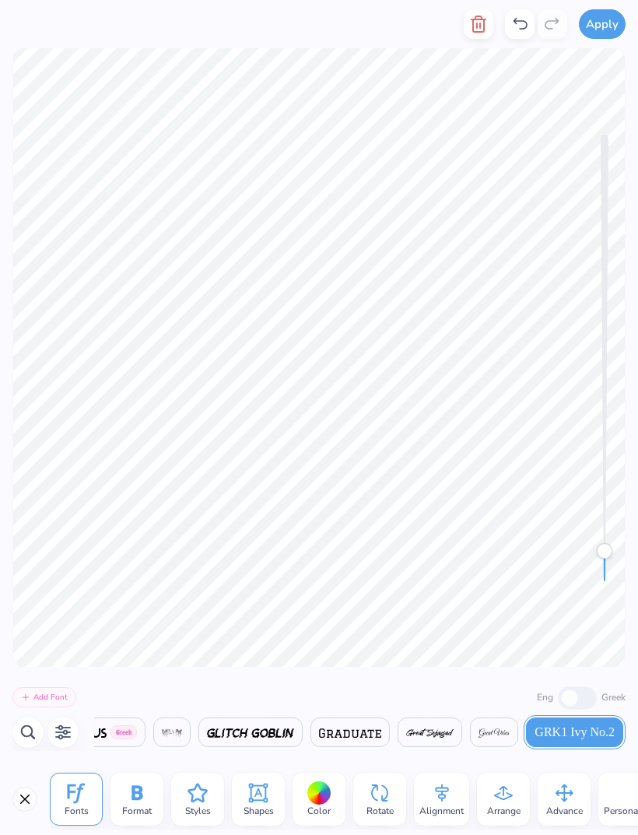
click at [484, 23] on icon "button" at bounding box center [478, 24] width 19 height 19
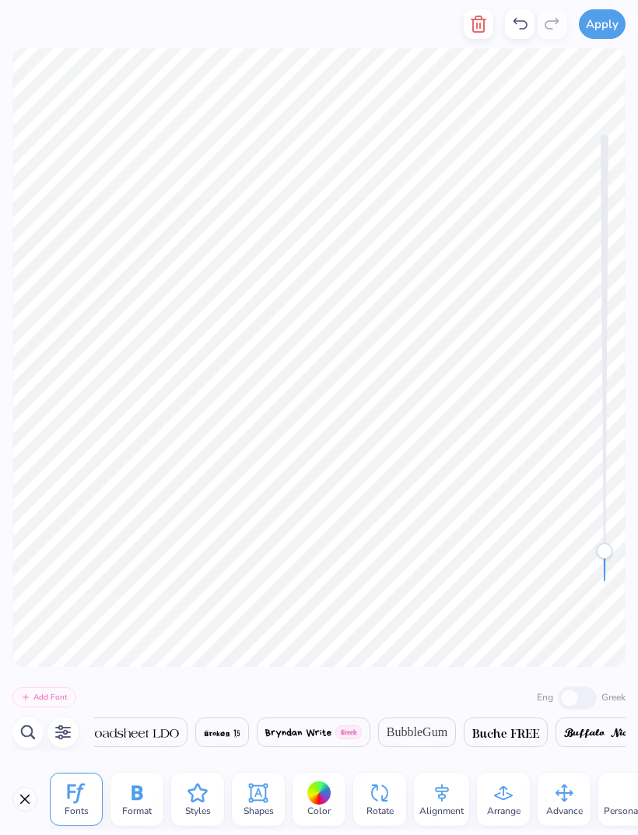
scroll to position [0, 12212]
click at [475, 33] on icon "button" at bounding box center [478, 24] width 19 height 19
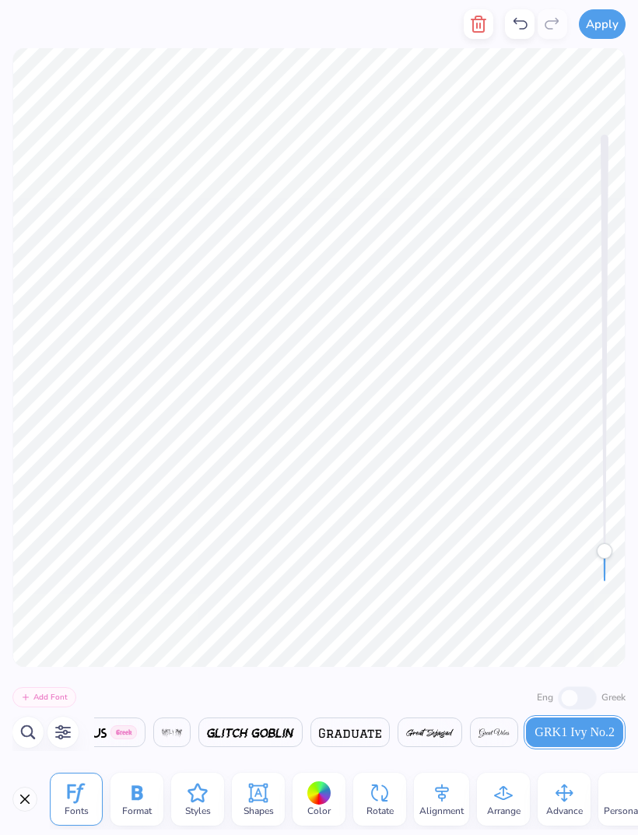
type textarea "DDD"
click at [475, 21] on icon "button" at bounding box center [478, 24] width 11 height 16
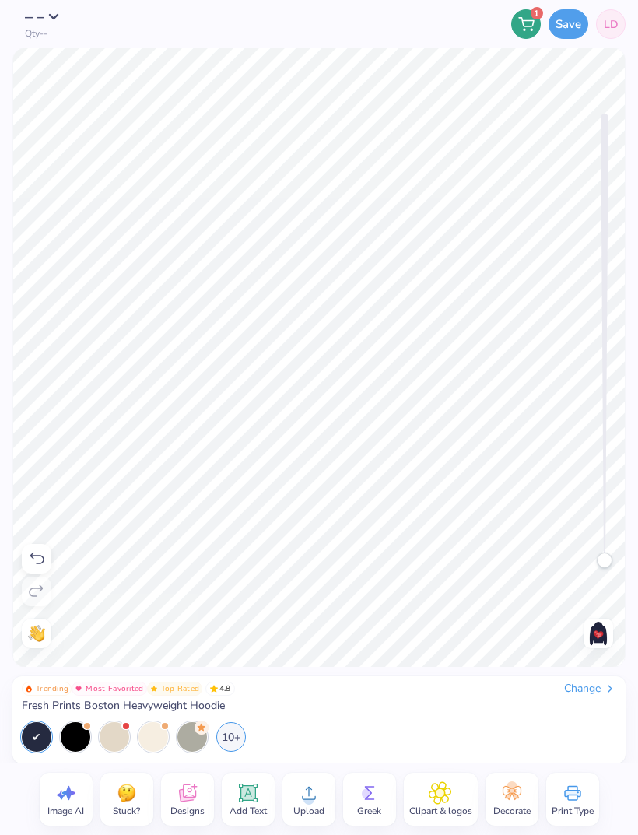
click at [254, 801] on icon at bounding box center [247, 792] width 19 height 19
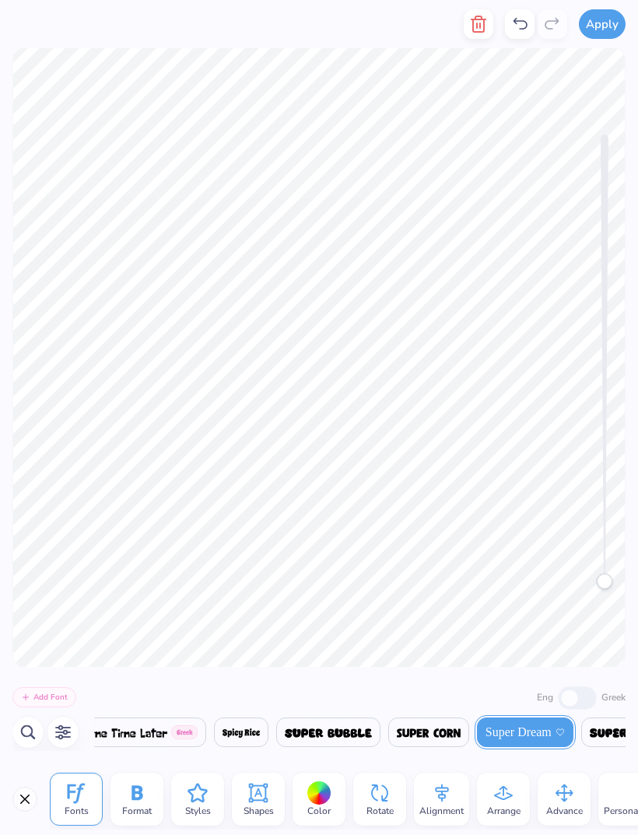
scroll to position [1, 0]
type textarea "DDD"
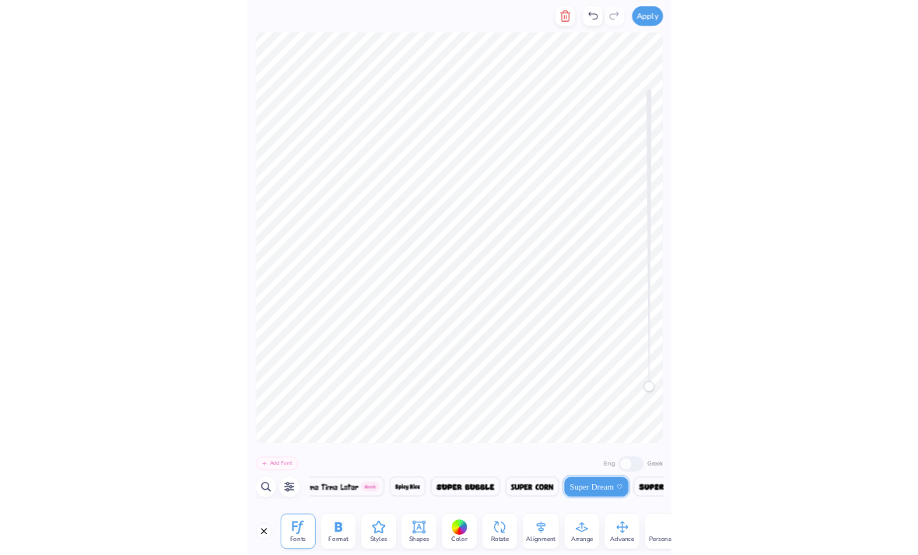
scroll to position [1, 1]
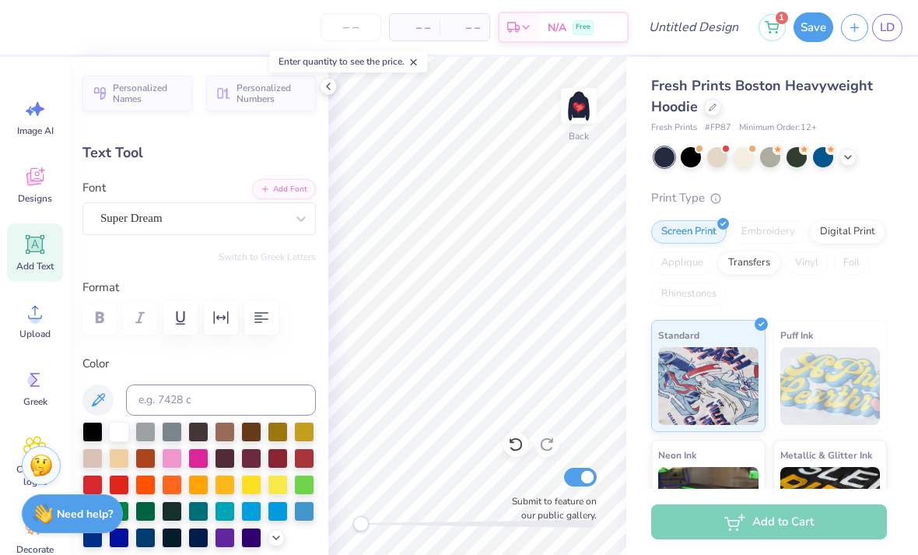
click at [271, 245] on div "Personalized Names Personalized Numbers Text Tool Add Font Font Super Dream Swi…" at bounding box center [199, 306] width 258 height 498
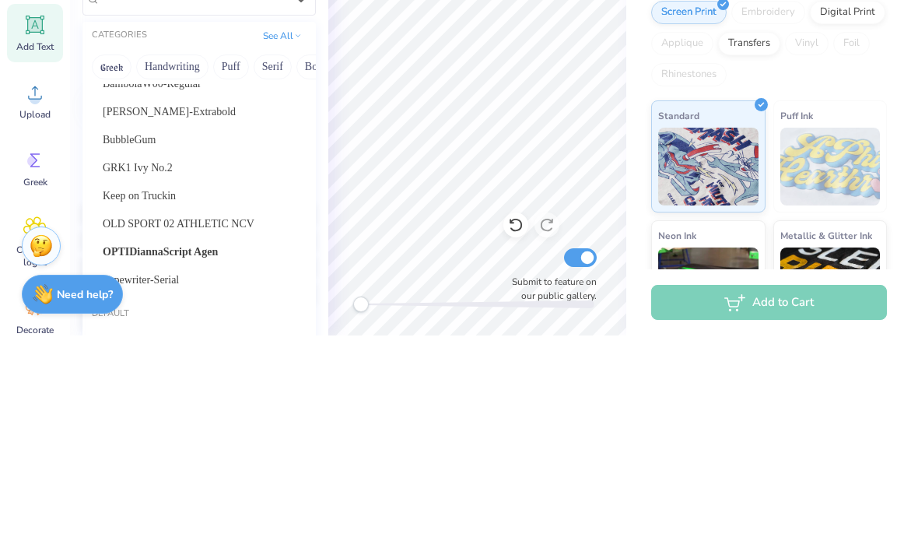
scroll to position [67, 0]
click at [200, 378] on div "GRK1 Ivy No.2" at bounding box center [199, 386] width 193 height 16
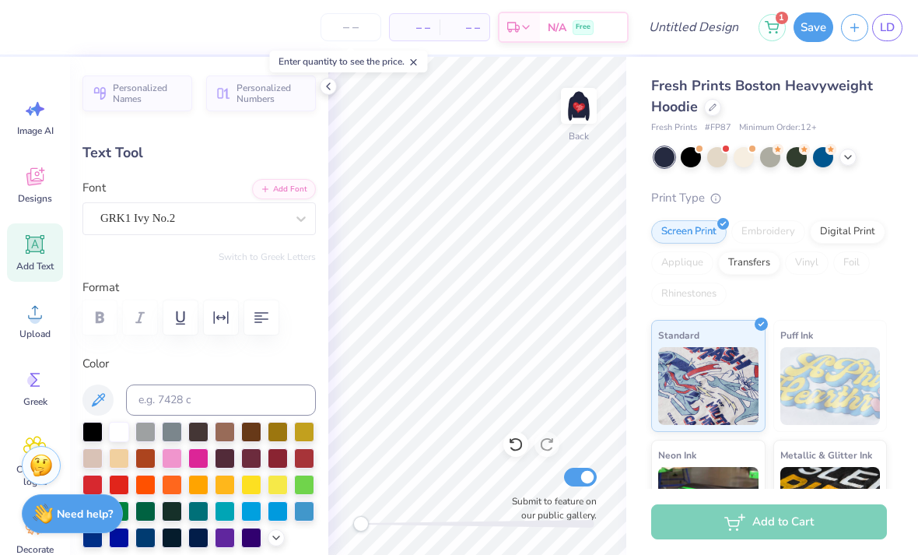
click at [94, 321] on div at bounding box center [198, 317] width 233 height 34
click at [107, 318] on div at bounding box center [198, 317] width 233 height 34
click at [222, 321] on icon "button" at bounding box center [221, 317] width 19 height 19
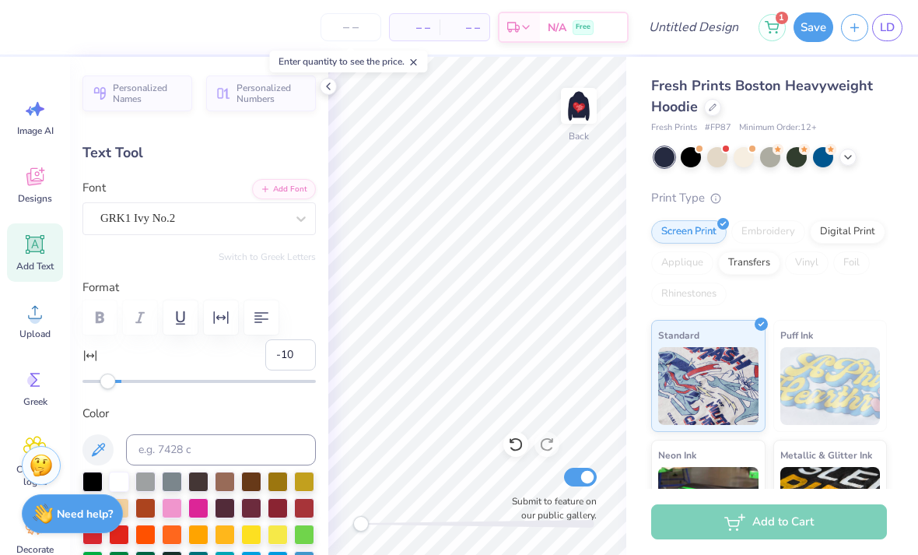
type input "-11"
type input "-18"
type input "0"
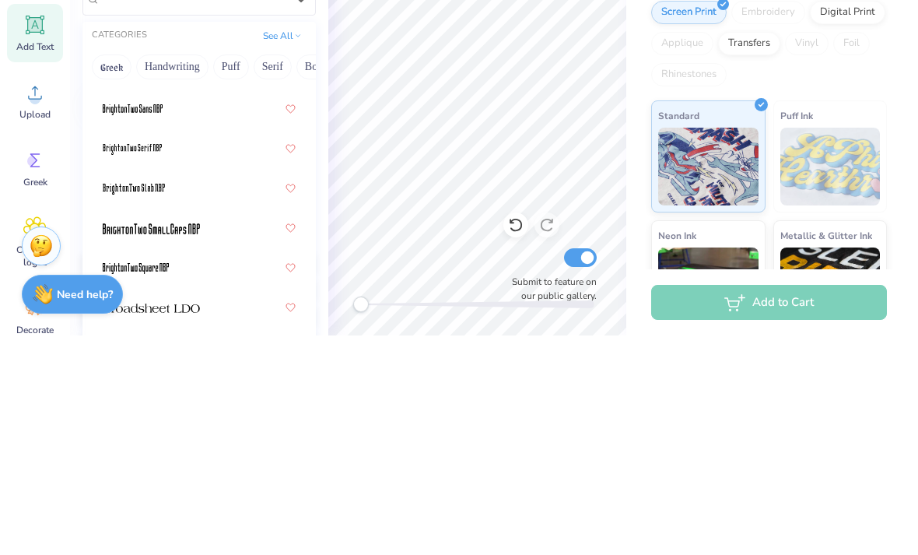
scroll to position [1961, 0]
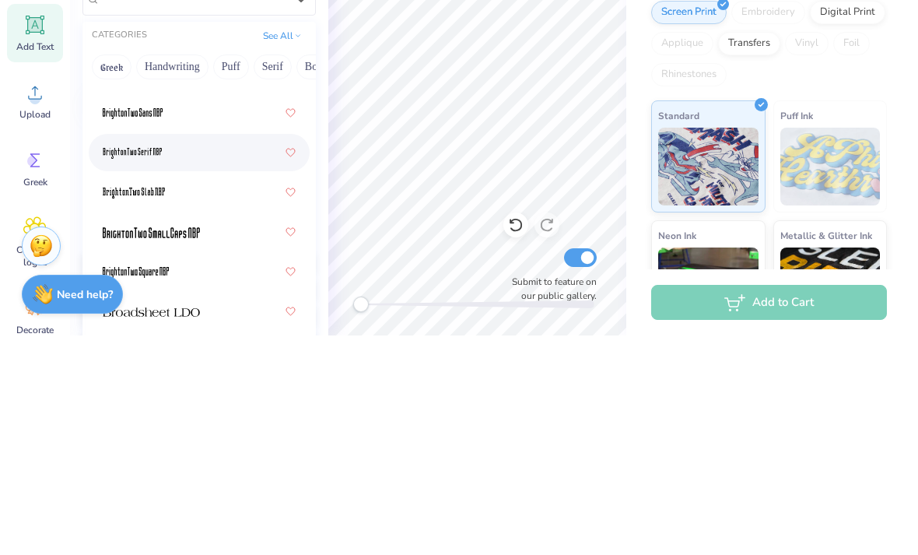
click at [203, 353] on div at bounding box center [199, 371] width 221 height 37
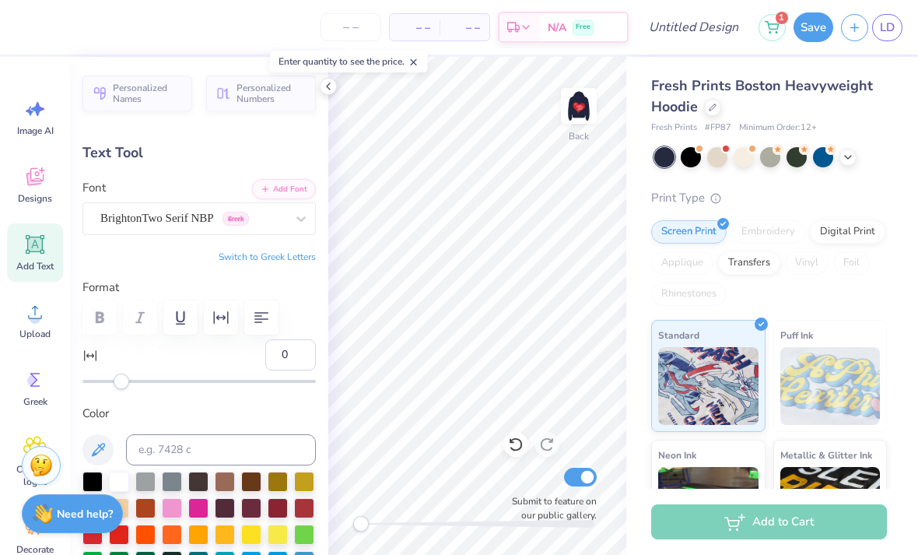
click at [274, 260] on button "Switch to Greek Letters" at bounding box center [267, 256] width 97 height 12
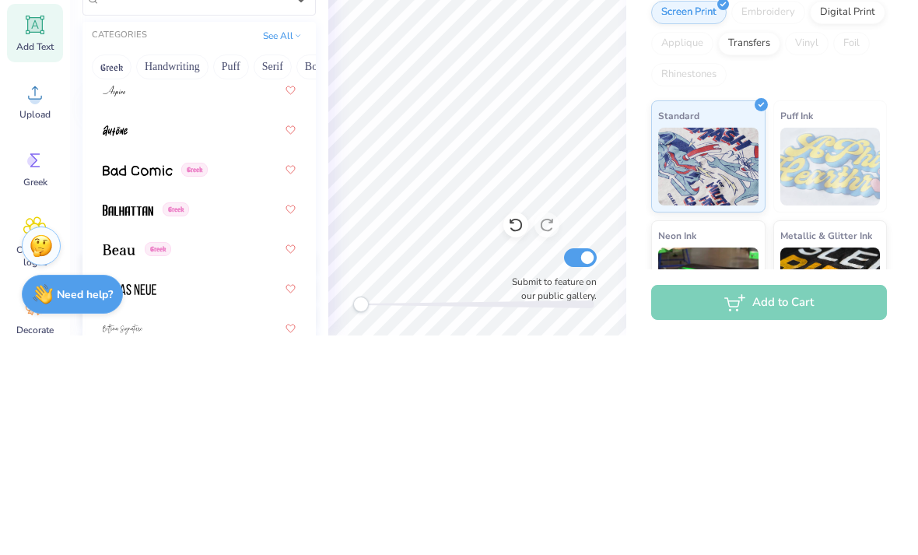
scroll to position [1201, 0]
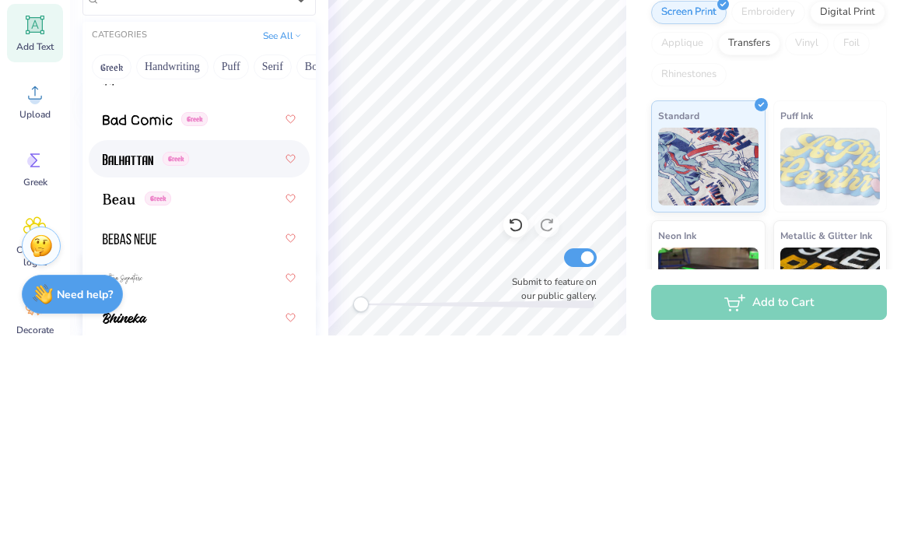
click at [210, 364] on div "Greek" at bounding box center [199, 378] width 193 height 28
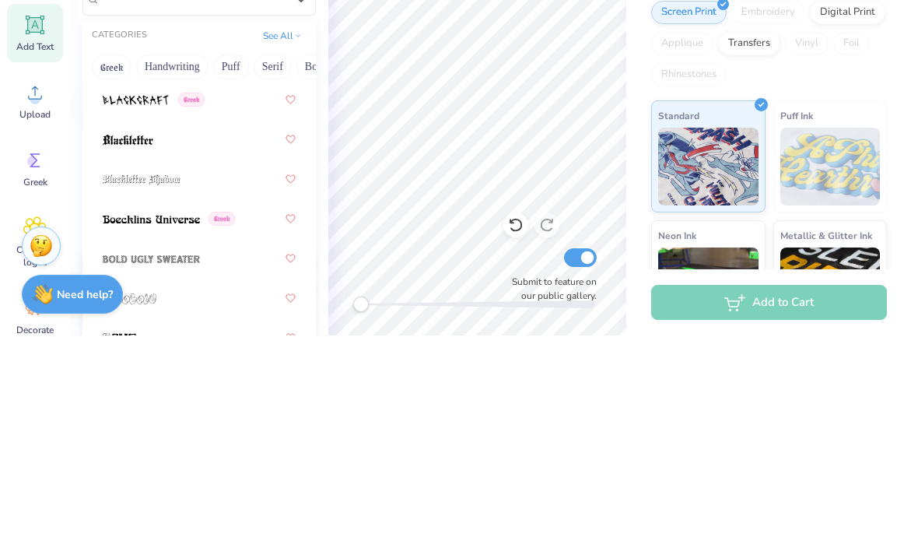
scroll to position [1516, 0]
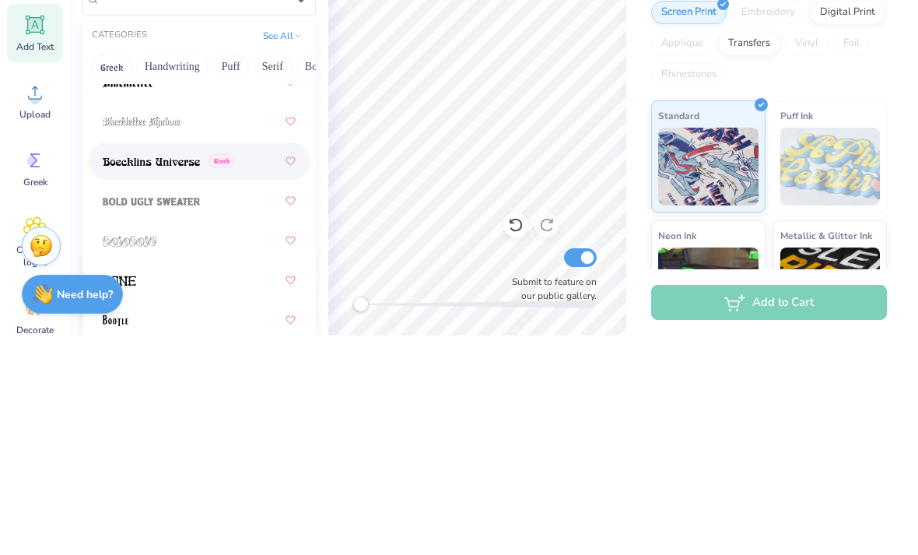
click at [177, 376] on img at bounding box center [151, 381] width 97 height 11
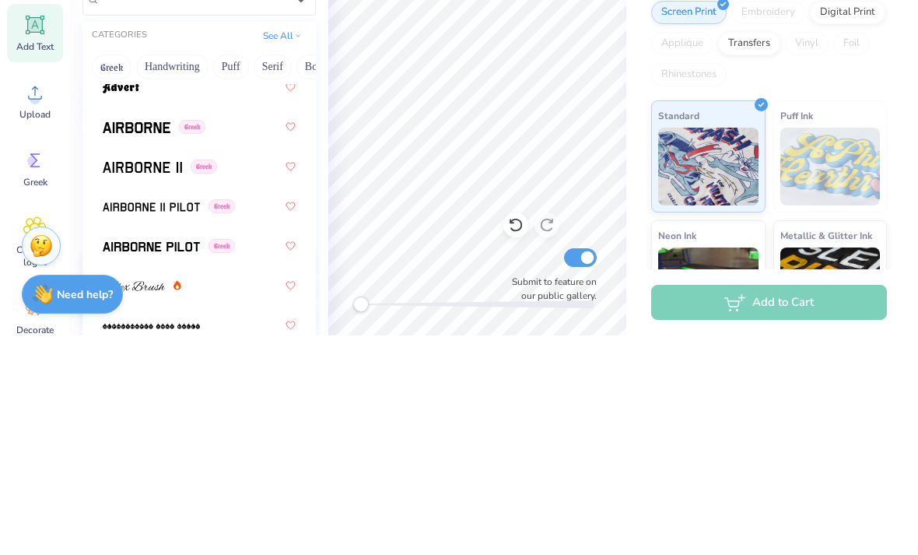
scroll to position [639, 0]
click at [141, 380] on img at bounding box center [142, 385] width 79 height 11
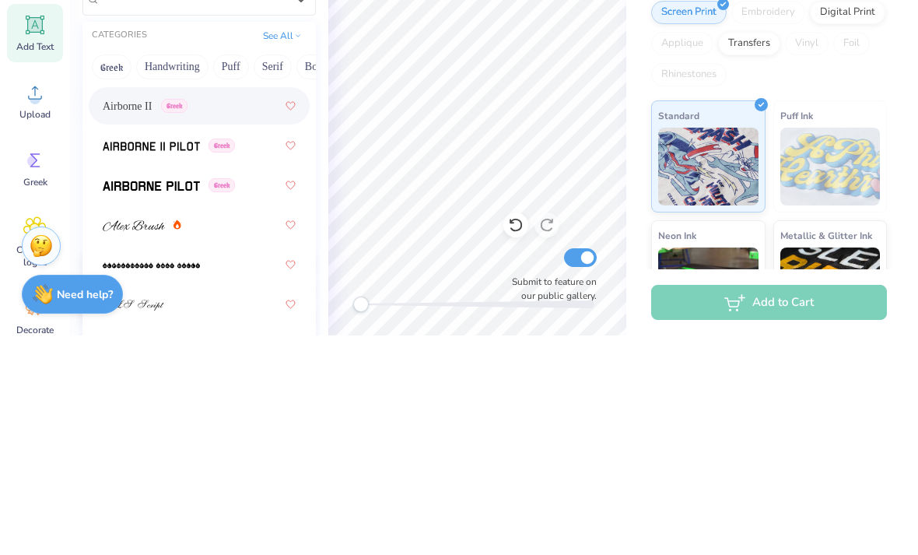
scroll to position [676, 0]
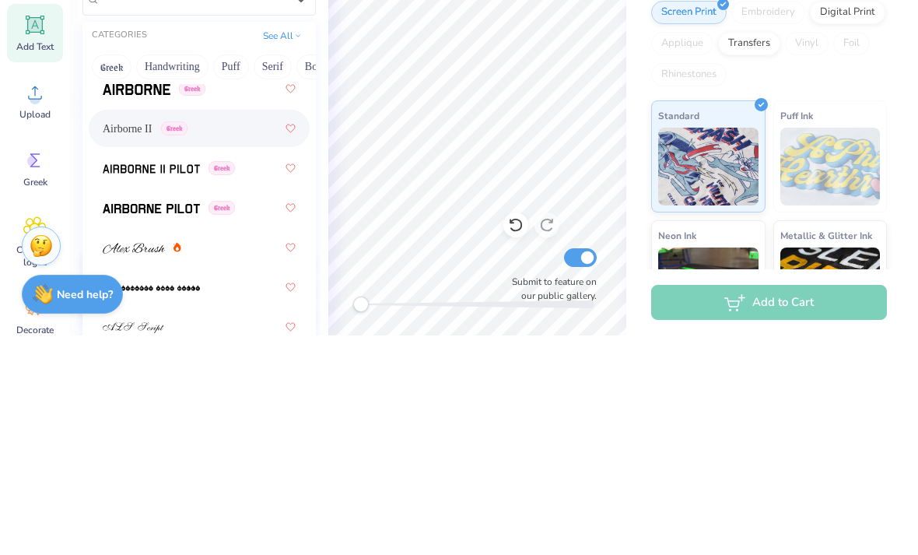
click at [229, 334] on div "Airborne II Greek" at bounding box center [199, 348] width 193 height 28
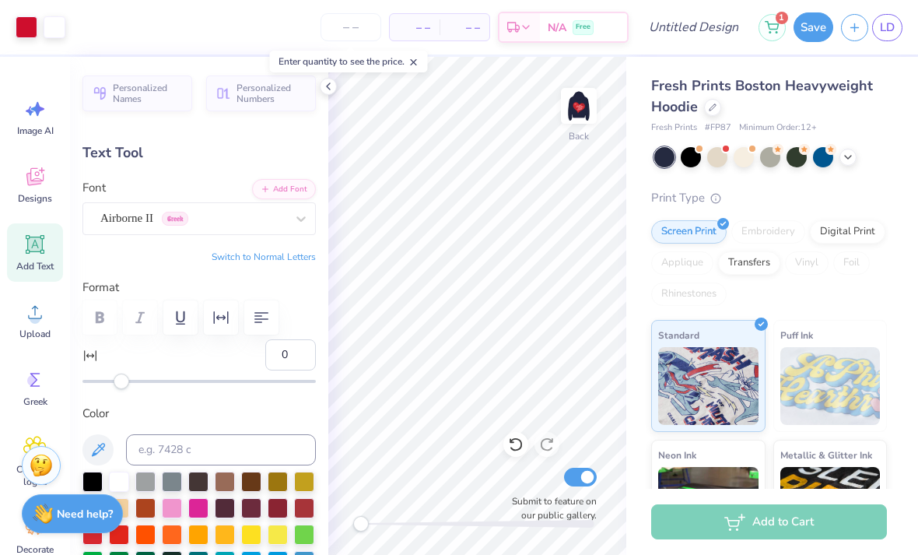
type input "5.24"
type input "2.13"
type input "3.00"
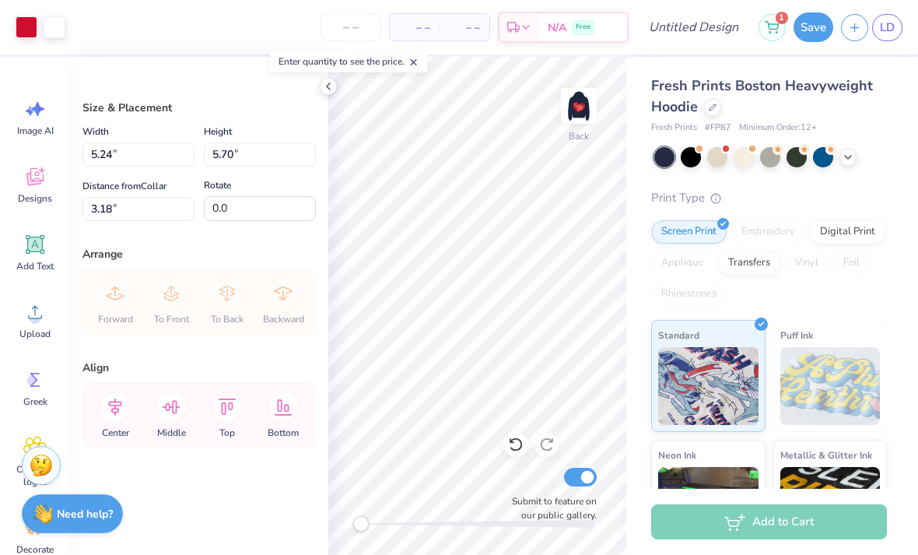
type input "3.00"
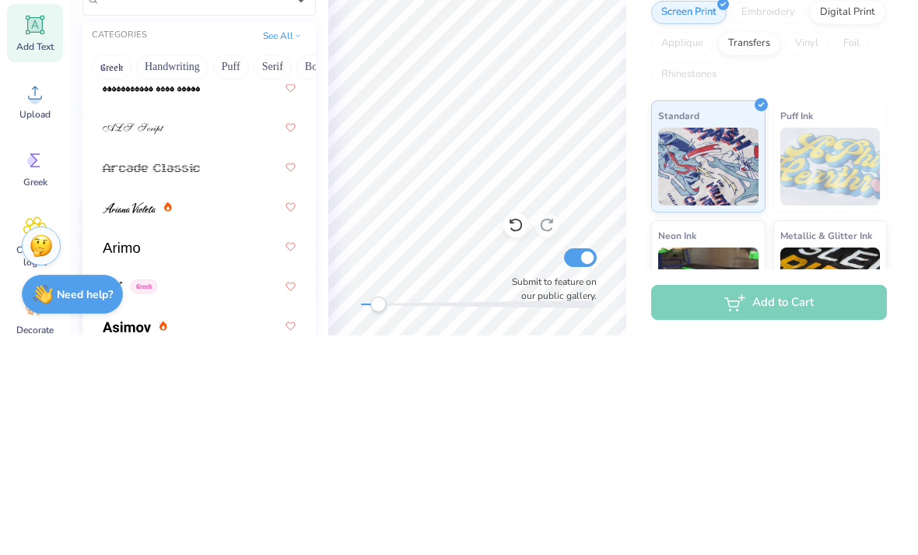
scroll to position [878, 0]
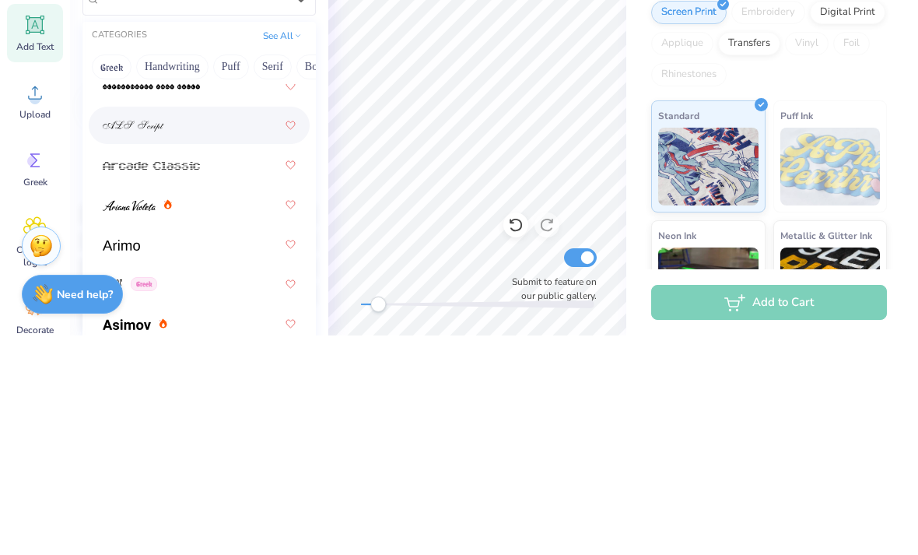
click at [205, 331] on div at bounding box center [199, 345] width 193 height 28
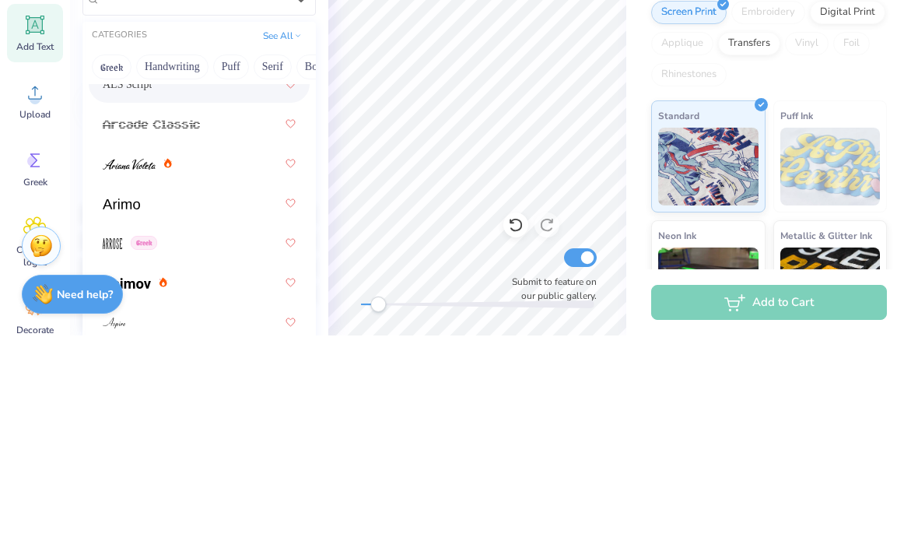
scroll to position [917, 0]
click at [216, 331] on div at bounding box center [199, 345] width 193 height 28
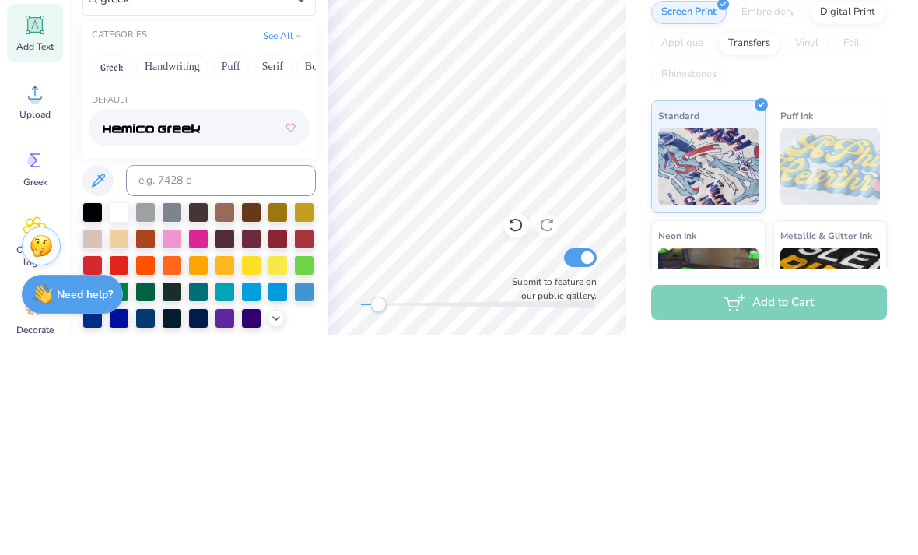
scroll to position [0, 0]
click at [110, 274] on button "Greek" at bounding box center [112, 286] width 40 height 25
type input "g"
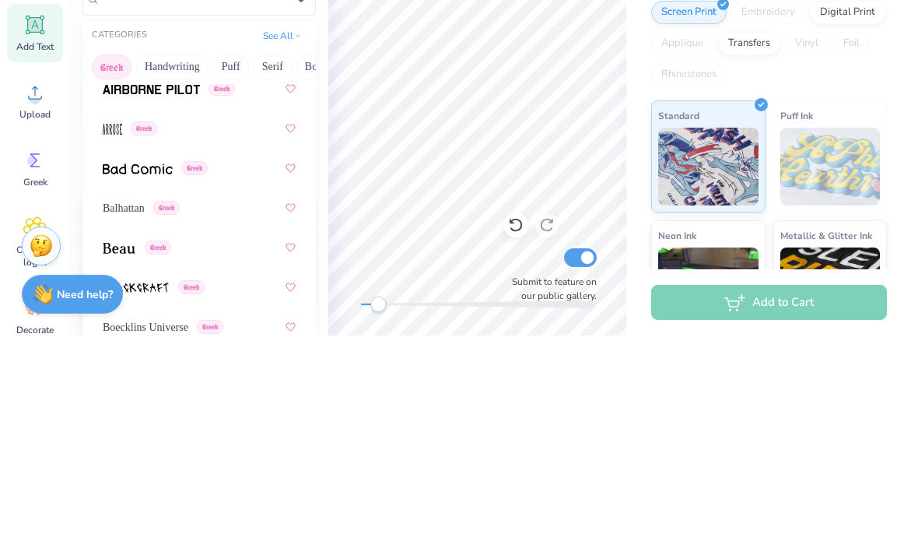
scroll to position [159, 0]
click at [225, 332] on div "Greek" at bounding box center [199, 346] width 193 height 28
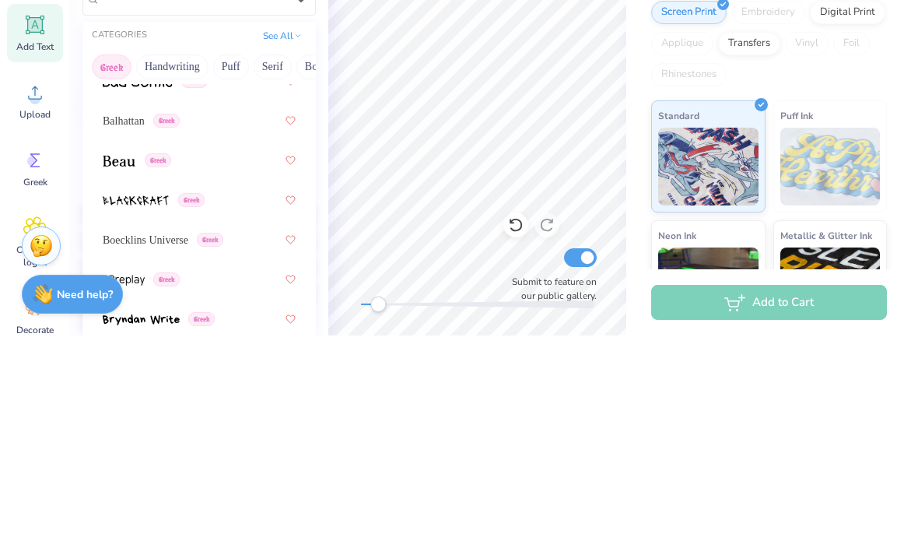
scroll to position [248, 0]
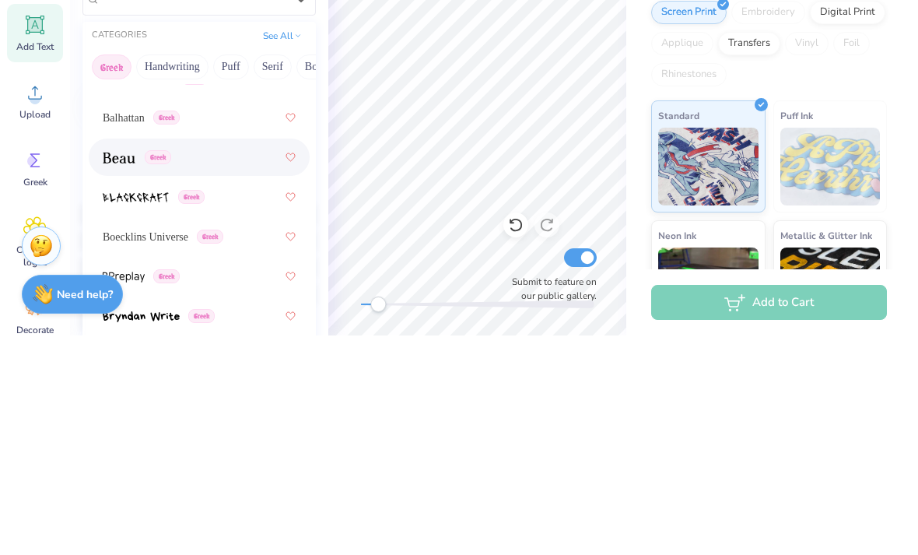
click at [211, 363] on div "Greek" at bounding box center [199, 377] width 193 height 28
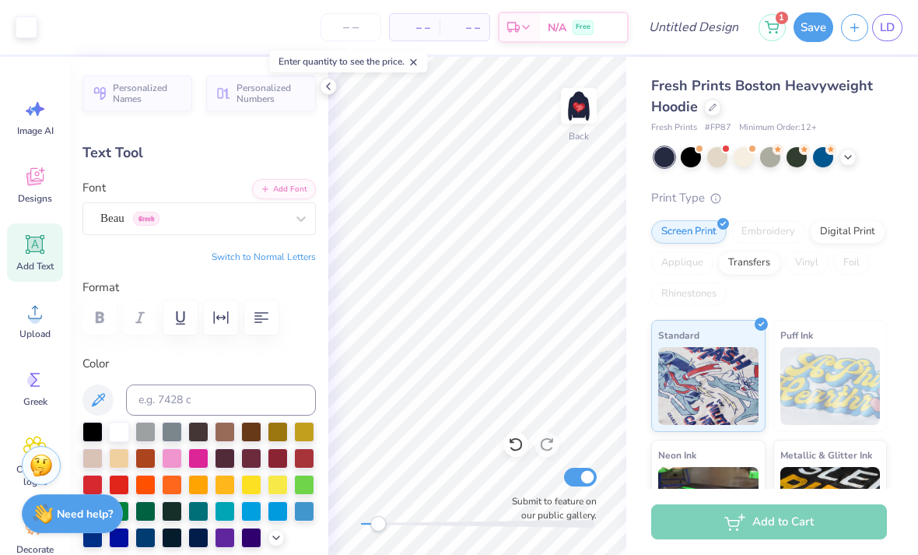
type input "5.09"
type input "2.03"
type input "6.62"
click at [324, 88] on icon at bounding box center [328, 86] width 12 height 12
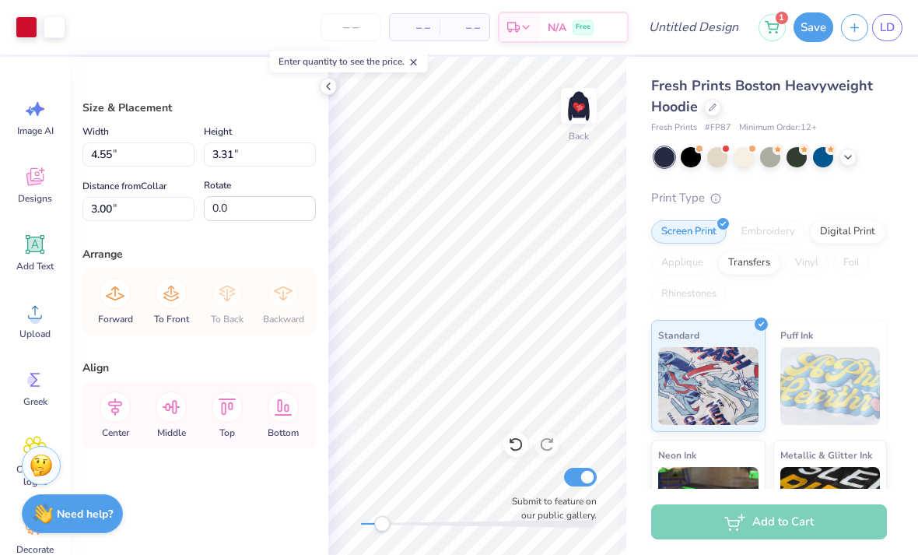
type input "4.68"
type input "2.49"
type input "3.31"
type input "4.56"
type input "3.08"
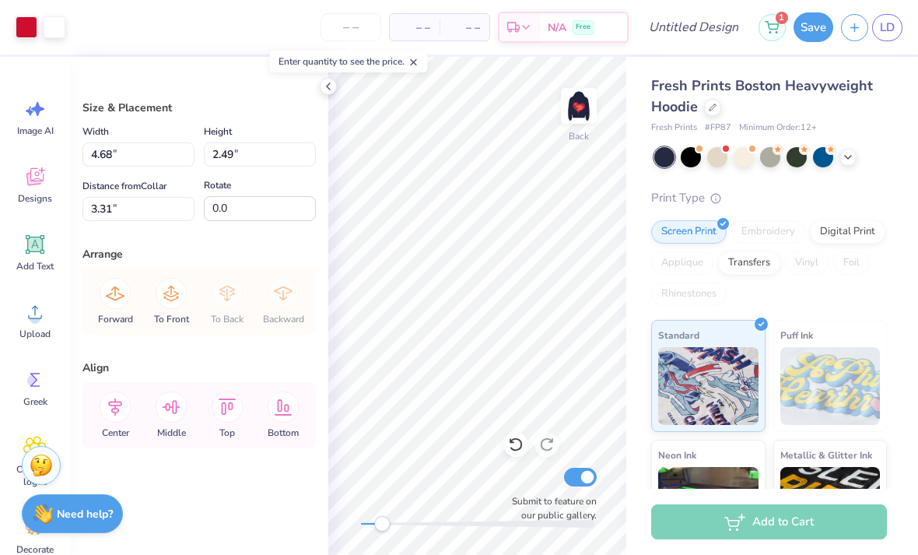
type input "3.27"
type input "4.45"
type input "2.71"
type input "3.35"
type input "4.47"
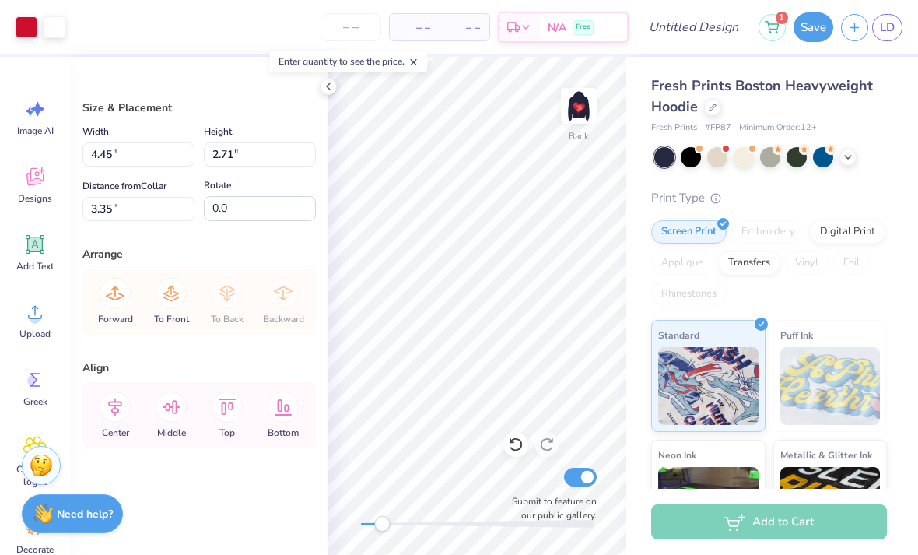
type input "2.57"
type input "3.37"
type input "4.45"
type input "2.72"
type input "3.35"
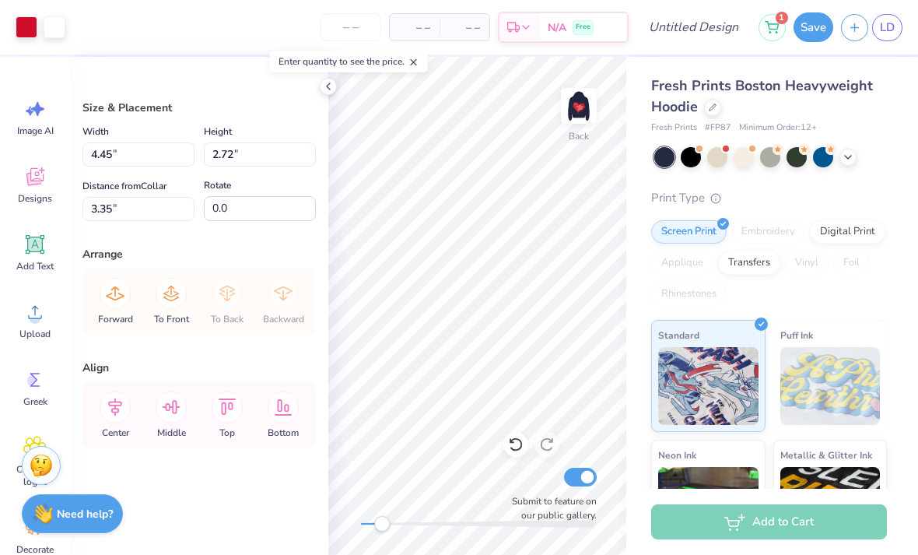
type input "3.42"
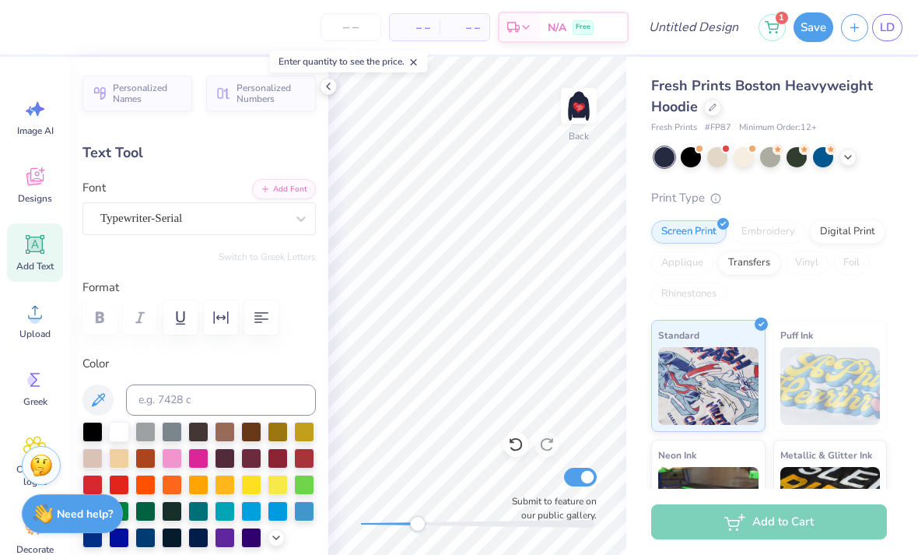
type input "0.0"
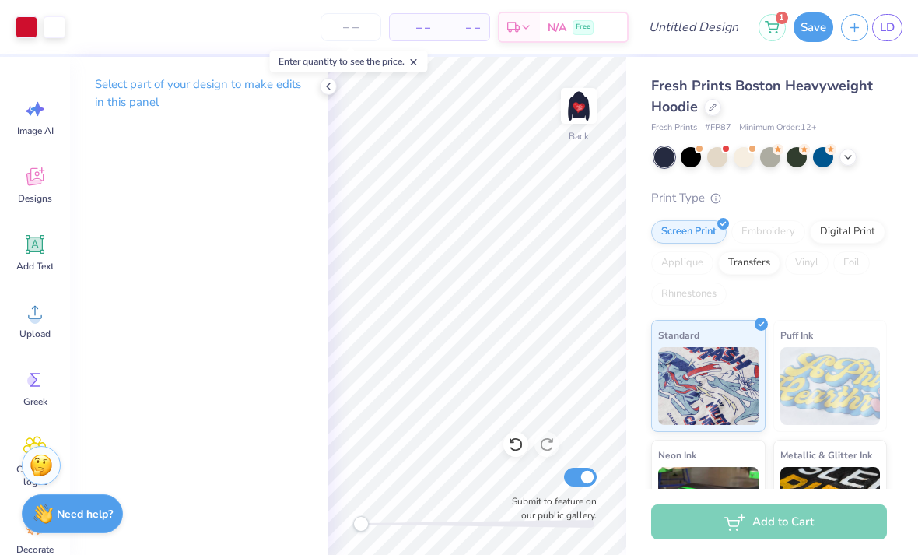
click at [574, 110] on img at bounding box center [578, 105] width 31 height 31
click at [593, 105] on img at bounding box center [578, 105] width 31 height 31
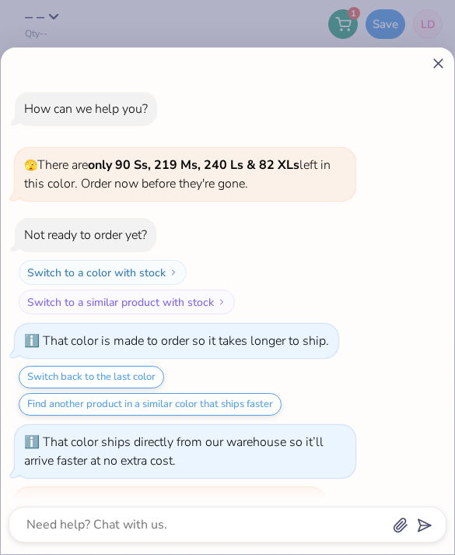
scroll to position [134, 0]
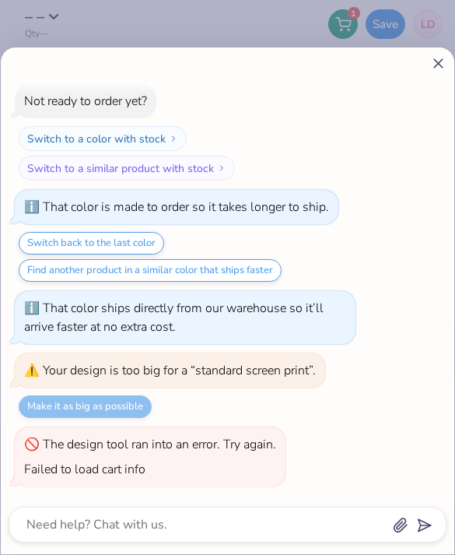
click at [425, 66] on div at bounding box center [228, 63] width 438 height 16
click at [435, 68] on icon at bounding box center [438, 63] width 16 height 16
type textarea "x"
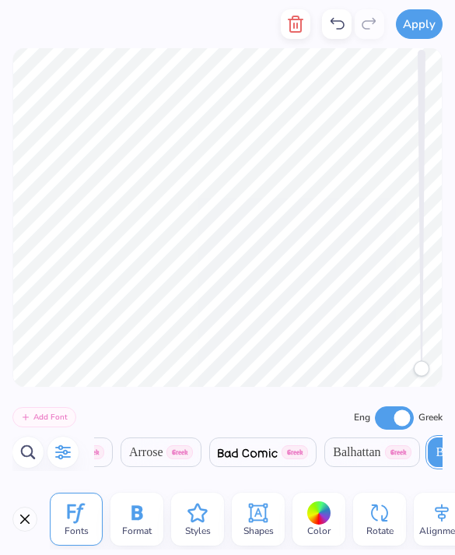
scroll to position [0, 602]
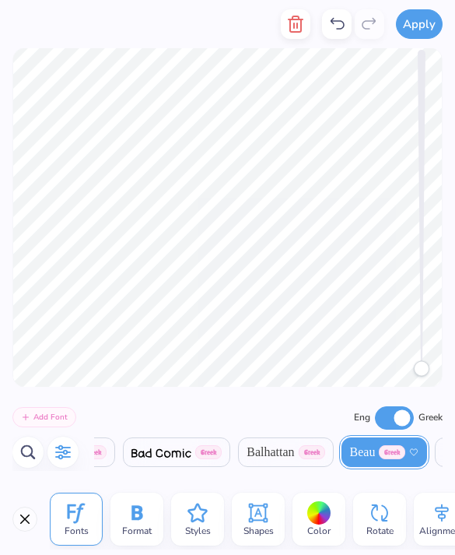
click at [29, 454] on icon "button" at bounding box center [28, 452] width 19 height 19
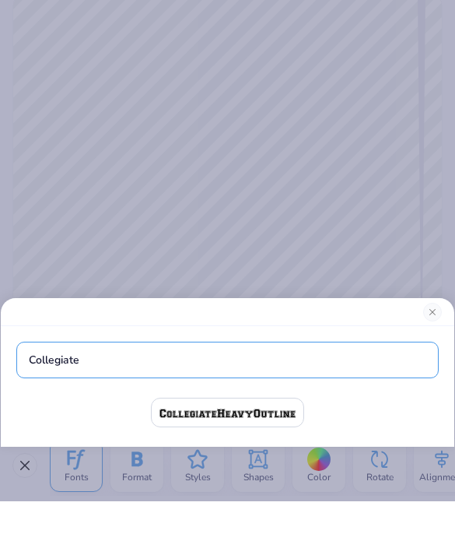
type input "Collegiate"
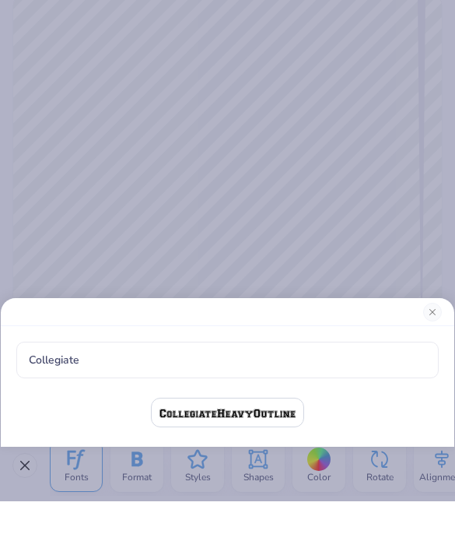
click at [262, 462] on img at bounding box center [227, 466] width 136 height 9
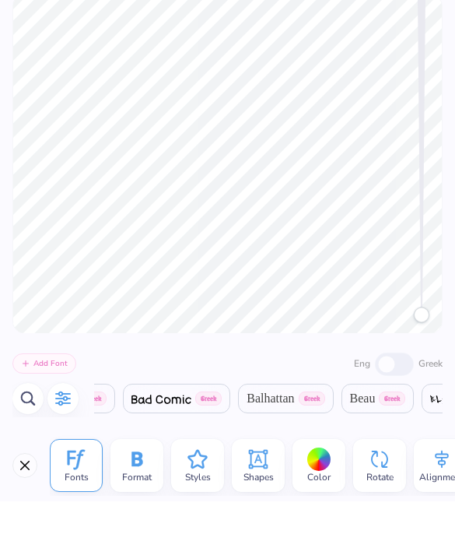
click at [251, 437] on div "Balhattan Greek" at bounding box center [285, 452] width 95 height 30
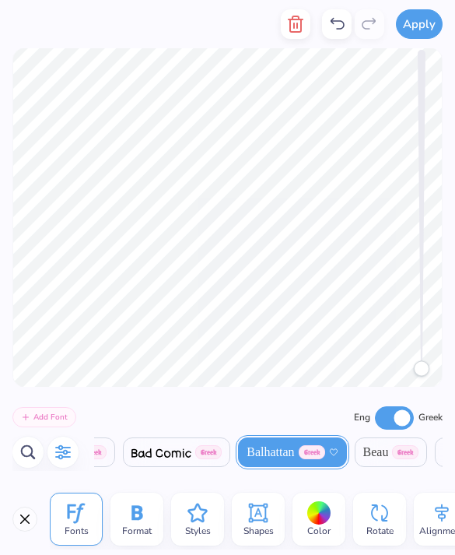
click at [27, 454] on icon "button" at bounding box center [28, 452] width 19 height 19
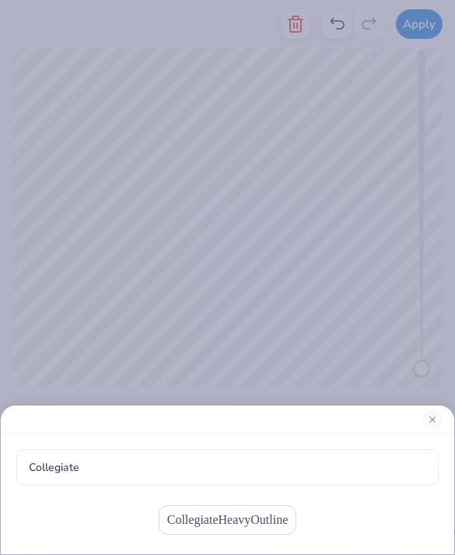
click at [222, 524] on span "CollegiateHeavyOutline" at bounding box center [227, 519] width 121 height 19
checkbox input "false"
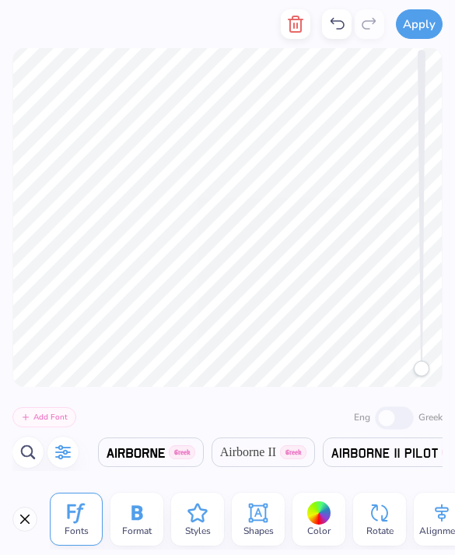
scroll to position [2, 0]
type textarea "DELTA DELTA DELTA"
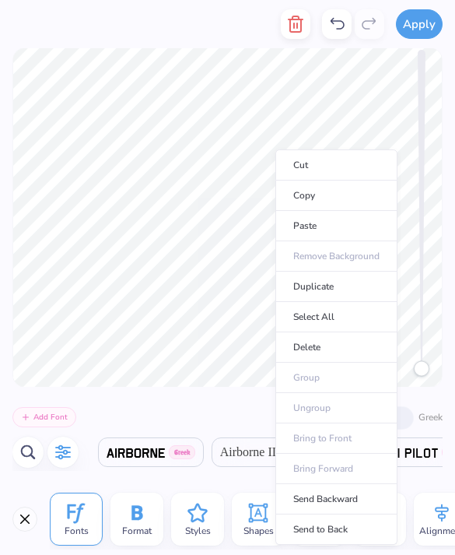
click at [333, 201] on li "Copy" at bounding box center [336, 195] width 122 height 30
